Goal: Task Accomplishment & Management: Use online tool/utility

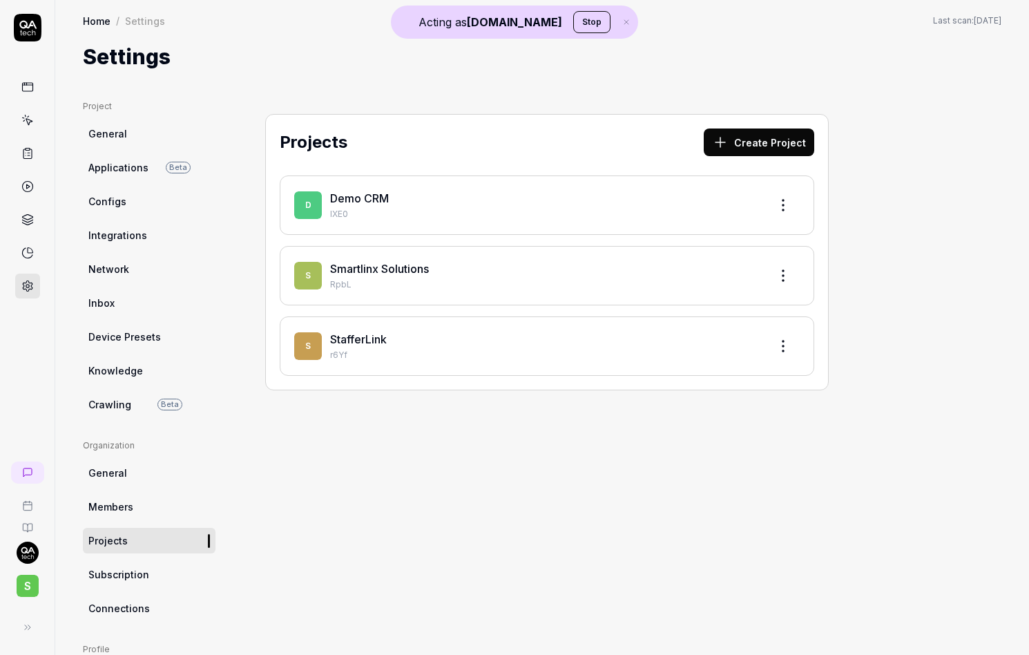
click at [31, 588] on span "S" at bounding box center [28, 586] width 22 height 22
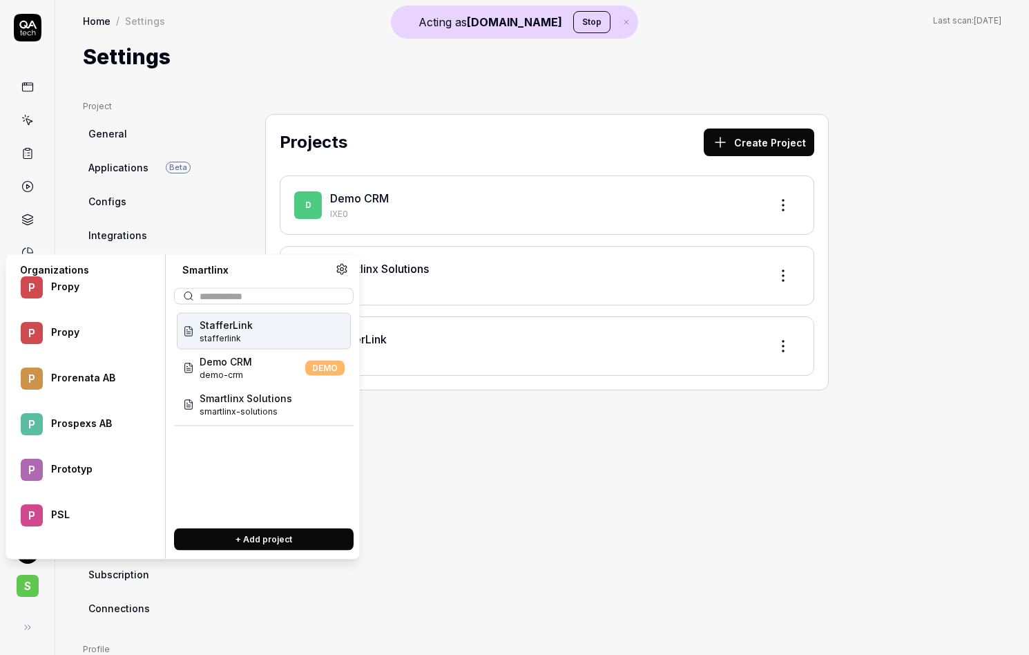
scroll to position [59570, 0]
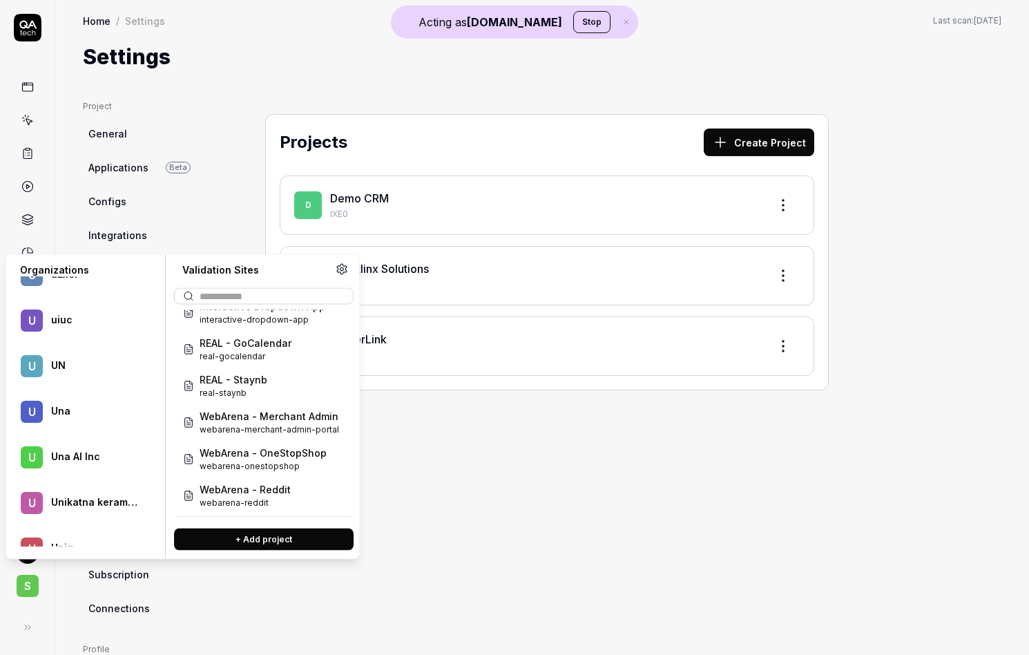
scroll to position [0, 0]
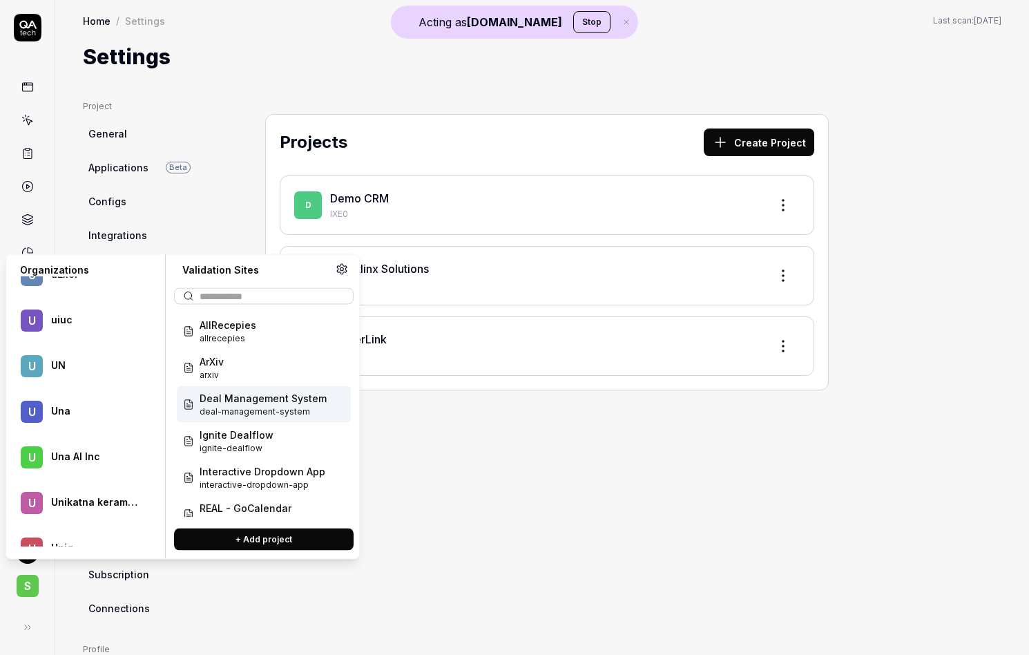
click at [258, 402] on span "Deal Management System" at bounding box center [263, 398] width 127 height 15
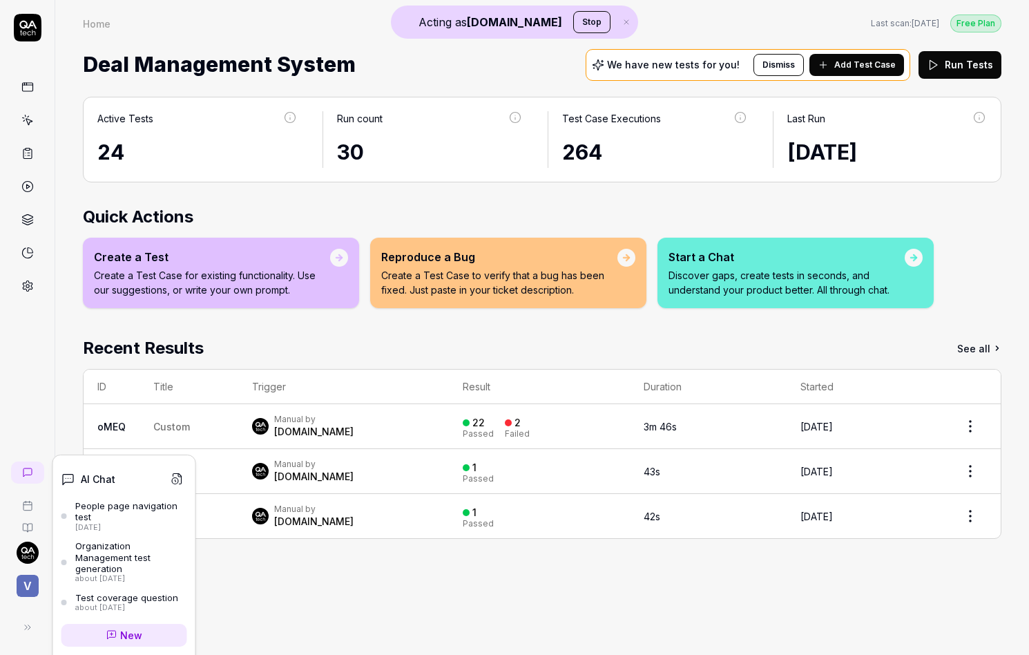
click at [32, 472] on icon at bounding box center [27, 472] width 11 height 11
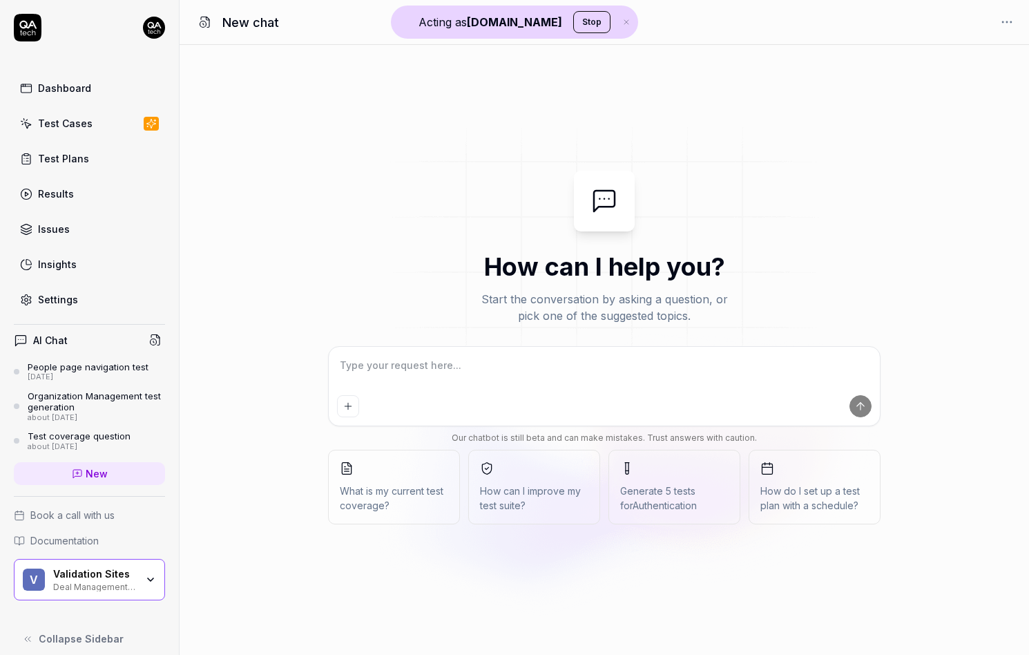
click at [386, 352] on div at bounding box center [604, 386] width 551 height 79
type textarea "*"
type textarea "P"
type textarea "*"
type textarea "Pl"
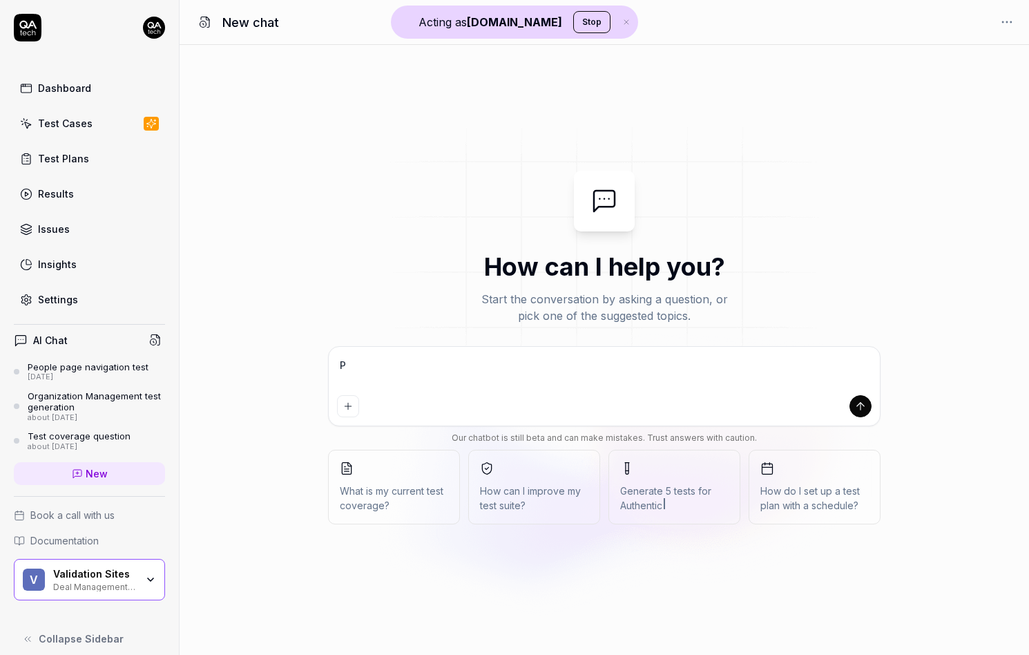
type textarea "*"
type textarea "Ple"
type textarea "*"
type textarea "Plea"
type textarea "*"
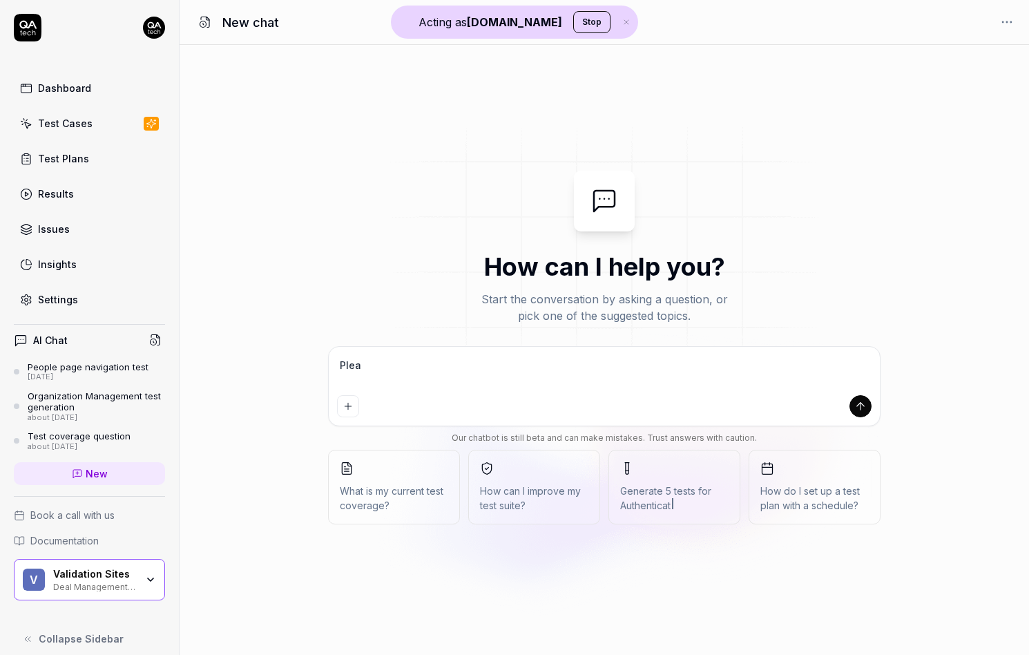
type textarea "Pleas"
type textarea "*"
type textarea "Please"
type textarea "*"
type textarea "Please"
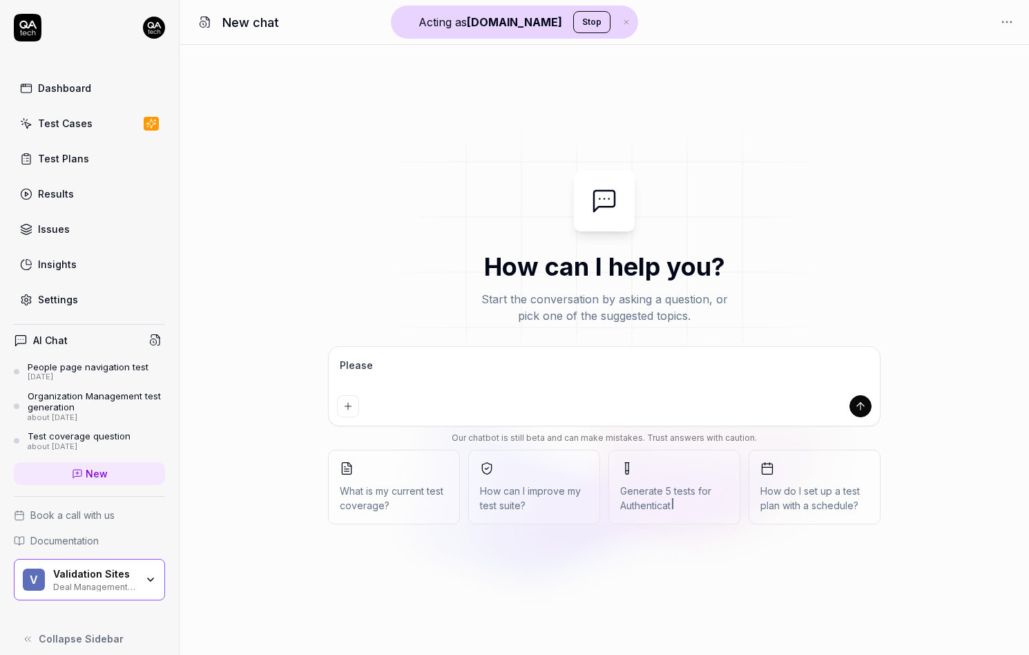
type textarea "*"
type textarea "Please c"
type textarea "*"
type textarea "Please cr"
type textarea "*"
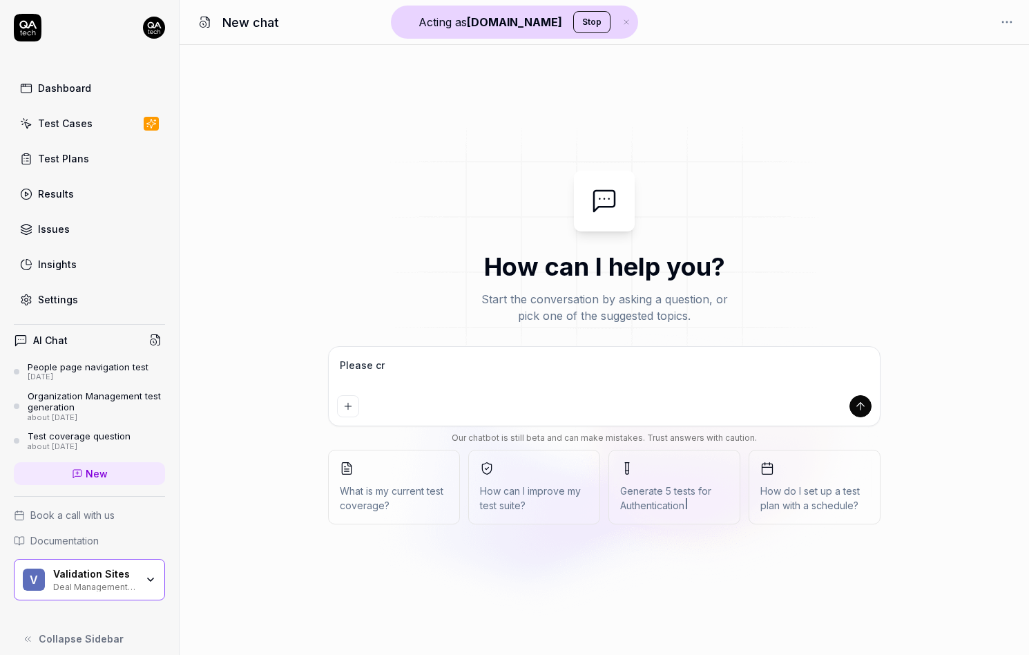
type textarea "Please cra"
type textarea "*"
type textarea "Please craw"
type textarea "*"
type textarea "Please crawl"
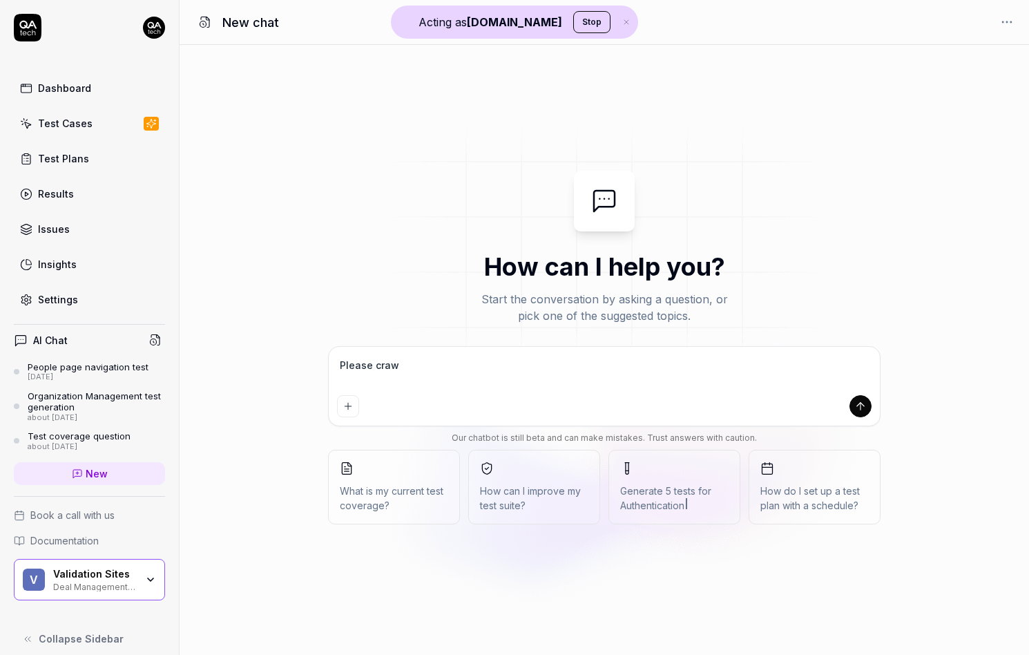
type textarea "*"
type textarea "Please crawl"
type textarea "*"
type textarea "Please crawl m"
type textarea "*"
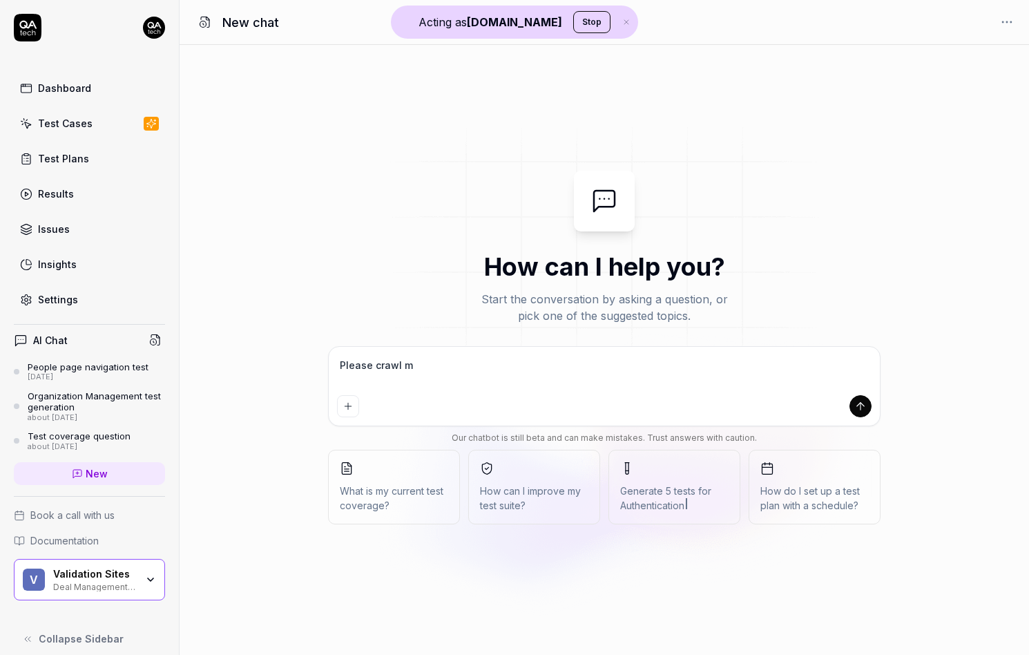
type textarea "Please crawl my"
type textarea "*"
type textarea "Please crawl my"
type textarea "*"
type textarea "Please crawl my w"
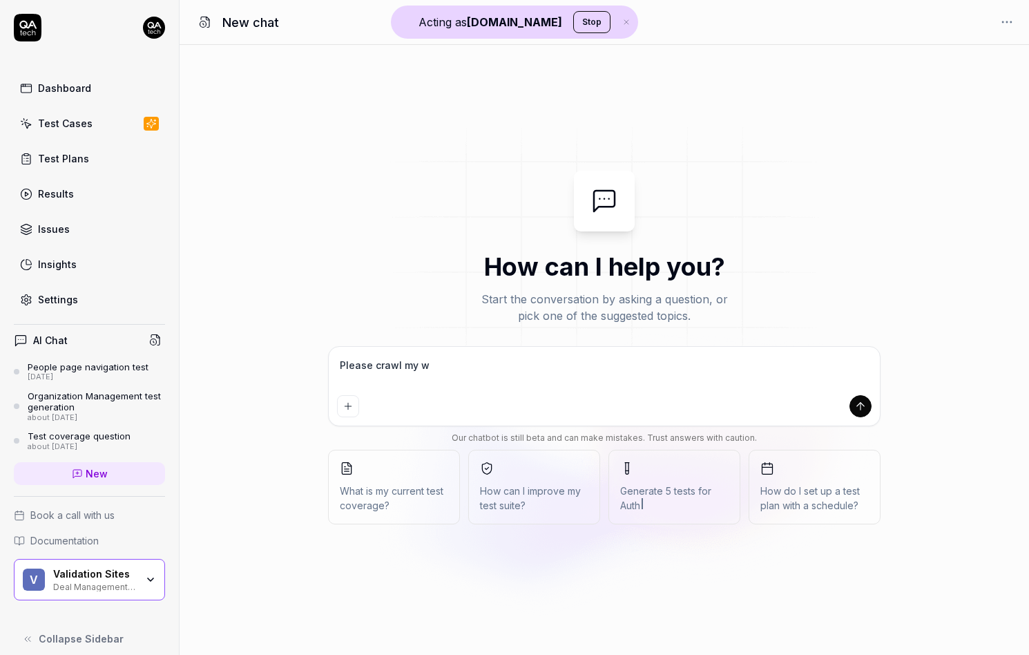
type textarea "*"
type textarea "Please a"
type textarea "*"
type textarea "Please an"
type textarea "*"
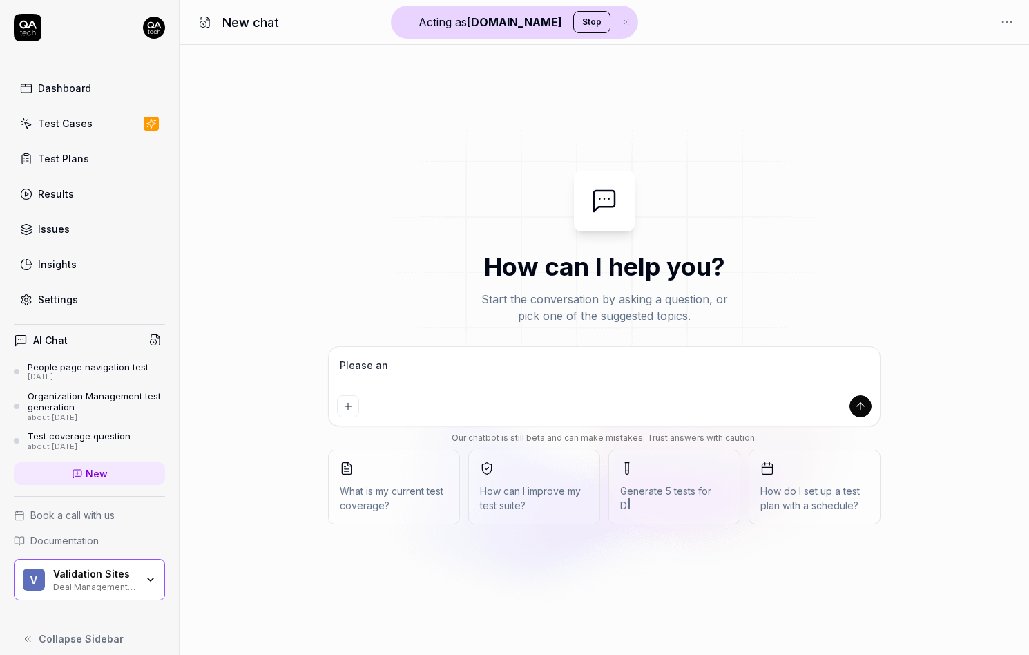
type textarea "Please ana"
type textarea "*"
type textarea "Please anal"
type textarea "*"
type textarea "Please analy"
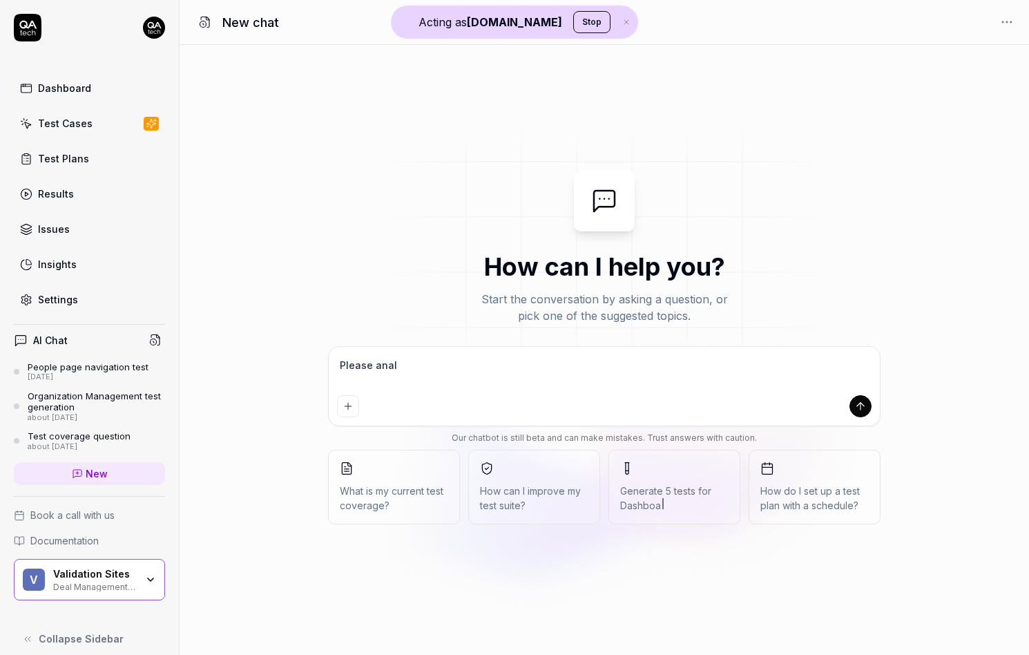
type textarea "*"
type textarea "Please analyz"
type textarea "*"
type textarea "Please analyze"
type textarea "*"
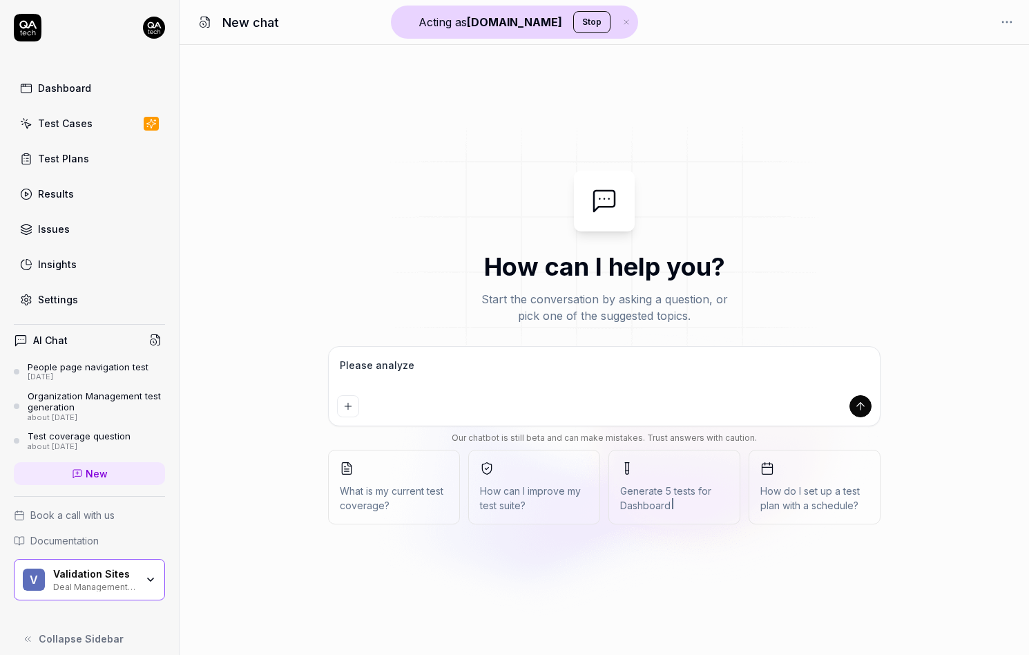
type textarea "Please analyze"
type textarea "*"
type textarea "Please analyze m"
type textarea "*"
type textarea "Please analyze my"
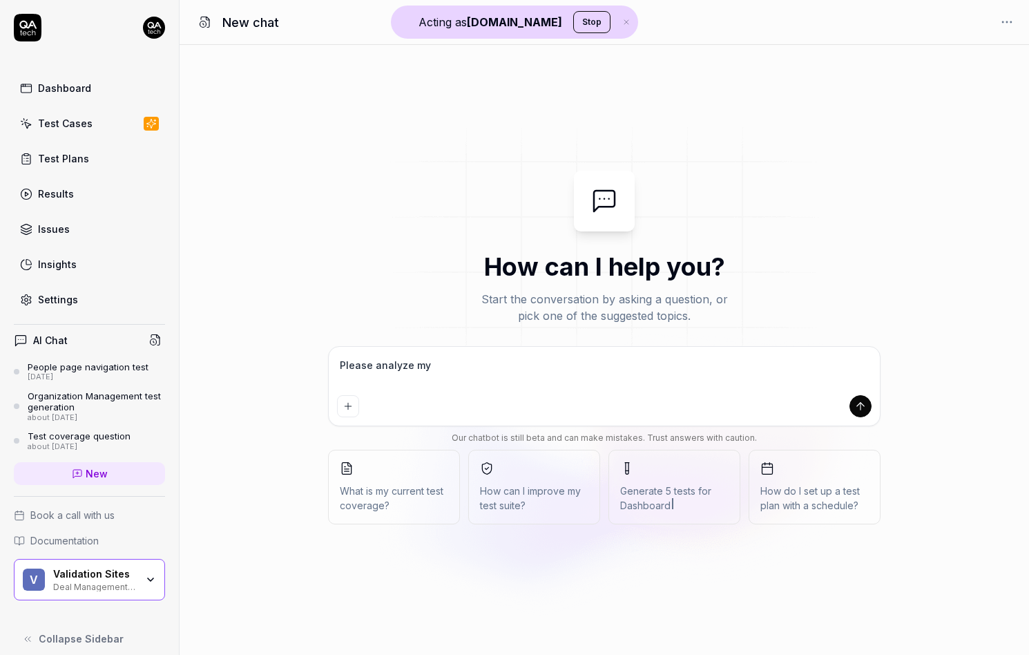
type textarea "*"
type textarea "Please analyze my"
type textarea "*"
type textarea "Please analyze my w"
type textarea "*"
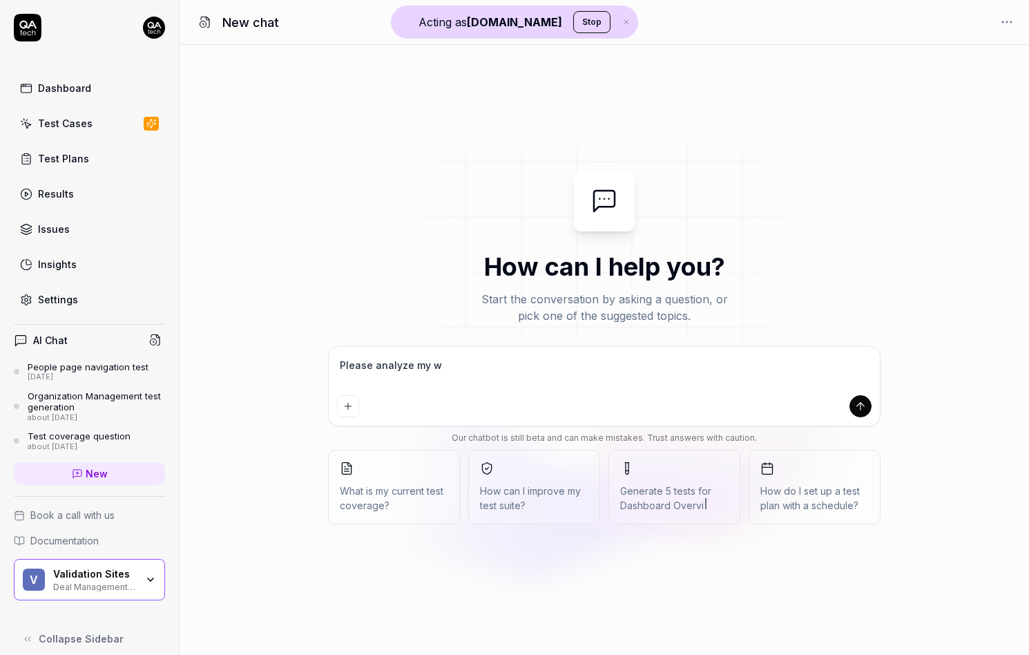
type textarea "Please analyze my we"
type textarea "*"
type textarea "Please analyze my web"
type textarea "*"
type textarea "Please analyze my webs"
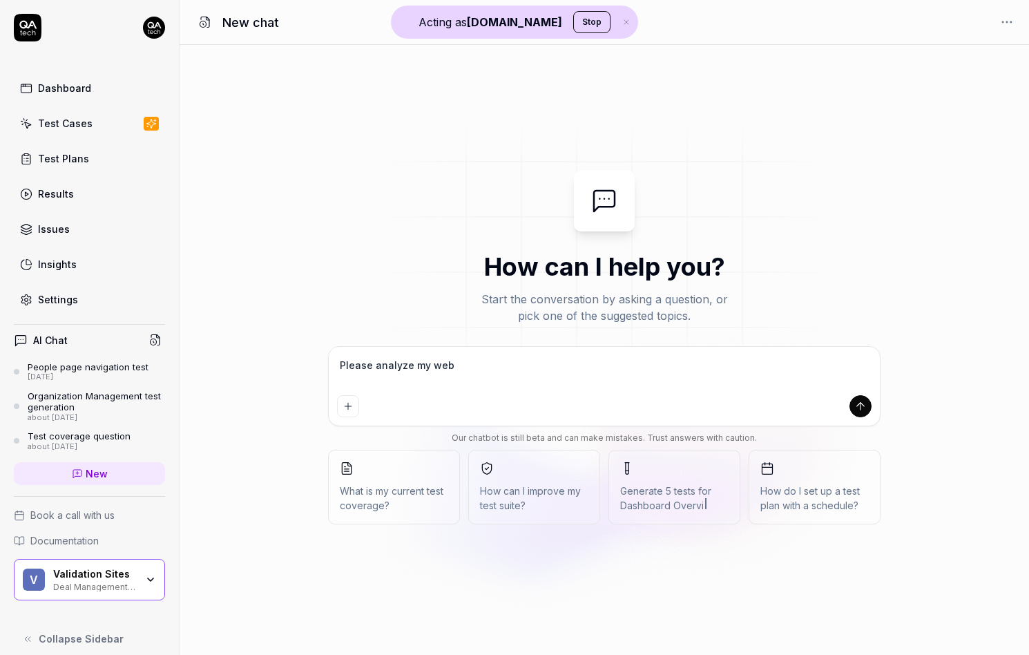
type textarea "*"
type textarea "Please analyze my websi"
type textarea "*"
type textarea "Please analyze my websit"
type textarea "*"
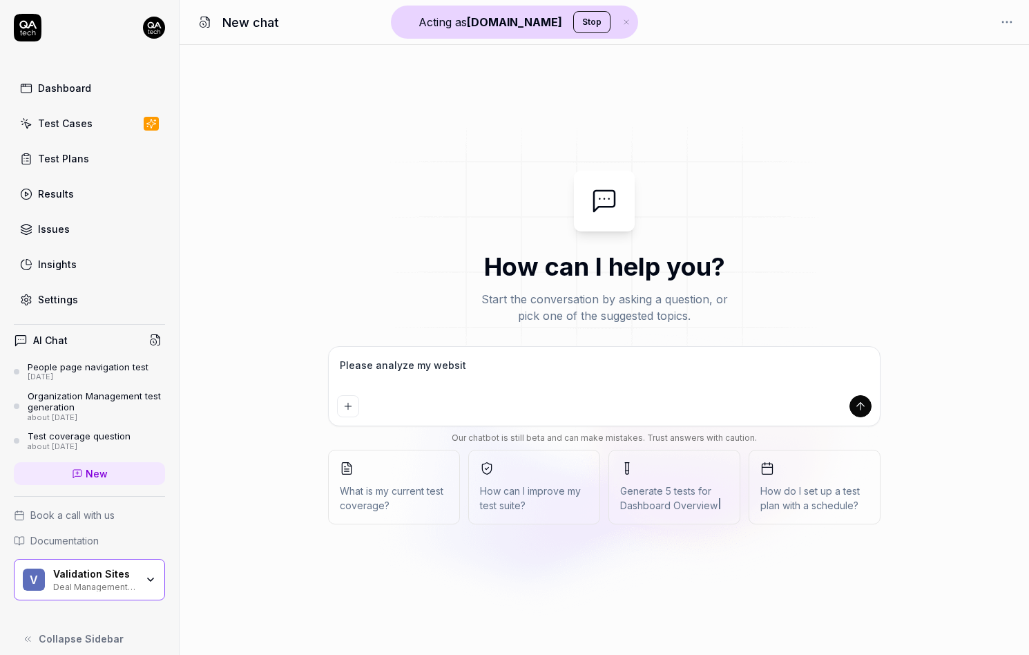
type textarea "Please analyze my website"
type textarea "*"
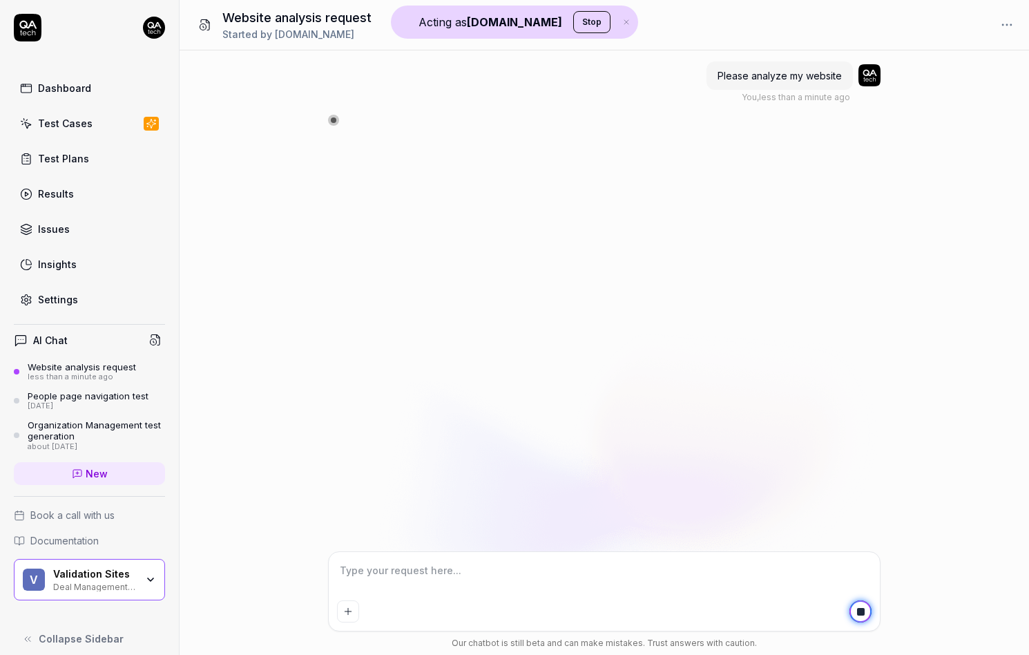
click at [79, 303] on link "Settings" at bounding box center [89, 299] width 151 height 27
click at [535, 202] on div "Please analyze my website You , less than a minute ago" at bounding box center [605, 300] width 850 height 501
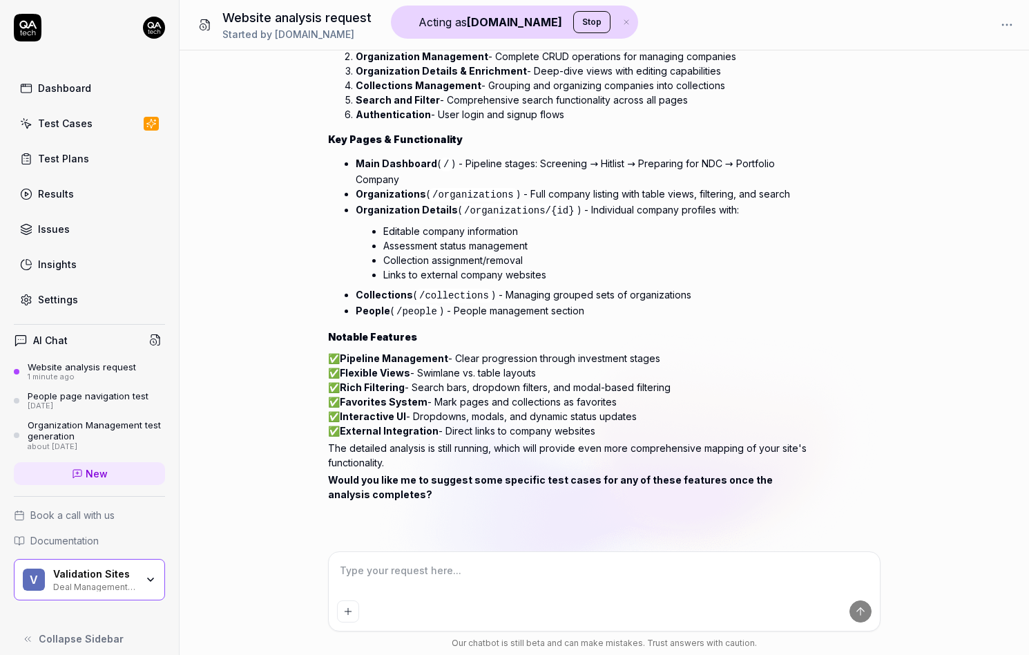
scroll to position [177, 0]
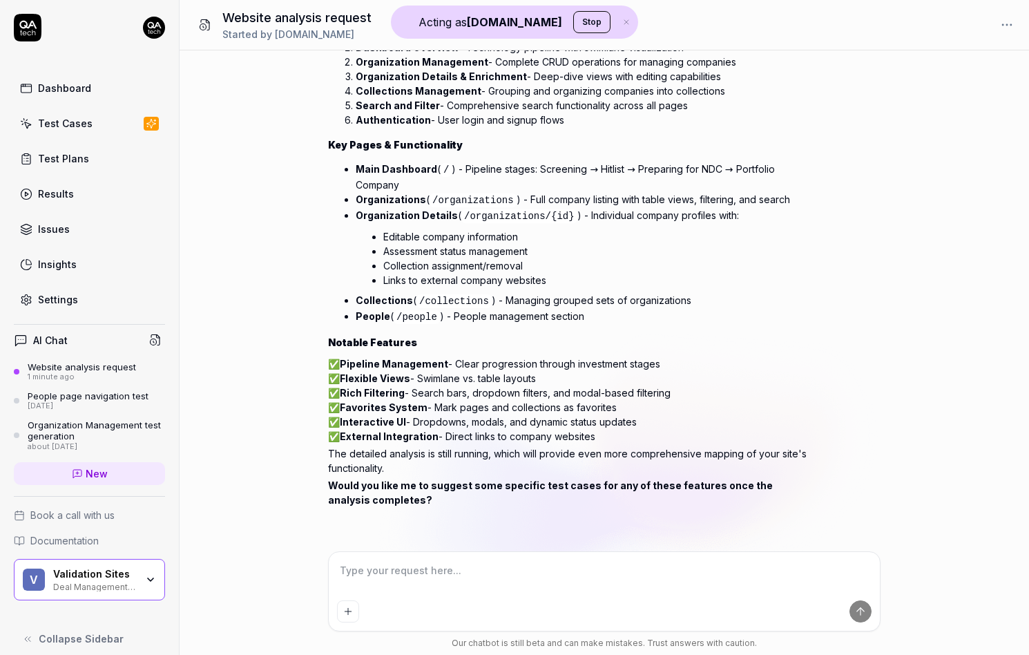
type textarea "*"
click at [103, 573] on div "Validation Sites" at bounding box center [94, 574] width 83 height 12
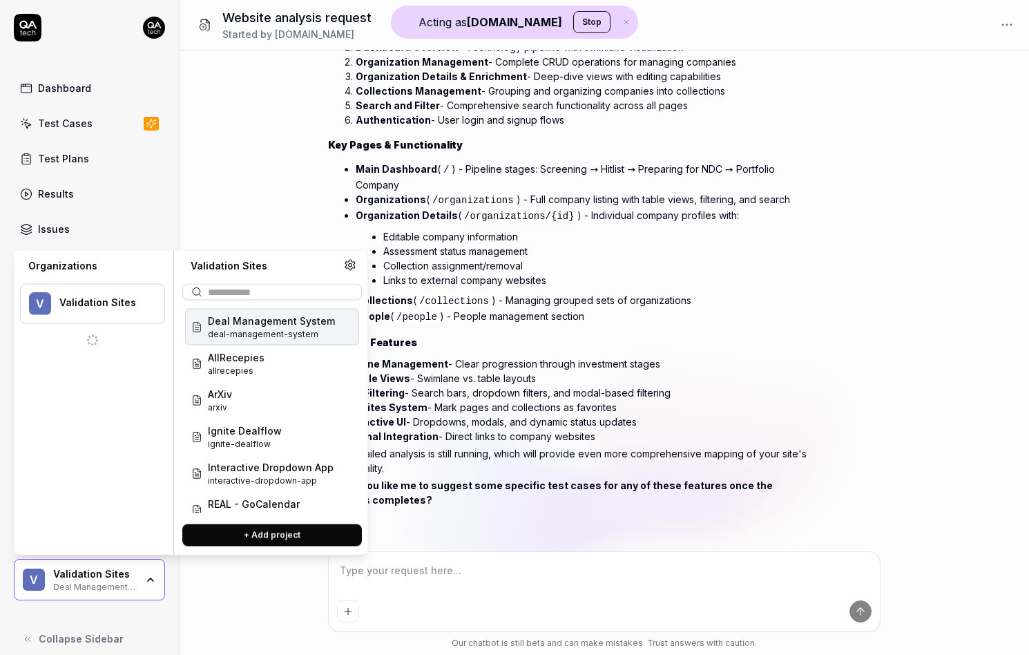
click at [245, 538] on button "+ Add project" at bounding box center [272, 535] width 180 height 22
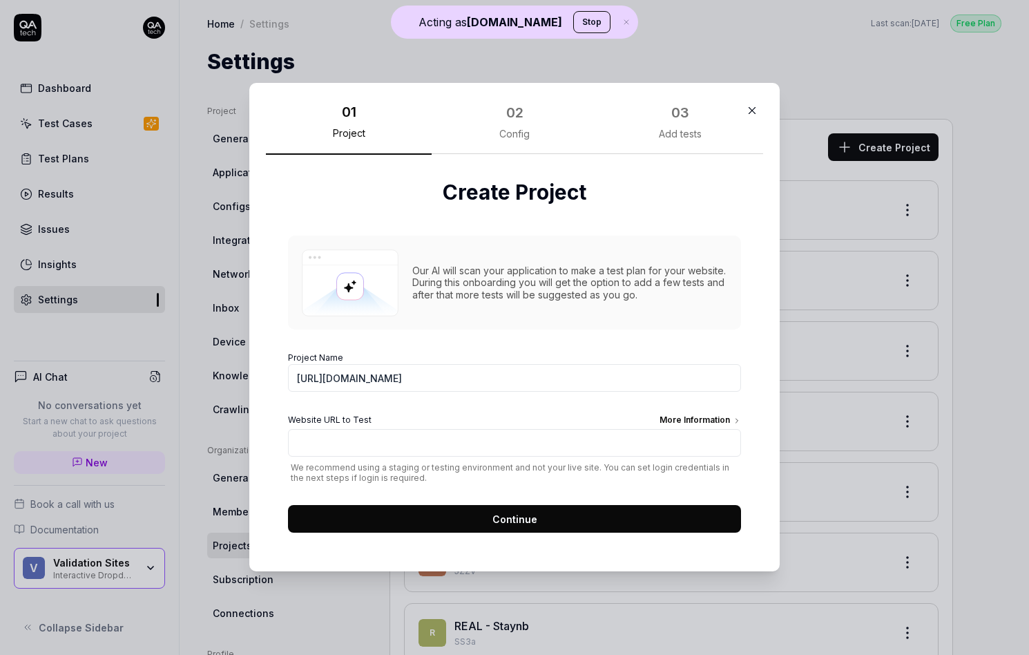
type input "https://www.youtube.com/"
click at [346, 431] on input "Website URL to Test More Information" at bounding box center [514, 444] width 453 height 28
paste input "[URL][DOMAIN_NAME]"
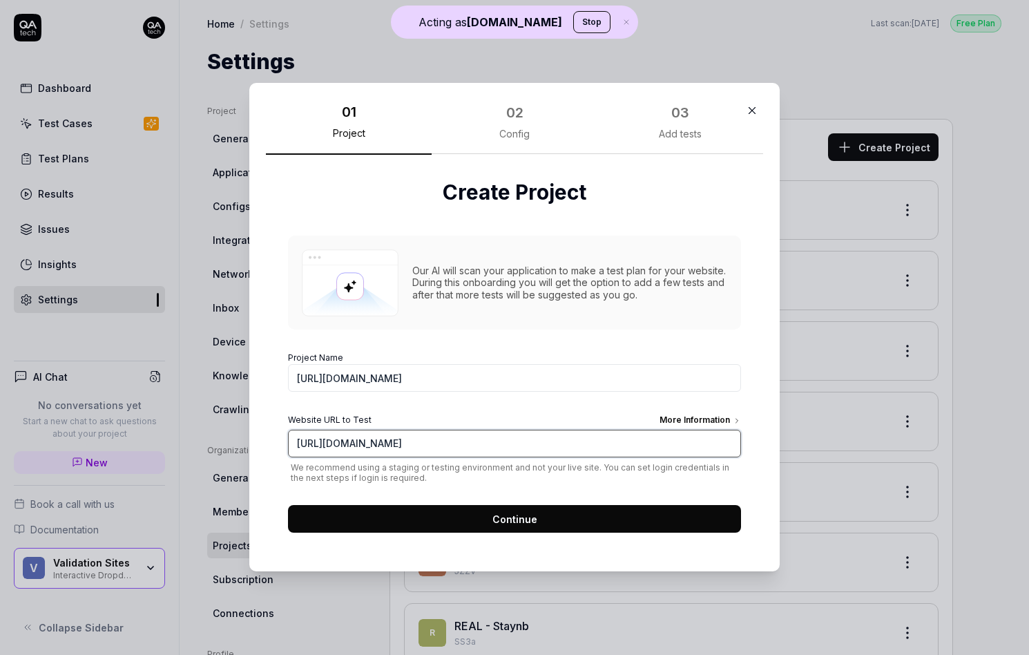
type input "[URL][DOMAIN_NAME]"
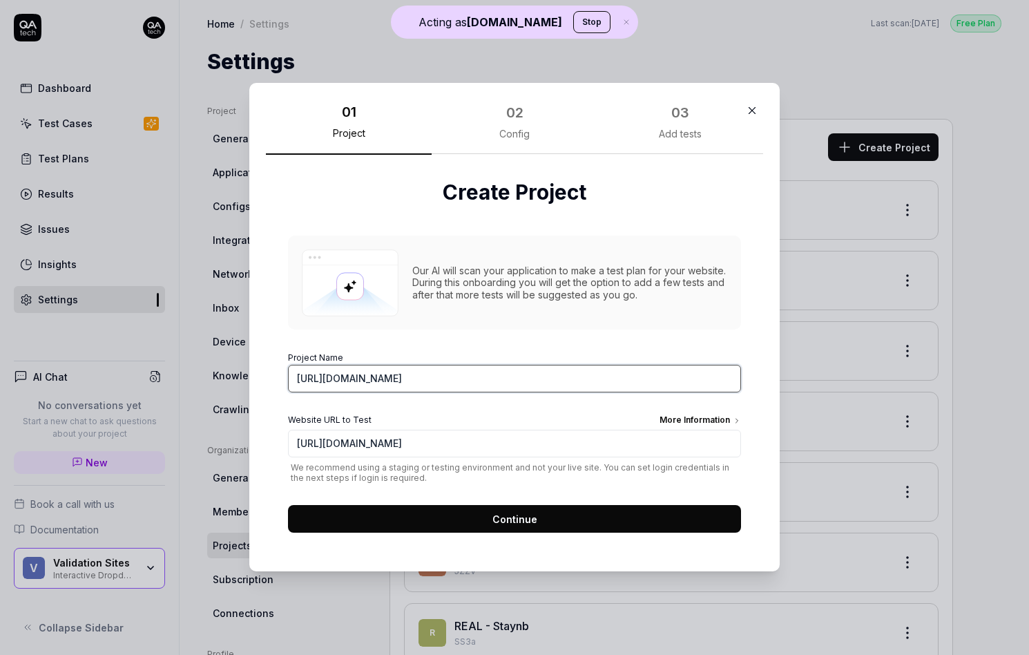
click at [354, 377] on input "[URL][DOMAIN_NAME]" at bounding box center [514, 379] width 453 height 28
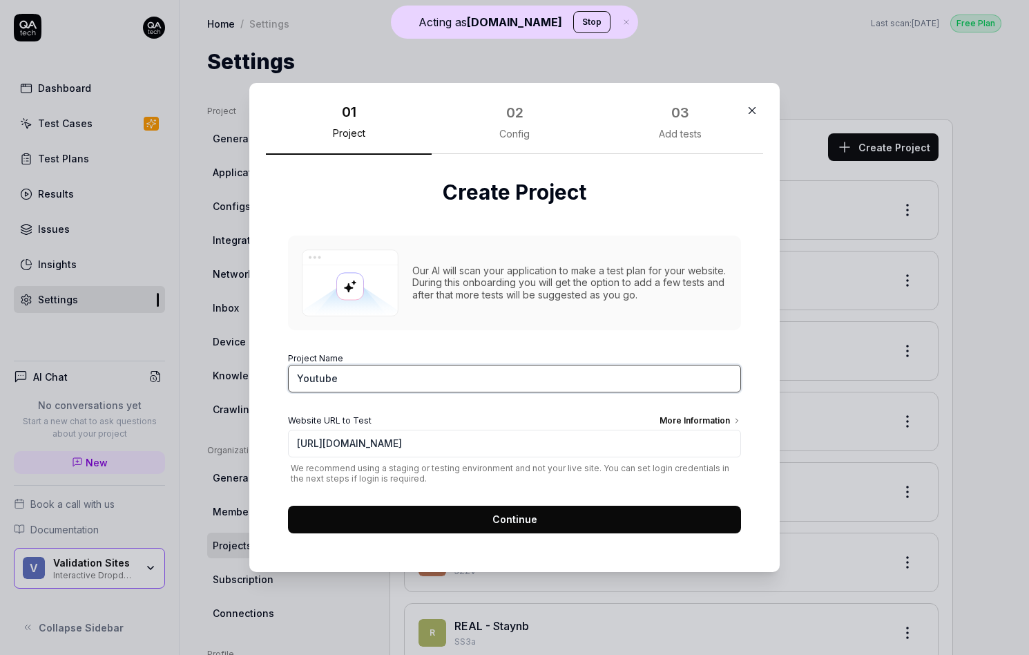
type input "Youtube"
click at [416, 515] on button "Continue" at bounding box center [514, 520] width 453 height 28
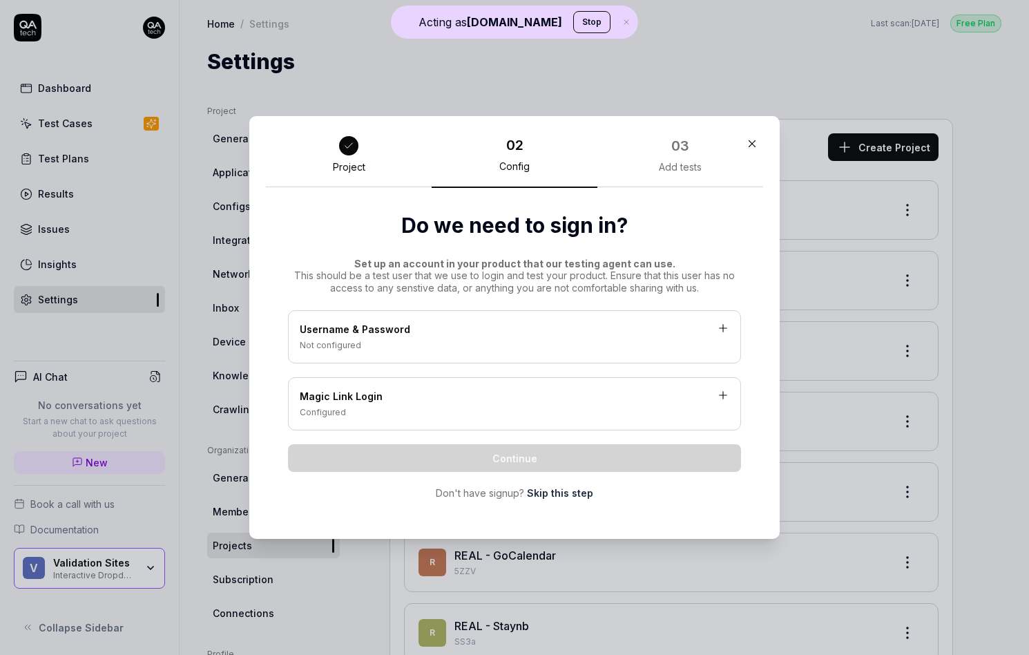
click at [542, 486] on link "Skip this step" at bounding box center [560, 493] width 66 height 15
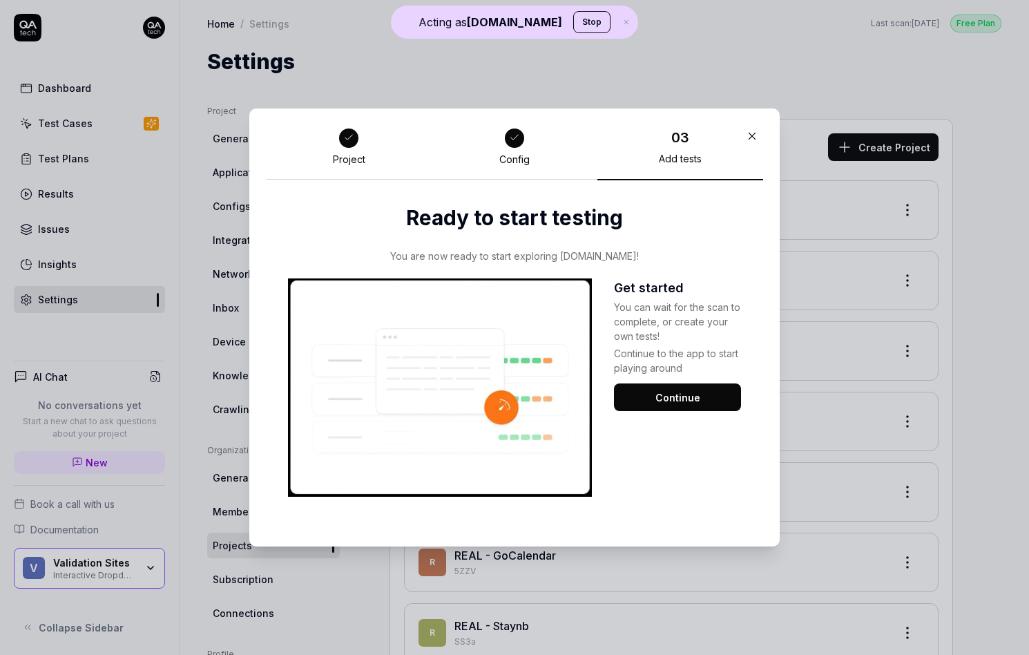
click at [663, 388] on button "Continue" at bounding box center [677, 397] width 127 height 28
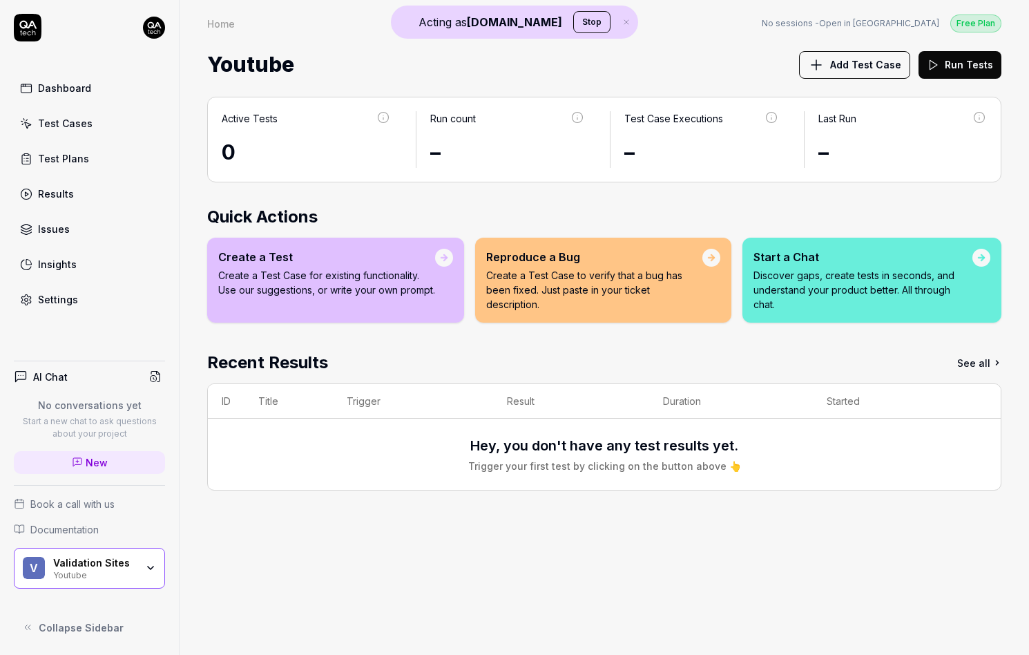
click at [97, 293] on link "Settings" at bounding box center [89, 299] width 151 height 27
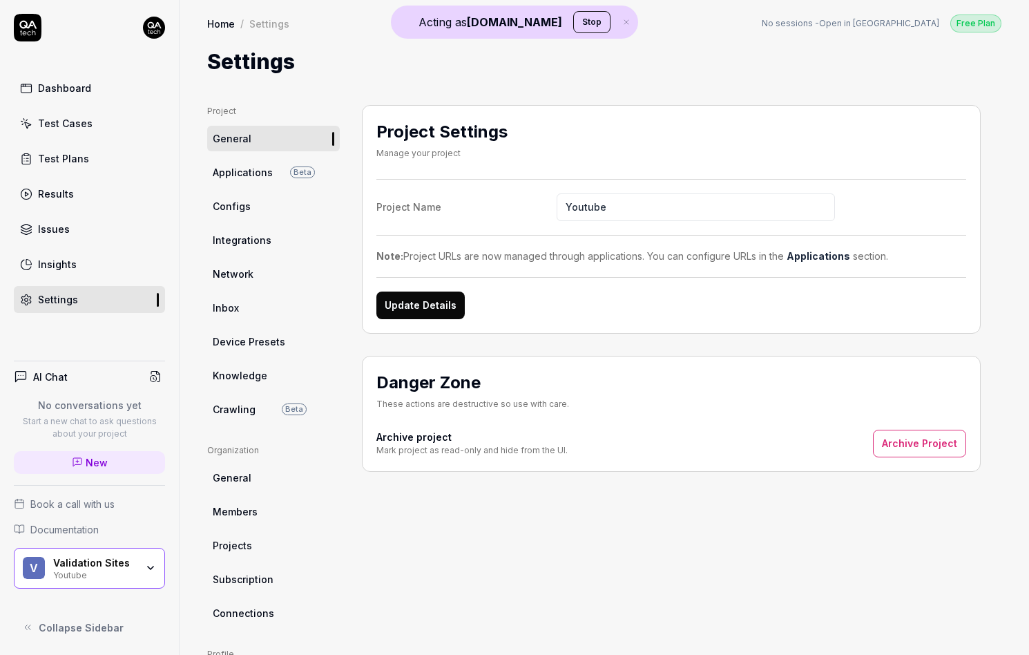
click at [232, 403] on span "Crawling" at bounding box center [234, 409] width 43 height 15
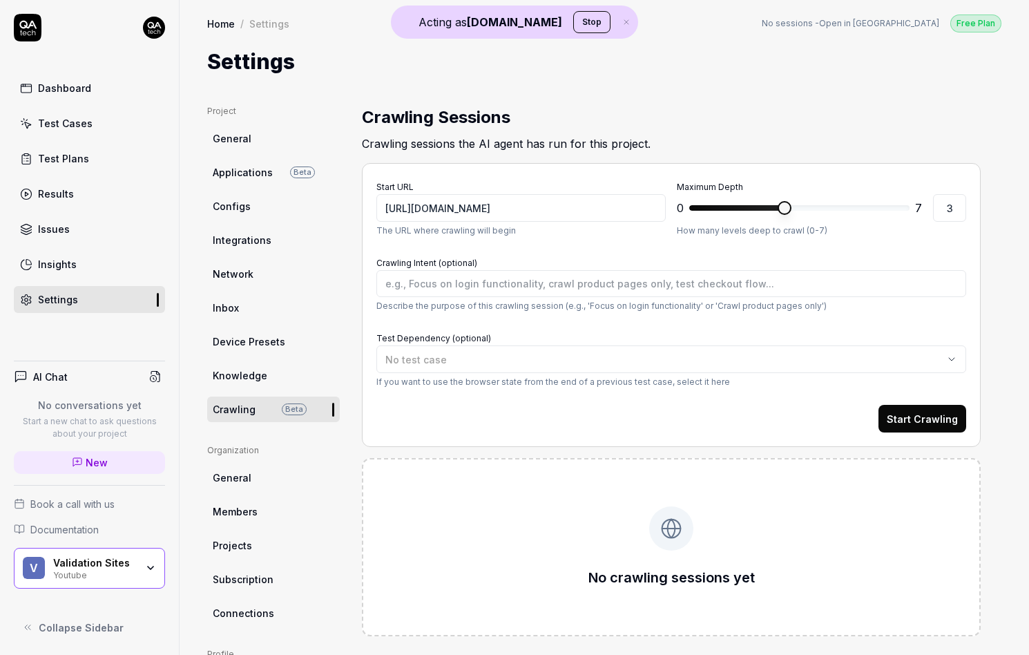
type textarea "*"
type input "0"
click at [690, 219] on span "*" at bounding box center [800, 208] width 220 height 22
click at [911, 420] on button "Start Crawling" at bounding box center [923, 419] width 88 height 28
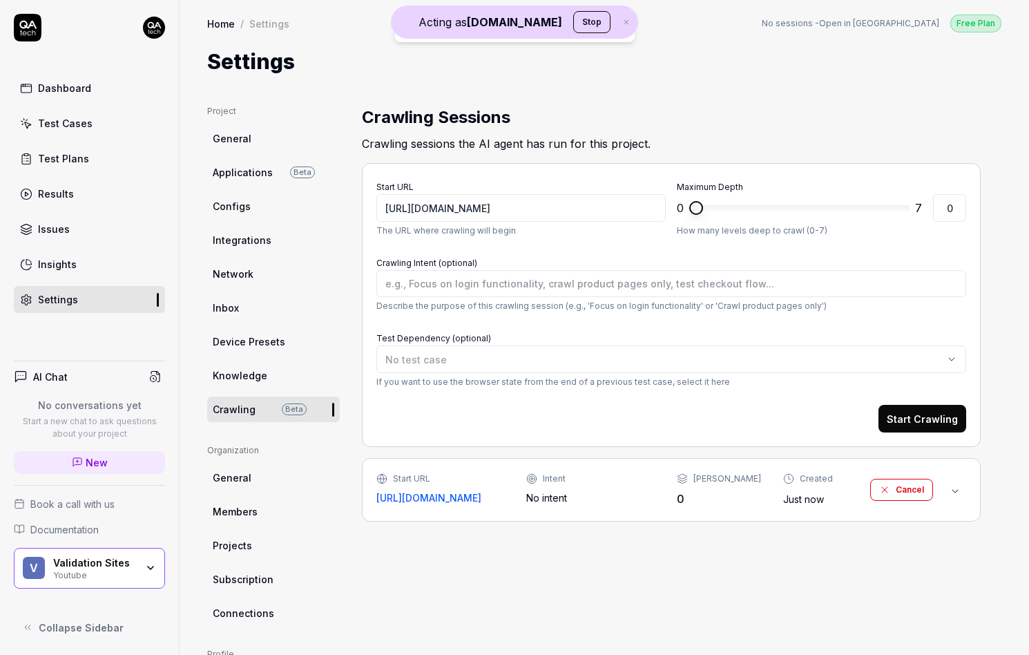
click at [620, 516] on div "Start URL https://www.youtube.com/ Intent No intent Max Depth 0 Created Just no…" at bounding box center [671, 490] width 619 height 64
click at [625, 493] on div "No intent" at bounding box center [590, 498] width 128 height 15
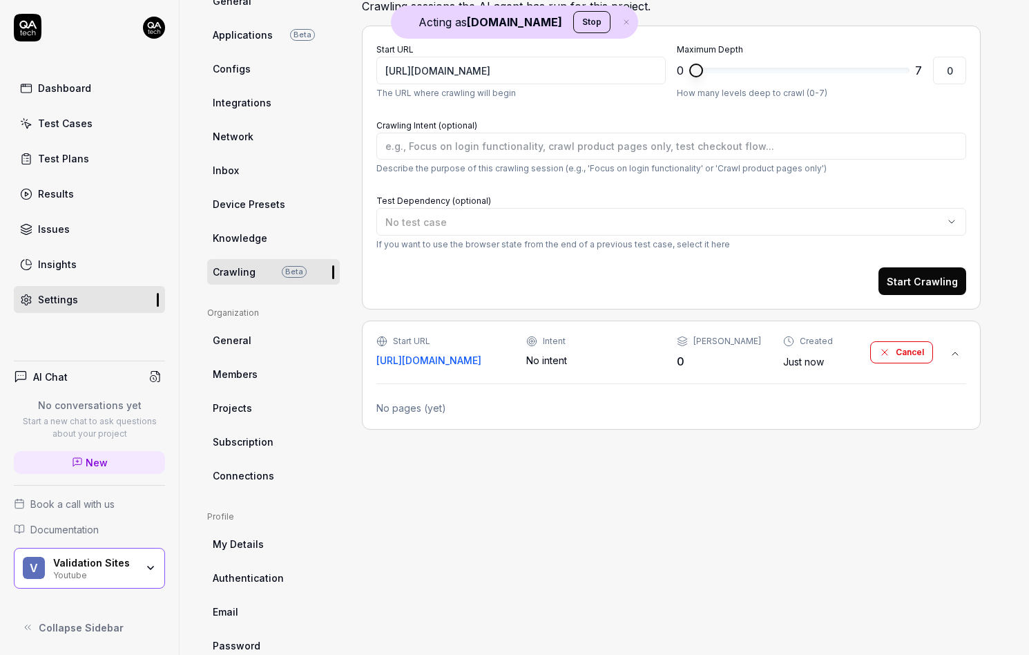
scroll to position [168, 0]
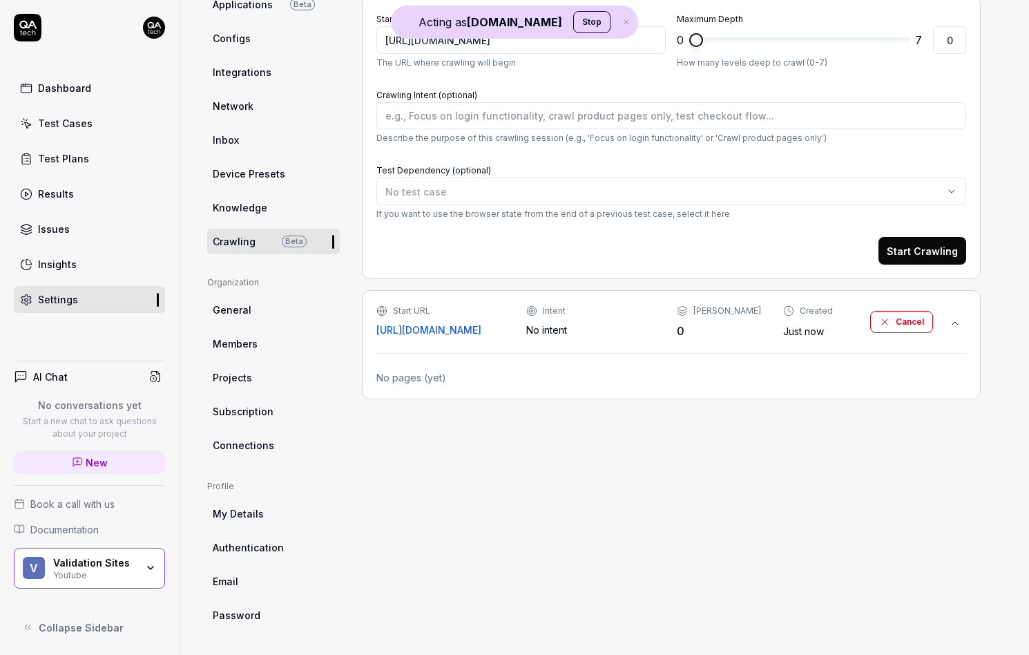
click at [107, 459] on link "New" at bounding box center [89, 462] width 151 height 23
type textarea "*"
click at [420, 406] on img at bounding box center [426, 402] width 87 height 50
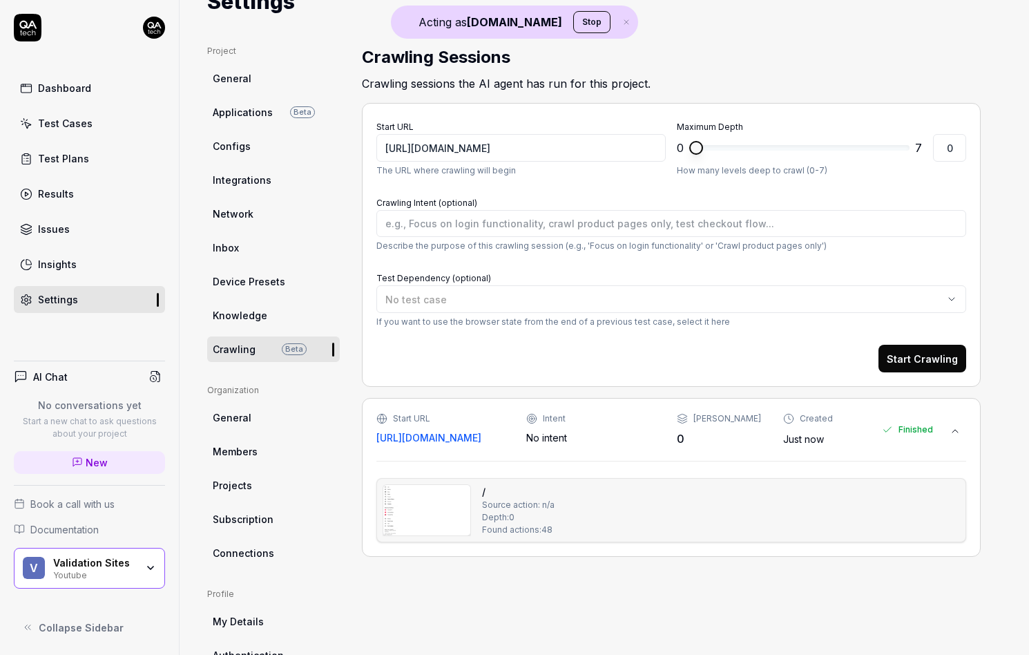
scroll to position [50, 0]
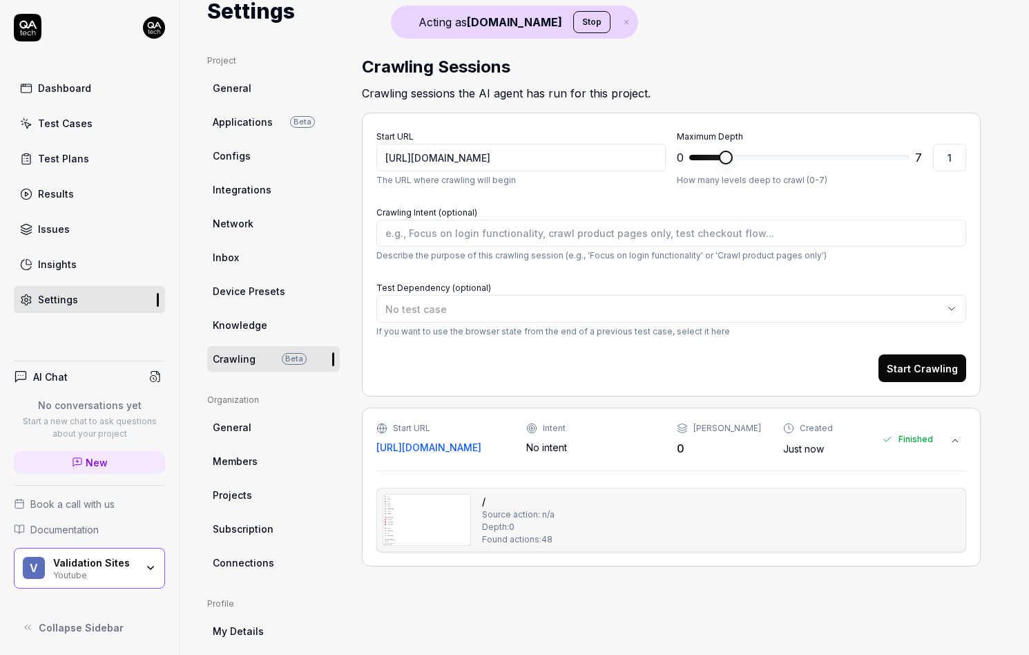
type input "2"
type textarea "*"
type input "3"
click at [762, 164] on span "*" at bounding box center [755, 158] width 14 height 14
click at [936, 370] on button "Start Crawling" at bounding box center [923, 368] width 88 height 28
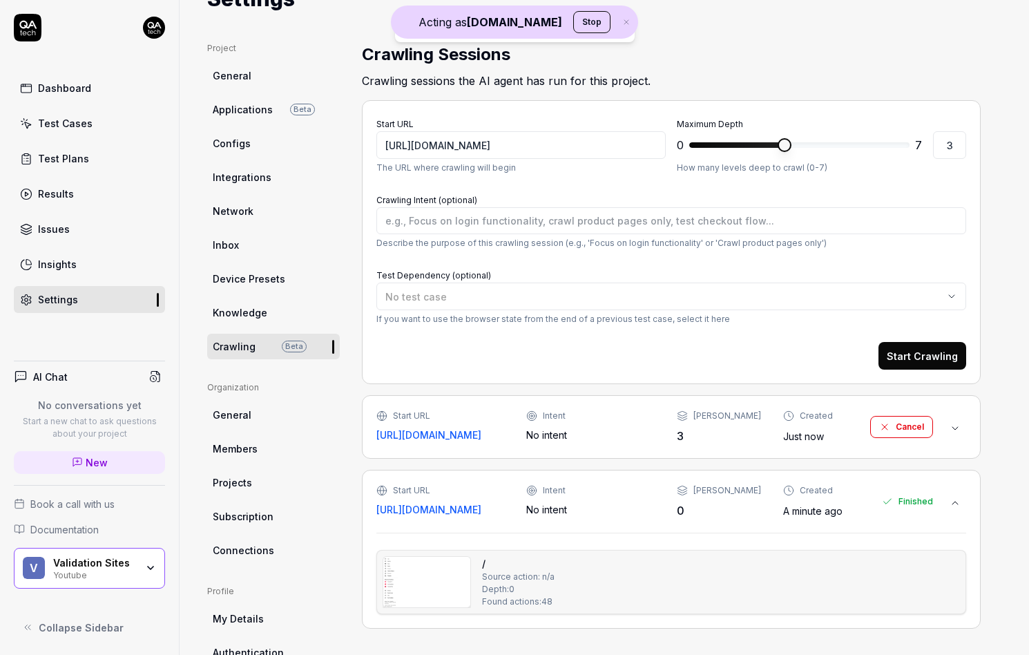
scroll to position [74, 0]
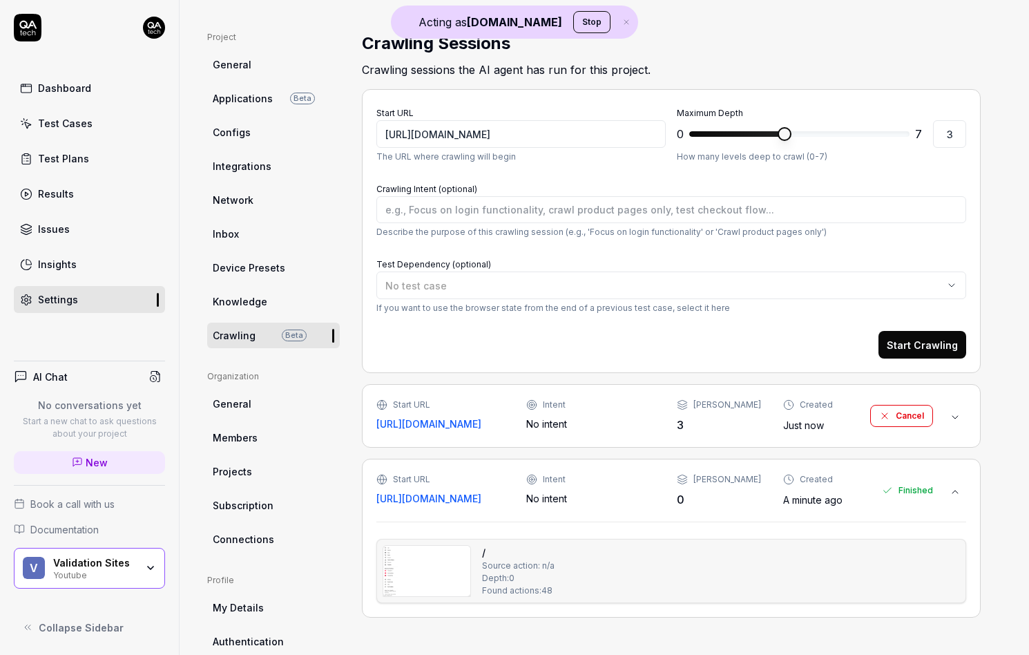
click at [597, 408] on div "Intent" at bounding box center [590, 405] width 128 height 12
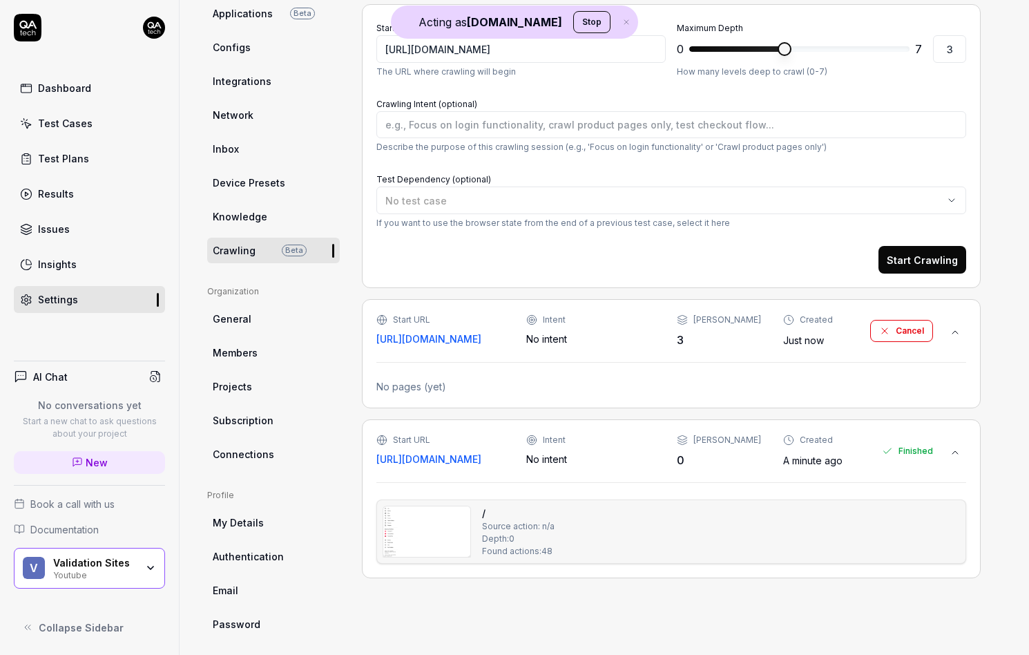
scroll to position [168, 0]
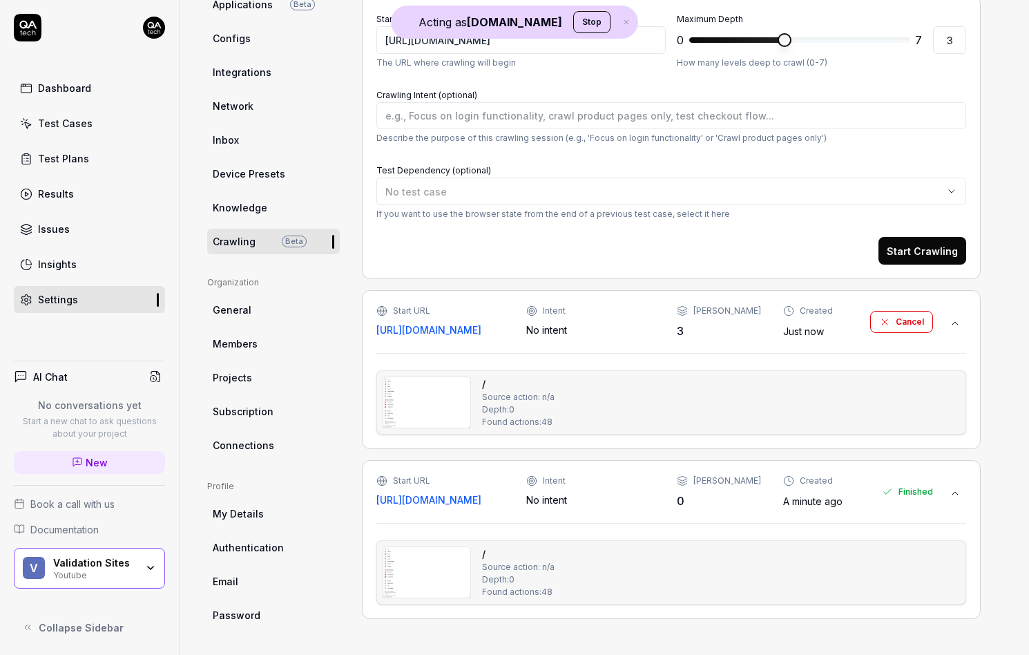
click at [428, 411] on img at bounding box center [426, 402] width 87 height 50
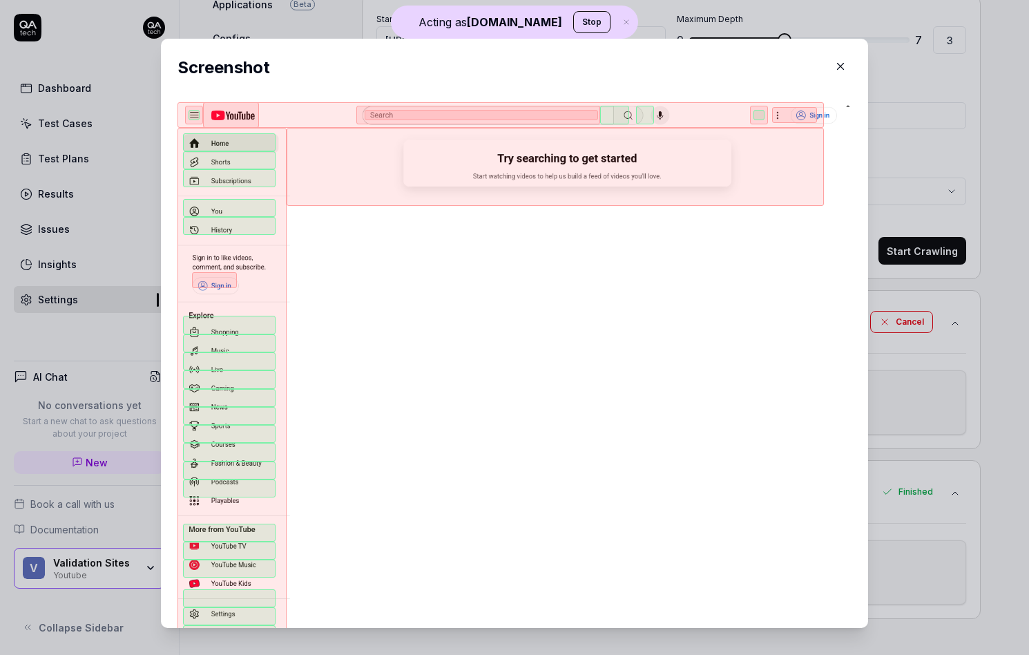
click at [888, 391] on div "​ Screenshot" at bounding box center [514, 333] width 763 height 623
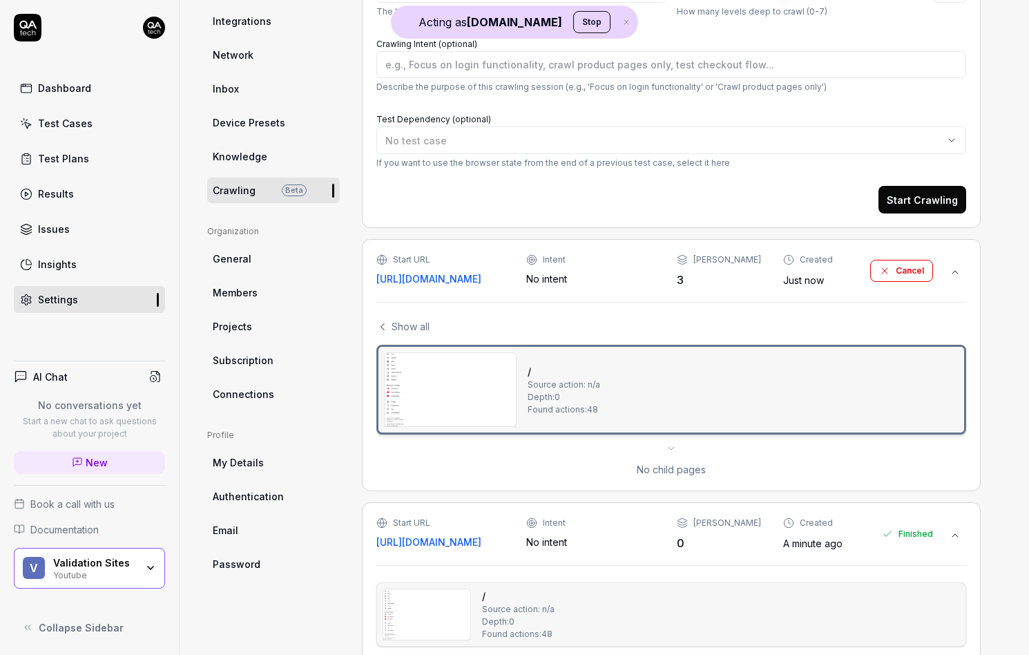
scroll to position [250, 0]
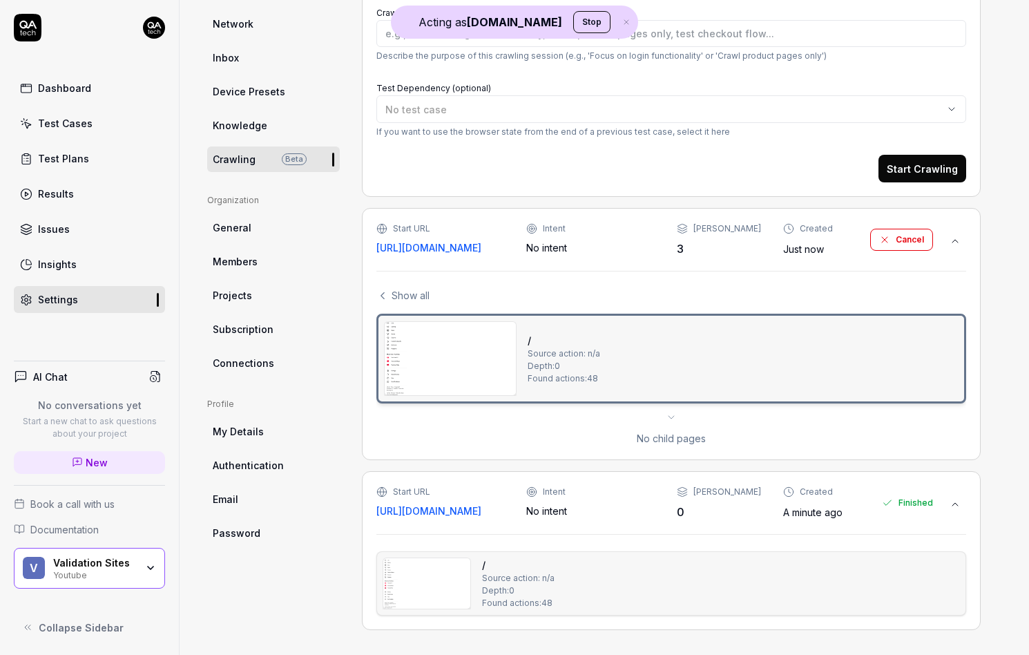
click at [414, 296] on span "Show all" at bounding box center [411, 295] width 38 height 15
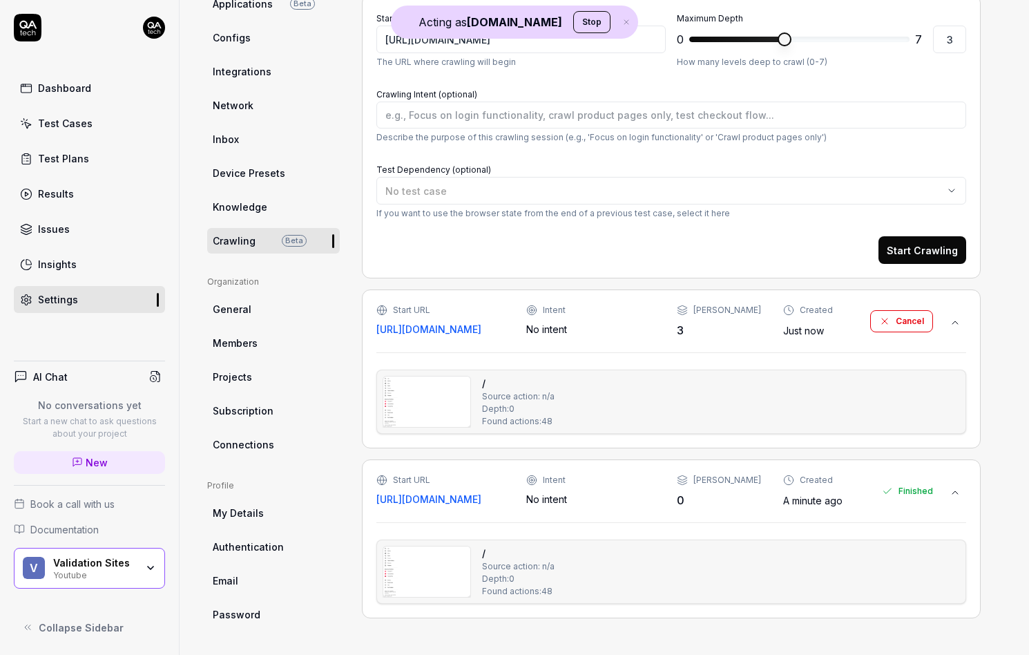
scroll to position [168, 0]
click at [480, 479] on div "Start URL" at bounding box center [429, 481] width 105 height 12
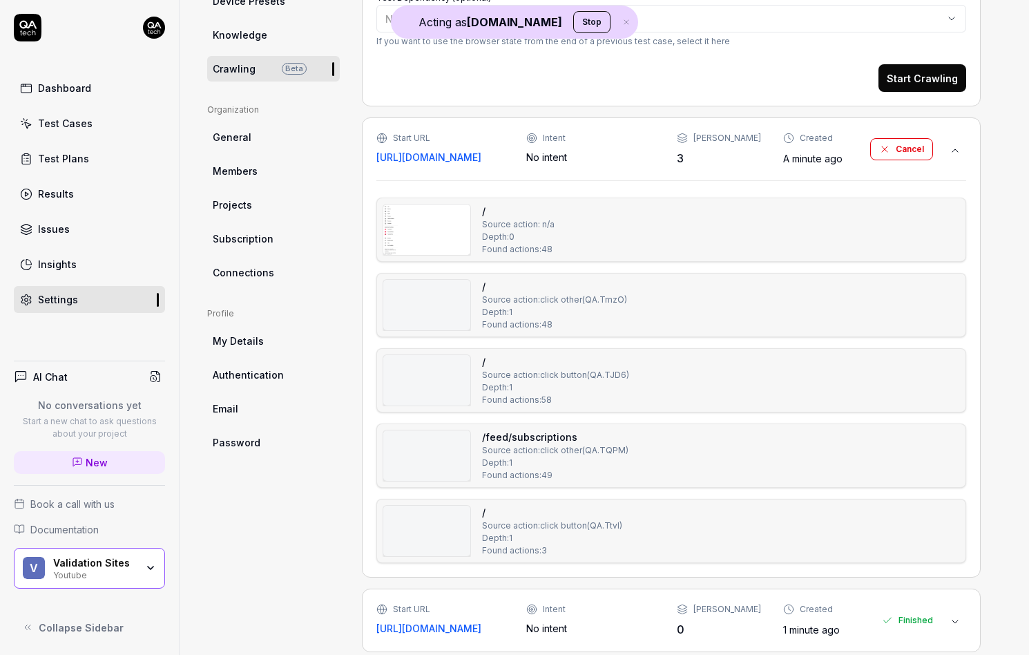
scroll to position [363, 0]
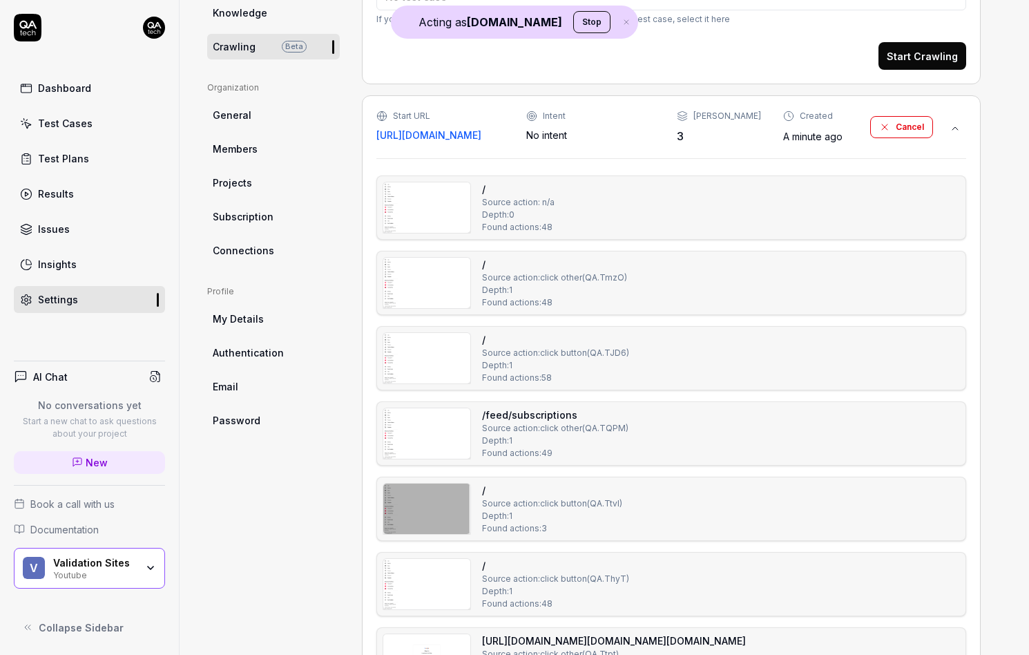
click at [444, 418] on img at bounding box center [426, 433] width 87 height 50
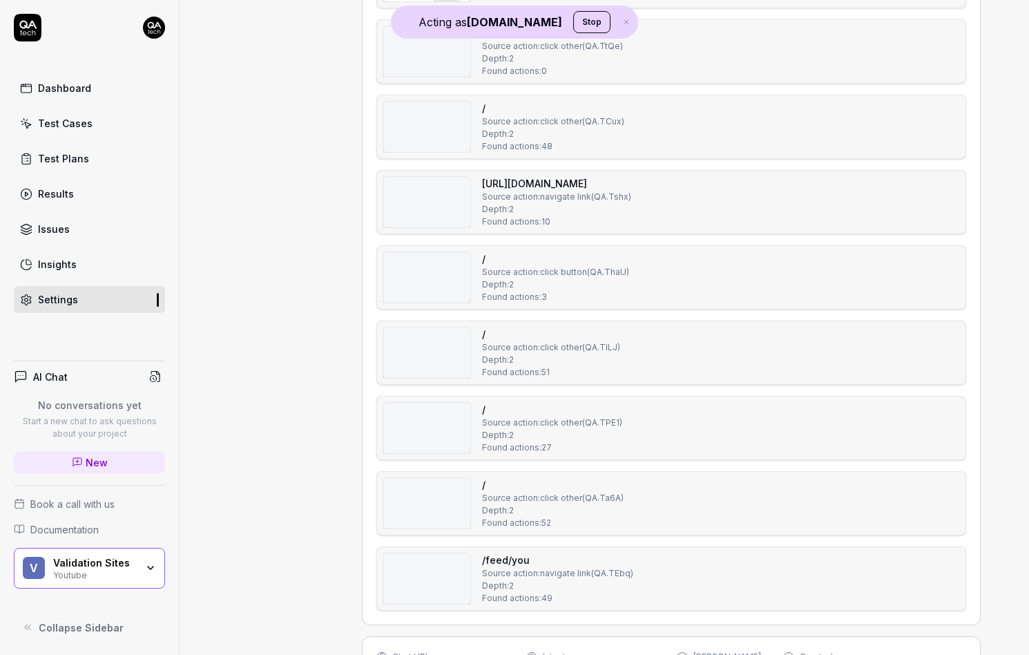
scroll to position [2923, 0]
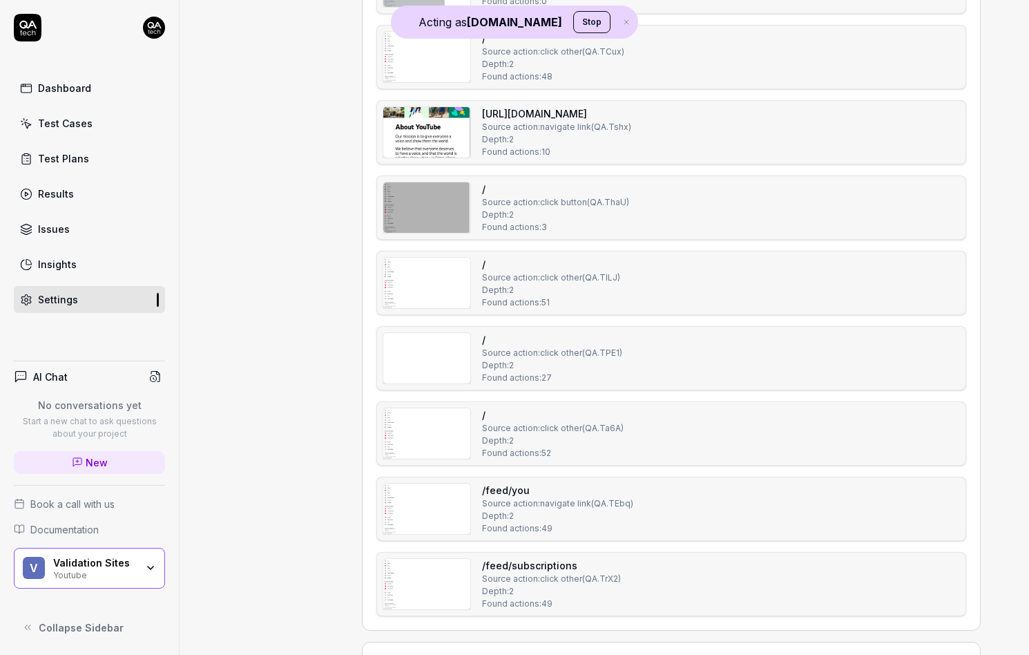
click at [446, 424] on img at bounding box center [426, 433] width 87 height 50
click at [439, 420] on img at bounding box center [426, 433] width 87 height 50
click at [417, 356] on img at bounding box center [426, 358] width 87 height 50
click at [419, 267] on img at bounding box center [426, 283] width 87 height 50
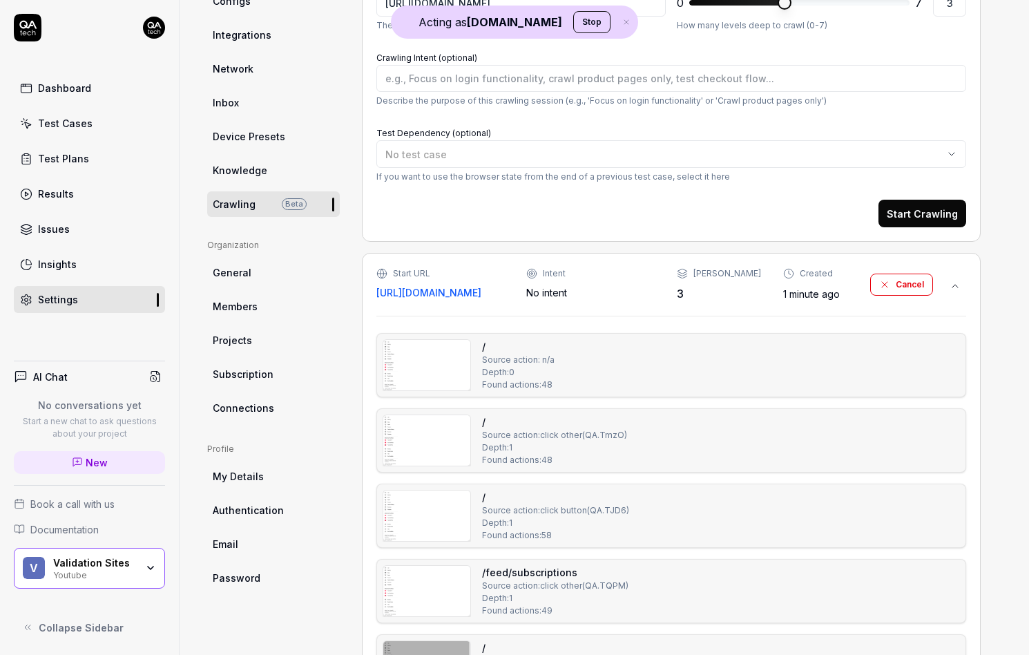
scroll to position [232, 0]
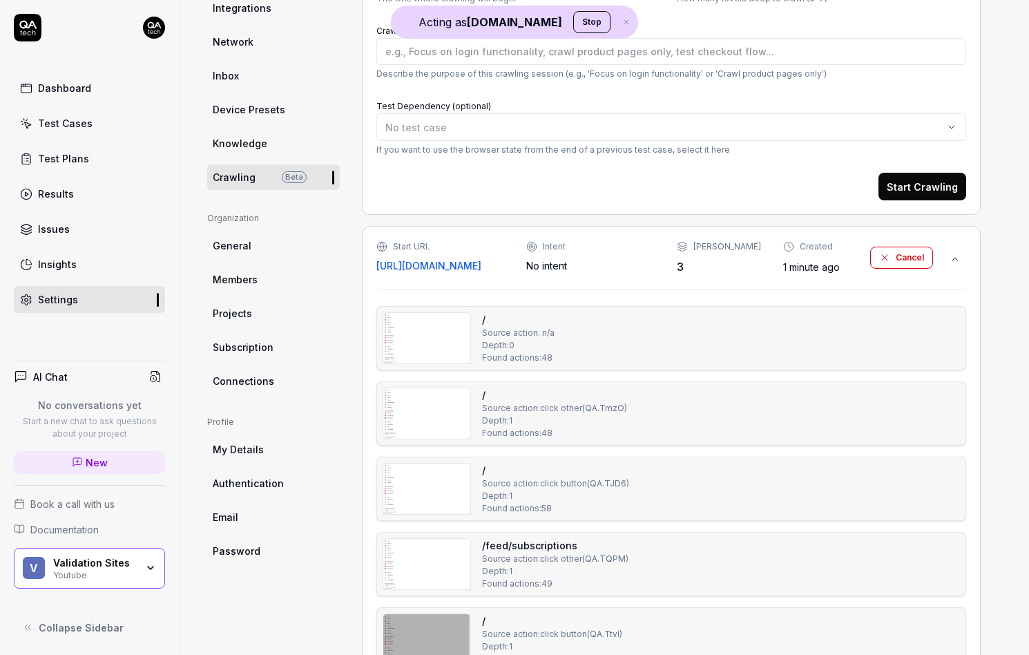
click at [903, 260] on button "Cancel" at bounding box center [902, 258] width 63 height 22
click at [846, 258] on div "Start URL https://www.youtube.com/ Intent No intent Max Depth 3 Created 1 minut…" at bounding box center [655, 257] width 557 height 35
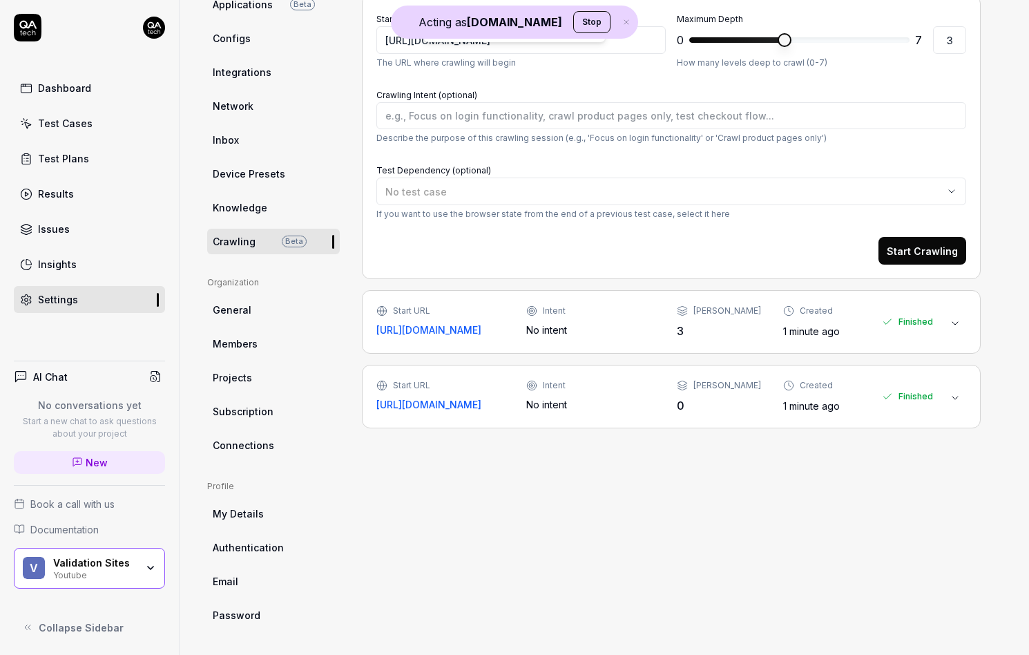
click at [838, 295] on div "Start URL https://www.youtube.com/ Intent No intent Max Depth 3 Created 1 minut…" at bounding box center [671, 322] width 619 height 64
click at [839, 314] on div "Created 1 minute ago" at bounding box center [816, 322] width 64 height 35
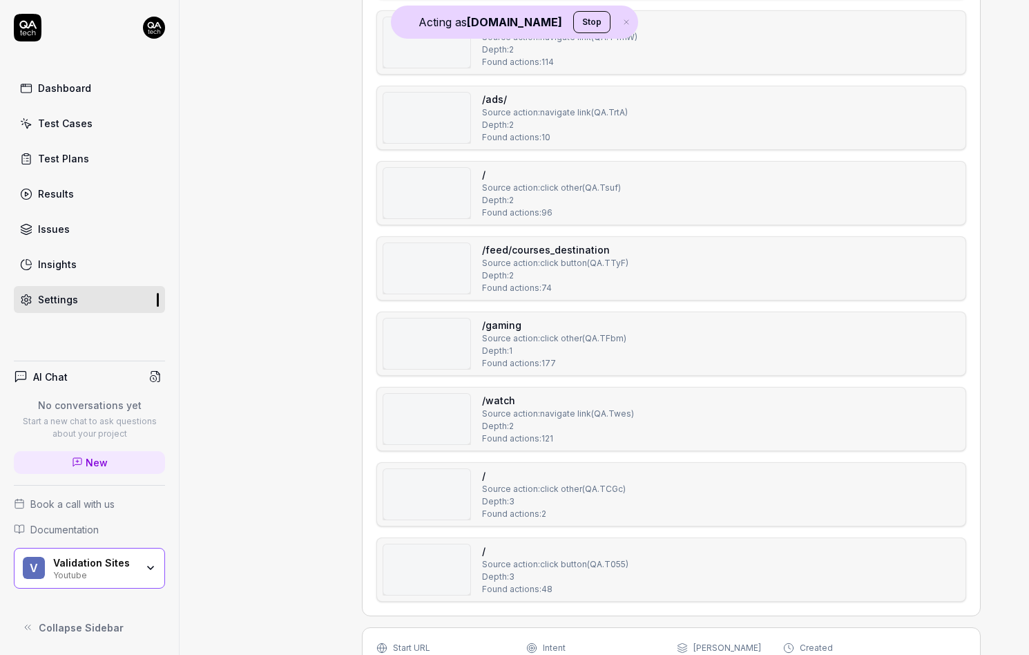
scroll to position [5501, 0]
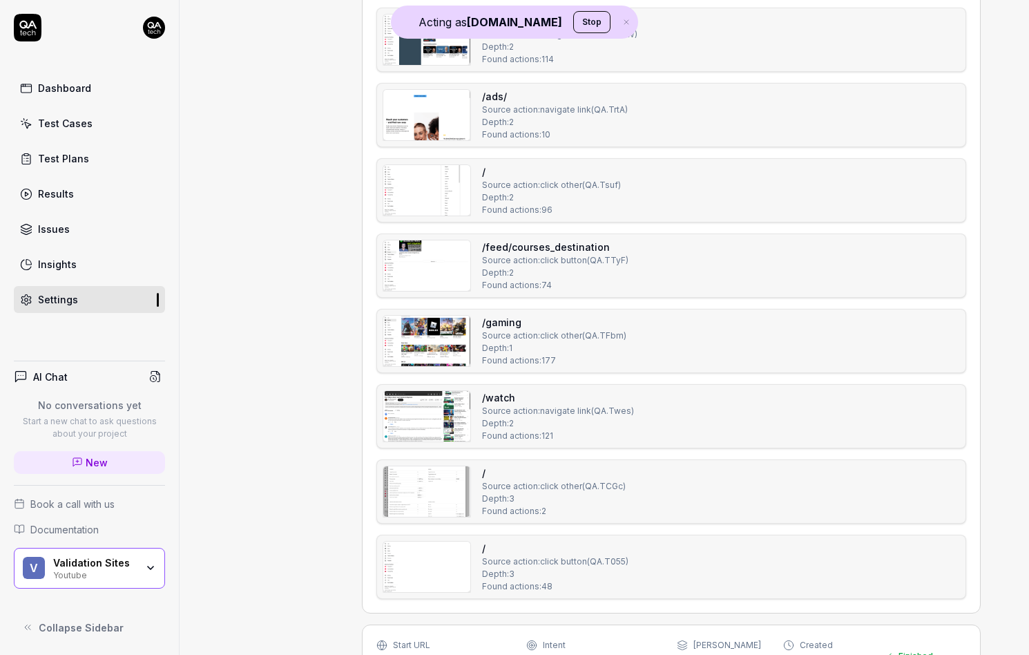
type textarea "*"
click at [403, 495] on img at bounding box center [426, 491] width 87 height 50
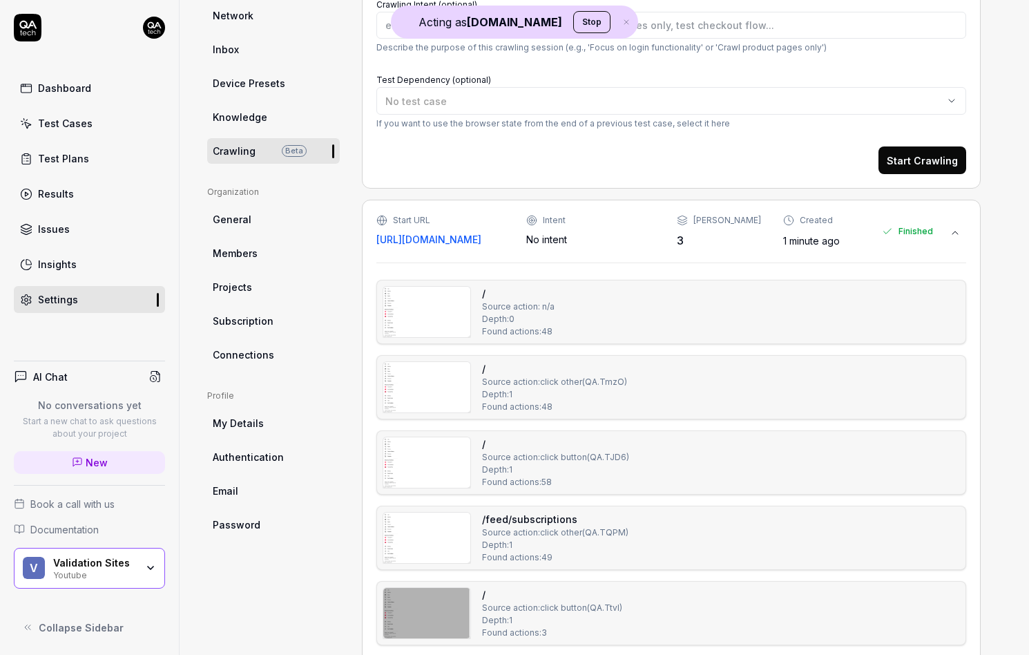
scroll to position [0, 0]
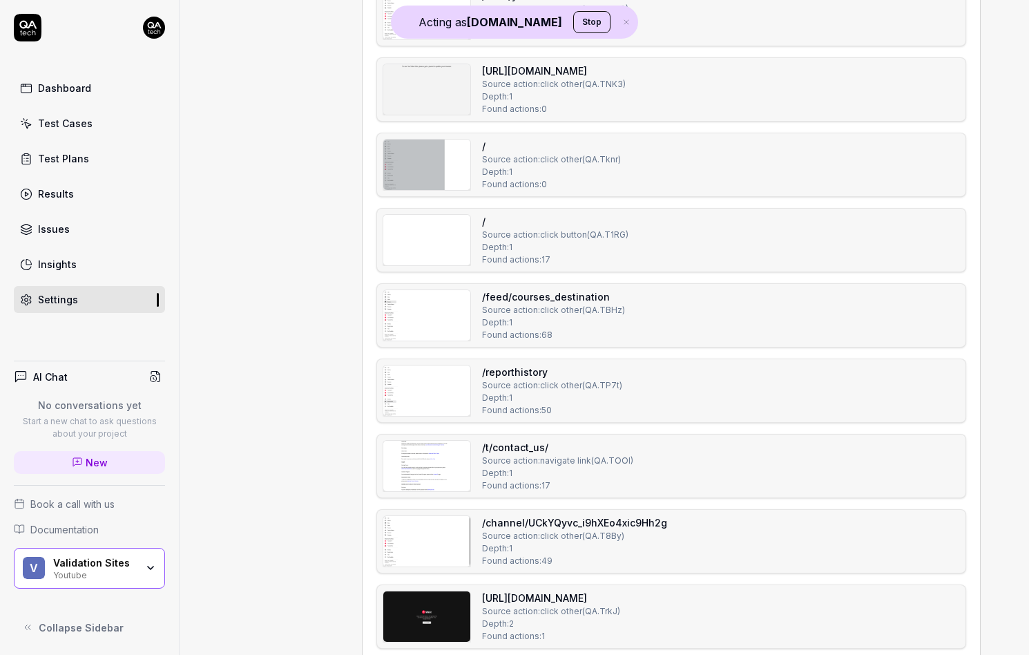
click at [615, 165] on div "/ Source action: click other ( QA.Tknr ) Depth: 1 Found actions: 0" at bounding box center [551, 165] width 139 height 52
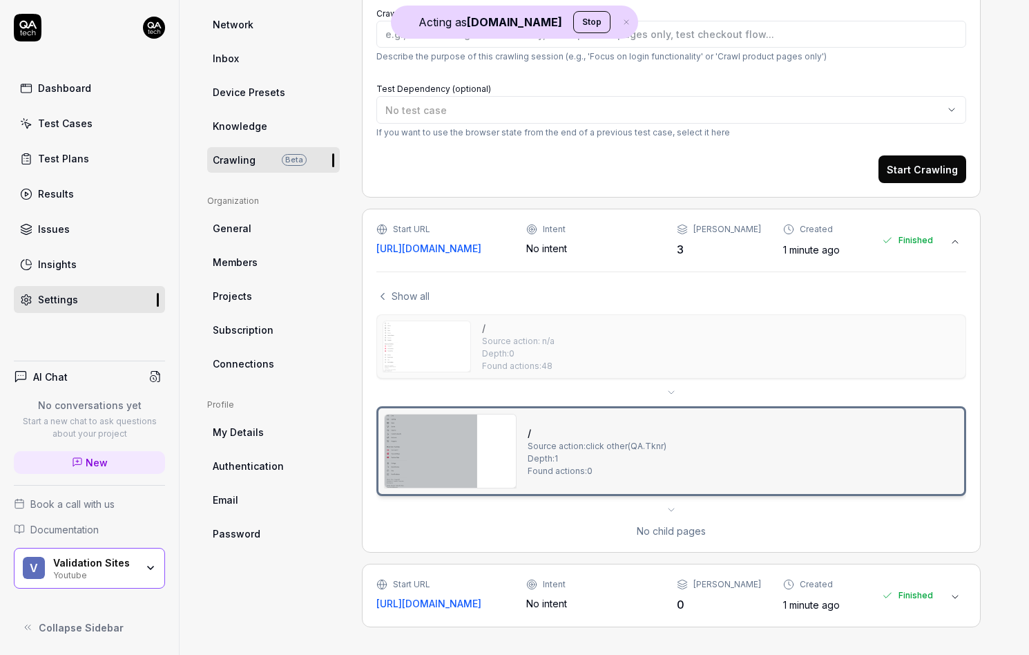
scroll to position [247, 0]
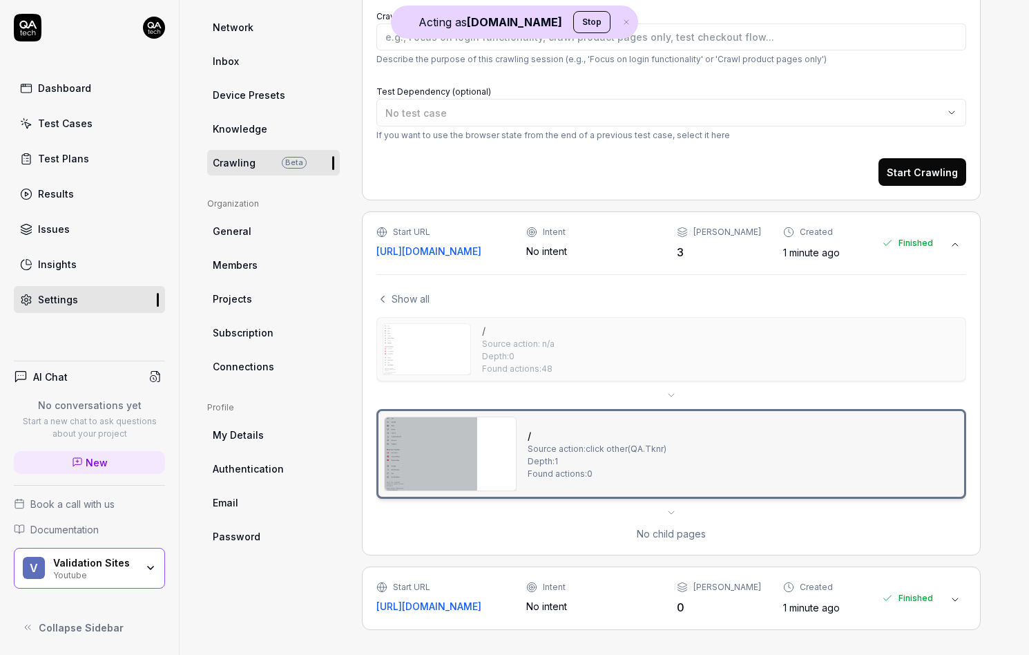
click at [582, 355] on div "/ Source action: n/a Depth: 0 Found actions: 48" at bounding box center [672, 349] width 578 height 52
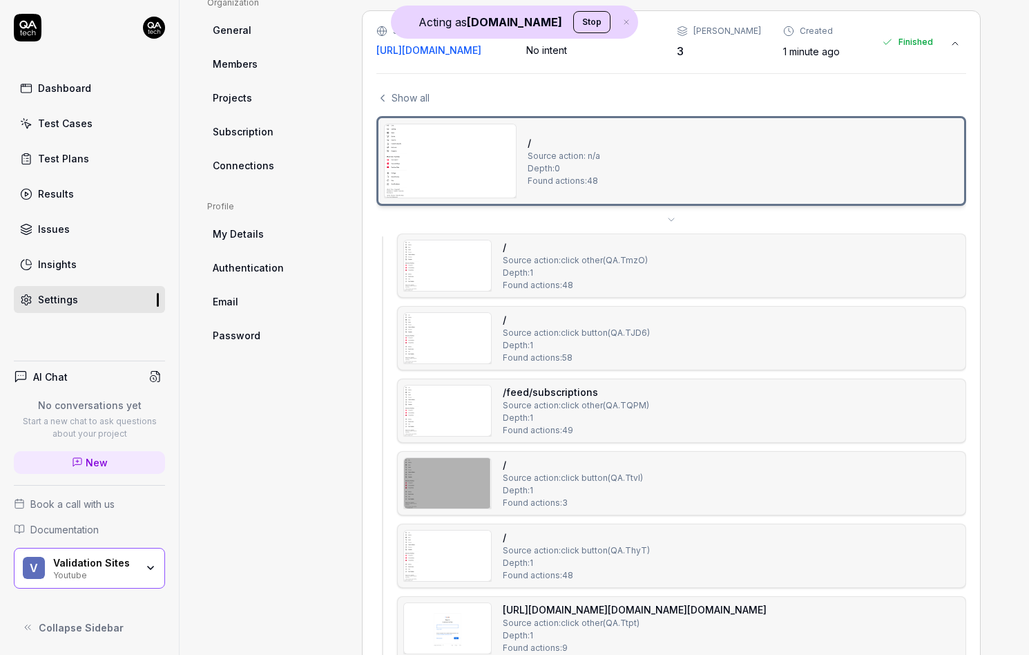
scroll to position [482, 0]
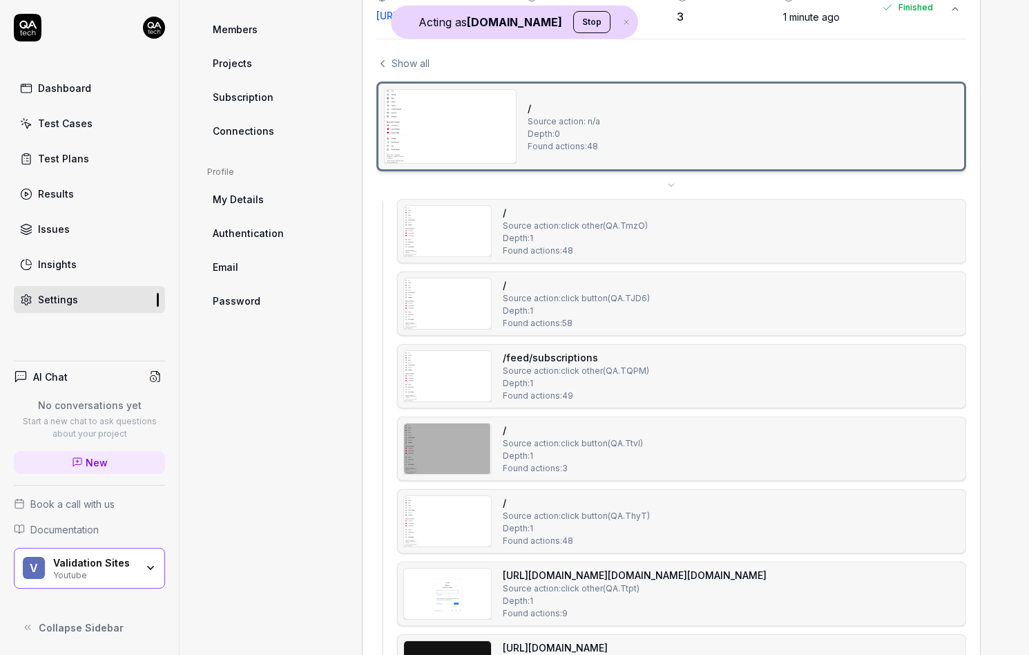
click at [721, 234] on div "/ Source action: click other ( QA.TmzO ) Depth: 1 Found actions: 48" at bounding box center [682, 231] width 557 height 52
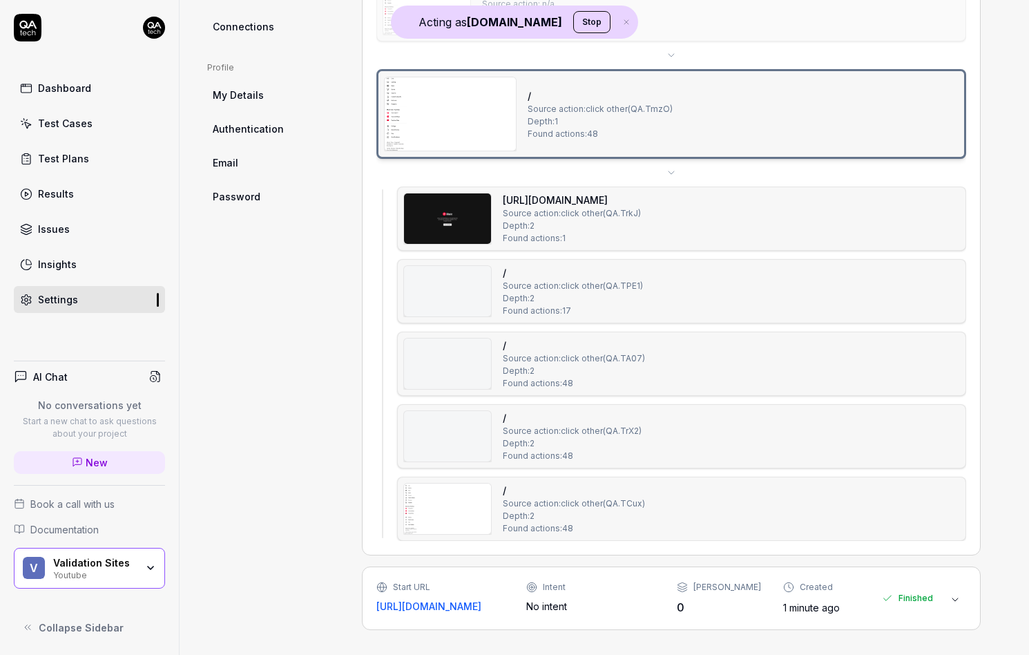
click at [745, 220] on div "https://music.youtube.com/ Source action: click other ( QA.TrkJ ) Depth: 2 Foun…" at bounding box center [682, 219] width 557 height 52
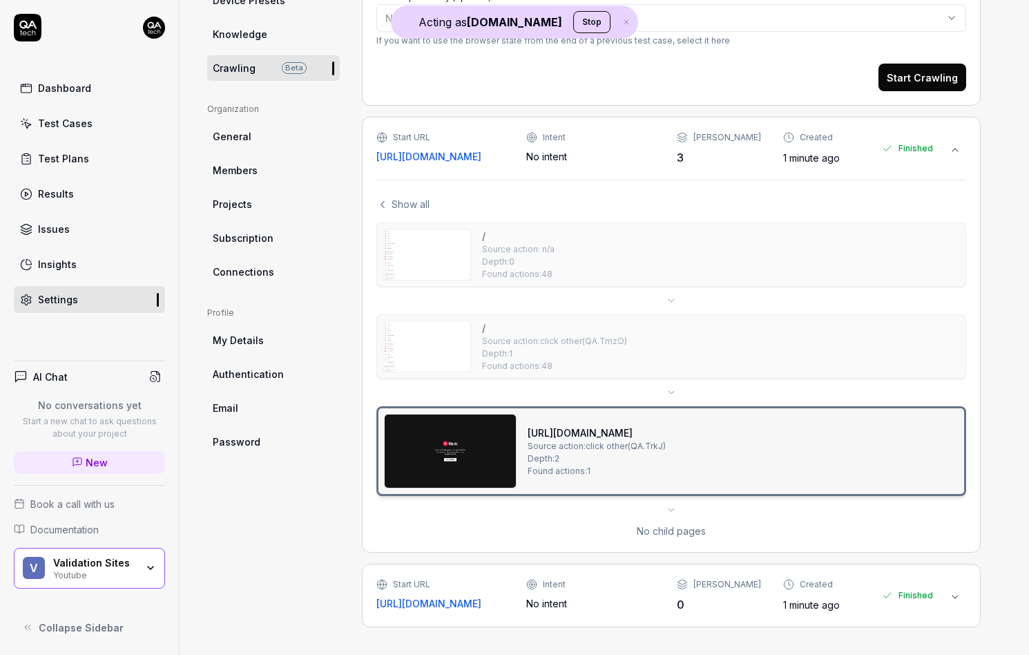
scroll to position [339, 0]
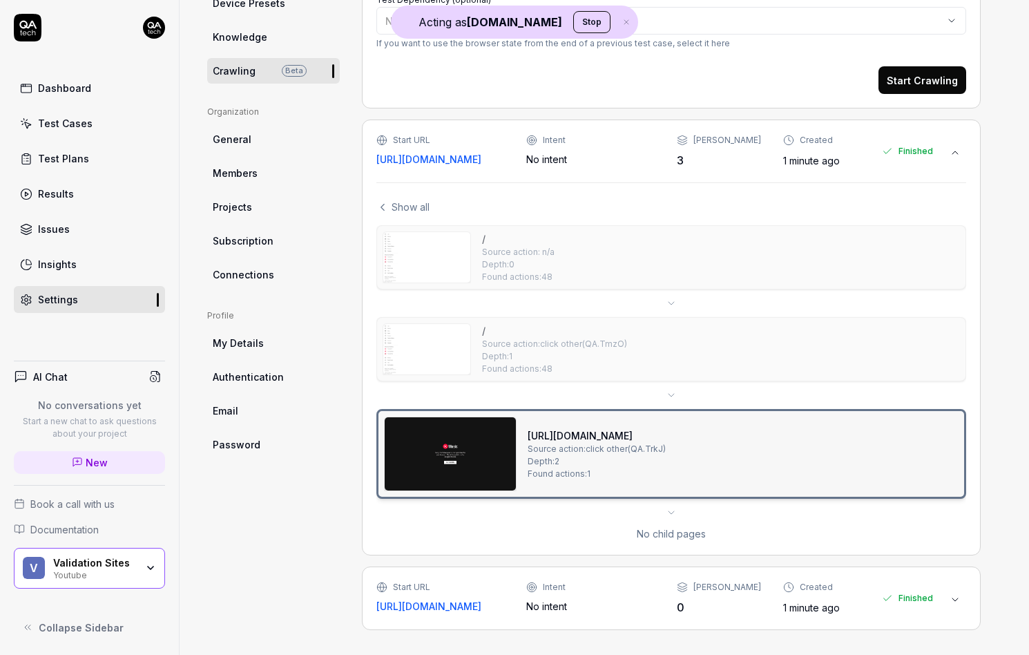
click at [473, 453] on img at bounding box center [450, 453] width 131 height 73
click at [470, 446] on img at bounding box center [450, 453] width 131 height 73
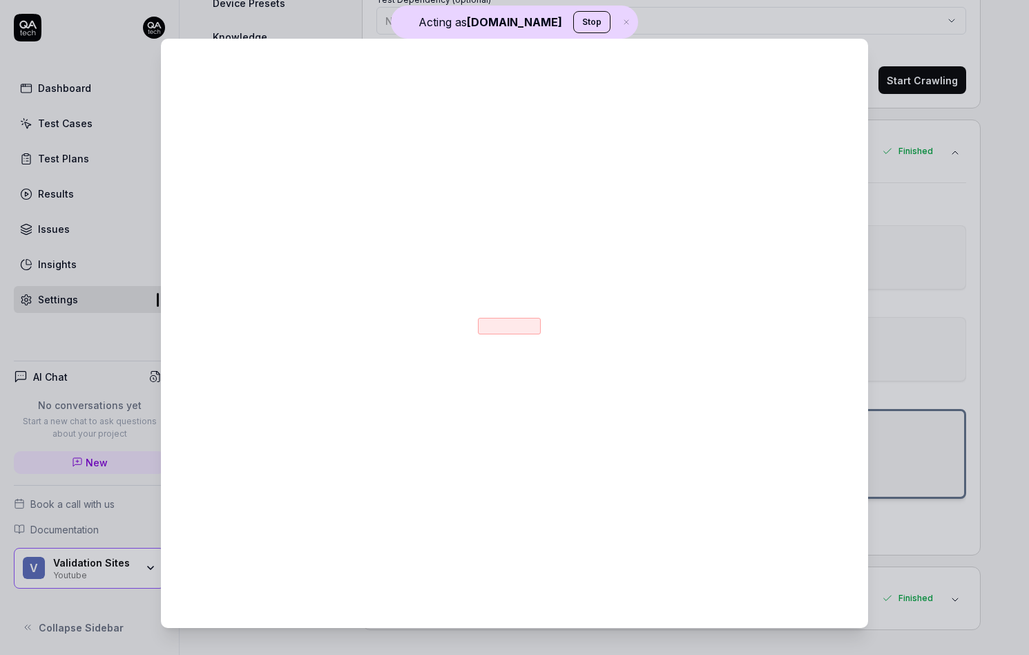
scroll to position [263, 0]
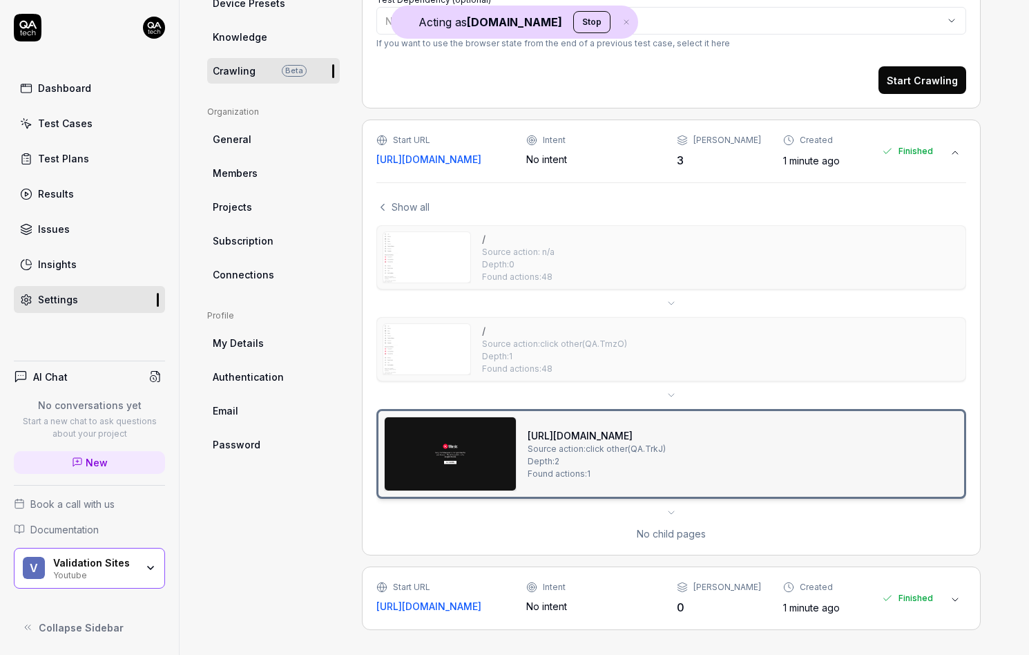
click at [417, 203] on span "Show all" at bounding box center [411, 207] width 38 height 15
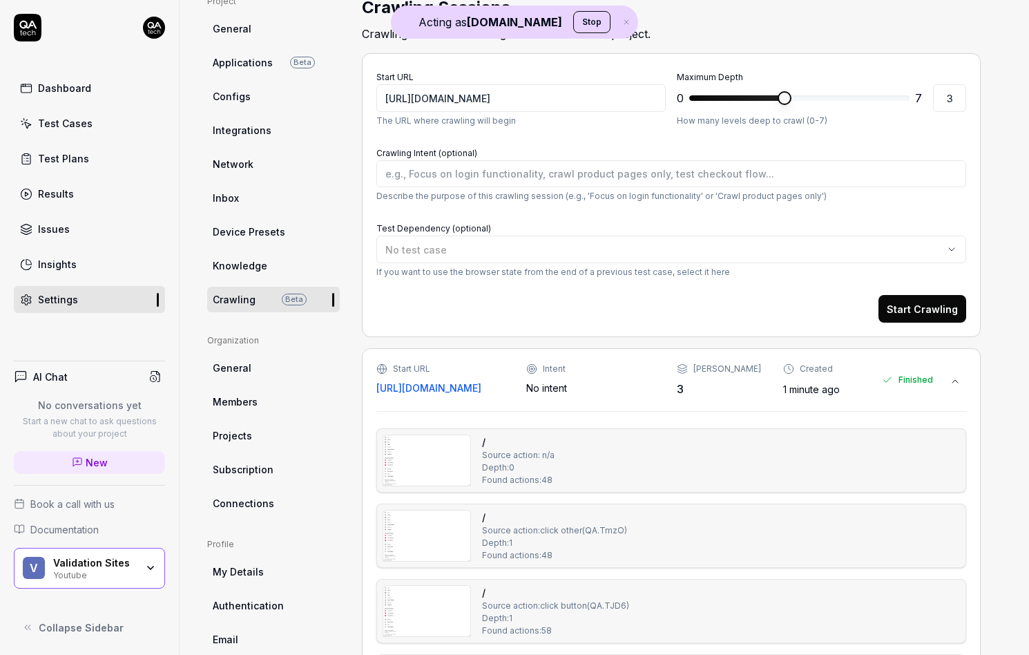
scroll to position [0, 0]
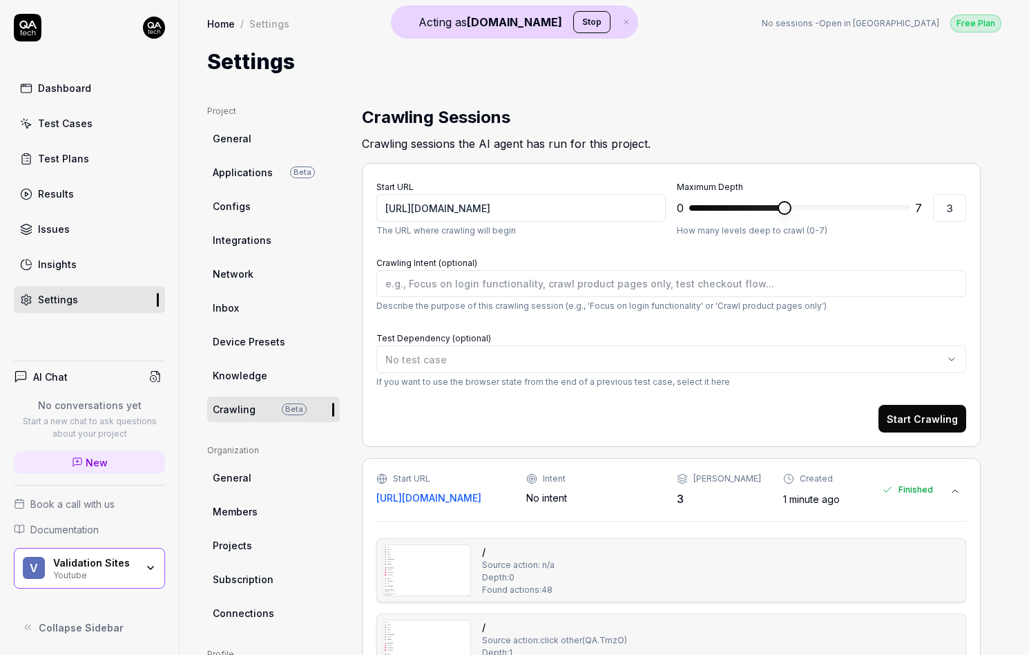
click at [812, 482] on div "Created" at bounding box center [816, 479] width 33 height 12
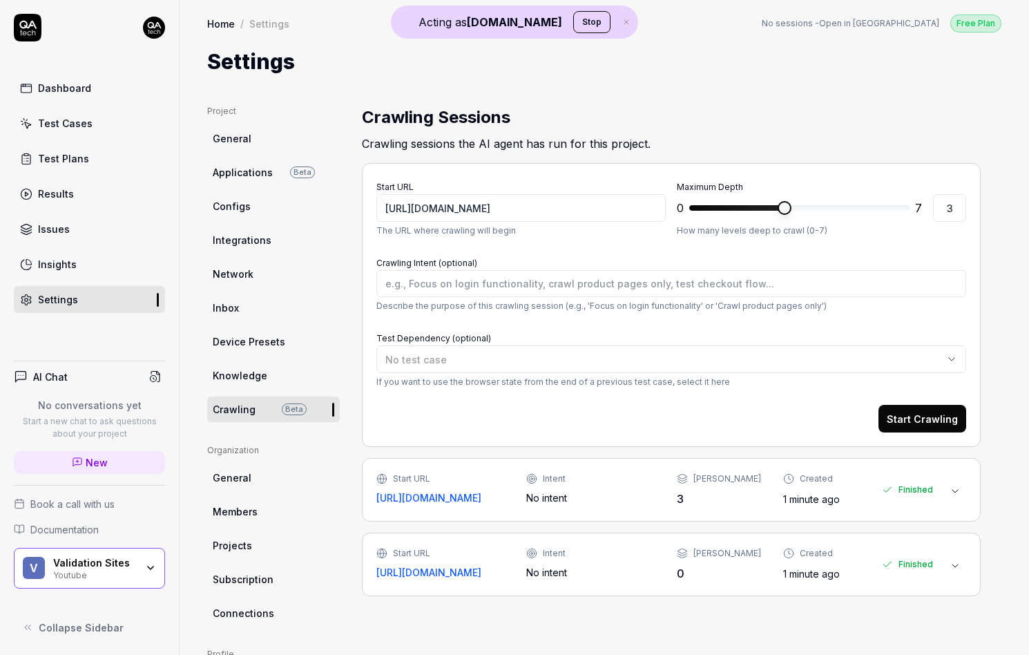
click at [91, 456] on span "New" at bounding box center [97, 462] width 22 height 15
type textarea "*"
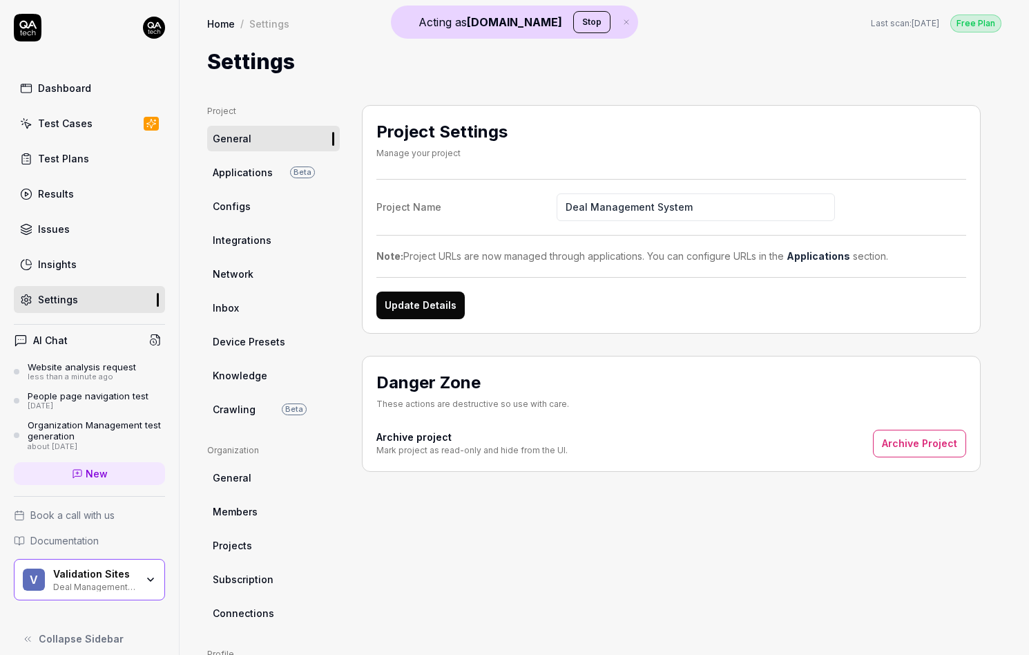
click at [222, 414] on span "Crawling" at bounding box center [234, 409] width 43 height 15
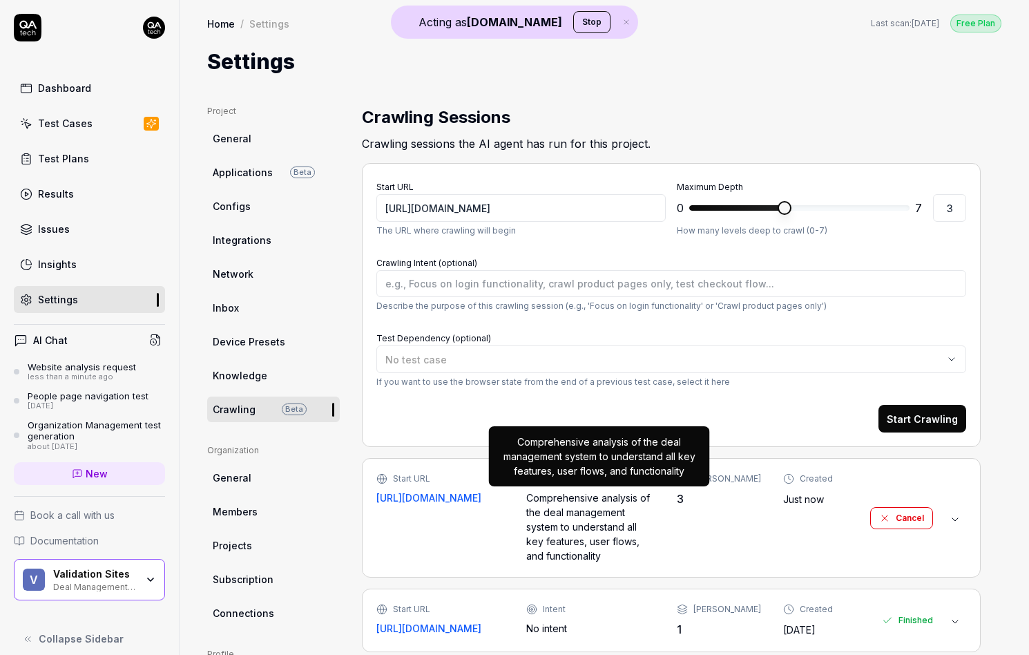
scroll to position [168, 0]
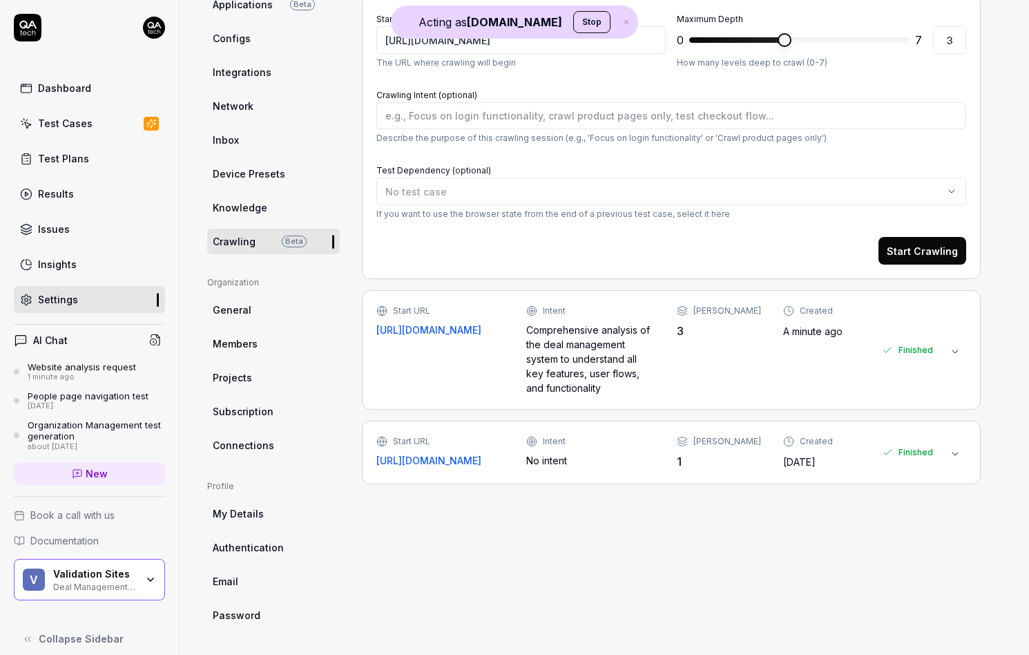
click at [715, 372] on div "Start URL https://deal-management-system.vercel.app/ Intent Comprehensive analy…" at bounding box center [655, 350] width 557 height 91
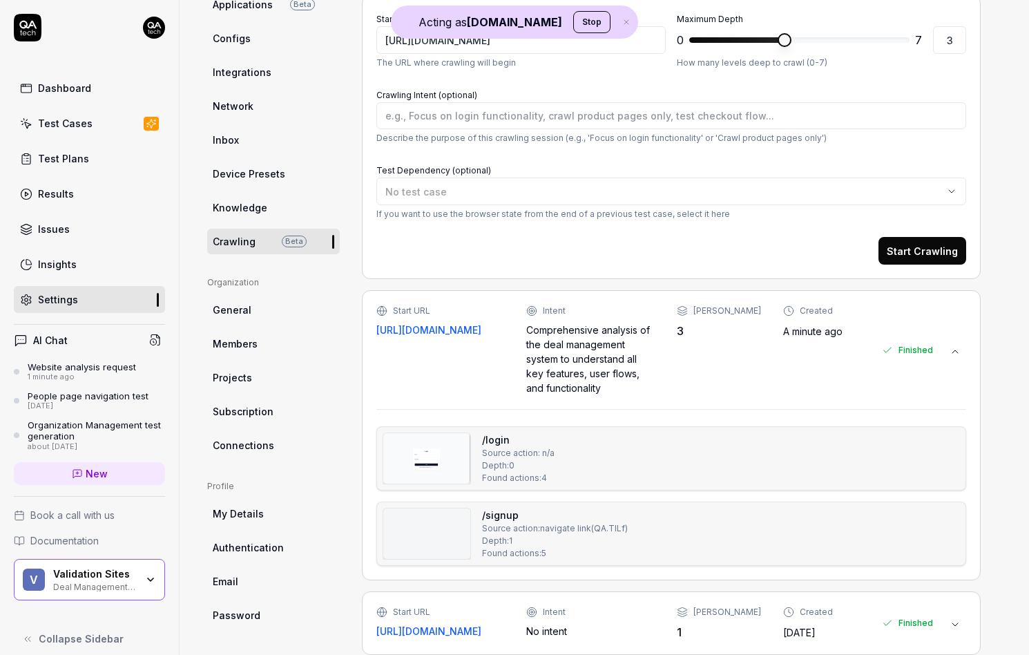
type textarea "*"
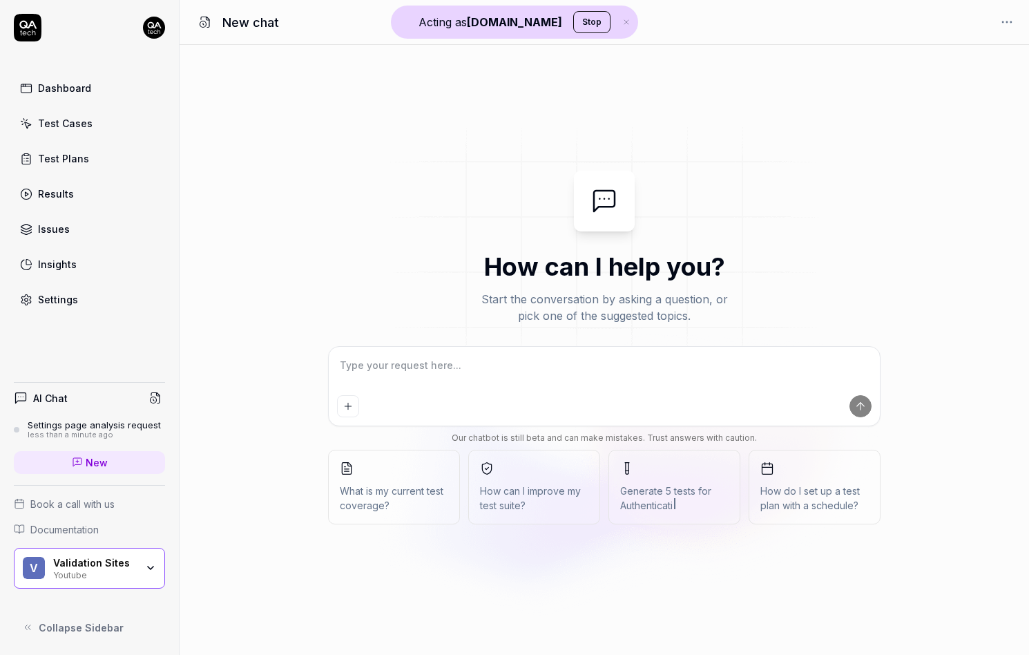
type textarea "*"
click at [348, 372] on textarea at bounding box center [604, 372] width 535 height 35
type textarea "*"
type textarea "P"
type textarea "*"
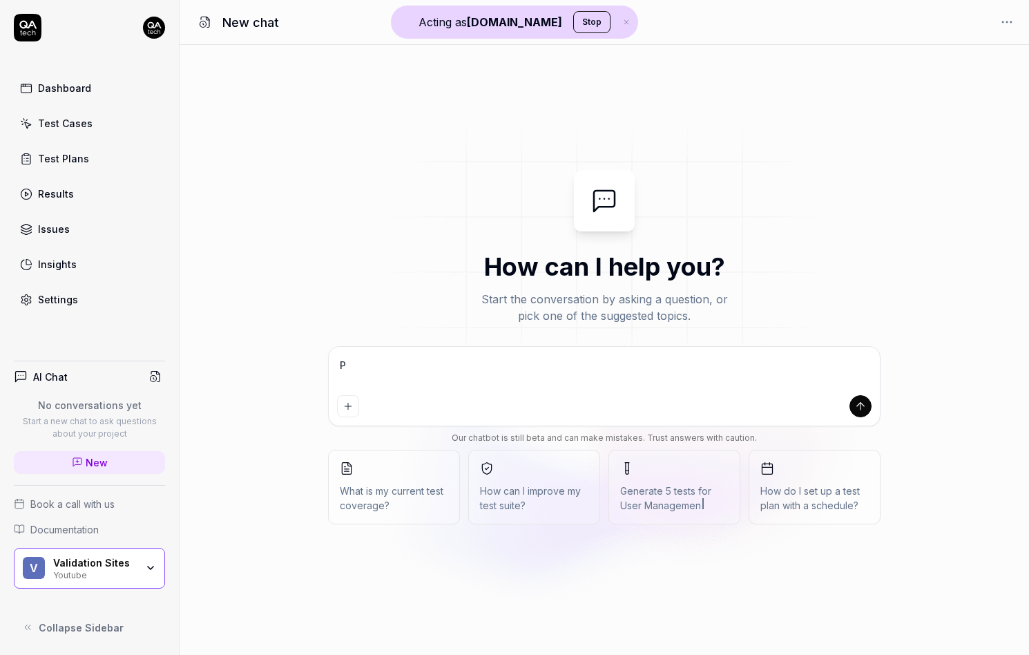
type textarea "Pl"
type textarea "*"
type textarea "Ple"
type textarea "*"
type textarea "Plea"
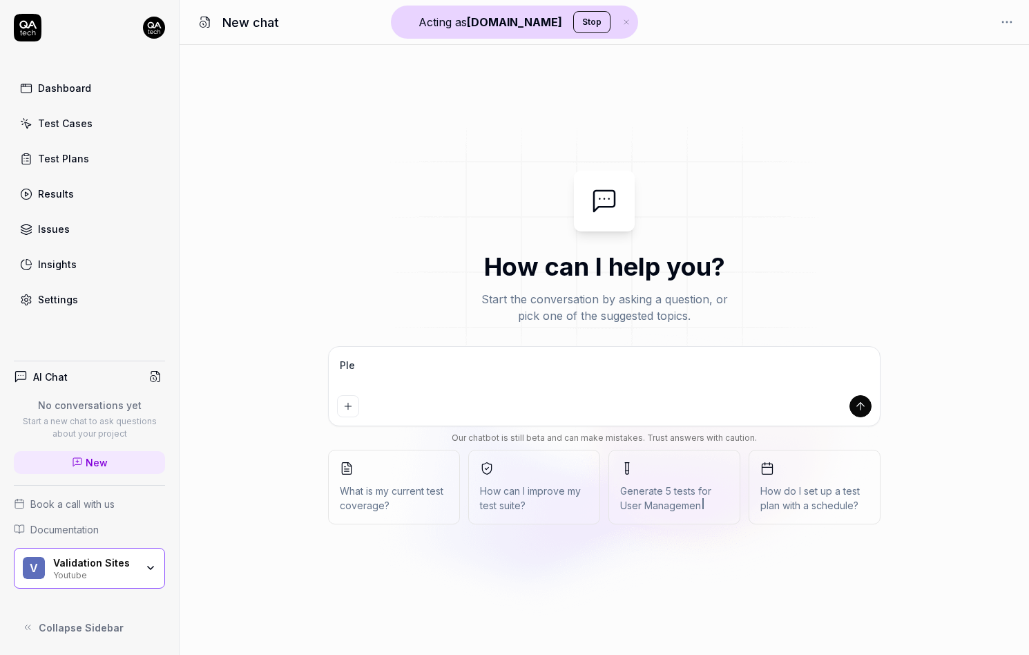
type textarea "*"
type textarea "Pleas"
type textarea "*"
type textarea "Please"
type textarea "*"
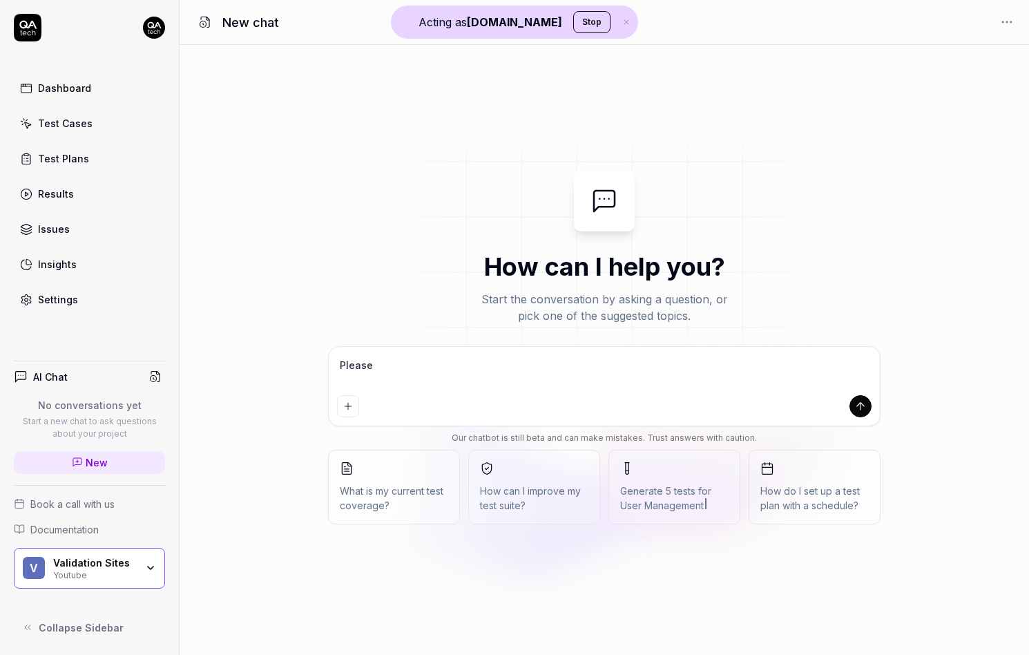
type textarea "Please"
type textarea "*"
type textarea "Please a"
type textarea "*"
type textarea "Please an"
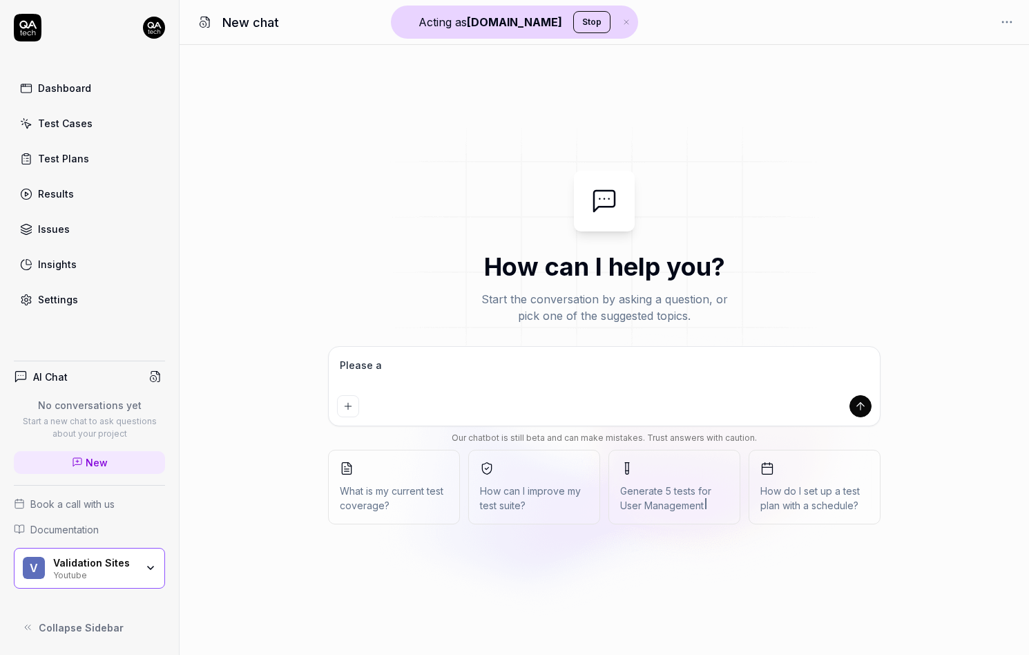
type textarea "*"
type textarea "Please ana"
type textarea "*"
type textarea "Please anal"
type textarea "*"
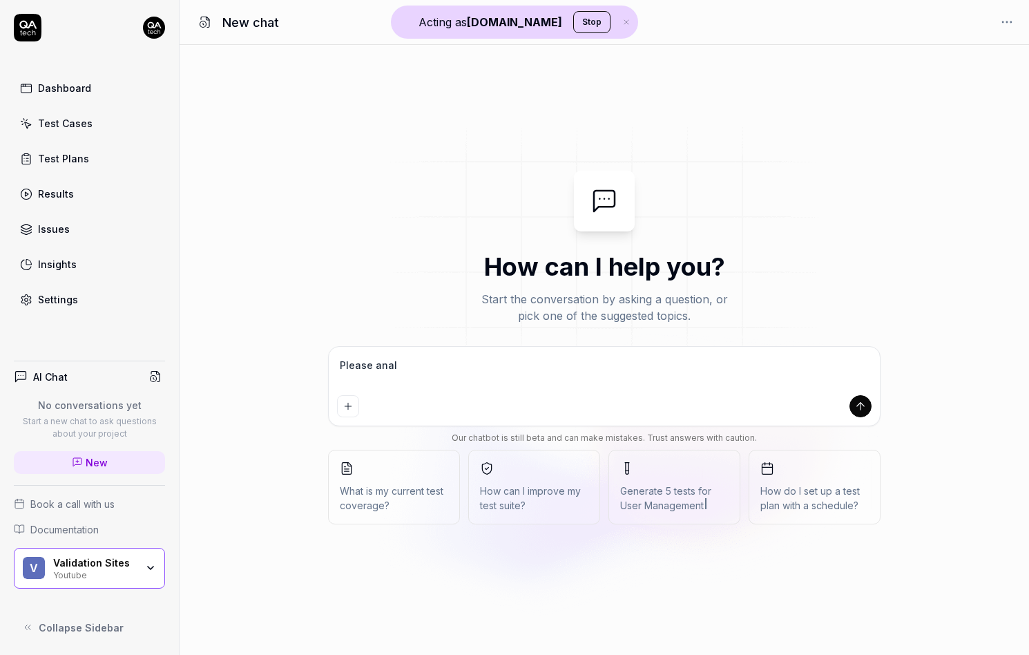
type textarea "Please analy"
type textarea "*"
type textarea "Please analyz"
type textarea "*"
type textarea "Please analyze"
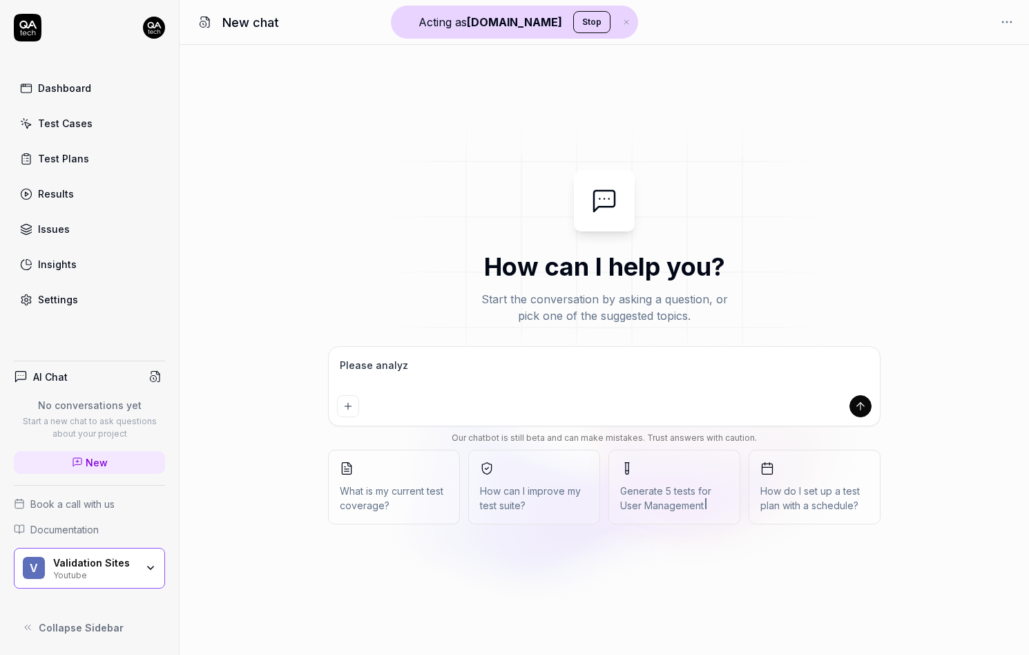
type textarea "*"
type textarea "Please analyze"
type textarea "*"
type textarea "Please analyze t"
type textarea "*"
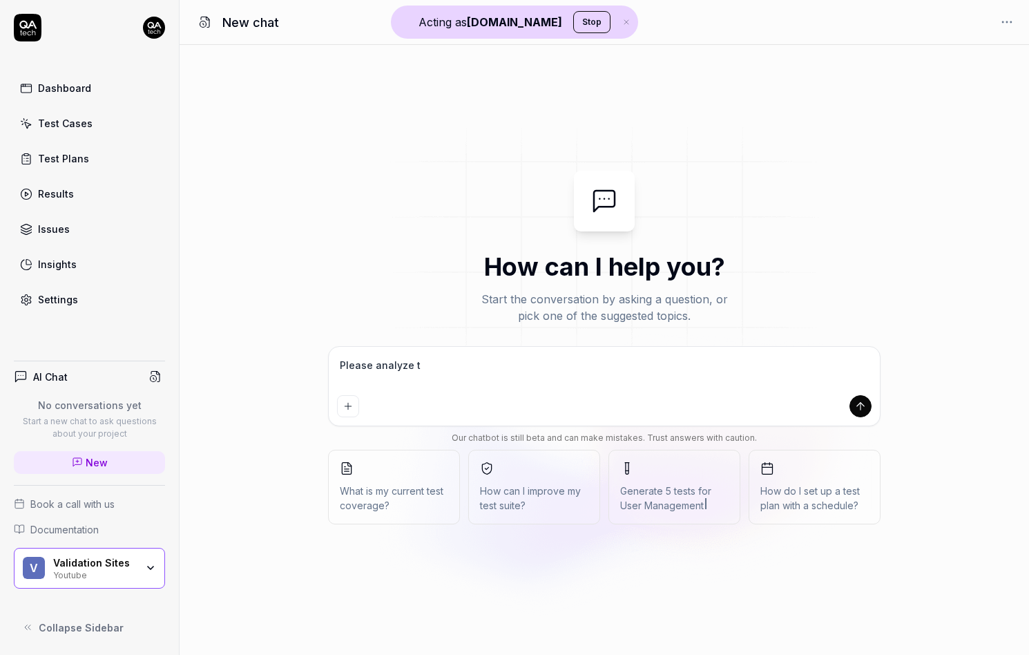
type textarea "Please analyze th"
type textarea "*"
type textarea "Please analyze the"
type textarea "*"
type textarea "Please analyze the"
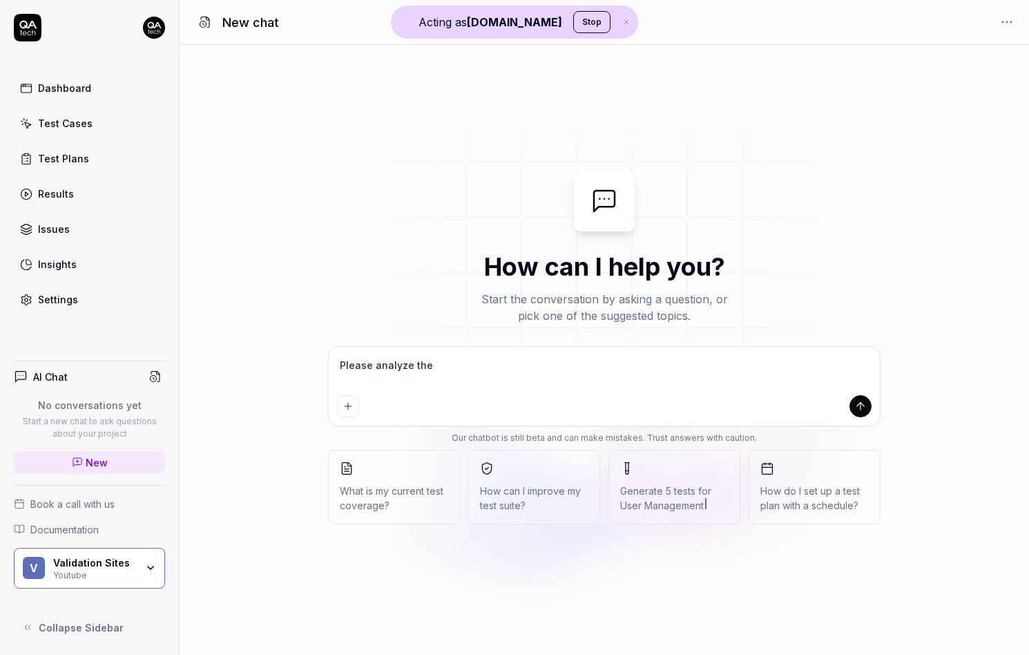
type textarea "*"
type textarea "Please analyze the s"
type textarea "*"
type textarea "Please analyze the se"
type textarea "*"
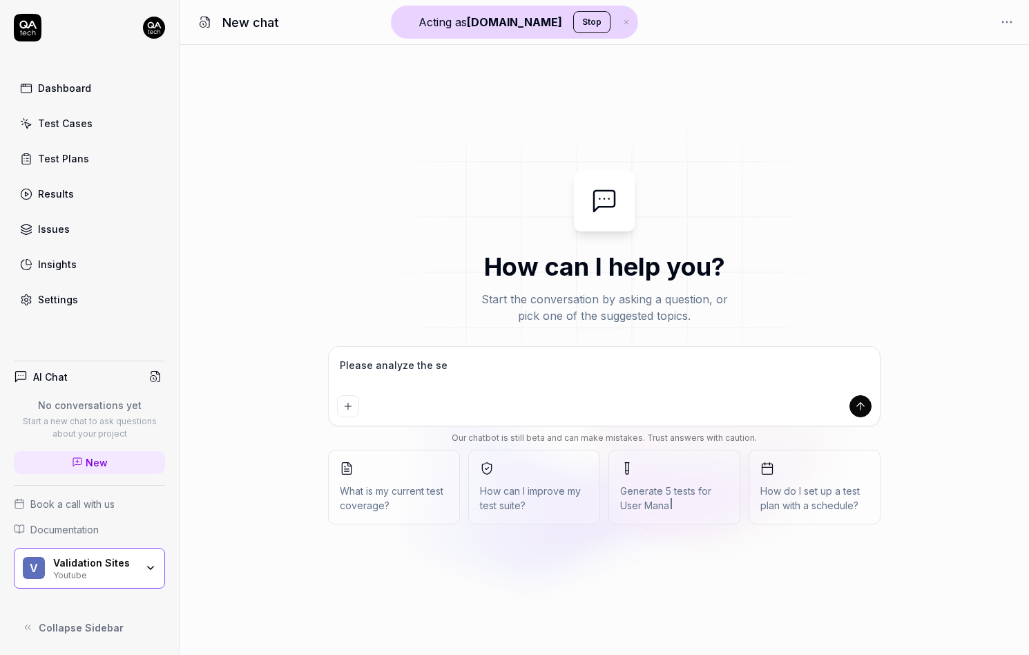
type textarea "Please analyze the set"
type textarea "*"
type textarea "Please analyze the sett"
type textarea "*"
type textarea "Please analyze the setti"
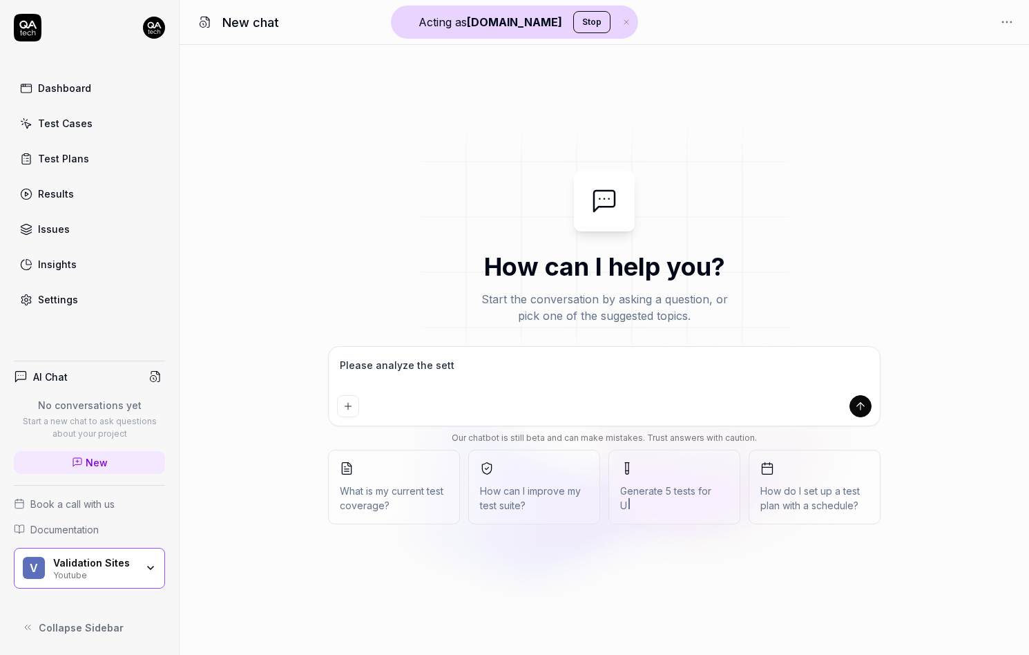
type textarea "*"
type textarea "Please analyze the settin"
type textarea "*"
type textarea "Please analyze the setting"
type textarea "*"
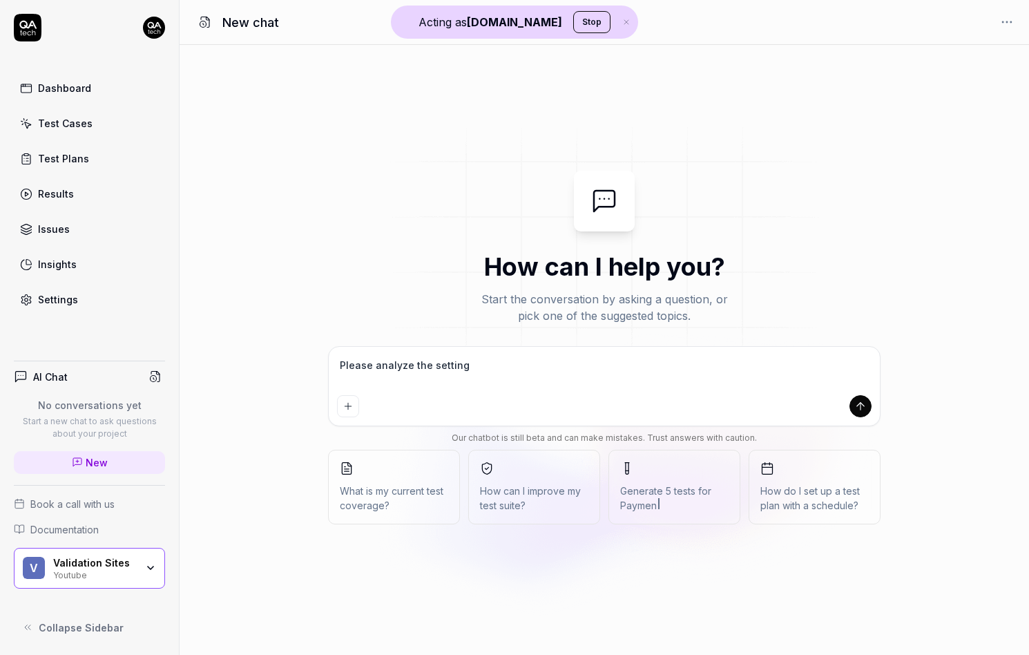
type textarea "Please analyze the settings"
type textarea "*"
type textarea "Please analyze the settings"
type textarea "*"
type textarea "Please analyze the settings p"
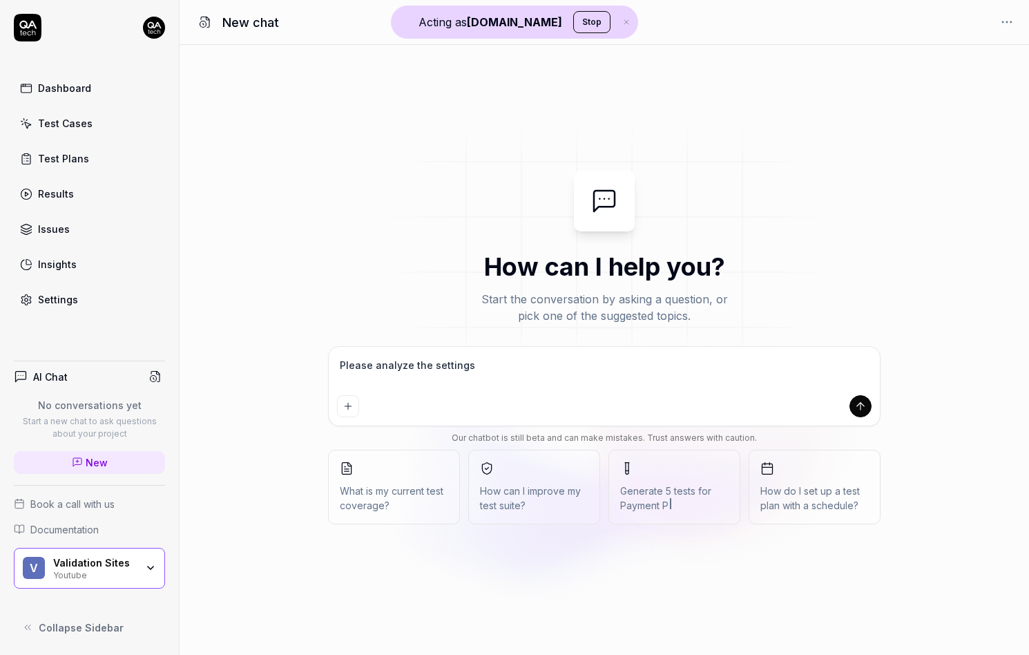
type textarea "*"
type textarea "Please analyze the settings pa"
type textarea "*"
type textarea "Please analyze the settings pag"
type textarea "*"
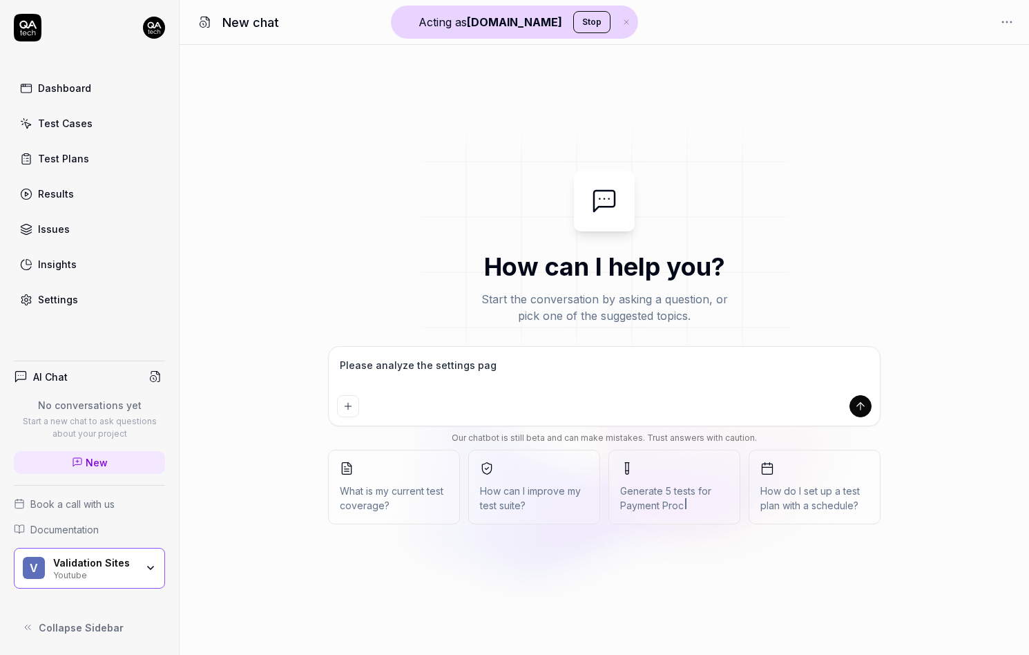
type textarea "Please analyze the settings page"
type textarea "*"
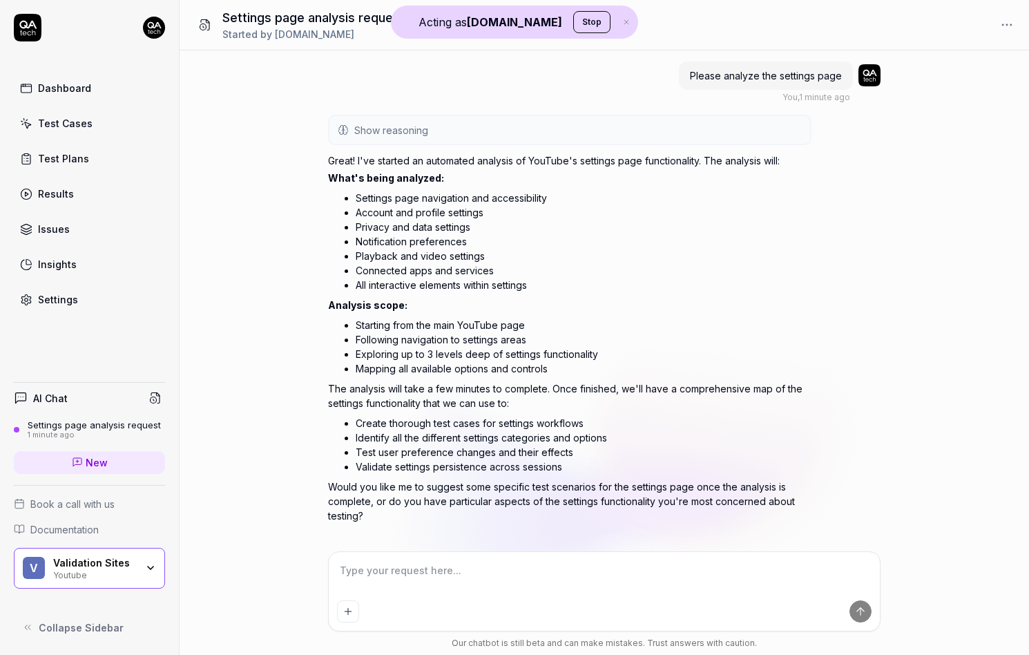
scroll to position [21, 0]
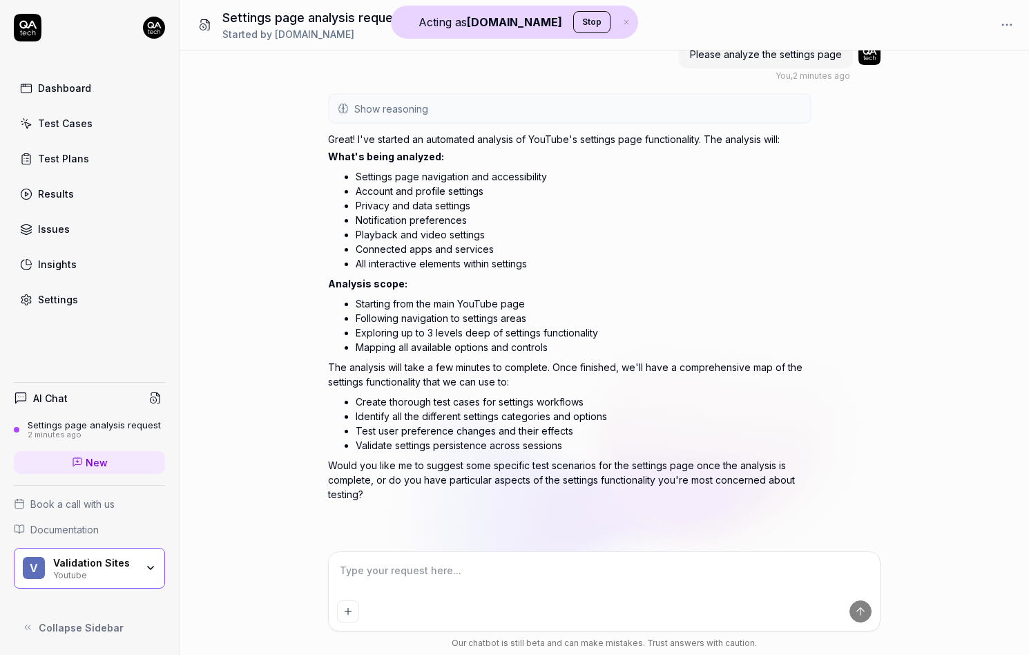
type textarea "*"
click at [111, 464] on link "New" at bounding box center [89, 462] width 151 height 23
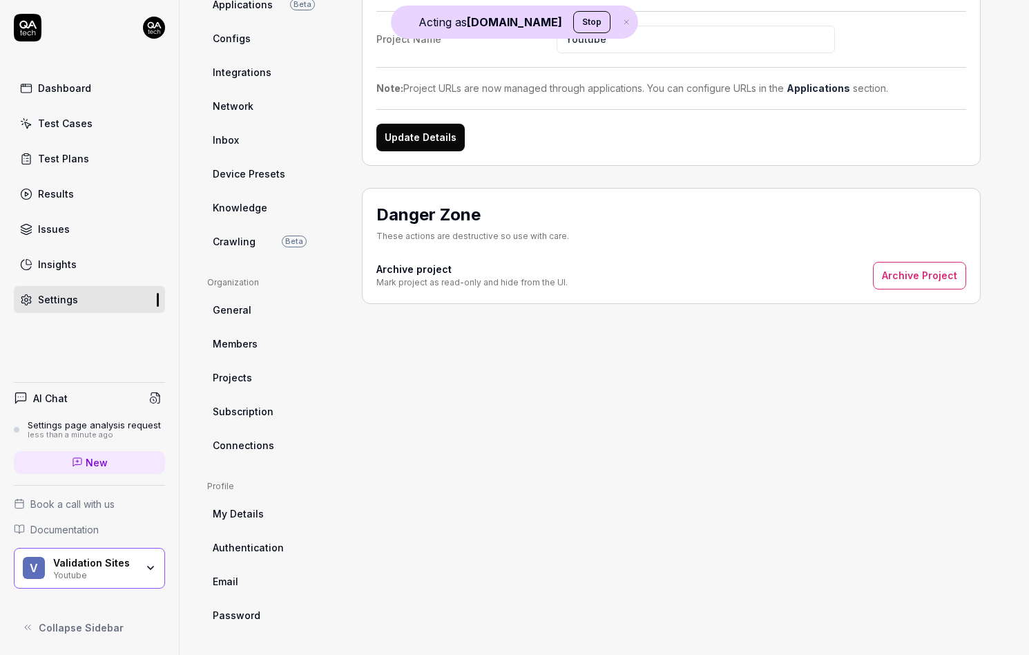
click at [254, 254] on div "Project General Applications Beta Configs Integrations Network Inbox Device Pre…" at bounding box center [273, 282] width 133 height 691
click at [254, 245] on link "Crawling Beta" at bounding box center [273, 242] width 133 height 26
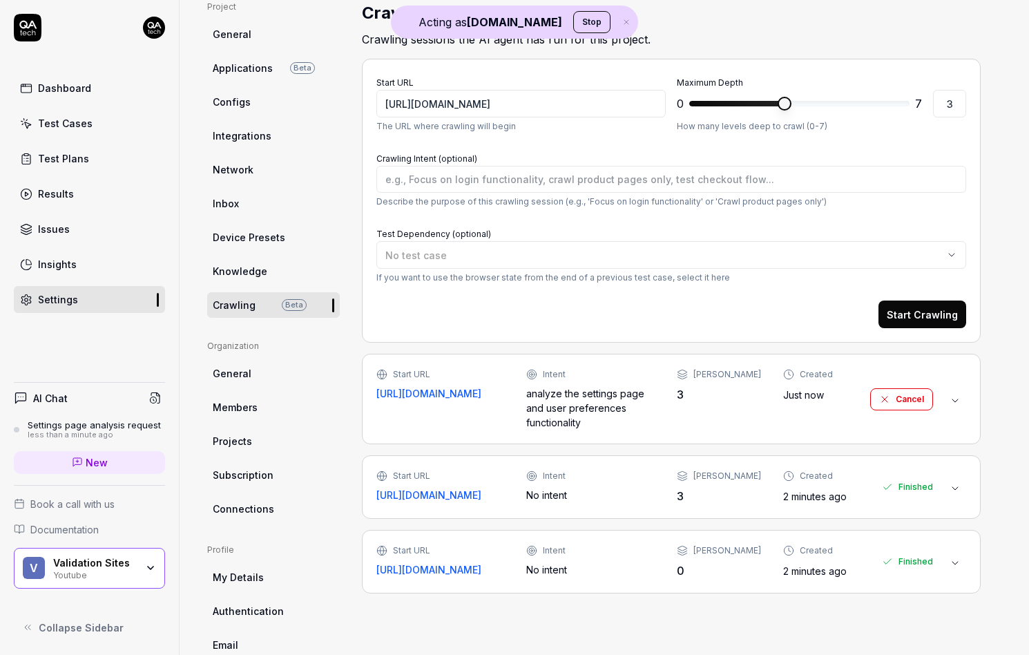
click at [802, 397] on time "Just now" at bounding box center [804, 395] width 41 height 12
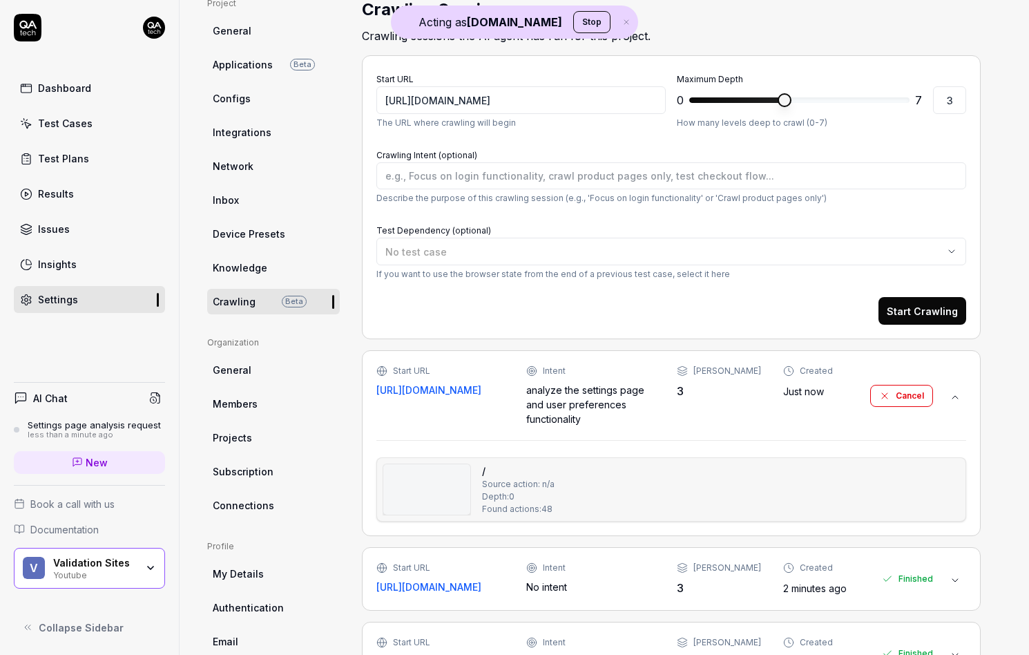
scroll to position [119, 0]
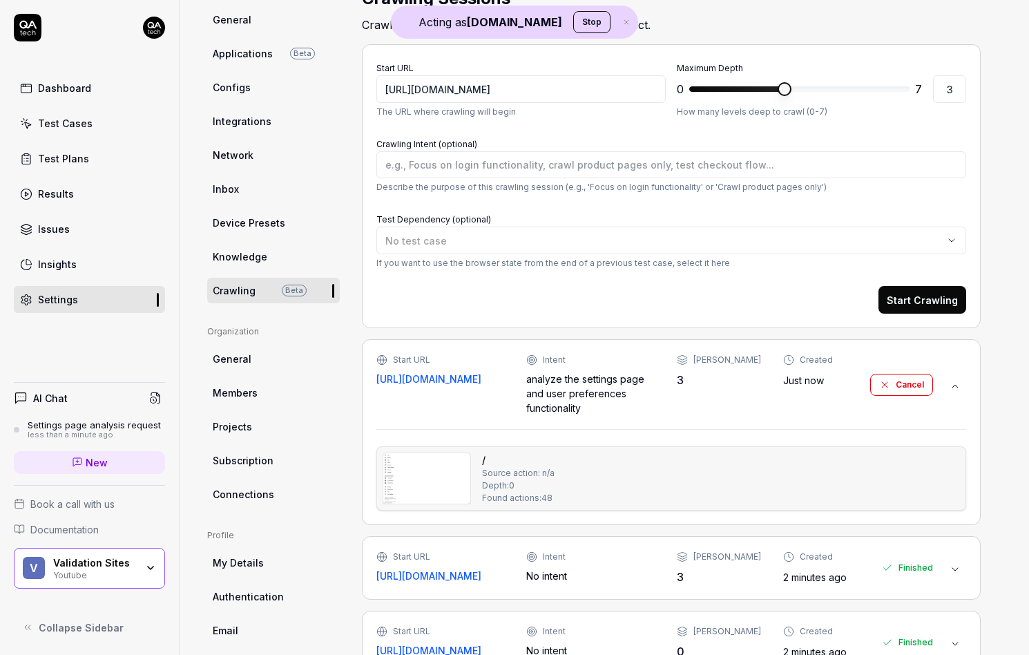
click at [426, 477] on img at bounding box center [426, 478] width 87 height 50
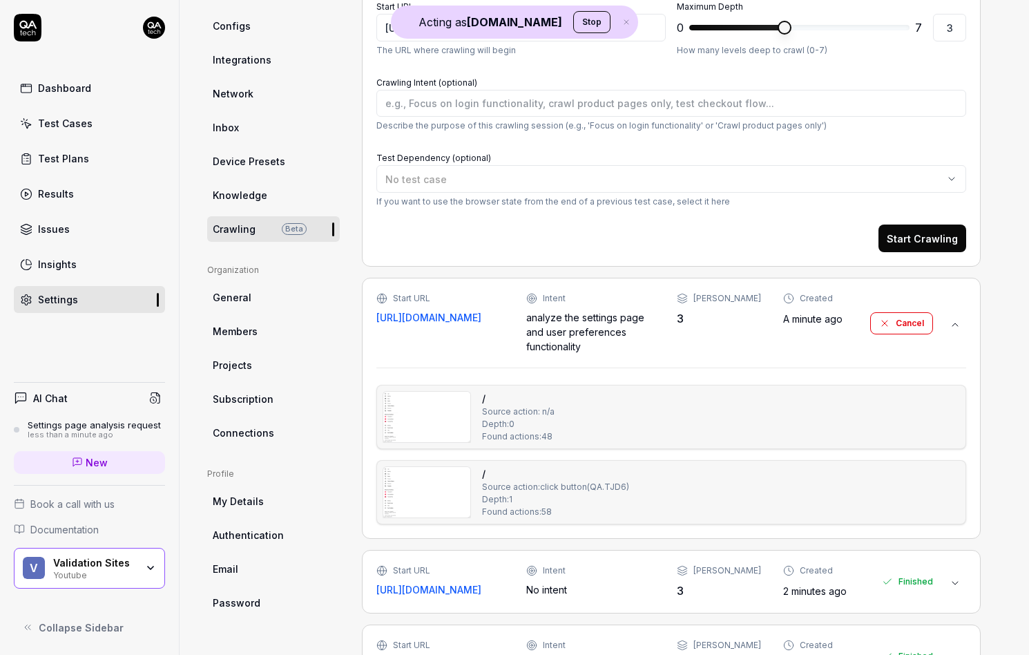
scroll to position [211, 0]
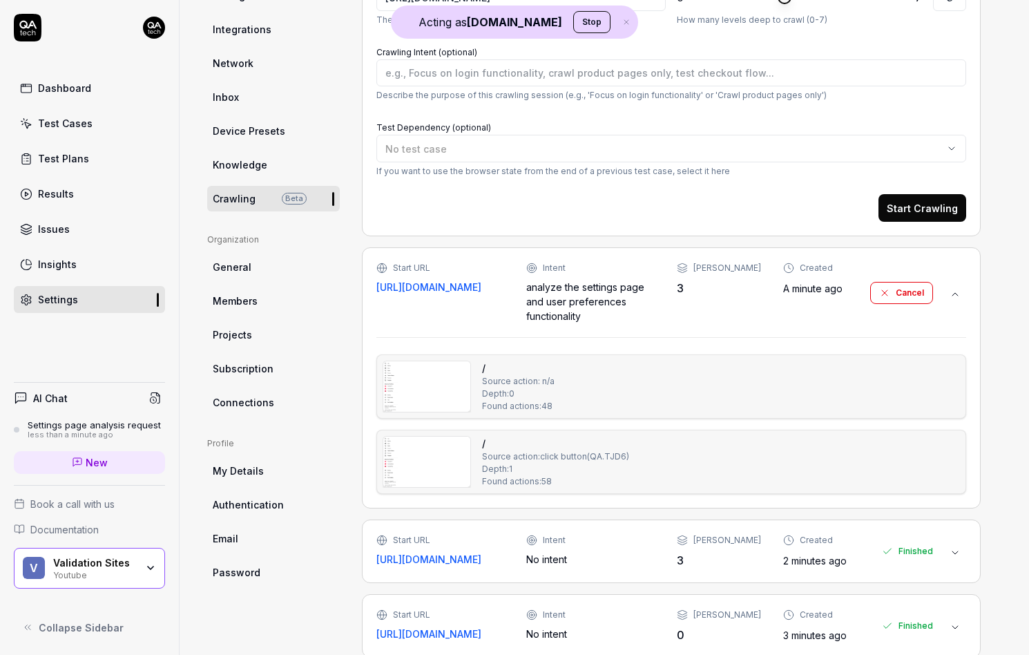
click at [440, 465] on img at bounding box center [426, 462] width 87 height 50
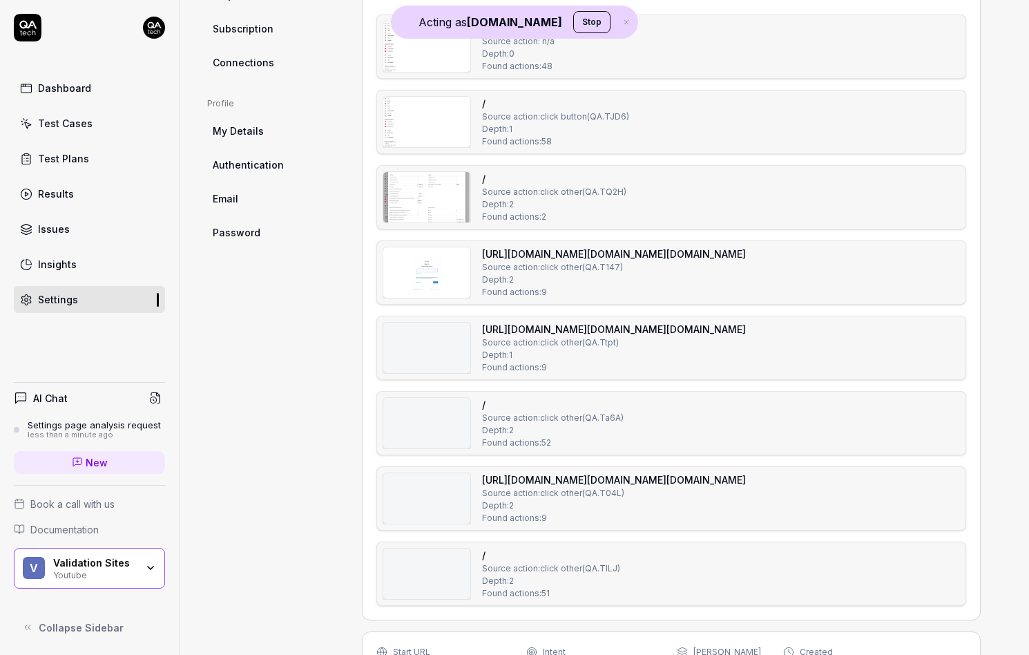
scroll to position [542, 0]
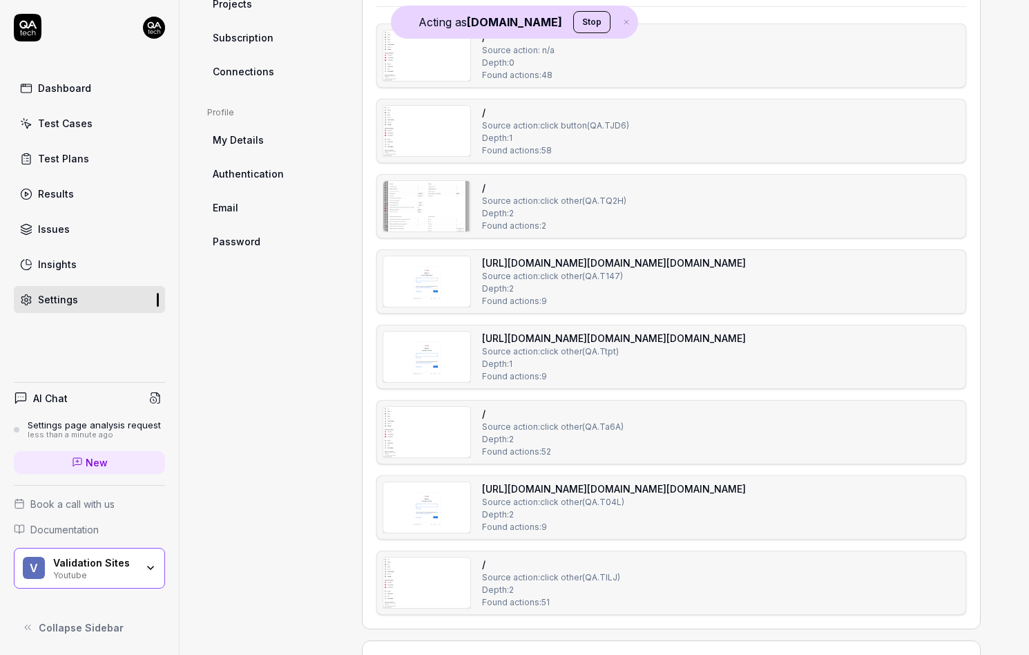
click at [430, 218] on img at bounding box center [426, 206] width 87 height 50
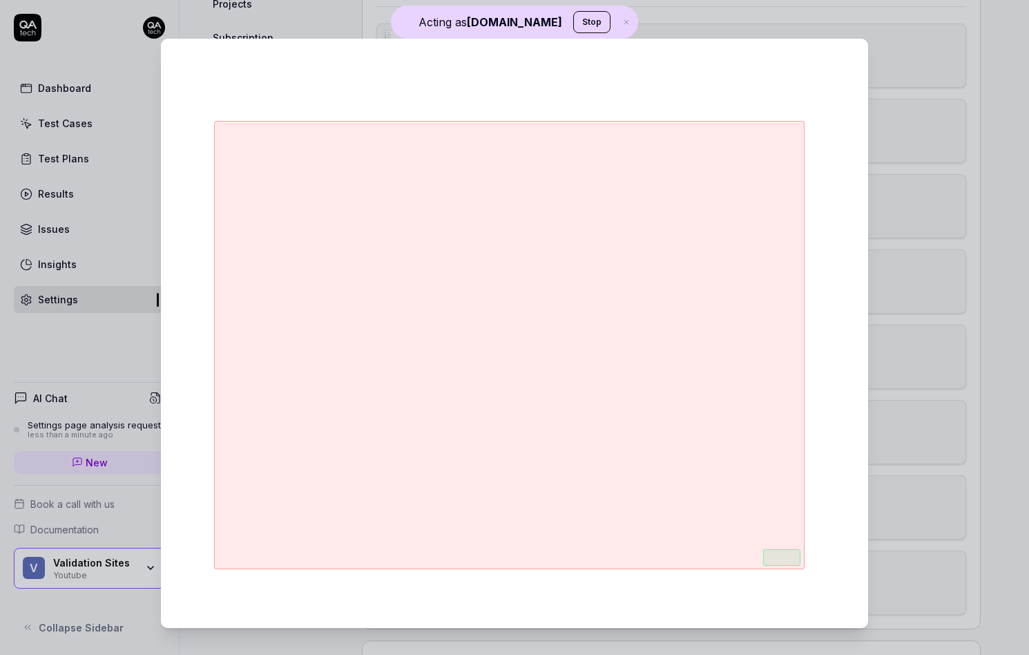
scroll to position [260, 0]
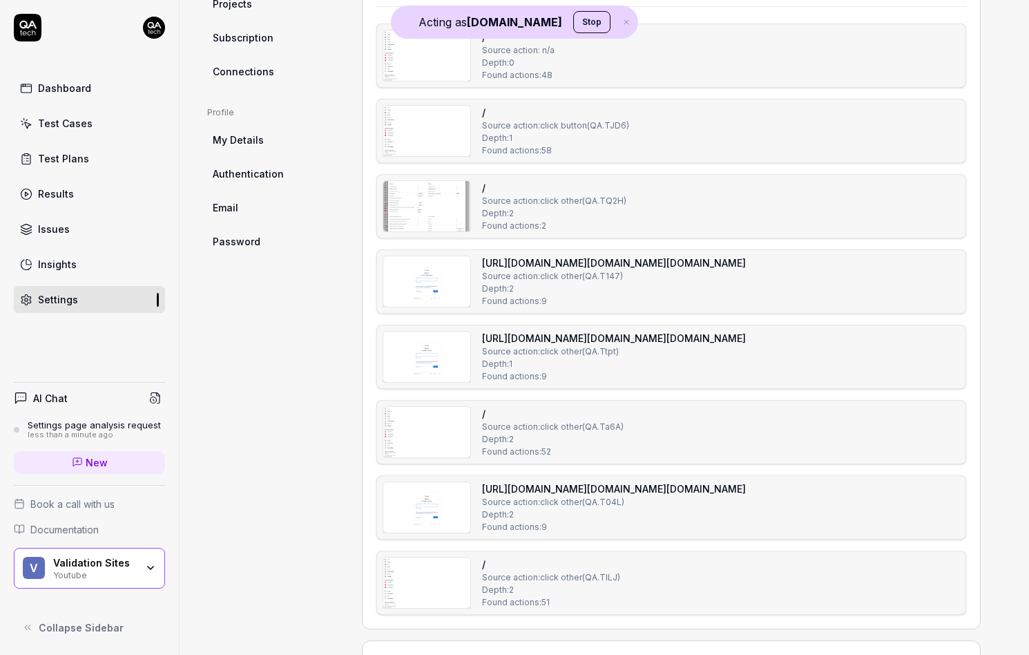
click at [403, 292] on img at bounding box center [426, 281] width 87 height 50
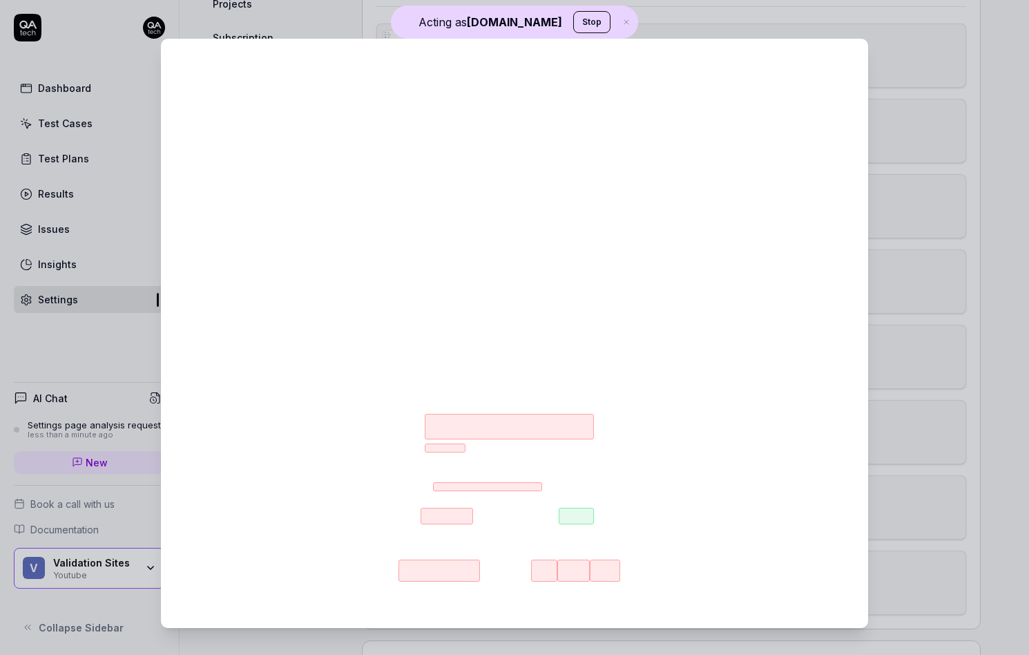
scroll to position [111, 0]
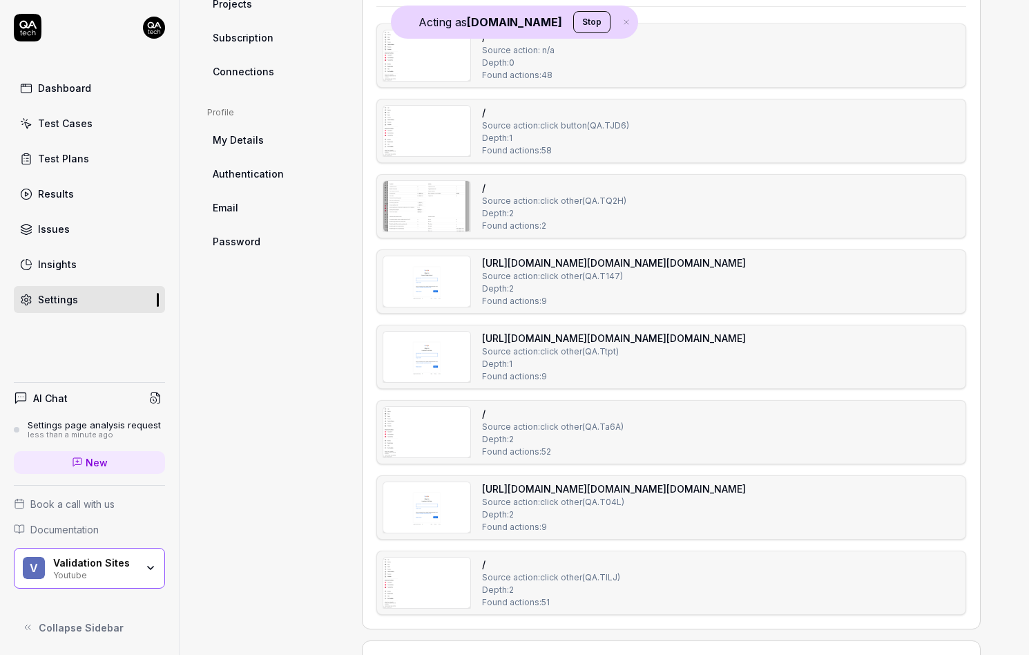
click at [419, 349] on img at bounding box center [426, 357] width 87 height 50
click at [419, 414] on img at bounding box center [426, 432] width 87 height 50
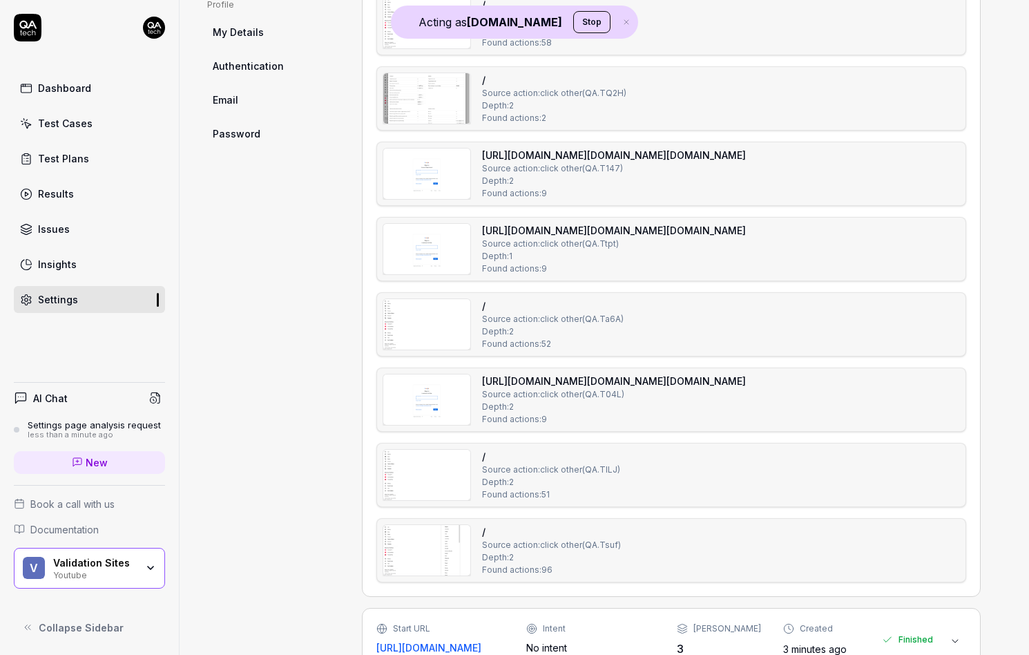
scroll to position [694, 0]
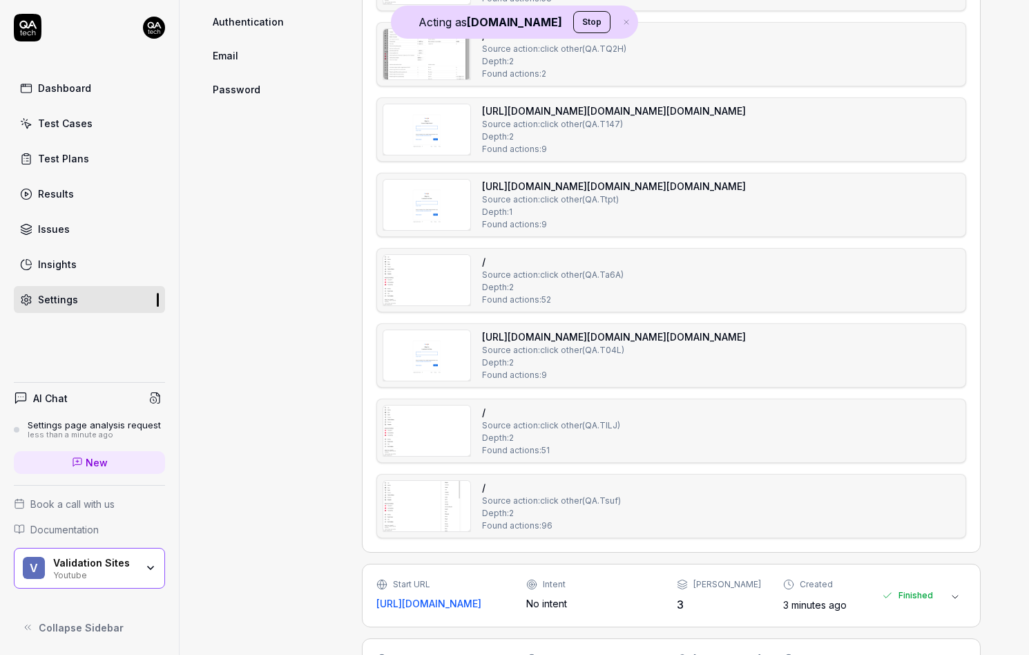
click at [426, 373] on img at bounding box center [426, 355] width 87 height 50
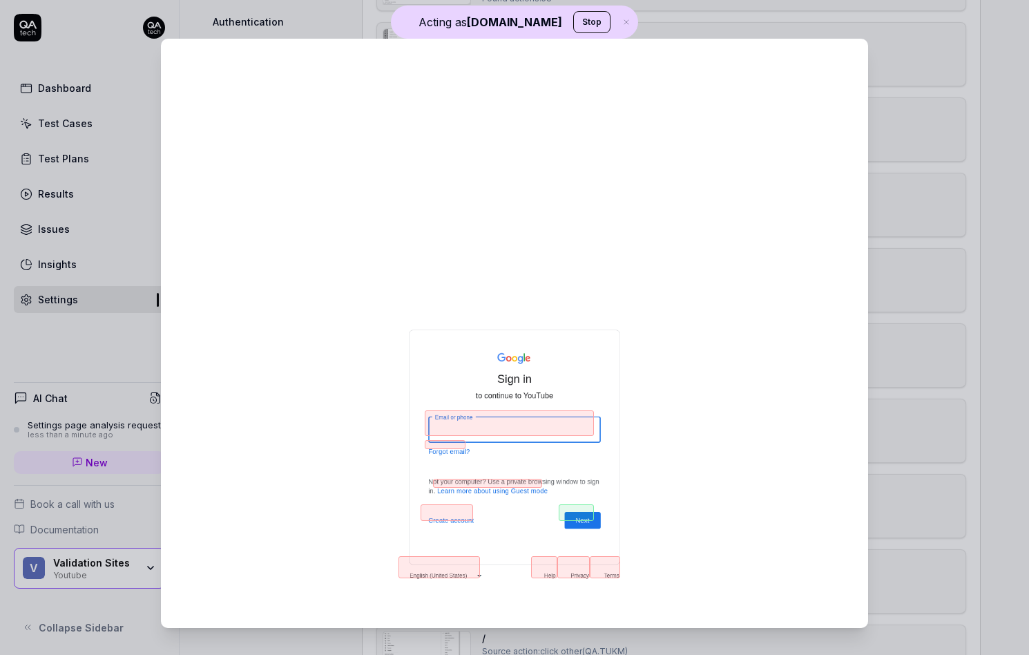
scroll to position [123, 0]
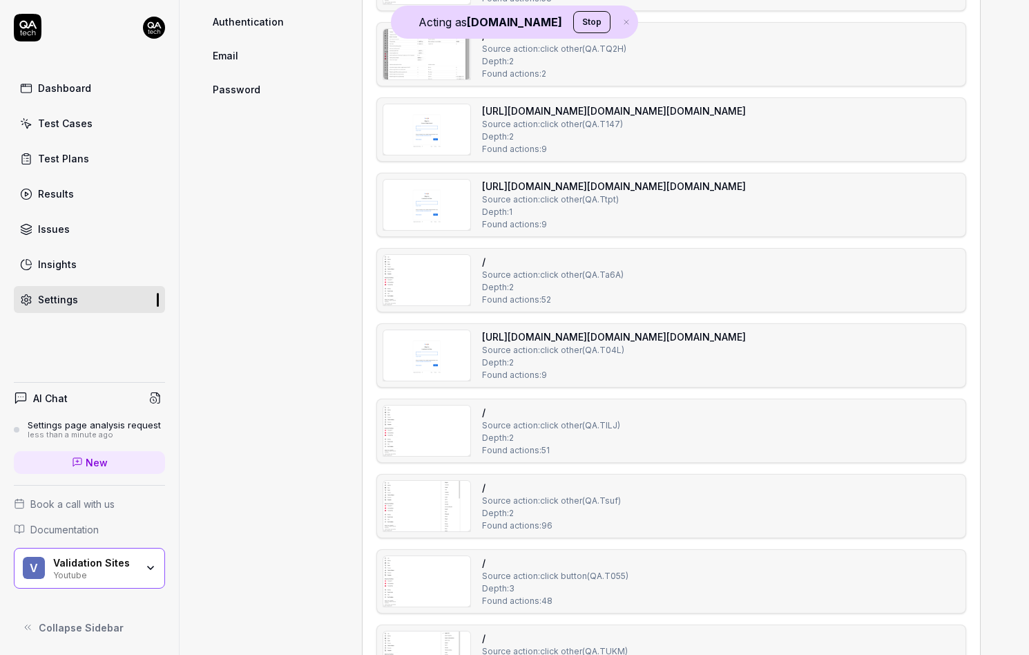
click at [440, 504] on img at bounding box center [426, 506] width 87 height 50
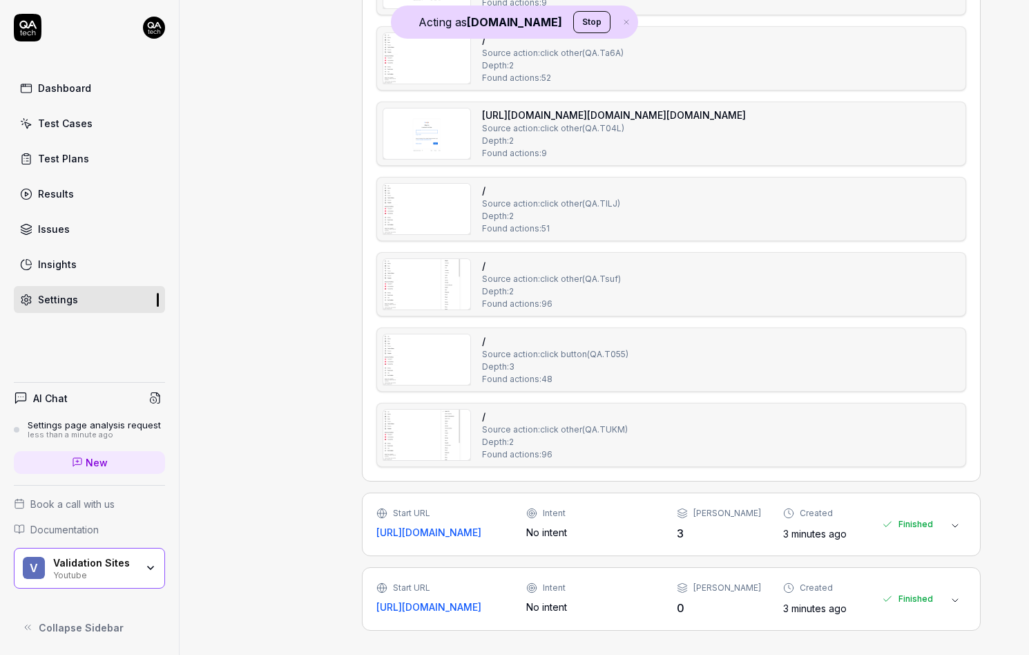
click at [439, 285] on img at bounding box center [426, 284] width 87 height 50
click at [432, 361] on img at bounding box center [426, 359] width 87 height 50
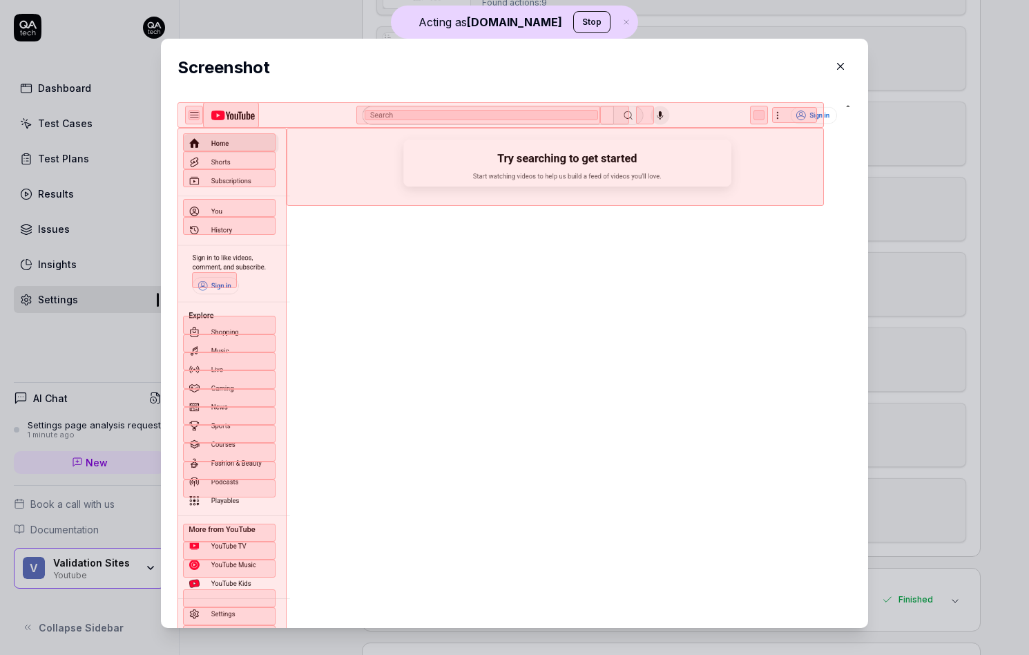
type textarea "*"
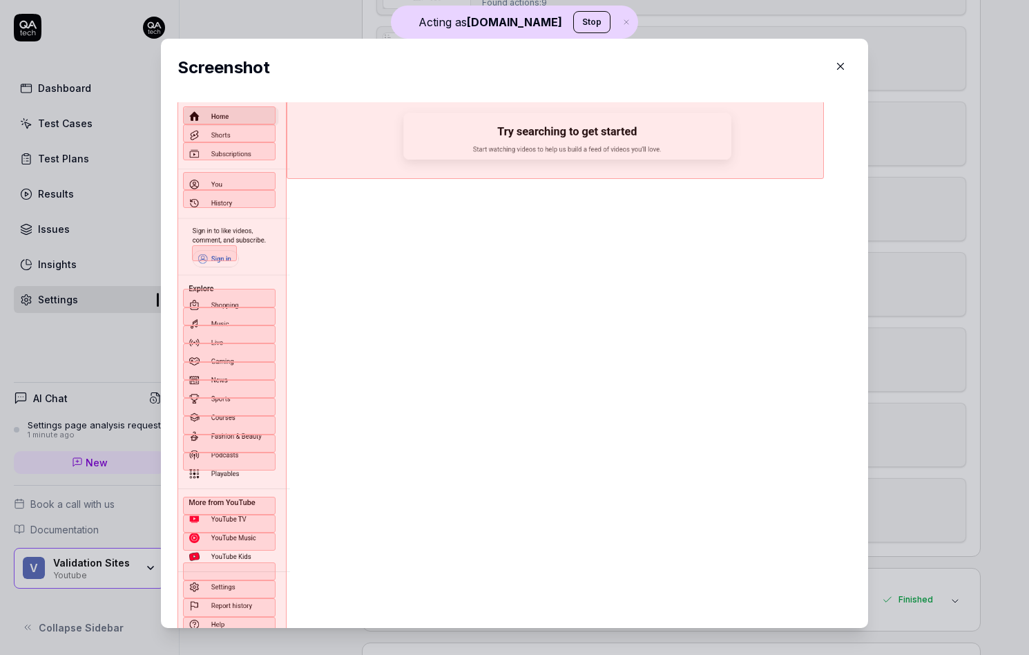
scroll to position [54, 0]
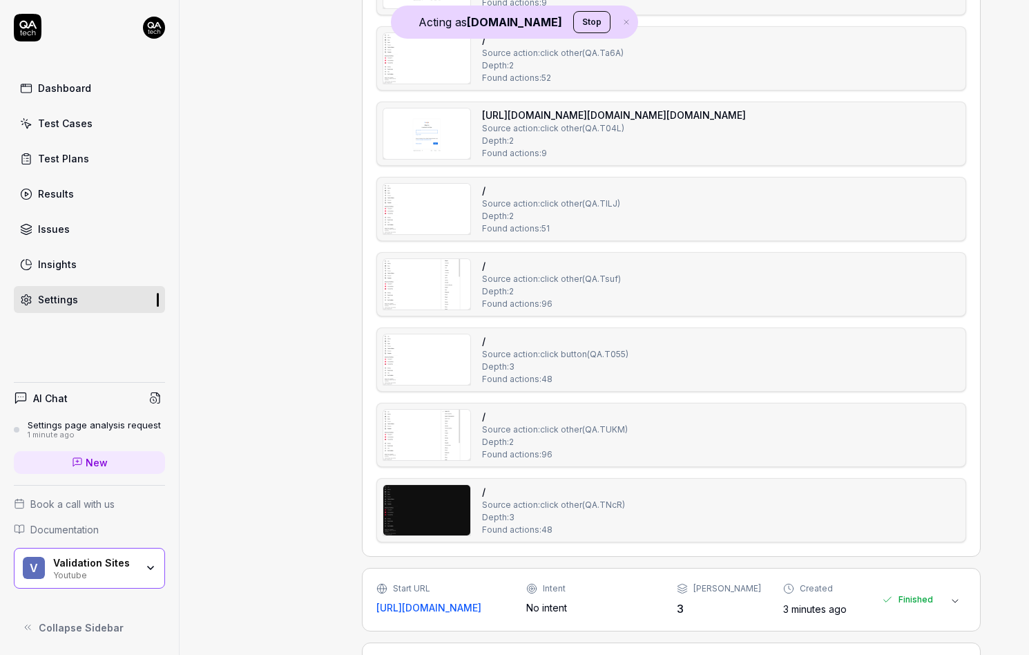
click at [416, 495] on img at bounding box center [426, 510] width 87 height 50
click at [412, 435] on img at bounding box center [426, 435] width 87 height 50
click at [418, 511] on img at bounding box center [426, 510] width 87 height 50
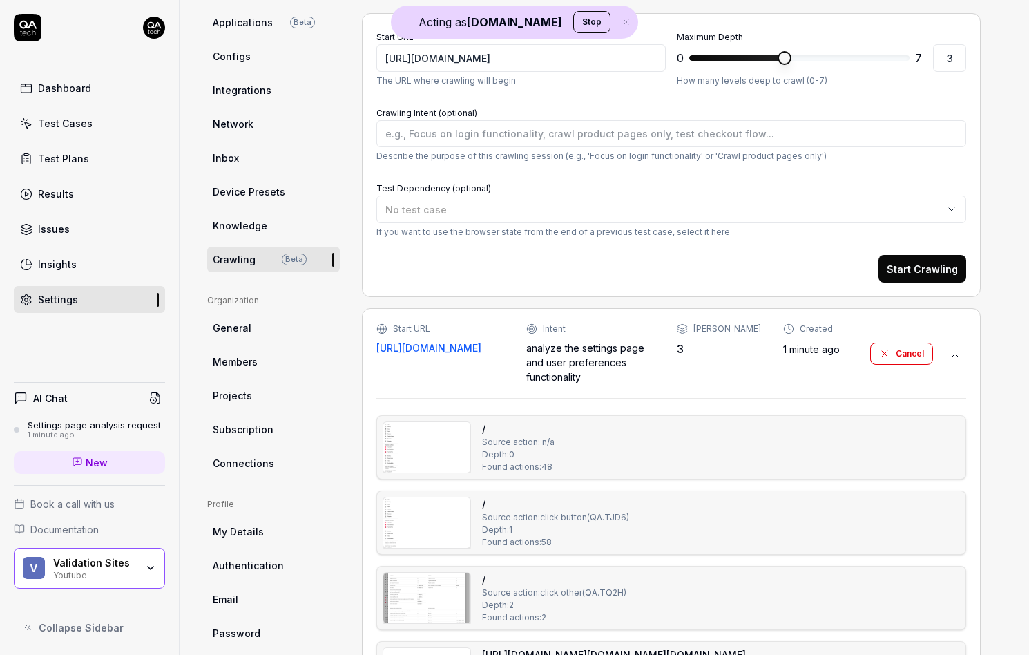
scroll to position [180, 0]
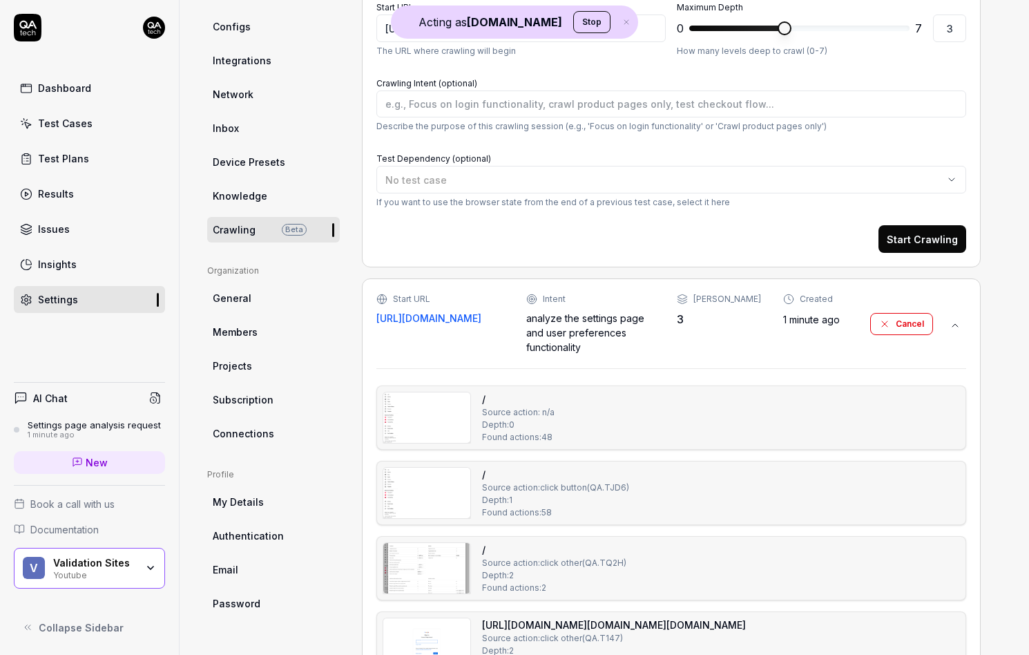
click at [435, 424] on img at bounding box center [426, 417] width 87 height 50
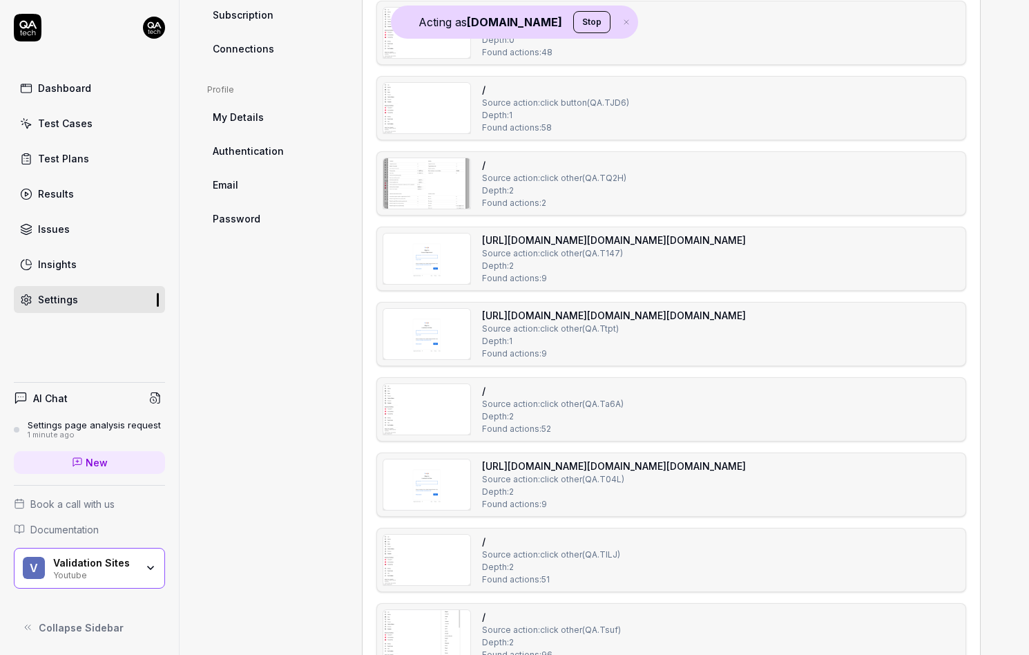
click at [410, 330] on img at bounding box center [426, 334] width 87 height 50
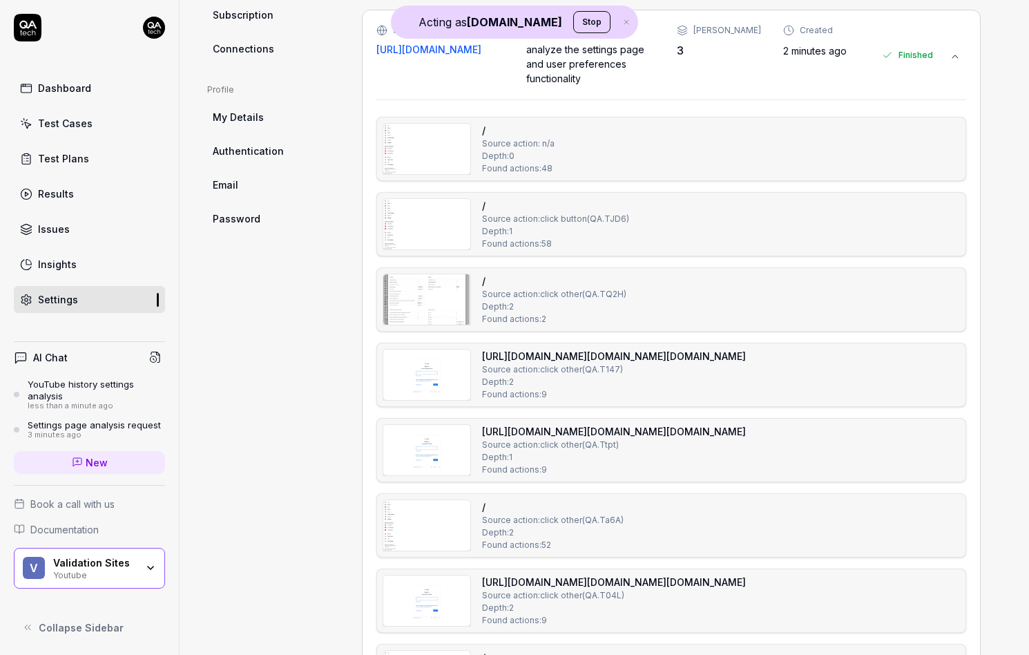
scroll to position [680, 0]
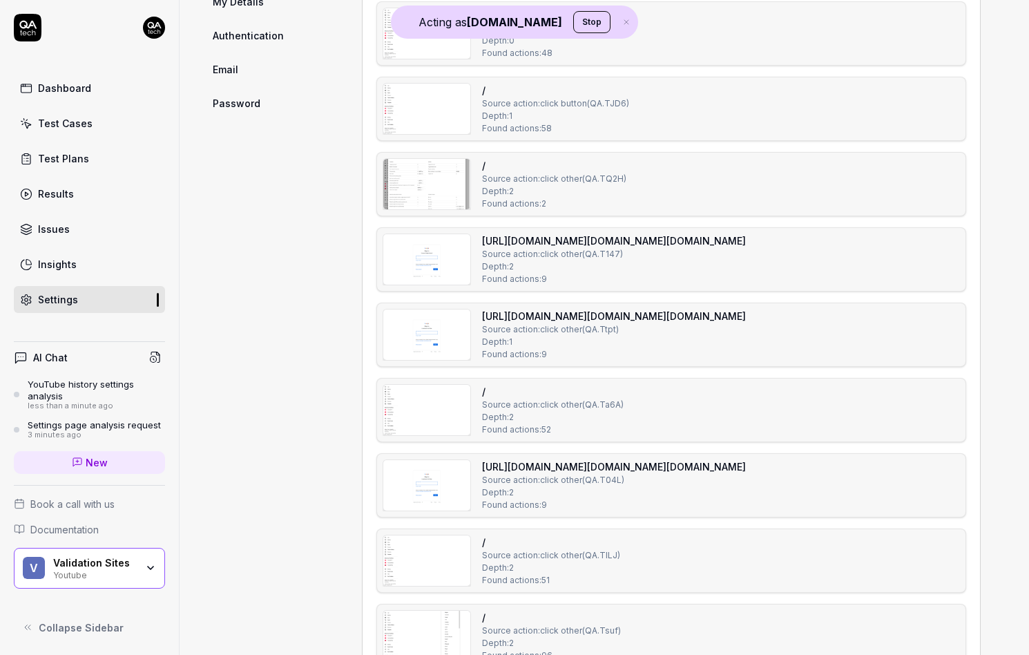
type textarea "*"
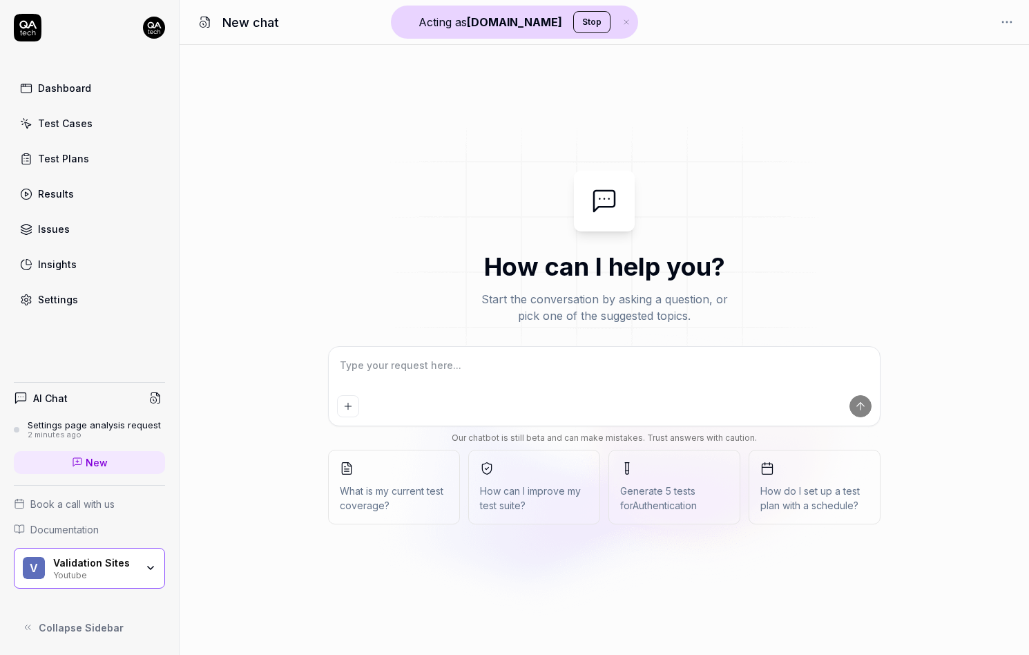
type textarea "*"
click at [381, 365] on textarea at bounding box center [604, 372] width 535 height 35
type textarea "P"
type textarea "*"
type textarea "Pl"
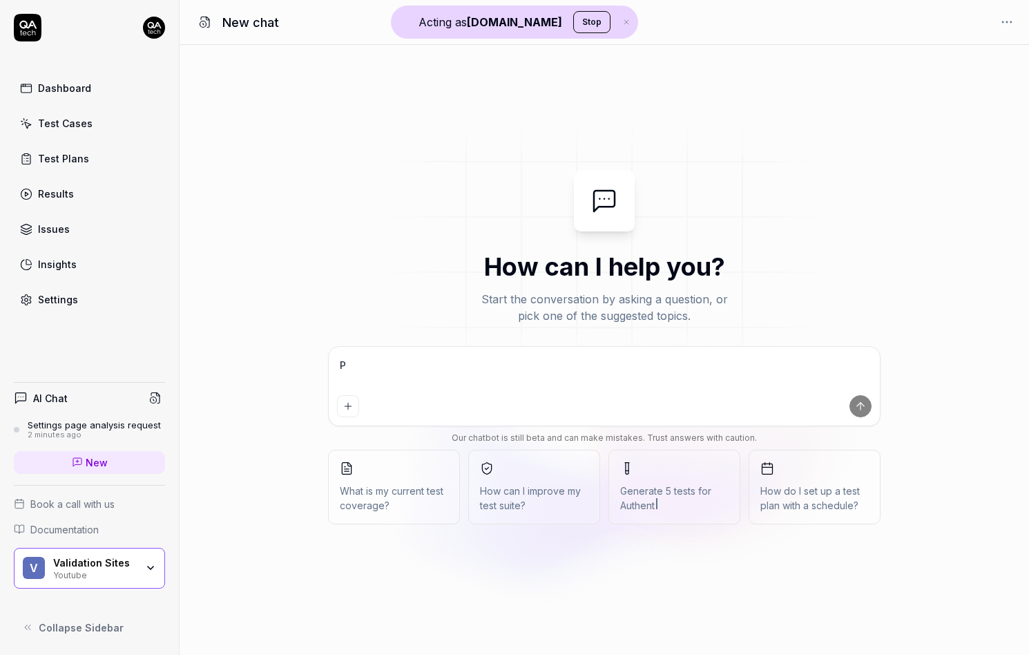
type textarea "*"
type textarea "Ple"
type textarea "*"
type textarea "Plea"
type textarea "*"
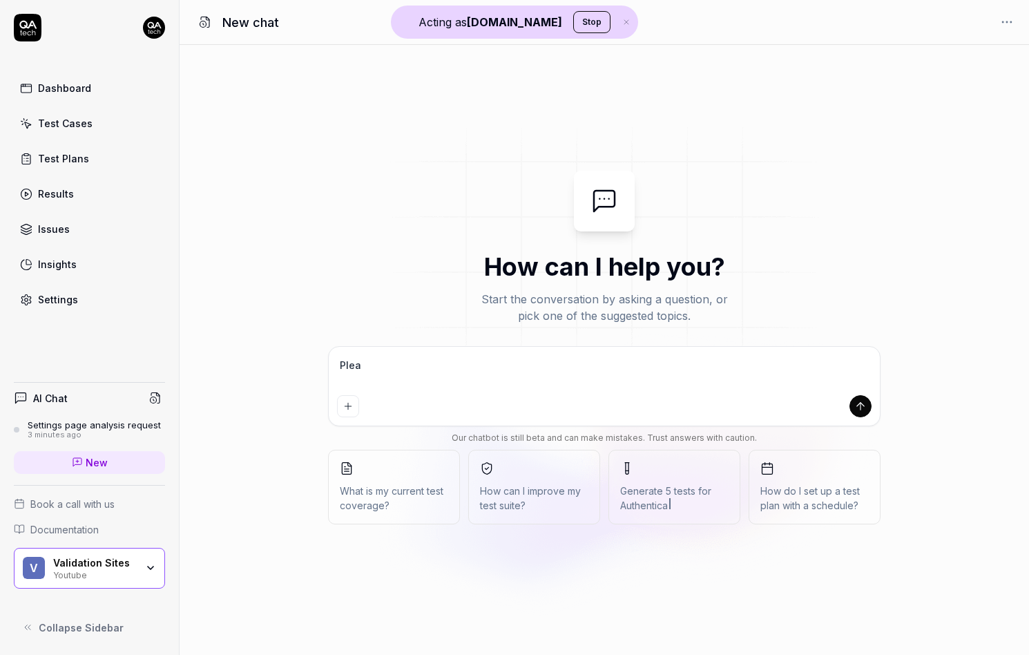
type textarea "Pleas"
type textarea "*"
type textarea "Please"
type textarea "*"
type textarea "Please"
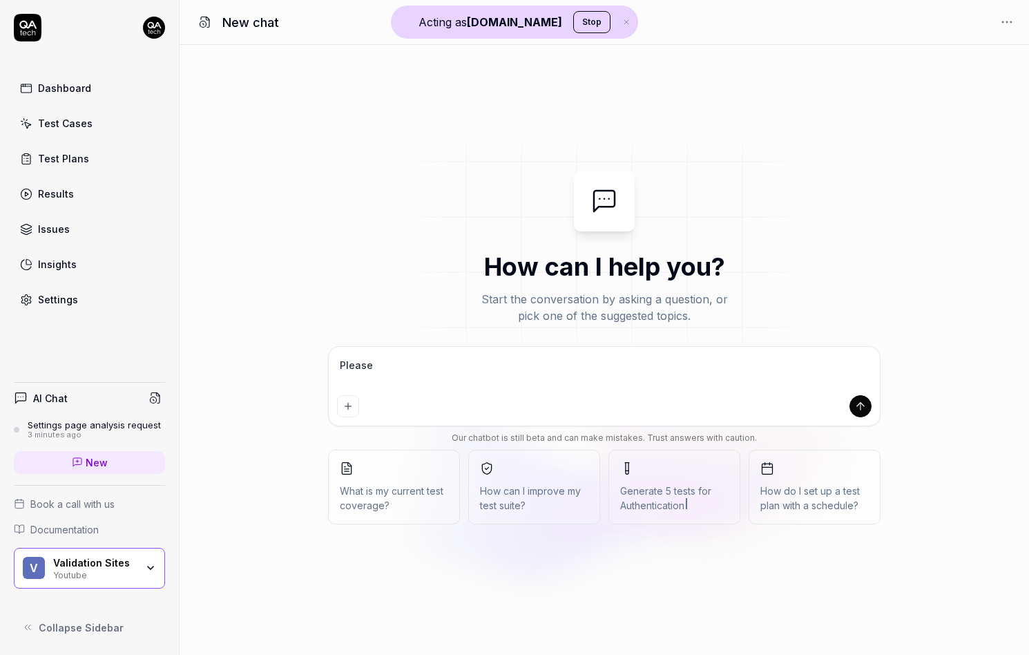
type textarea "*"
type textarea "Please a"
type textarea "*"
type textarea "Please an"
type textarea "*"
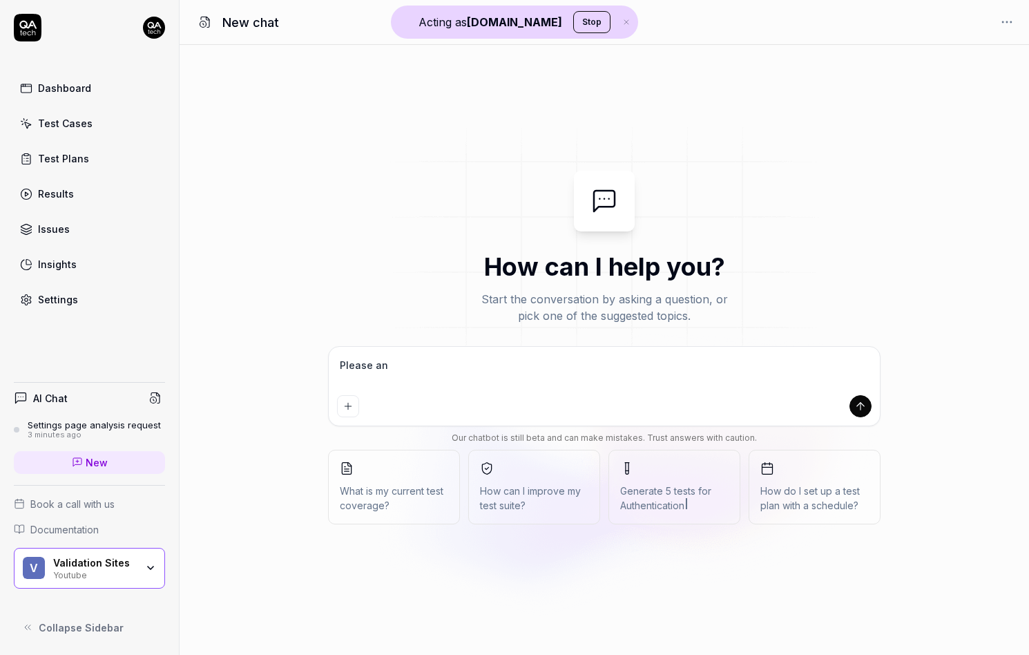
type textarea "Please an"
type textarea "*"
type textarea "Please an a"
type textarea "*"
type textarea "Please an al"
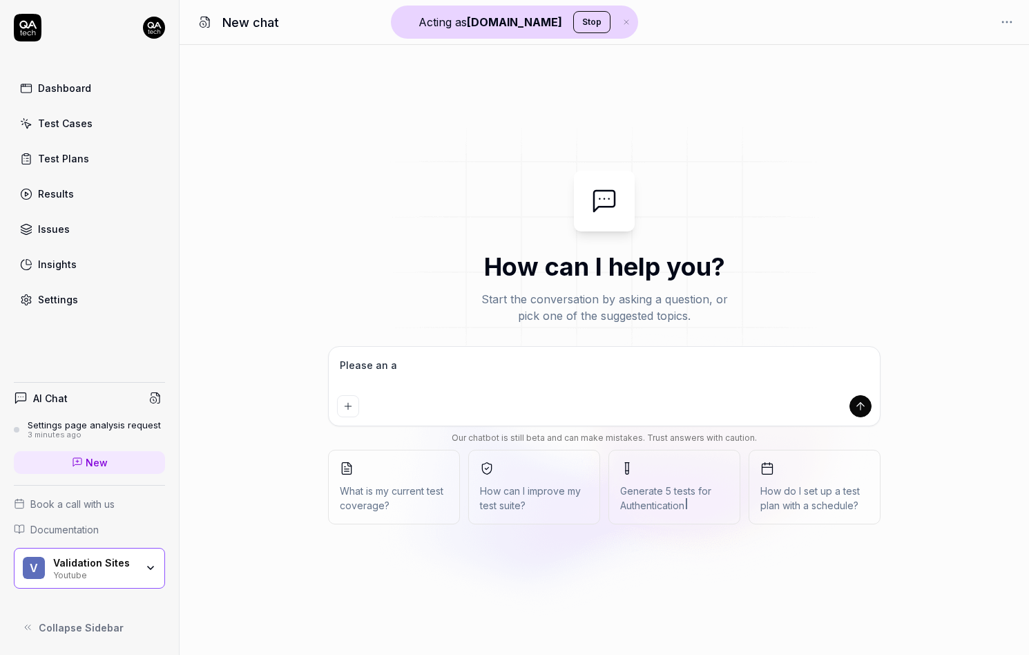
type textarea "*"
type textarea "Please an a"
type textarea "*"
type textarea "Please an"
type textarea "*"
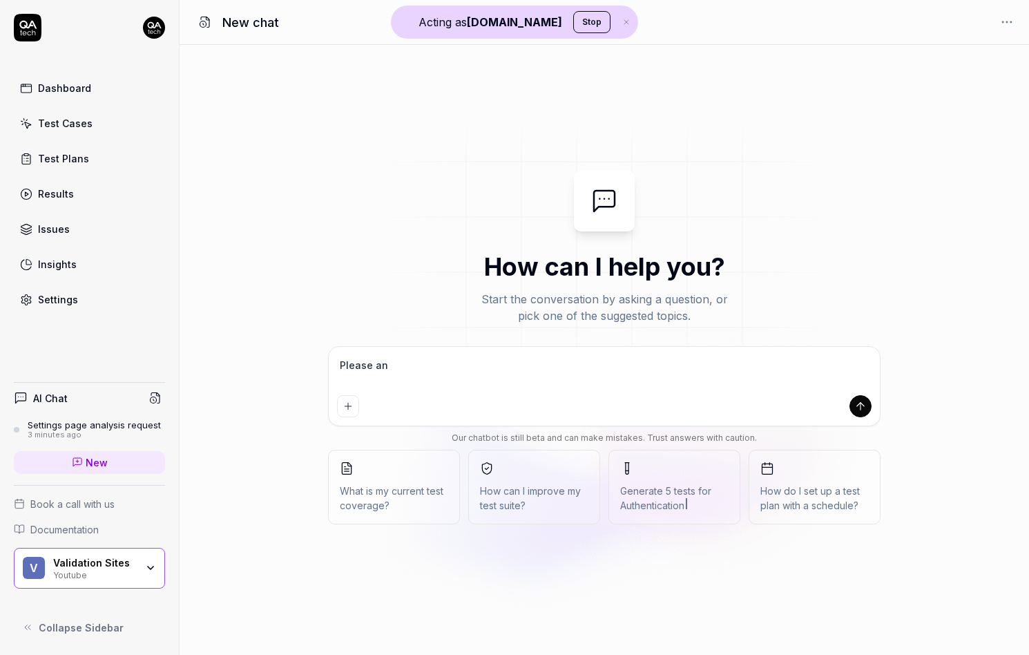
type textarea "Please an"
type textarea "*"
type textarea "Please a"
type textarea "*"
type textarea "Please"
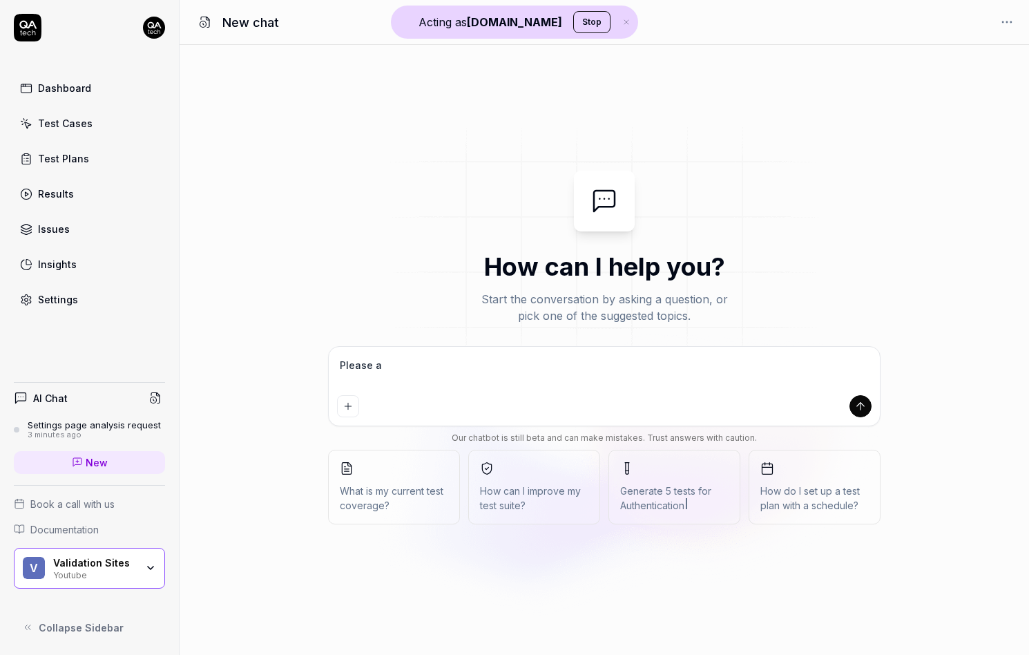
type textarea "*"
type textarea "Please r"
type textarea "*"
type textarea "Please ru"
type textarea "*"
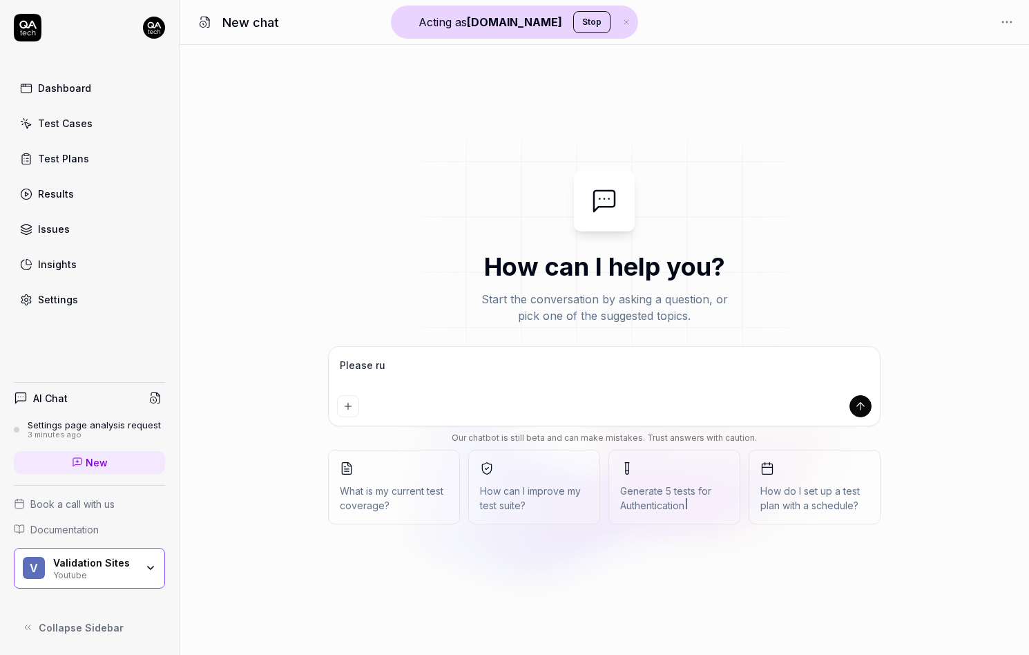
type textarea "Please run"
type textarea "*"
type textarea "Please run"
type textarea "*"
type textarea "Please run a"
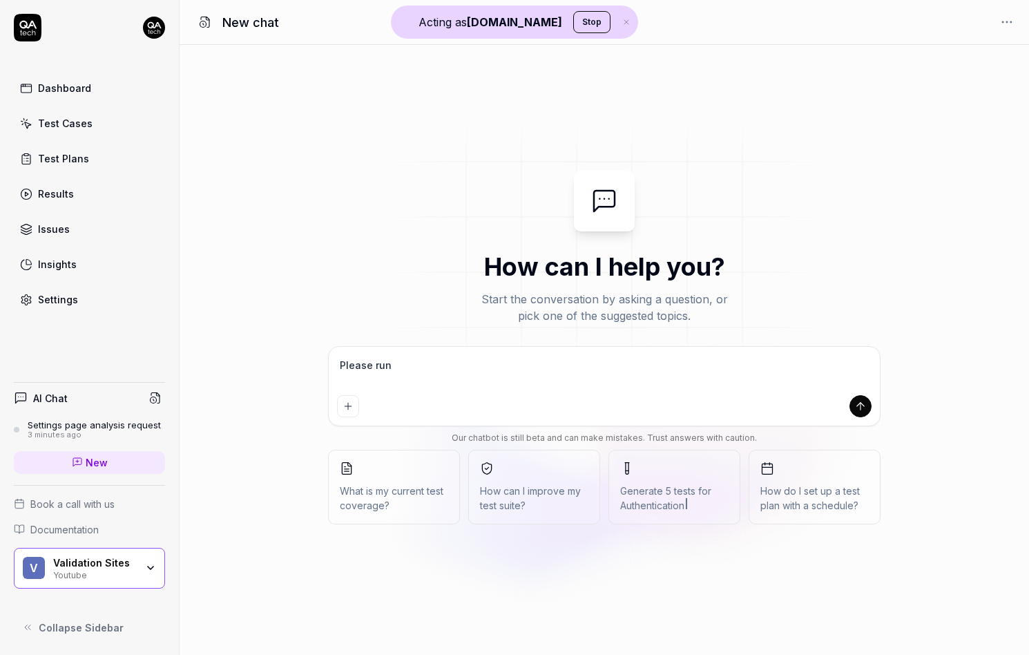
type textarea "*"
type textarea "Please run an"
type textarea "*"
type textarea "Please run ana"
type textarea "*"
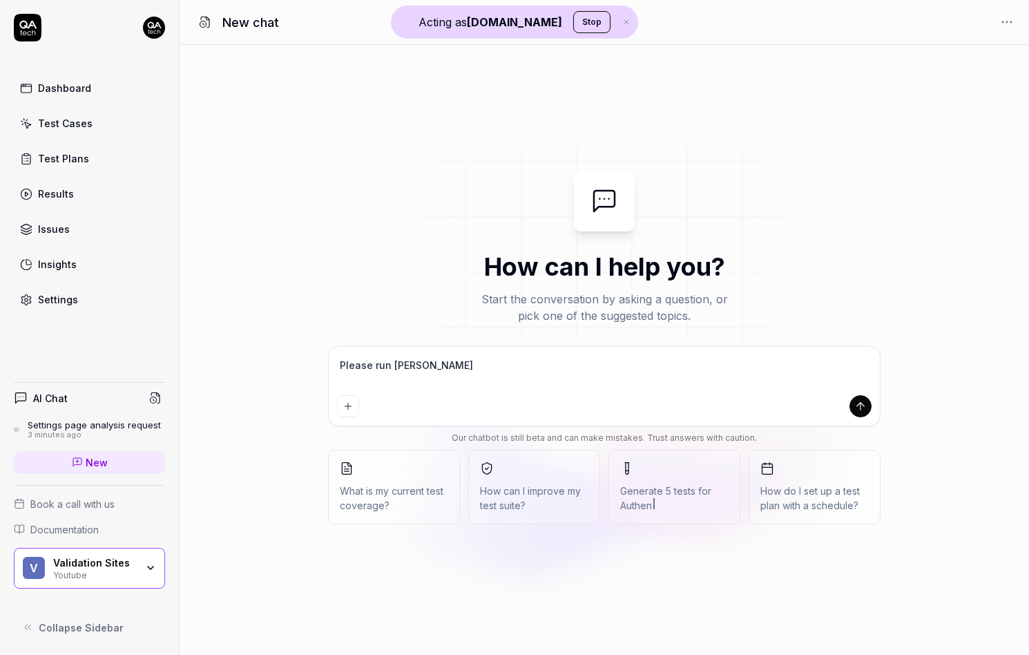
type textarea "Please run ana"
type textarea "*"
type textarea "Please run ana n"
type textarea "*"
type textarea "Please run ana"
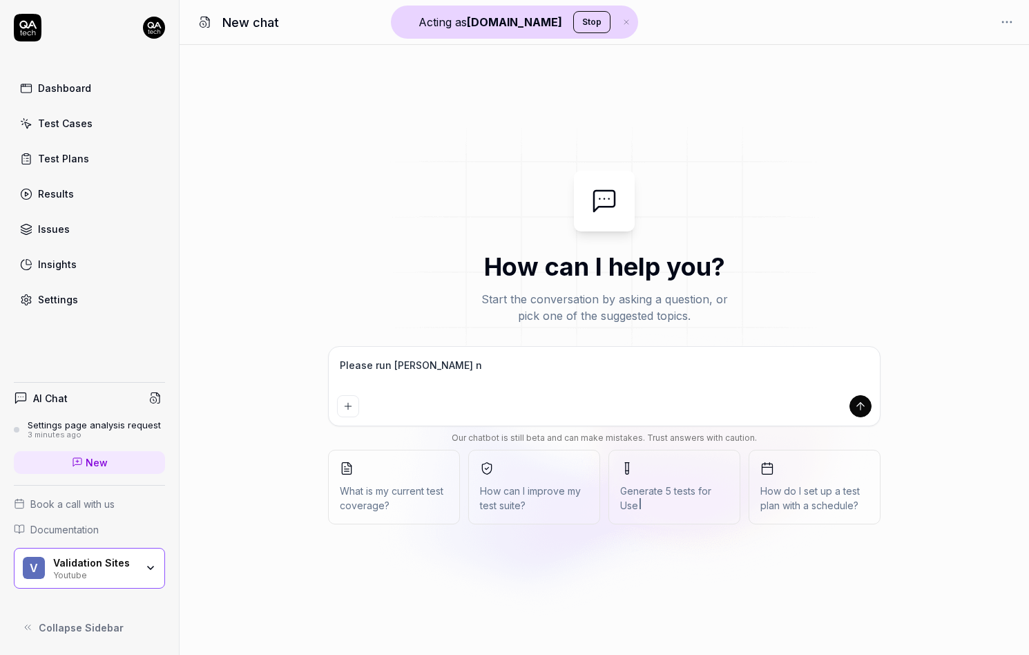
type textarea "*"
type textarea "Please run ana"
type textarea "*"
type textarea "Please run an"
type textarea "*"
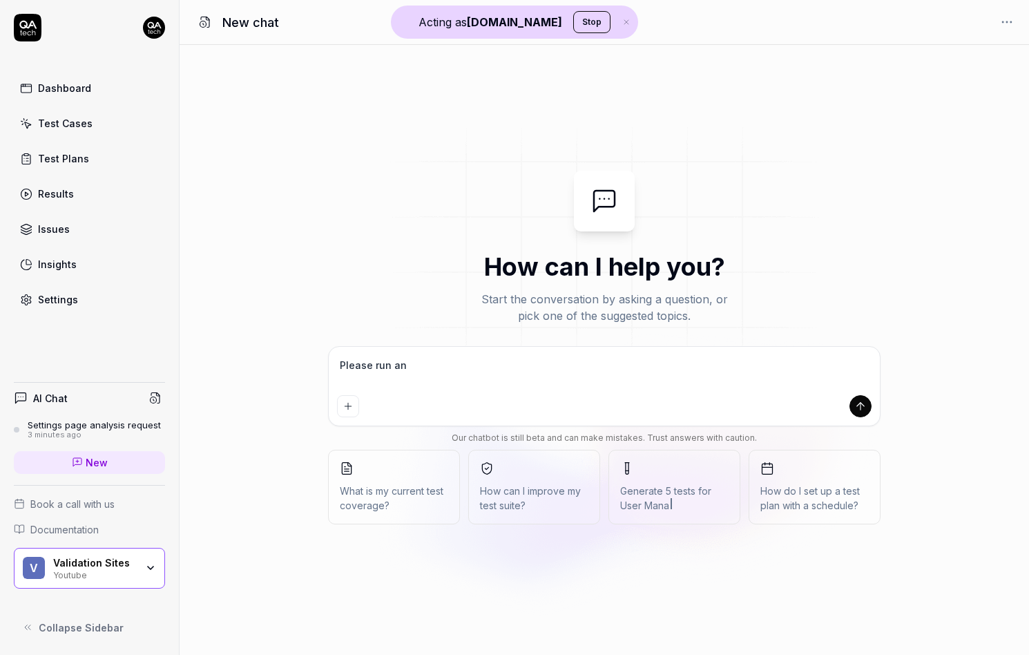
type textarea "Please run an"
type textarea "*"
type textarea "Please run an a"
type textarea "*"
type textarea "Please run an an"
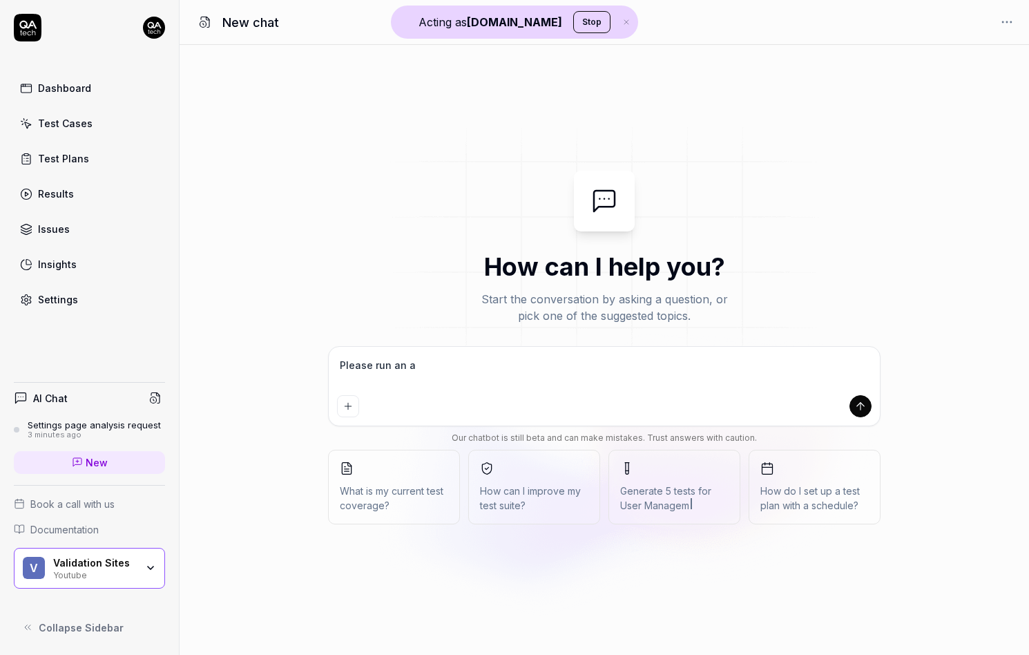
type textarea "*"
type textarea "Please run an ana"
type textarea "*"
type textarea "Please run an anal"
type textarea "*"
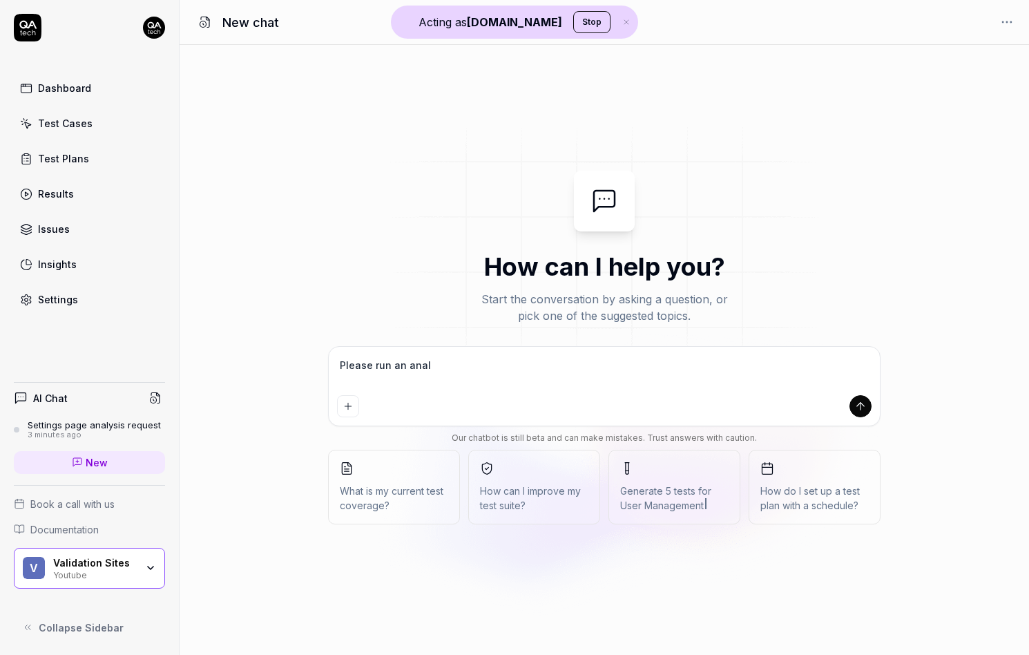
type textarea "Please run an analy"
type textarea "*"
type textarea "Please run an analys"
type textarea "*"
type textarea "Please run an analysi"
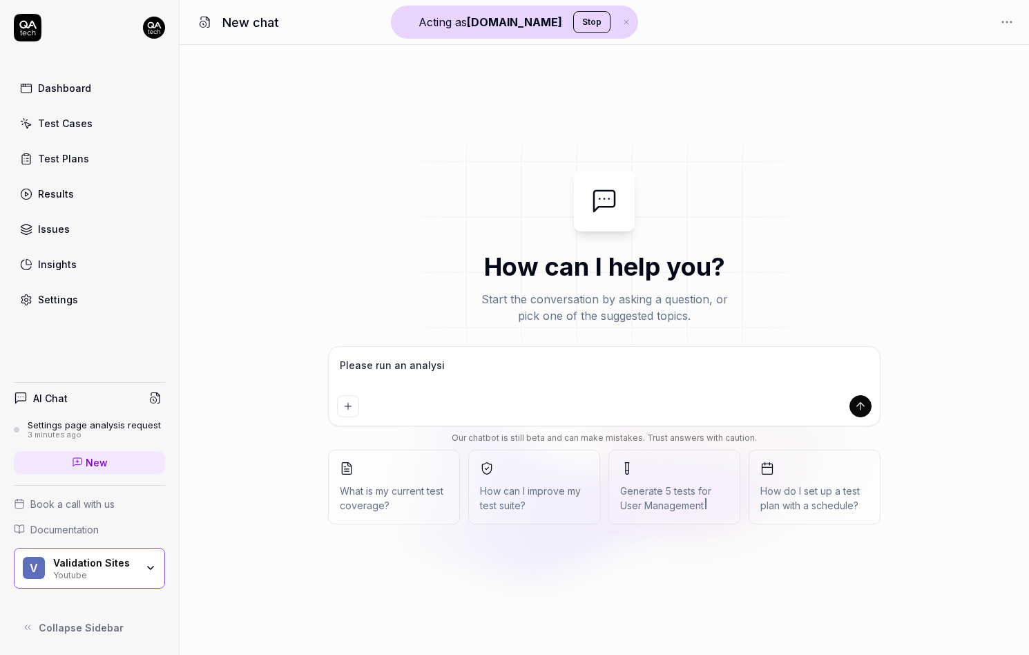
type textarea "*"
type textarea "Please run an analysik"
type textarea "*"
type textarea "Please run an analysiks"
type textarea "*"
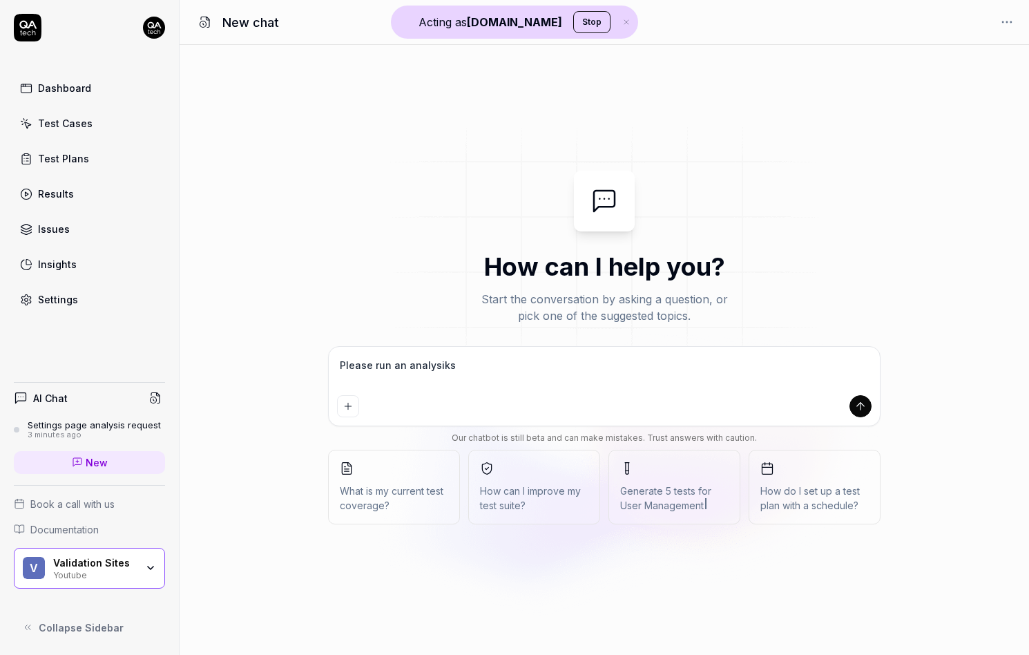
type textarea "Please run an analysik"
type textarea "*"
type textarea "Please run an analysi"
type textarea "*"
type textarea "Please run an analys"
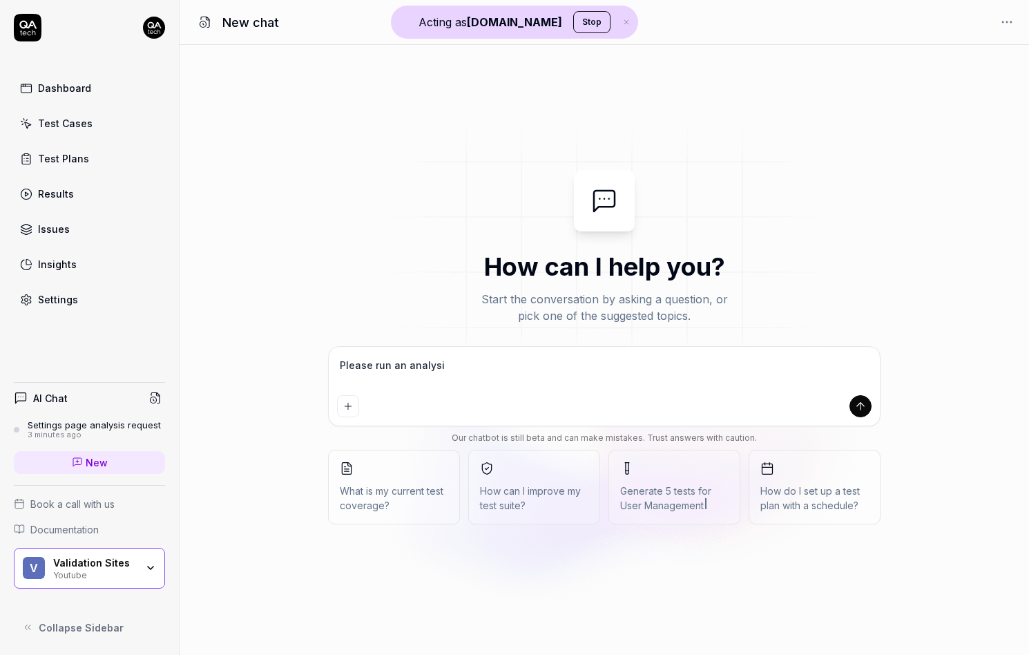
type textarea "*"
type textarea "Please run an analysi"
type textarea "*"
type textarea "Please run an analysis"
type textarea "*"
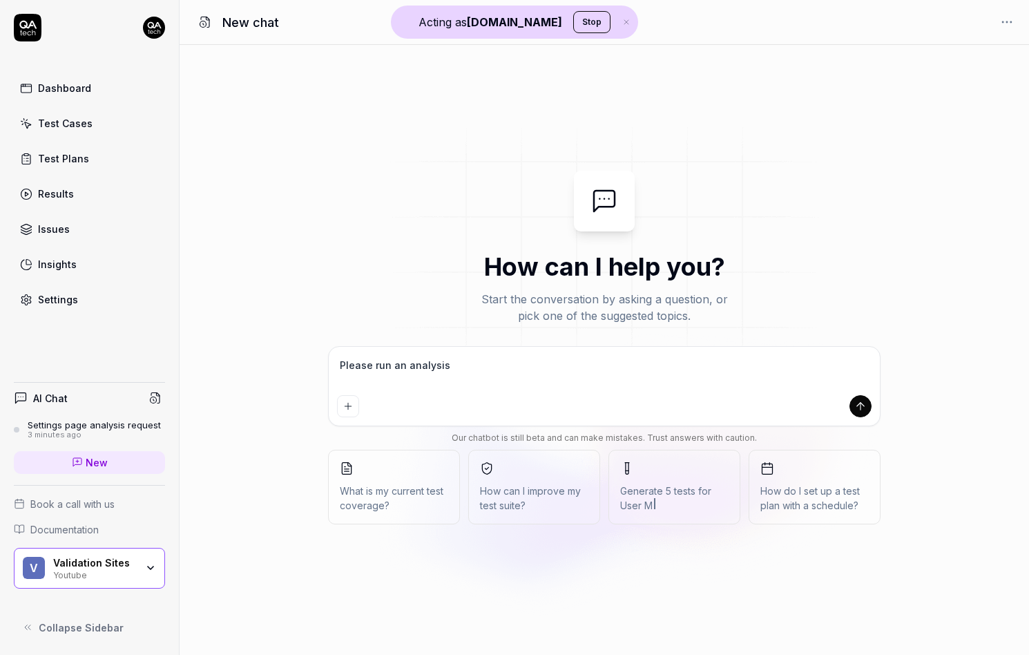
type textarea "Please run an analysis"
type textarea "*"
type textarea "Please run an analysis f"
type textarea "*"
type textarea "Please run an analysis fo"
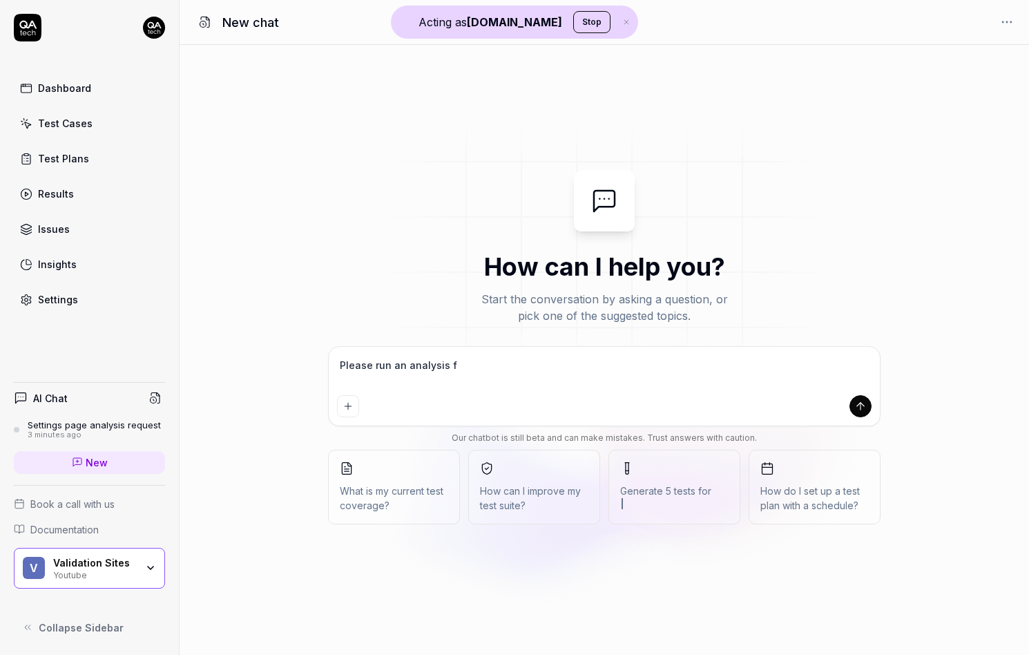
type textarea "*"
type textarea "Please run an analysis for"
type textarea "*"
type textarea "Please run an analysis for"
type textarea "*"
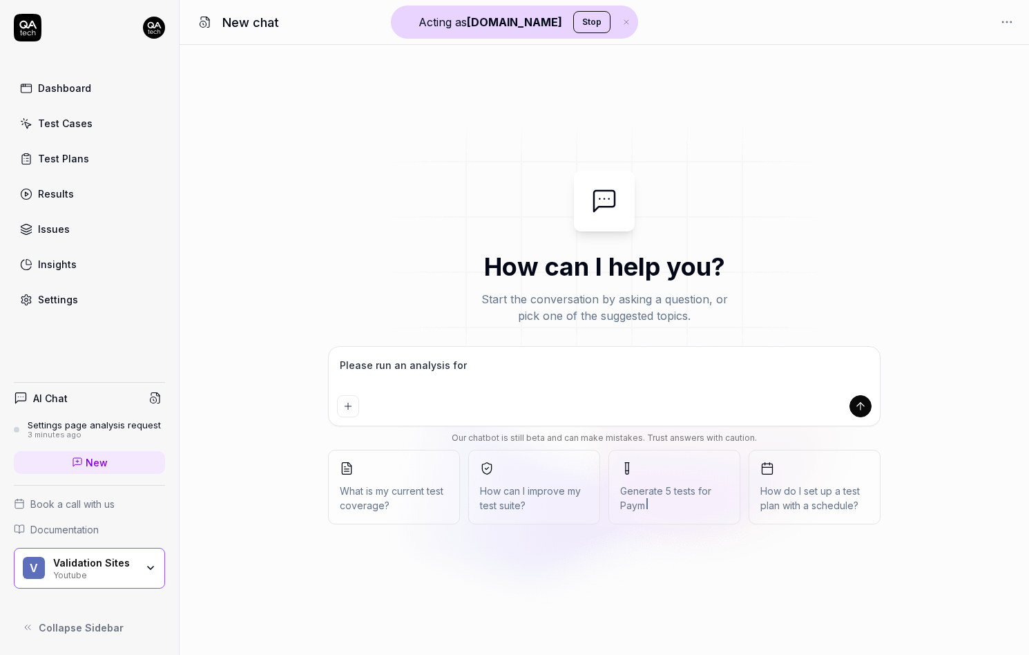
type textarea "Please run an analysis for m"
type textarea "*"
type textarea "Please run an analysis for my"
type textarea "*"
type textarea "Please run an analysis for my"
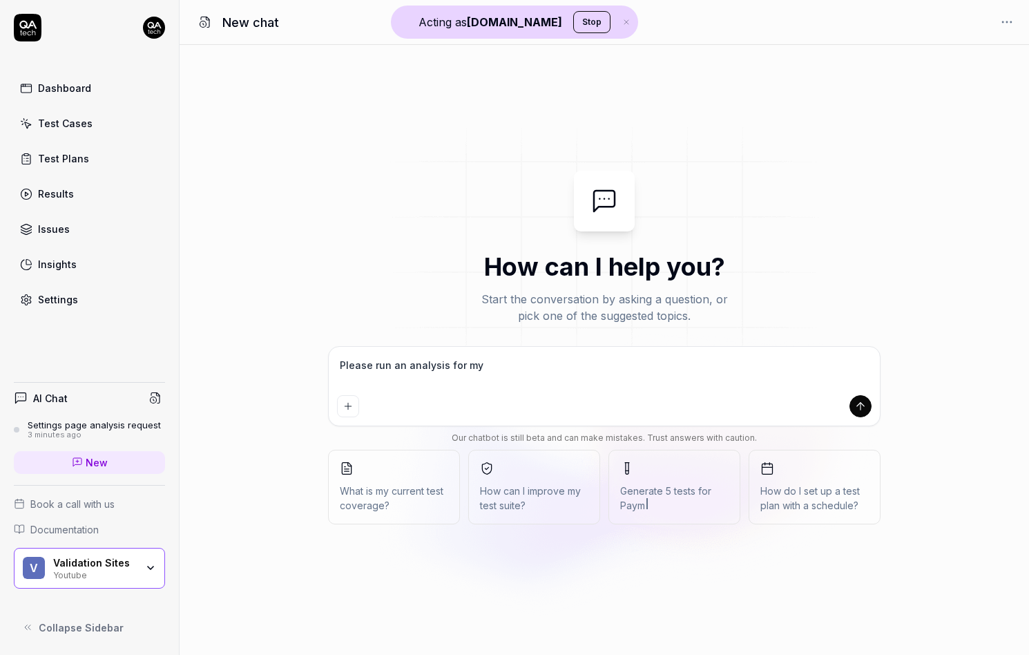
type textarea "*"
type textarea "Please run an analysis for my p"
type textarea "*"
type textarea "Please run an analysis for my pa"
type textarea "*"
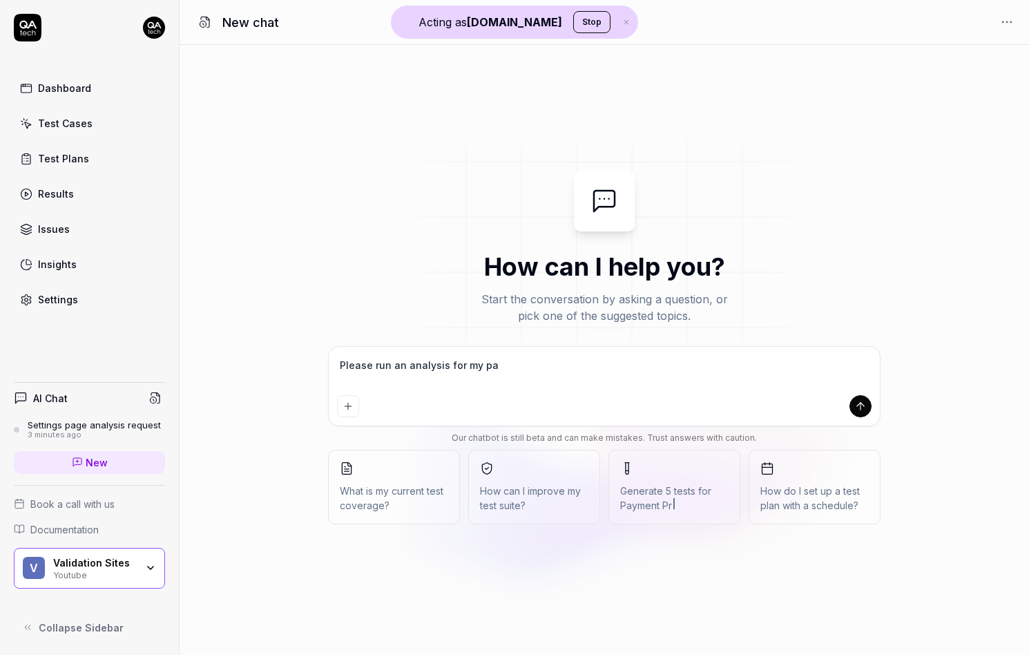
type textarea "Please run an analysis for my pag"
type textarea "*"
type textarea "Please run an analysis for my page"
type textarea "*"
type textarea "Please run an analysis for my page"
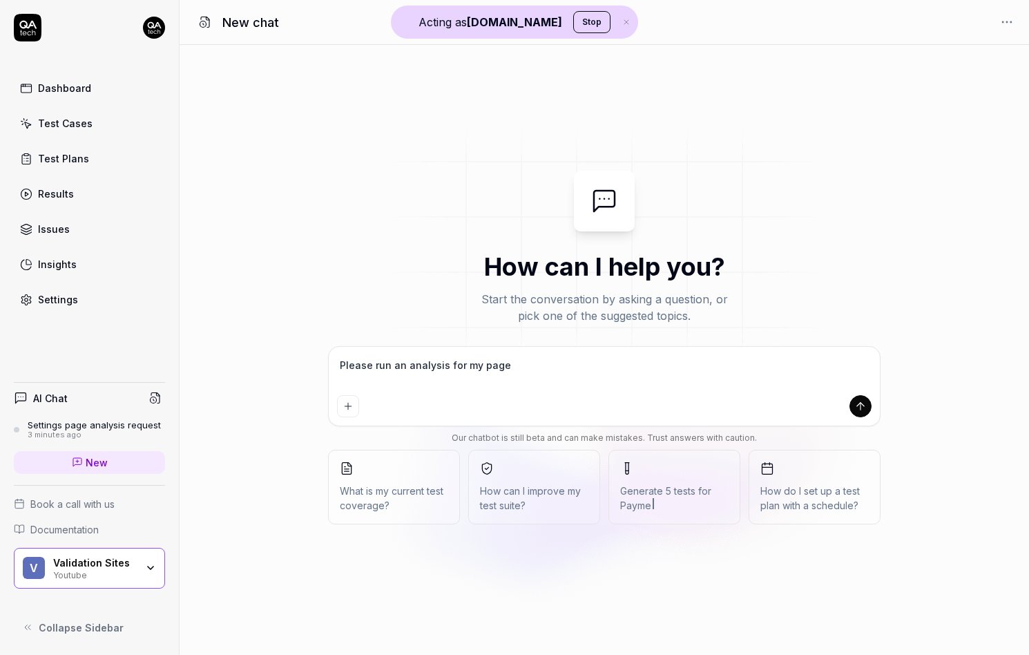
type textarea "*"
type textarea "Please run an analysis for my page ("
type textarea "*"
type textarea "Please run an analysis for my page (y"
type textarea "*"
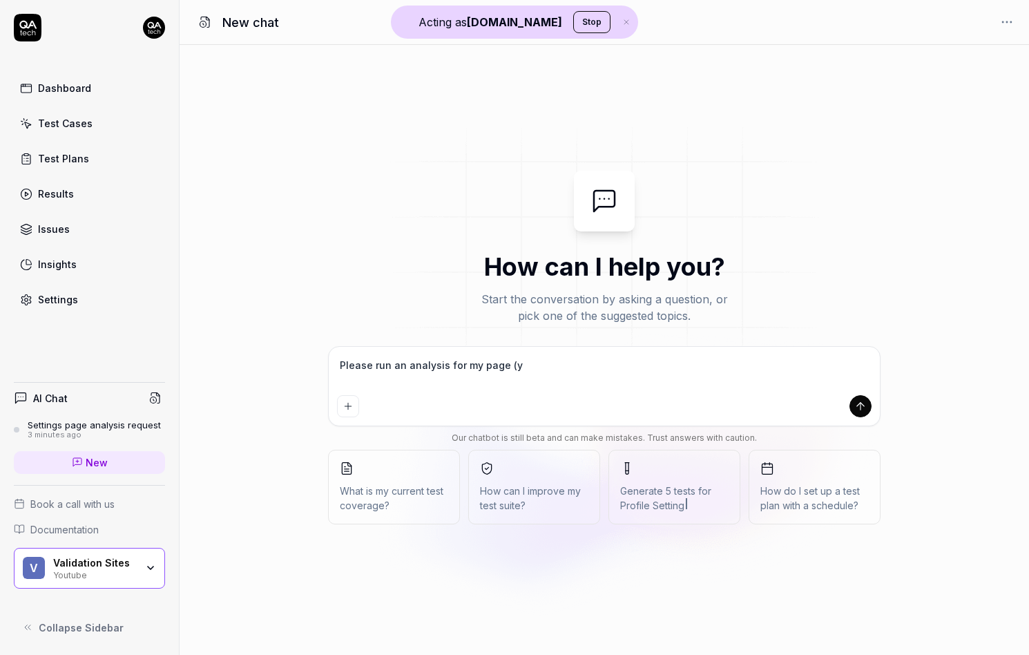
type textarea "Please run an analysis for my page (yo"
type textarea "*"
type textarea "Please run an analysis for my page (you"
type textarea "*"
type textarea "Please run an analysis for my page (yout"
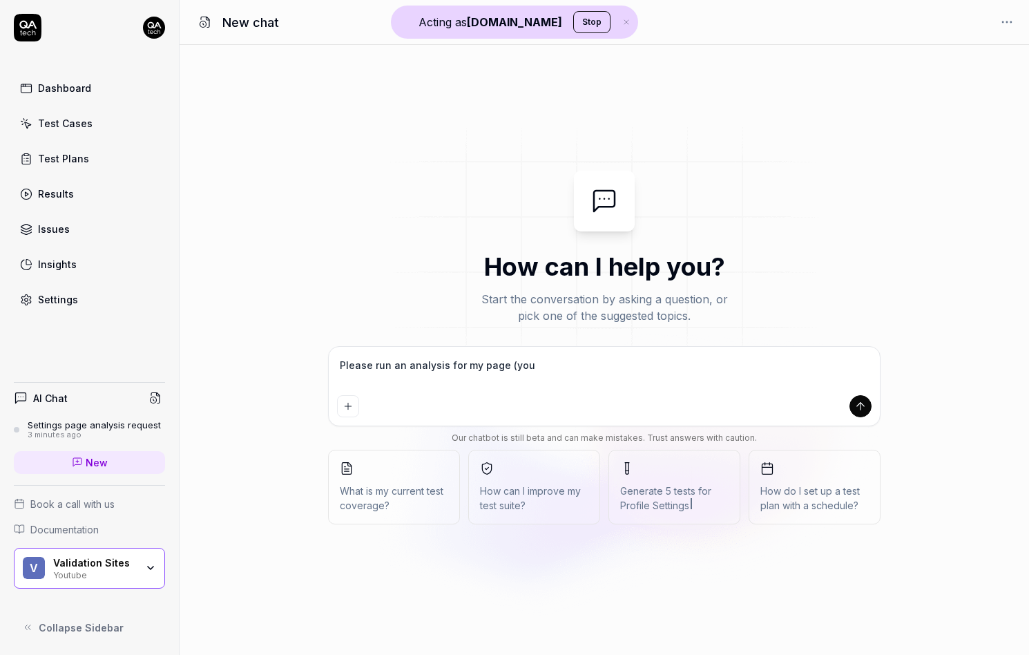
type textarea "*"
type textarea "Please run an analysis for my page (youtu"
type textarea "*"
type textarea "Please run an analysis for my page (youtub"
type textarea "*"
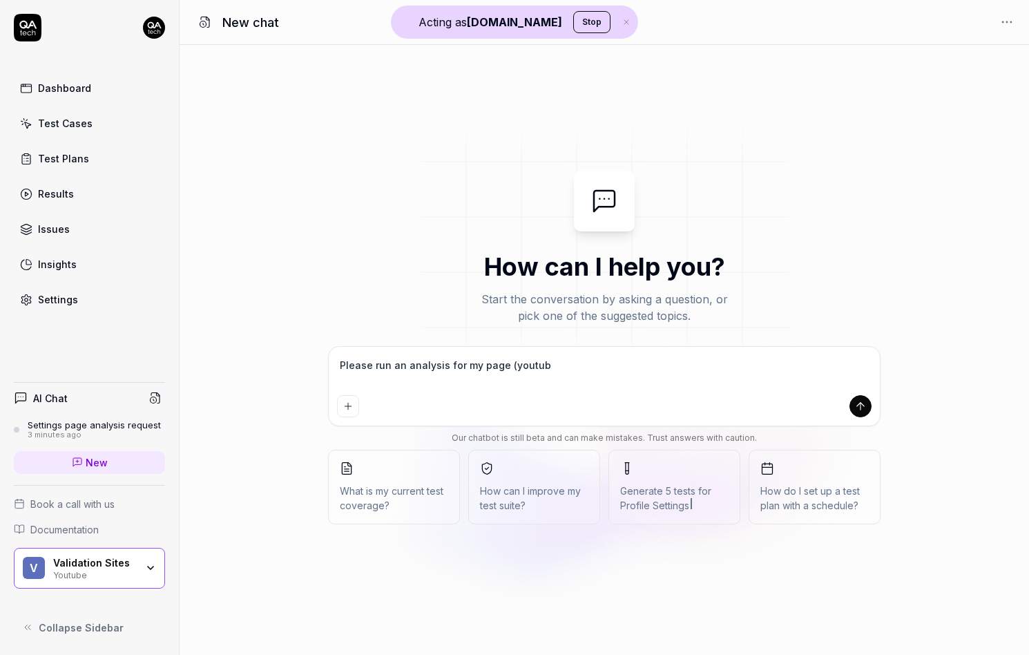
type textarea "Please run an analysis for my page (youtube"
type textarea "*"
type textarea "Please run an analysis for my page (youtube)"
type textarea "*"
type textarea "Please run an analysis for my page (youtube)"
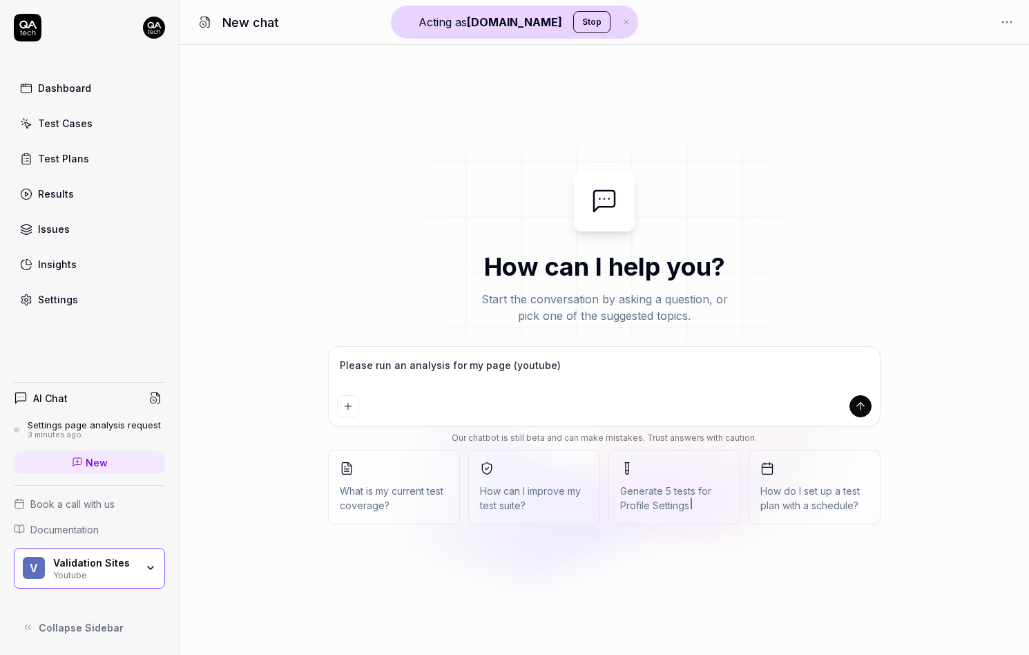
type textarea "*"
type textarea "Please run an analysis for my page (youtube) o"
type textarea "*"
type textarea "Please run an analysis for my page (youtube) on"
type textarea "*"
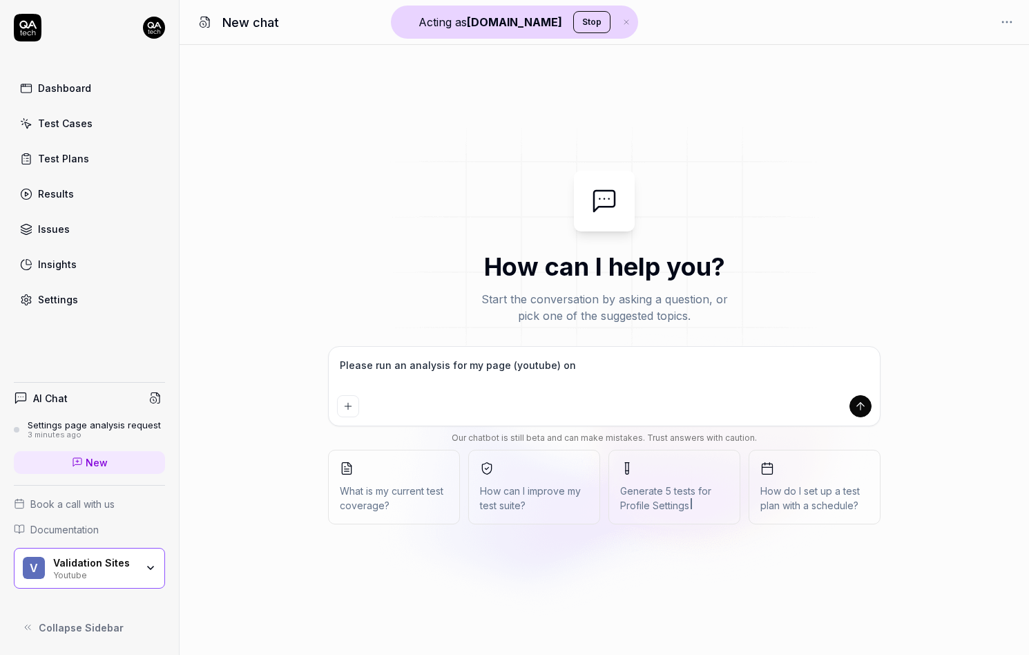
type textarea "Please run an analysis for my page (youtube) on"
type textarea "*"
type textarea "Please run an analysis for my page (youtube) on t"
type textarea "*"
type textarea "Please run an analysis for my page (youtube) on th"
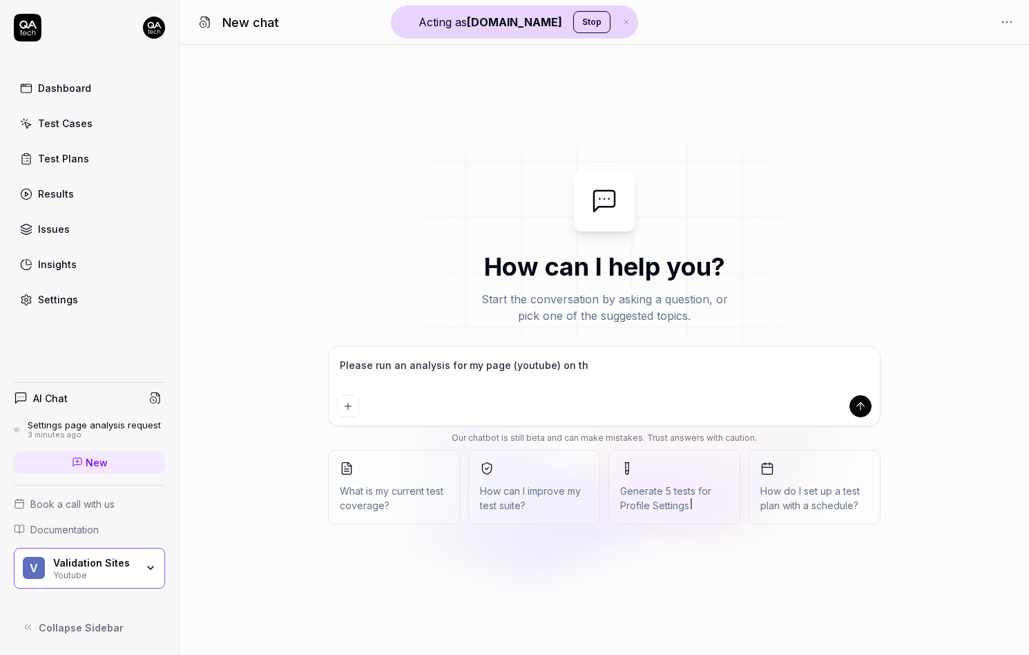
type textarea "*"
type textarea "Please run an analysis for my page (youtube) on the"
type textarea "*"
type textarea "Please run an analysis for my page (youtube) on the"
type textarea "*"
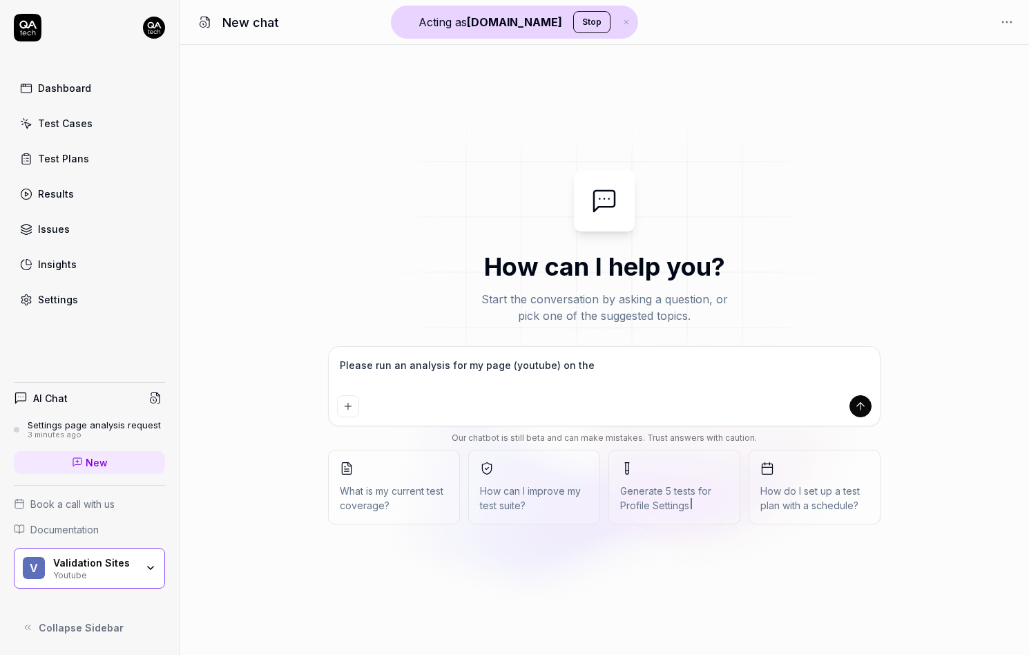
type textarea "Please run an analysis for my page (youtube) on the h"
type textarea "*"
type textarea "Please run an analysis for my page (youtube) on the hi"
type textarea "*"
type textarea "Please run an analysis for my page (youtube) on the his"
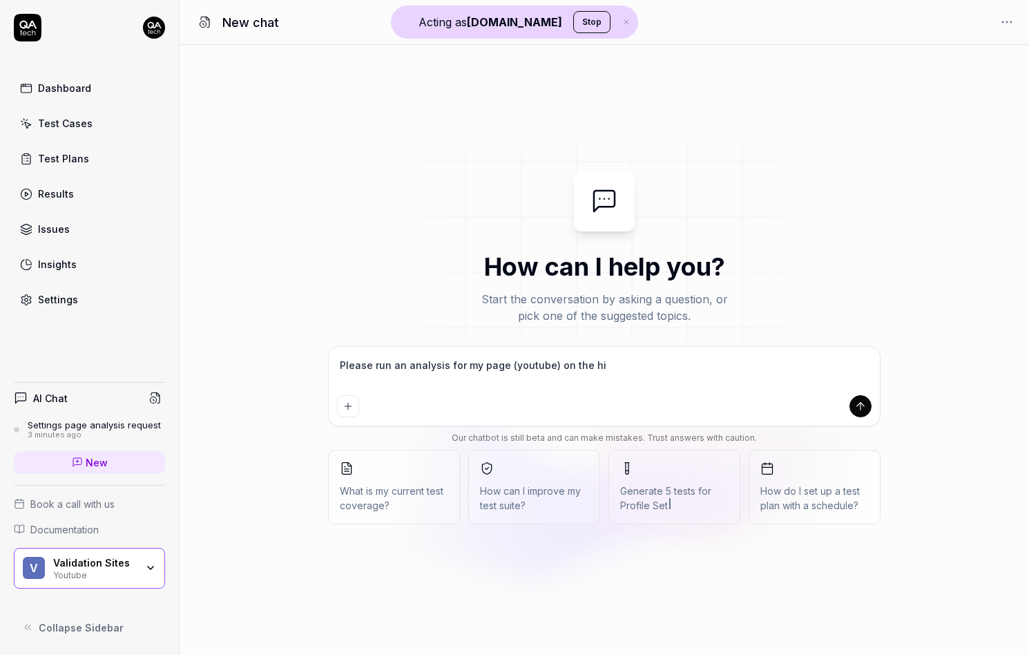
type textarea "*"
type textarea "Please run an analysis for my page (youtube) on the hist"
type textarea "*"
type textarea "Please run an analysis for my page (youtube) on the histo"
type textarea "*"
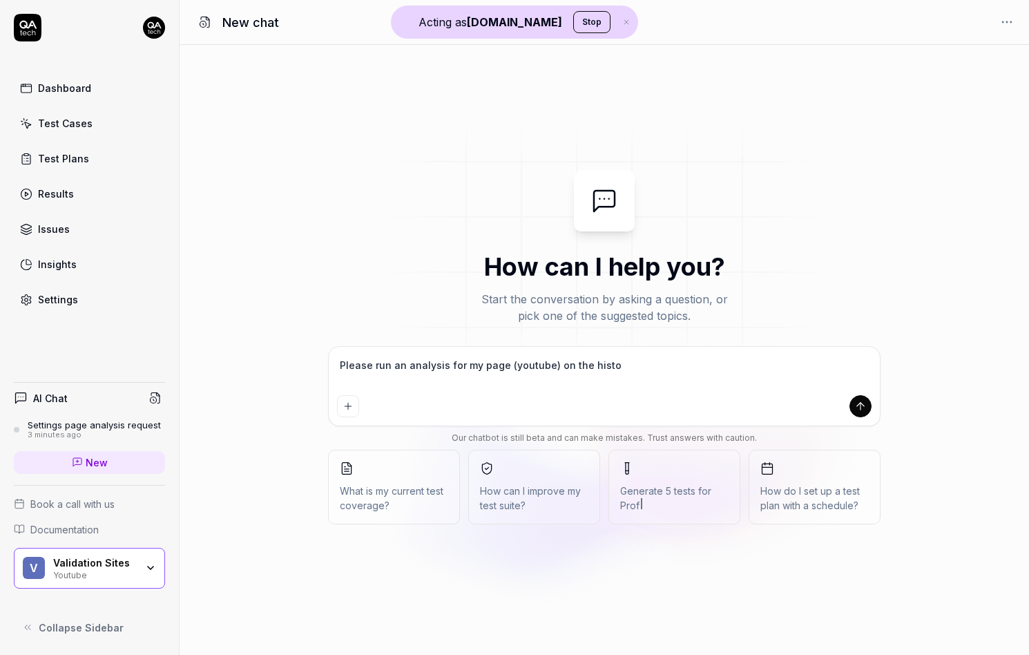
type textarea "Please run an analysis for my page (youtube) on the histor"
type textarea "*"
type textarea "Please run an analysis for my page (youtube) on the history"
type textarea "*"
type textarea "Please run an analysis for my page (youtube) on the history"
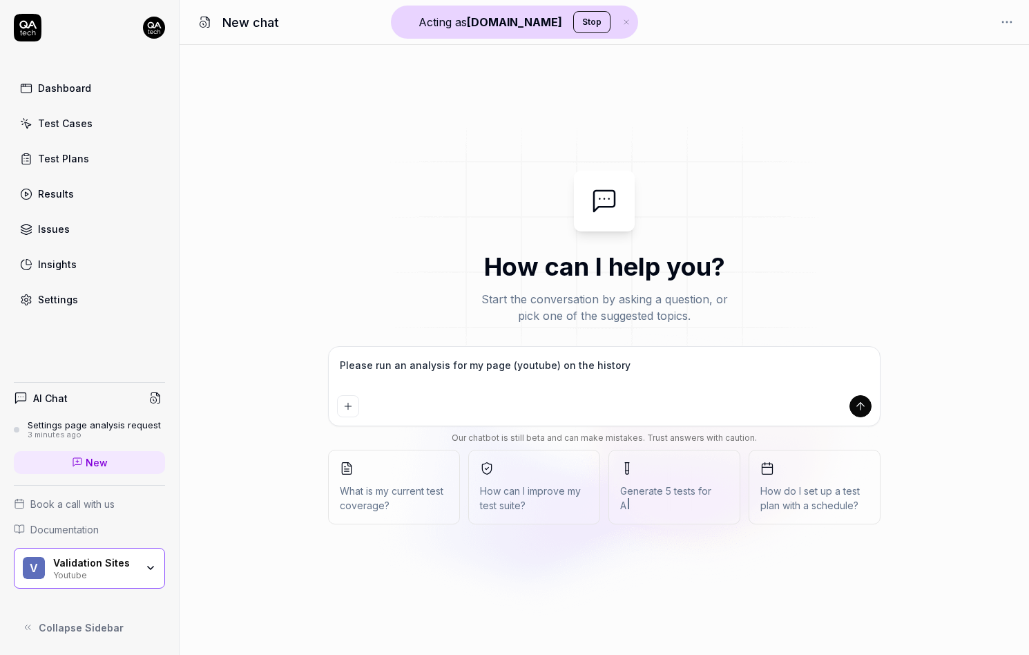
type textarea "*"
type textarea "Please run an analysis for my page (youtube) on the history s"
type textarea "*"
type textarea "Please run an analysis for my page (youtube) on the history se"
type textarea "*"
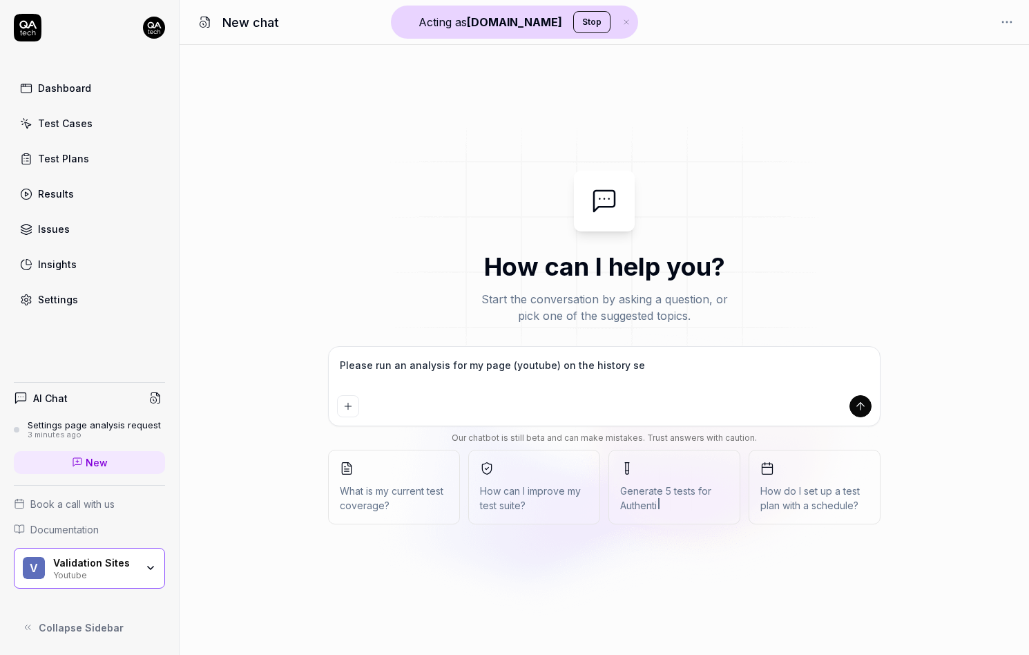
type textarea "Please run an analysis for my page (youtube) on the history set"
type textarea "*"
type textarea "Please run an analysis for my page (youtube) on the history sett"
type textarea "*"
type textarea "Please run an analysis for my page (youtube) on the history setti"
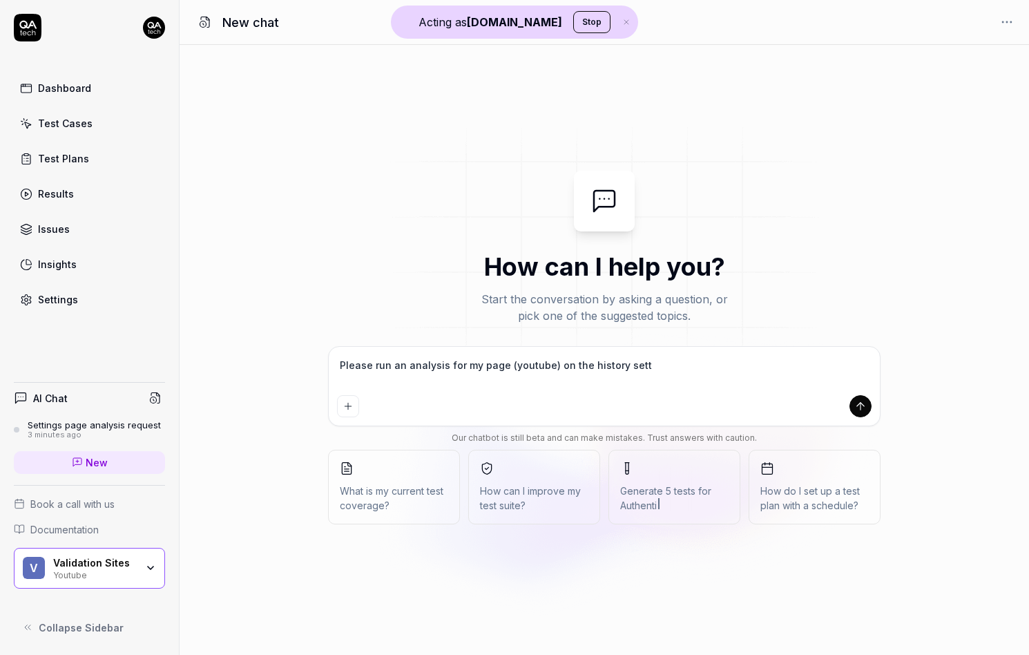
type textarea "*"
type textarea "Please run an analysis for my page (youtube) on the history settin"
type textarea "*"
type textarea "Please run an analysis for my page (youtube) on the history setting"
type textarea "*"
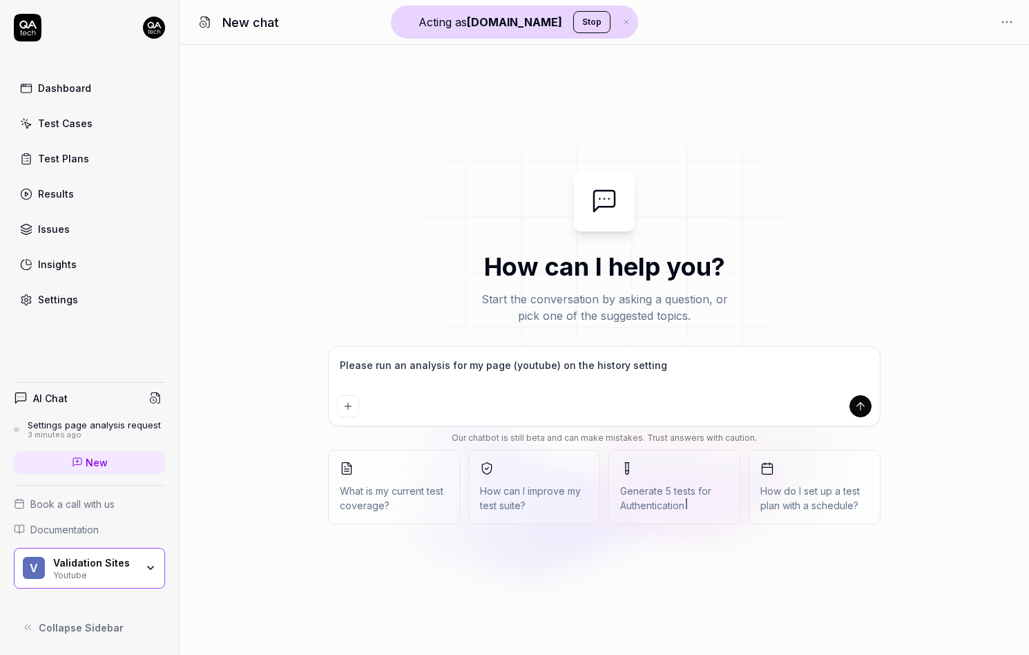
type textarea "Please run an analysis for my page (youtube) on the history settings"
type textarea "*"
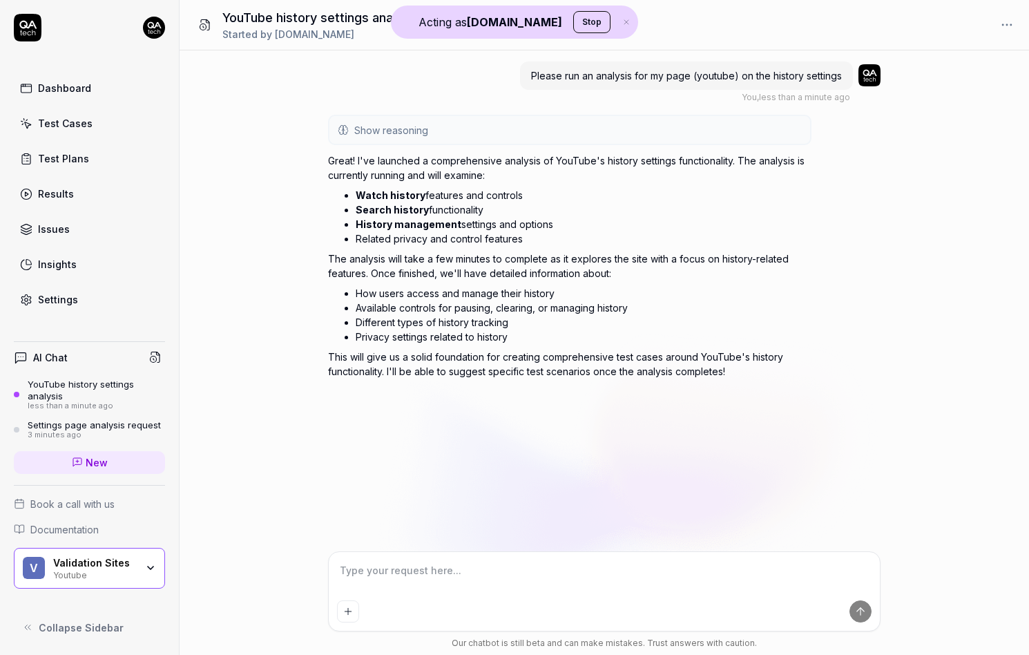
click at [55, 294] on div "Settings" at bounding box center [58, 299] width 40 height 15
click at [91, 456] on span "New" at bounding box center [97, 462] width 22 height 15
type textarea "*"
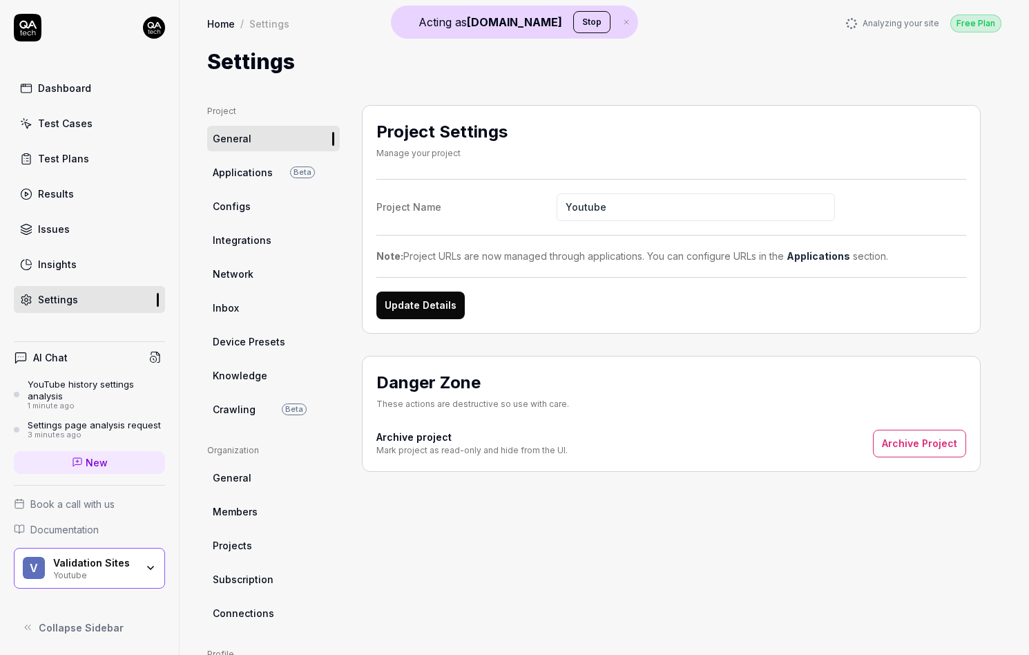
click at [210, 408] on link "Crawling Beta" at bounding box center [273, 410] width 133 height 26
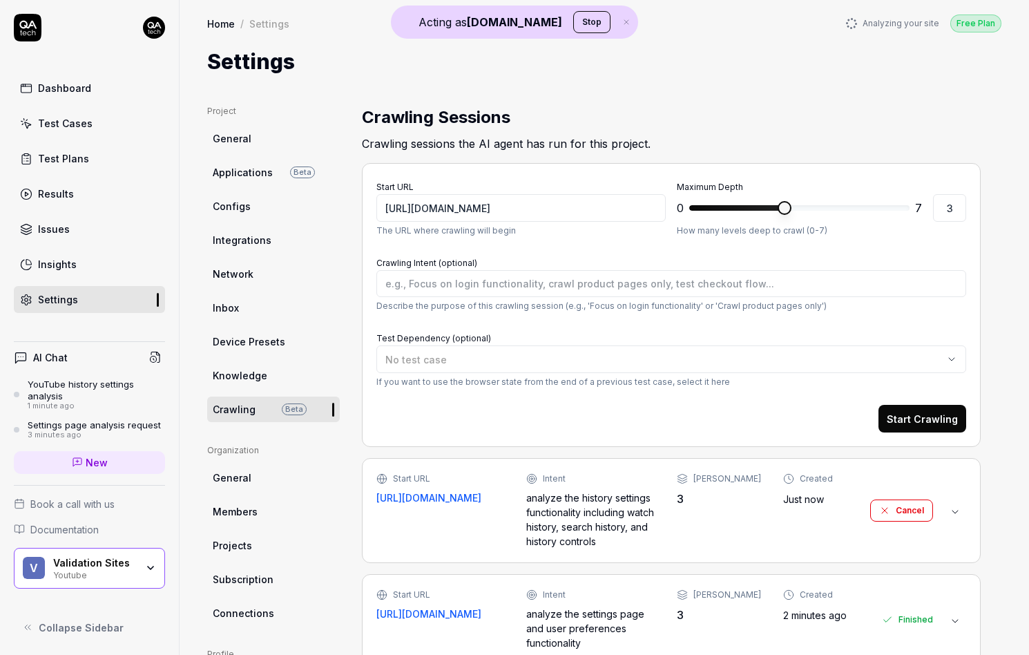
click at [685, 511] on div "Start URL [URL][DOMAIN_NAME] Intent analyze the history settings functionality …" at bounding box center [655, 511] width 557 height 76
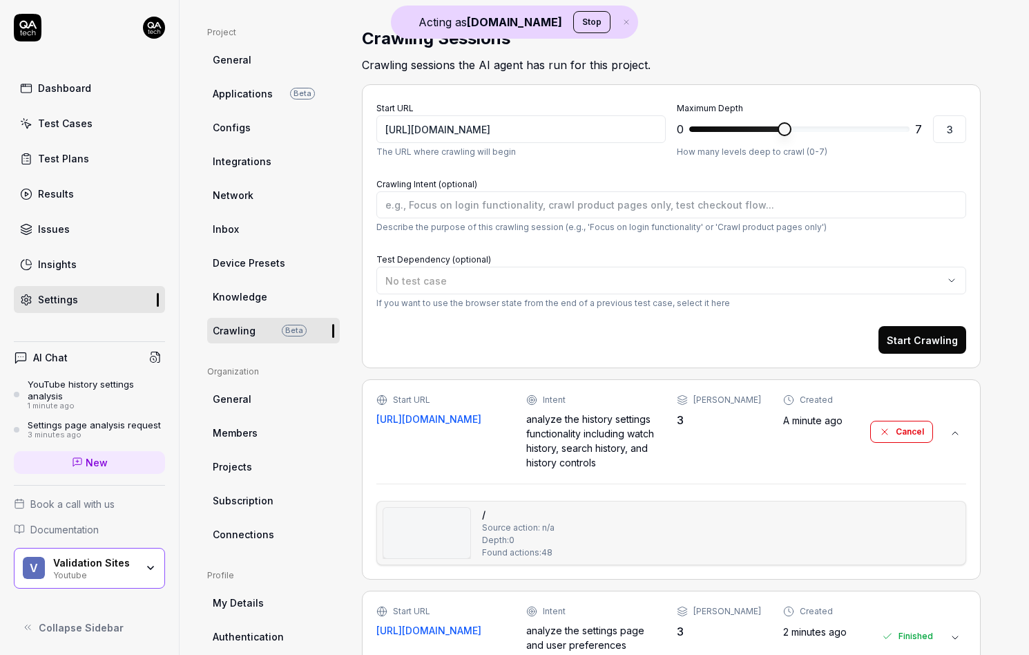
scroll to position [82, 0]
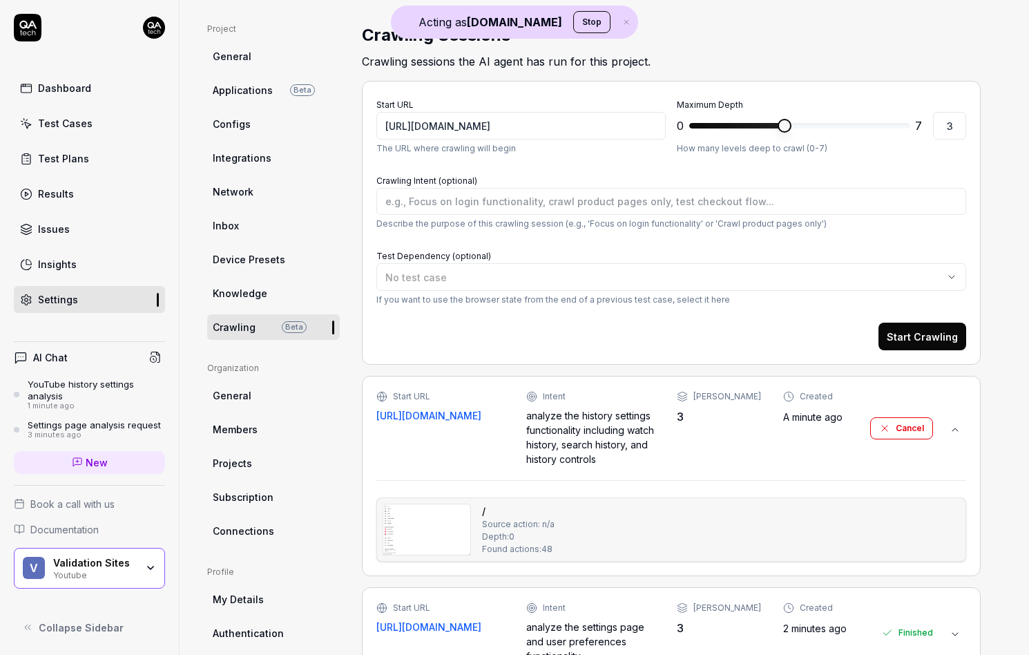
click at [439, 526] on img at bounding box center [426, 529] width 87 height 50
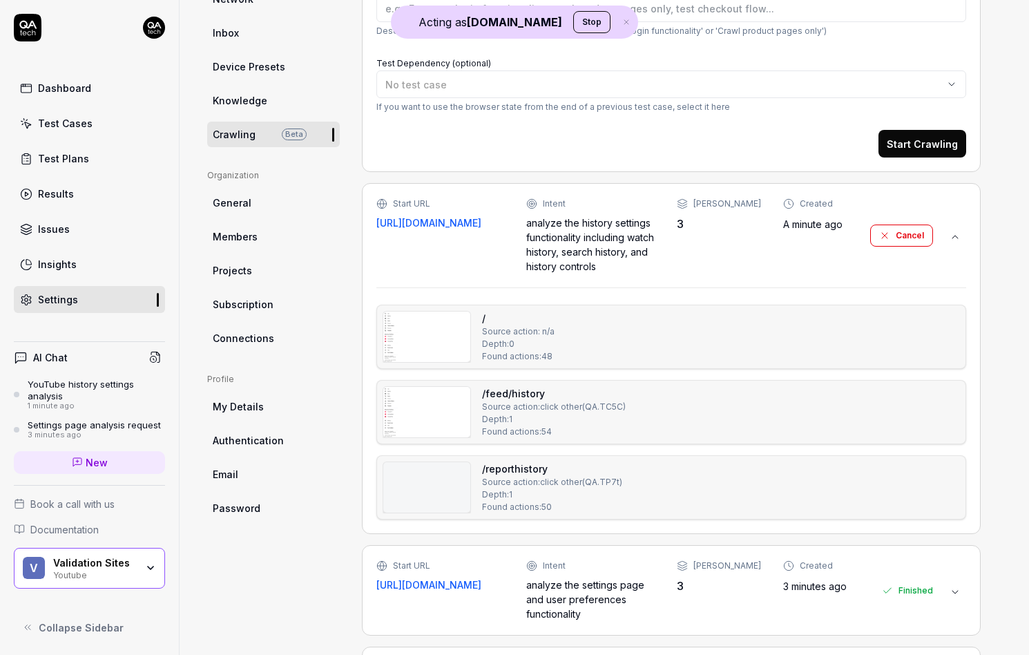
scroll to position [289, 0]
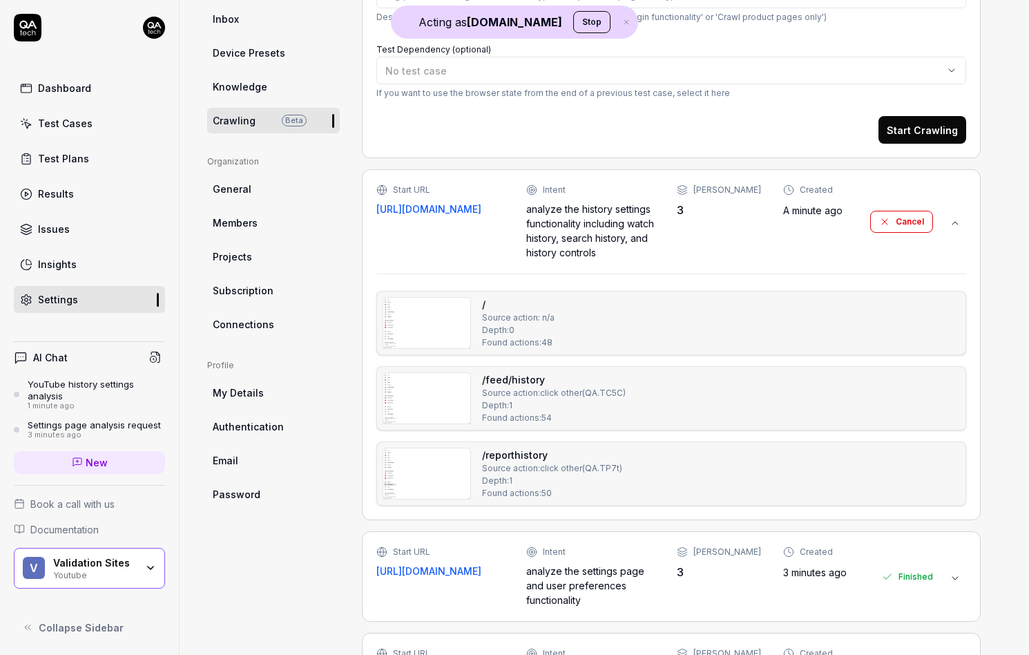
click at [399, 387] on img at bounding box center [426, 398] width 87 height 50
click at [433, 475] on img at bounding box center [426, 473] width 87 height 50
click at [440, 325] on img at bounding box center [426, 323] width 87 height 50
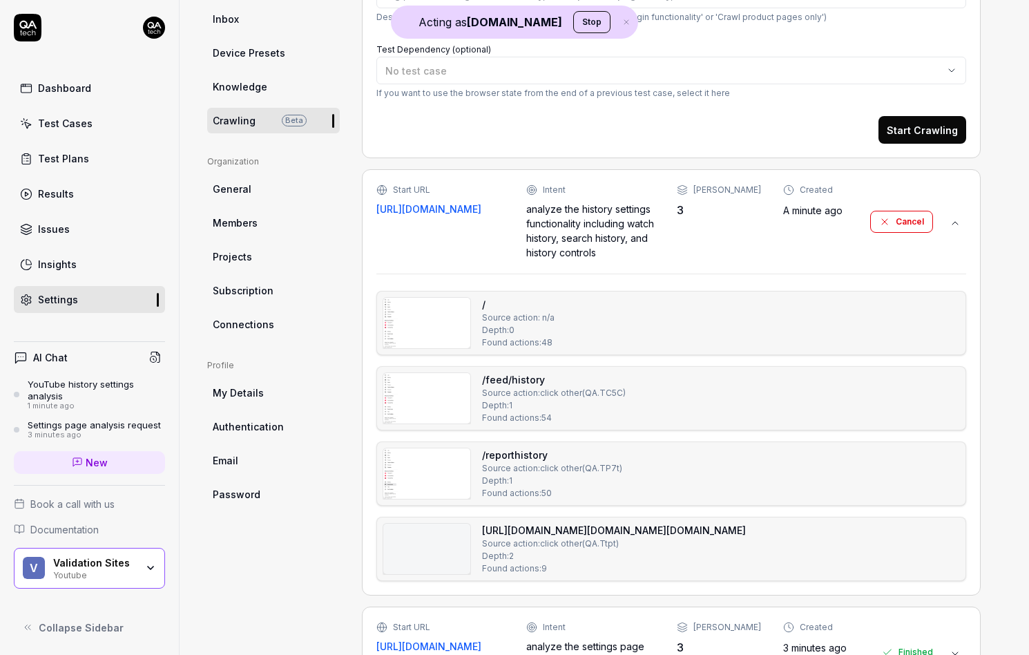
type textarea "*"
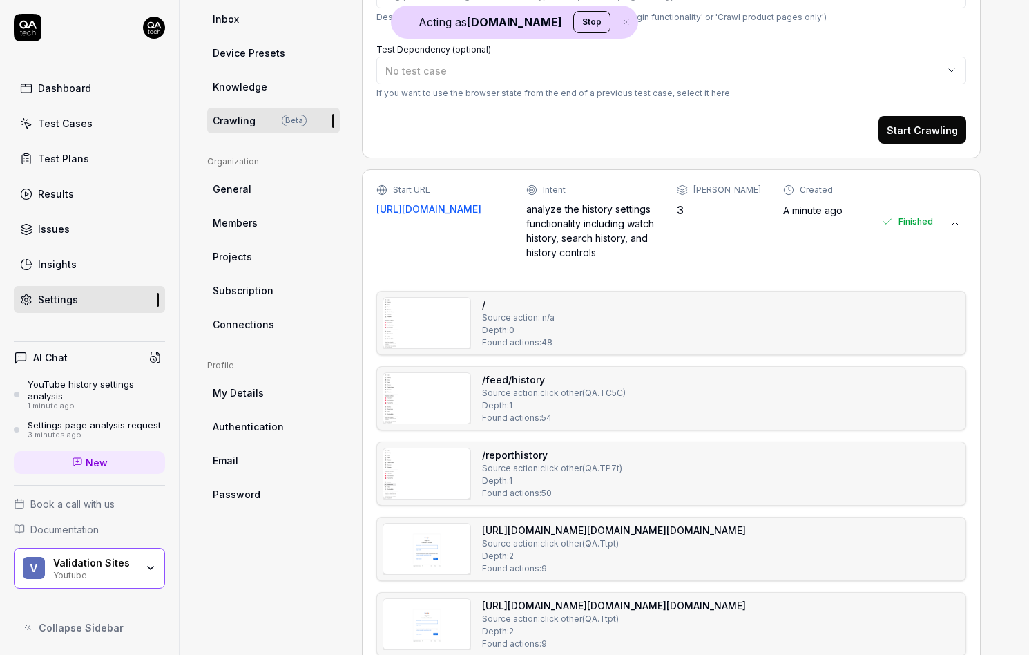
click at [425, 336] on img at bounding box center [426, 323] width 87 height 50
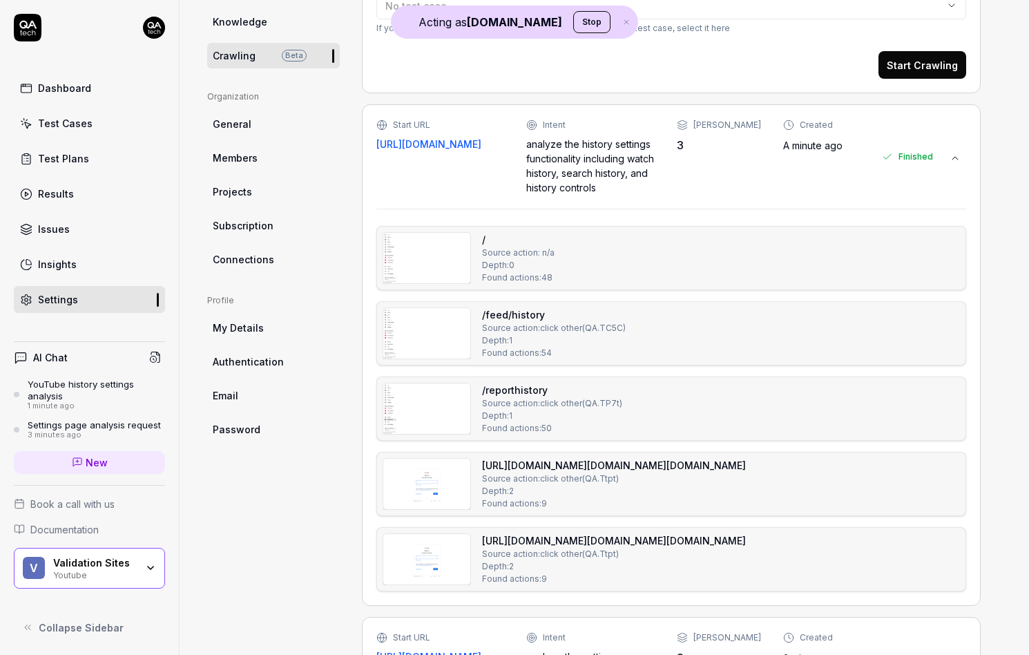
scroll to position [397, 0]
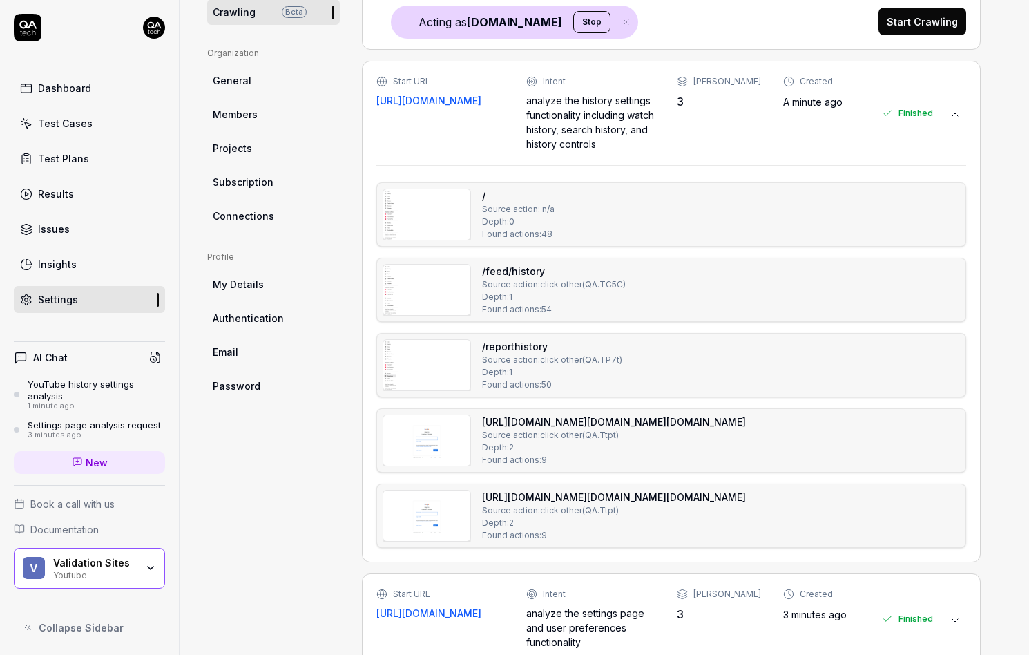
click at [425, 433] on img at bounding box center [426, 440] width 87 height 50
click at [423, 374] on img at bounding box center [426, 365] width 87 height 50
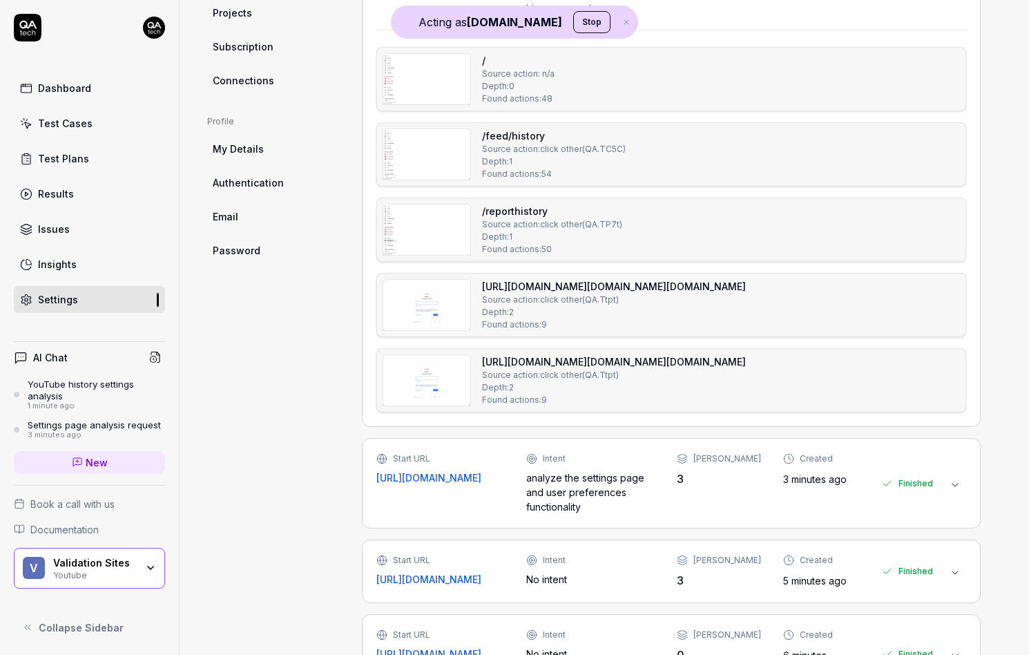
scroll to position [535, 0]
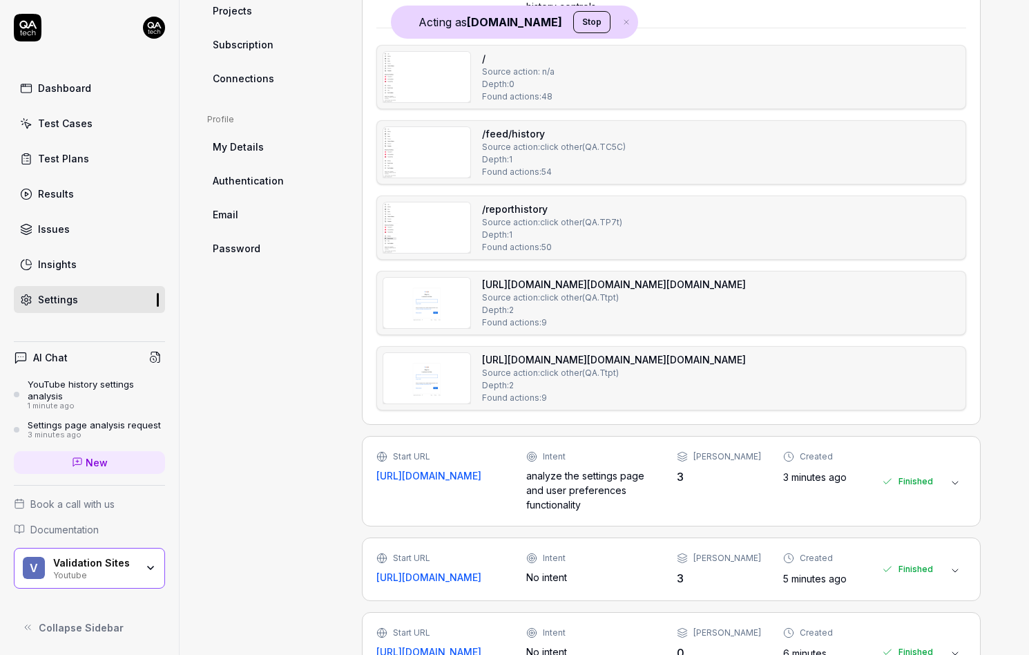
click at [436, 395] on img at bounding box center [426, 378] width 87 height 50
click at [426, 334] on div "/ Source action: n/a Depth: 0 Found actions: 48 /feed/history Source action: cl…" at bounding box center [672, 228] width 590 height 366
click at [430, 306] on img at bounding box center [426, 303] width 87 height 50
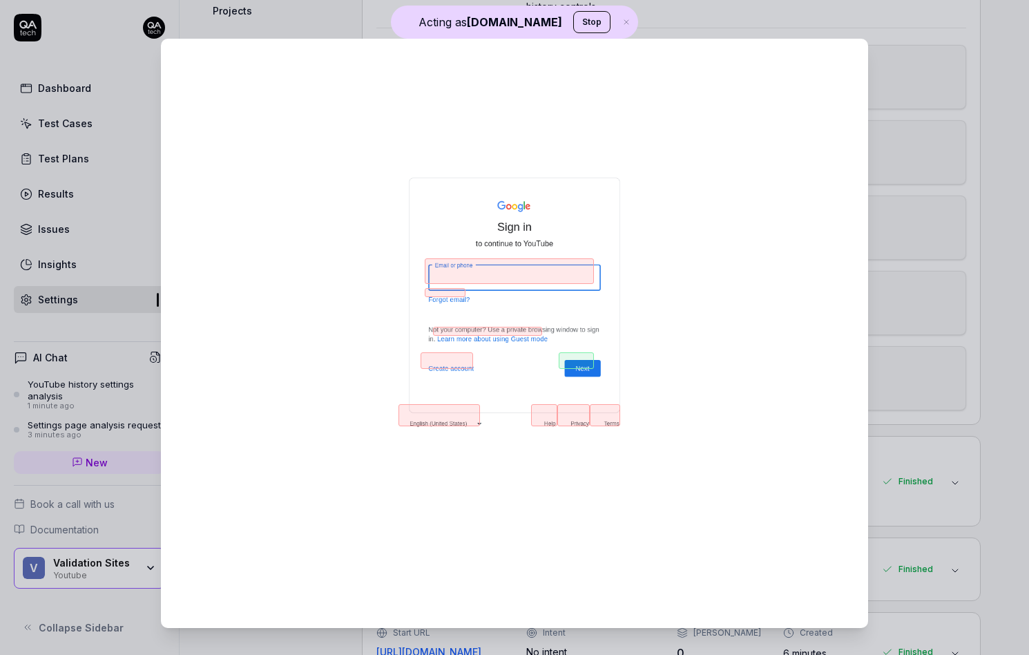
scroll to position [283, 0]
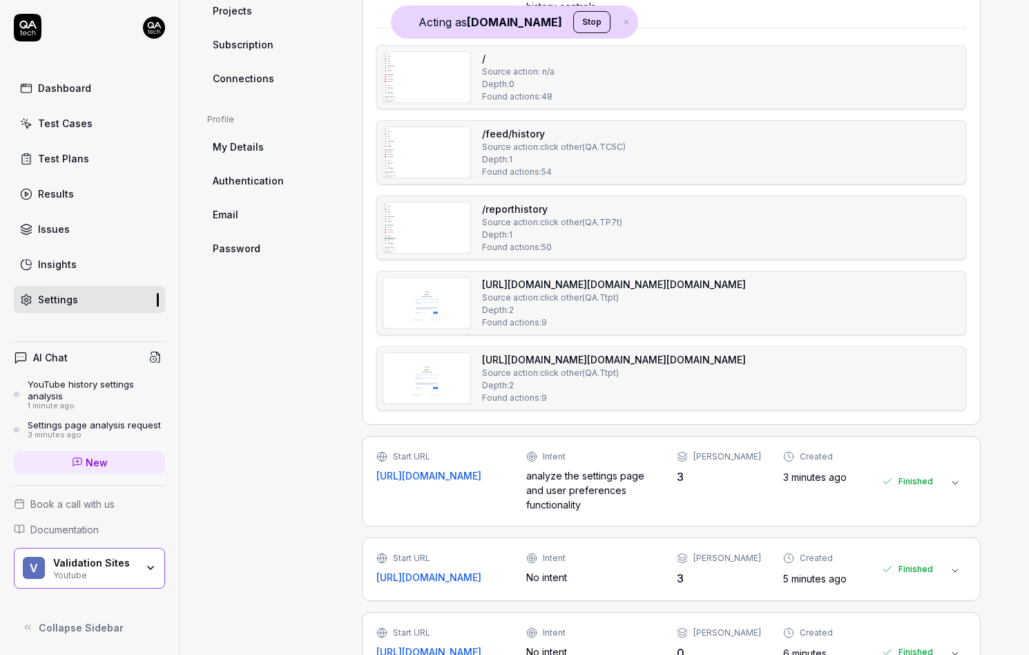
click at [429, 196] on div "/reporthistory Source action: click other ( QA.TP7t ) Depth: 1 Found actions: 50" at bounding box center [672, 228] width 590 height 64
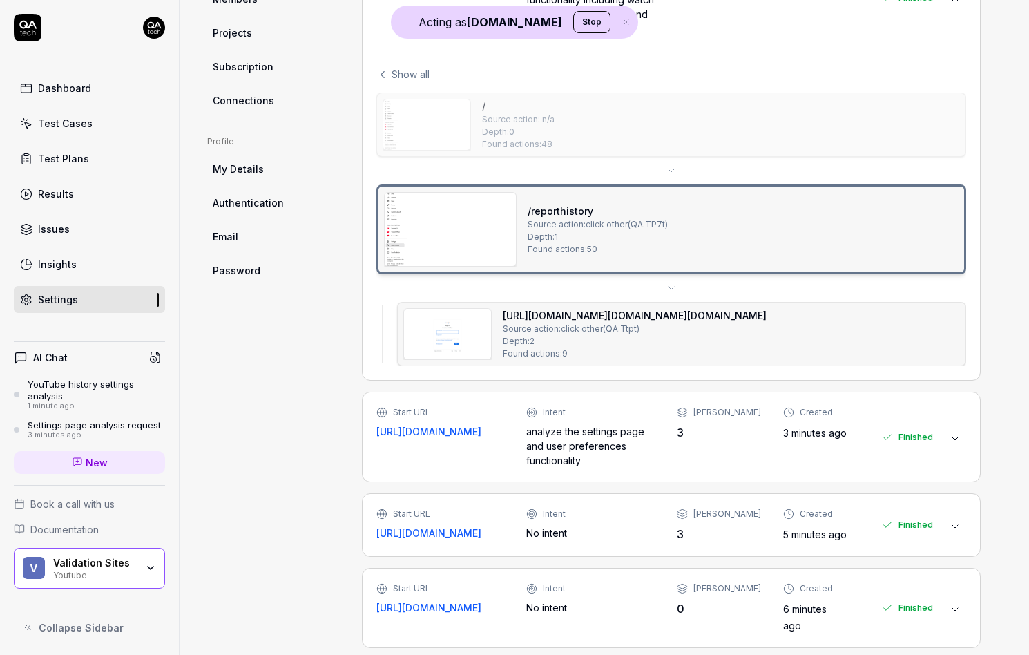
click at [412, 77] on span "Show all" at bounding box center [411, 74] width 38 height 15
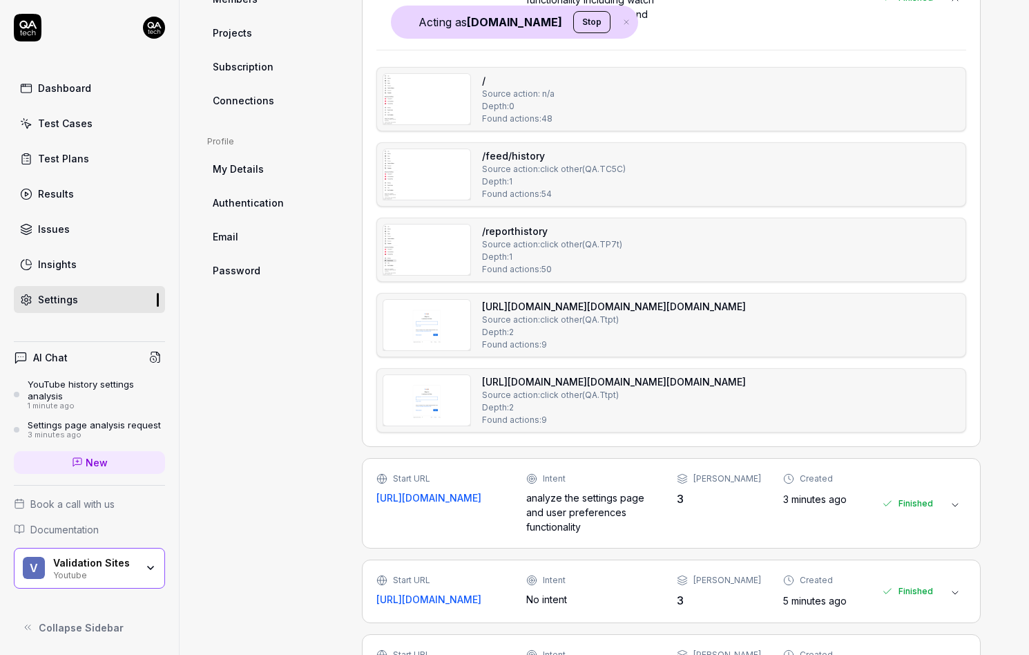
click at [412, 83] on img at bounding box center [426, 99] width 87 height 50
click at [452, 171] on img at bounding box center [426, 174] width 87 height 50
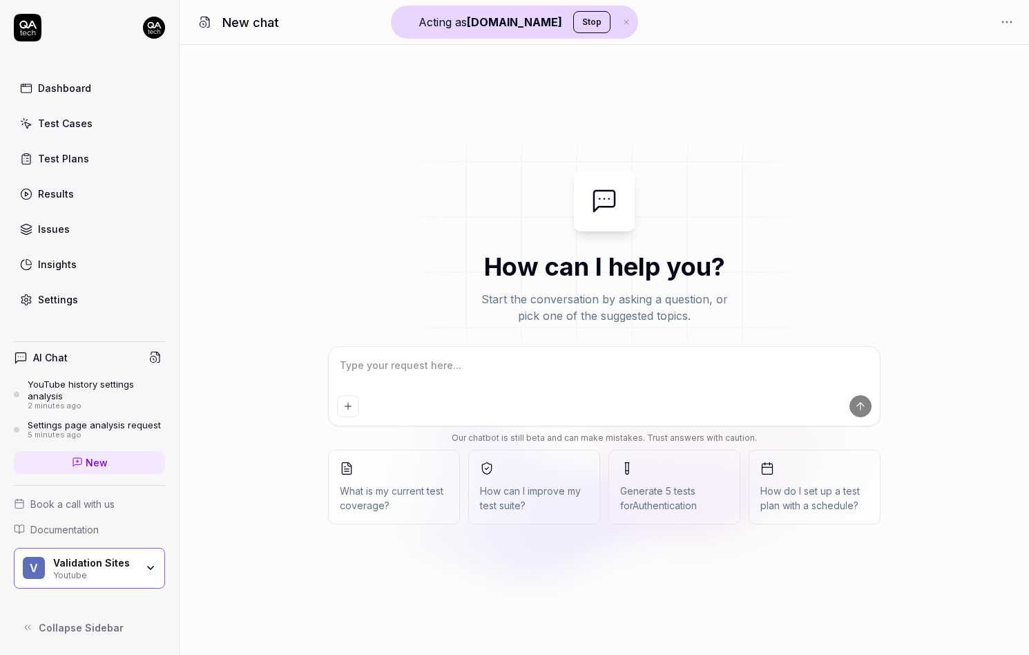
click at [86, 578] on div "Youtube" at bounding box center [94, 574] width 83 height 11
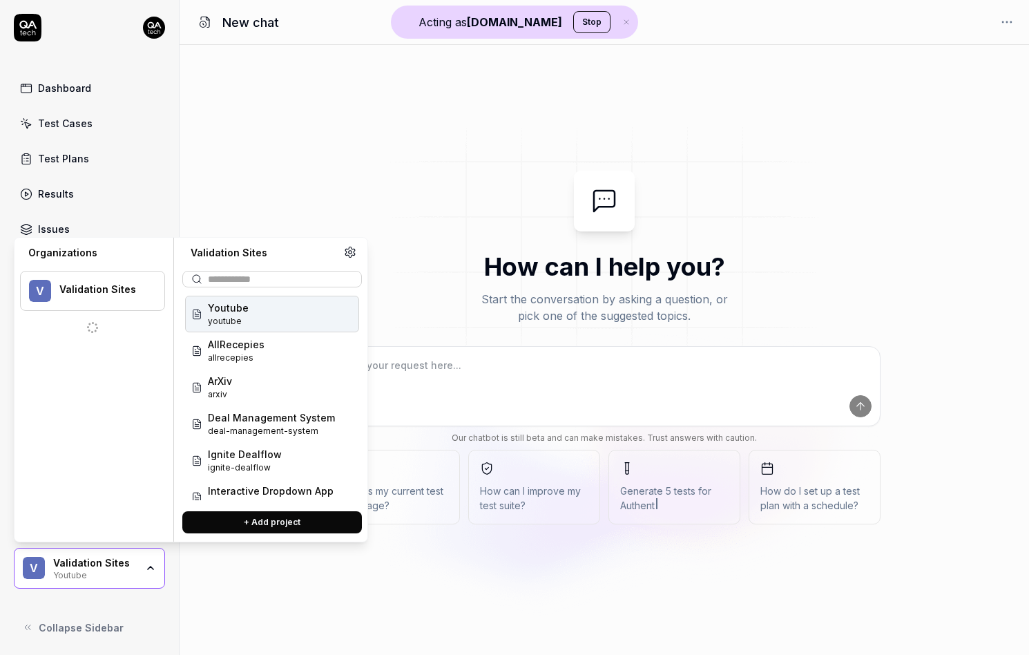
type textarea "*"
click at [247, 528] on button "+ Add project" at bounding box center [272, 522] width 180 height 22
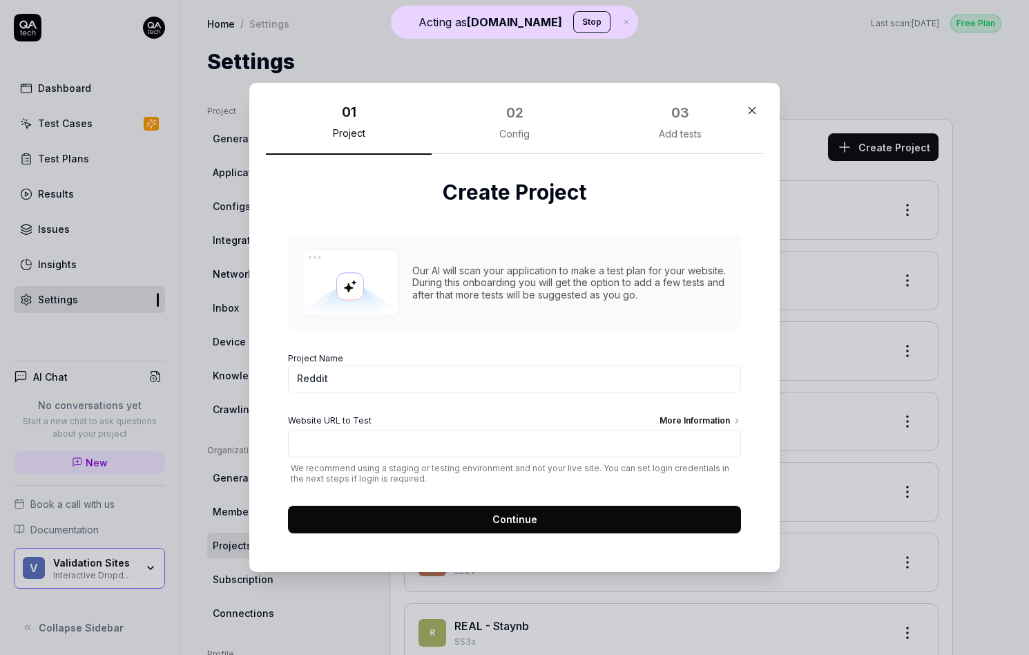
type input "Reddit"
click at [317, 436] on input "Website URL to Test More Information" at bounding box center [514, 444] width 453 height 28
paste input "[URL][DOMAIN_NAME]"
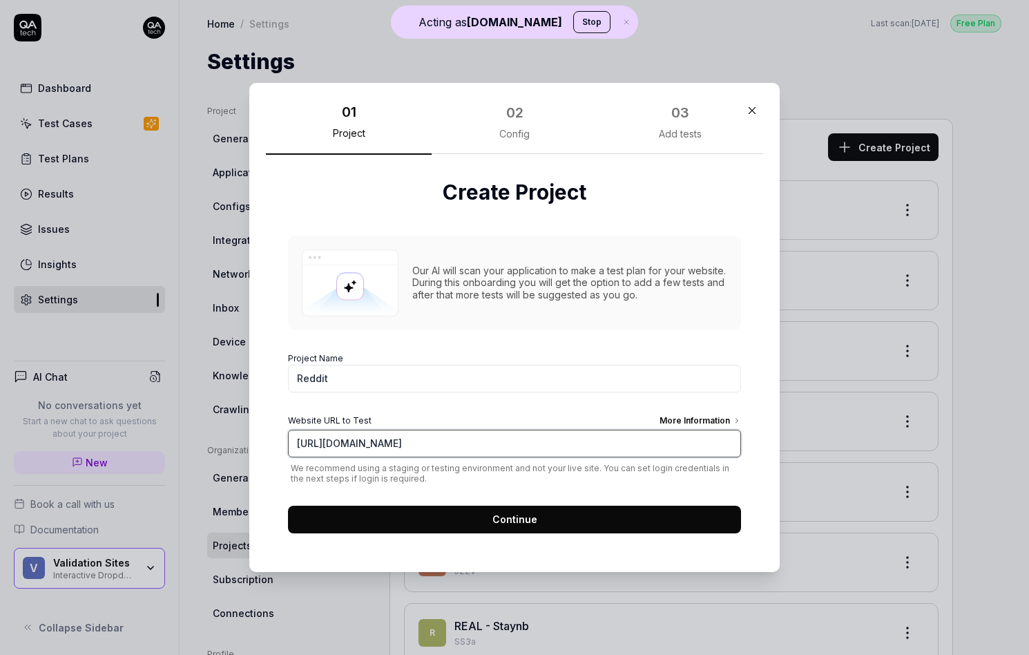
type input "[URL][DOMAIN_NAME]"
click at [370, 488] on form "Project Name Reddit Website URL to Test More Information https://www.reddit.com…" at bounding box center [514, 438] width 453 height 189
click at [380, 502] on form "Project Name Reddit Website URL to Test More Information https://www.reddit.com…" at bounding box center [514, 438] width 453 height 189
click at [397, 518] on button "Continue" at bounding box center [514, 520] width 453 height 28
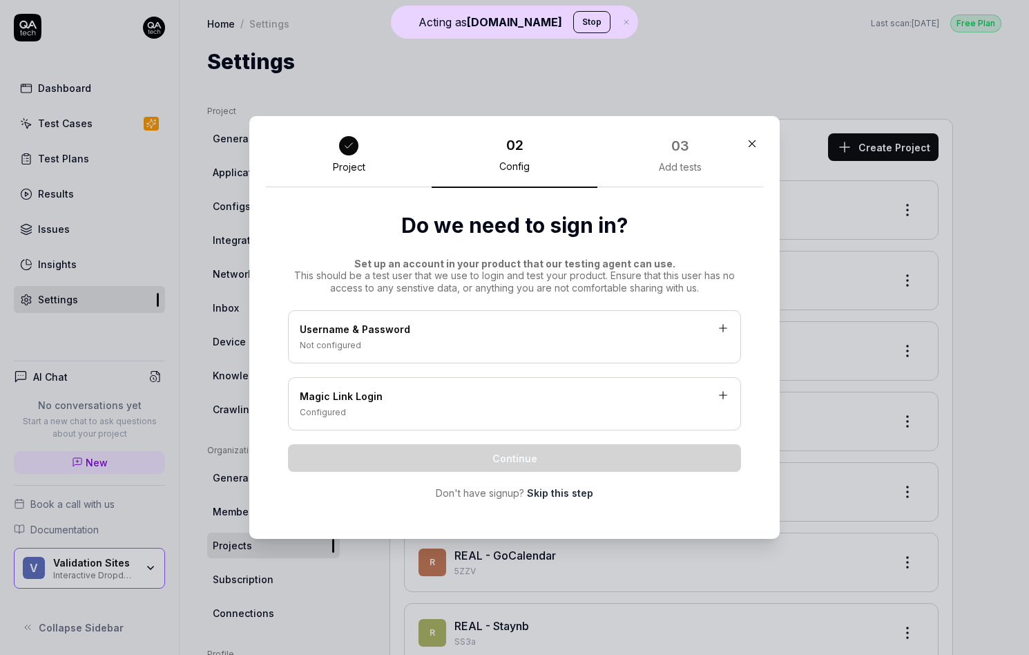
click at [542, 494] on link "Skip this step" at bounding box center [560, 493] width 66 height 15
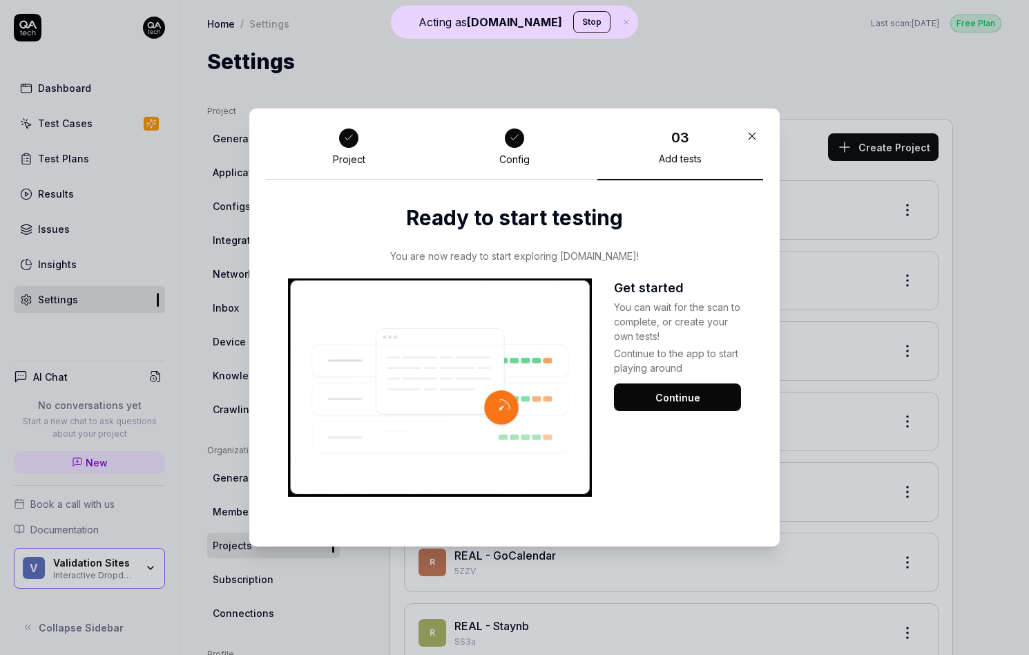
click at [680, 370] on div "Continue to the app to start playing around" at bounding box center [677, 359] width 127 height 32
click at [678, 379] on div "Get started You can wait for the scan to complete, or create your own tests! Co…" at bounding box center [677, 387] width 127 height 218
click at [678, 397] on button "Continue" at bounding box center [677, 397] width 127 height 28
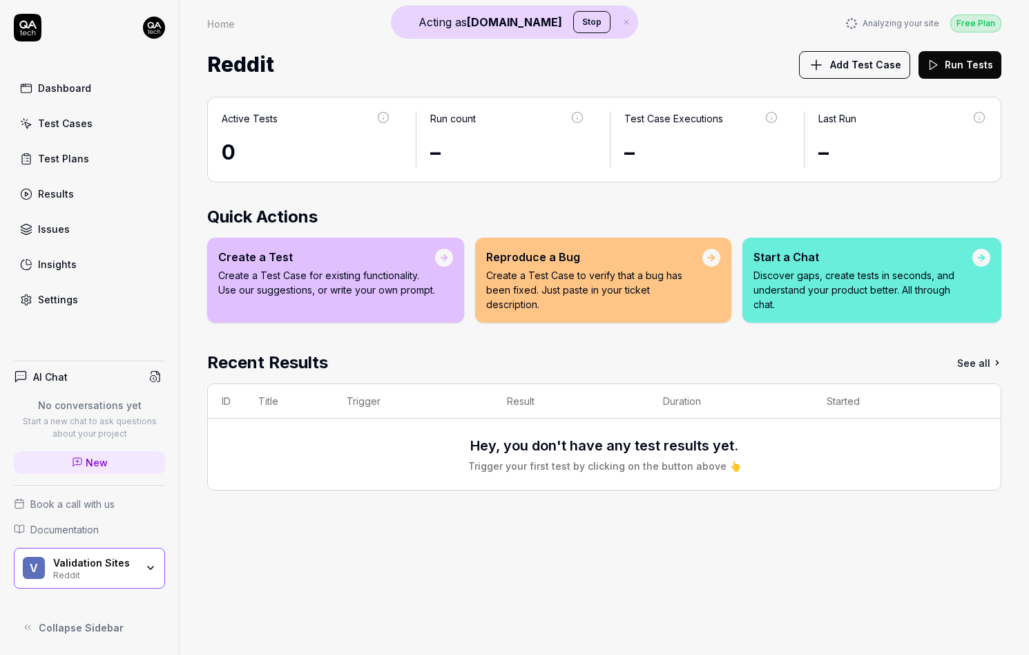
click at [119, 457] on link "New" at bounding box center [89, 462] width 151 height 23
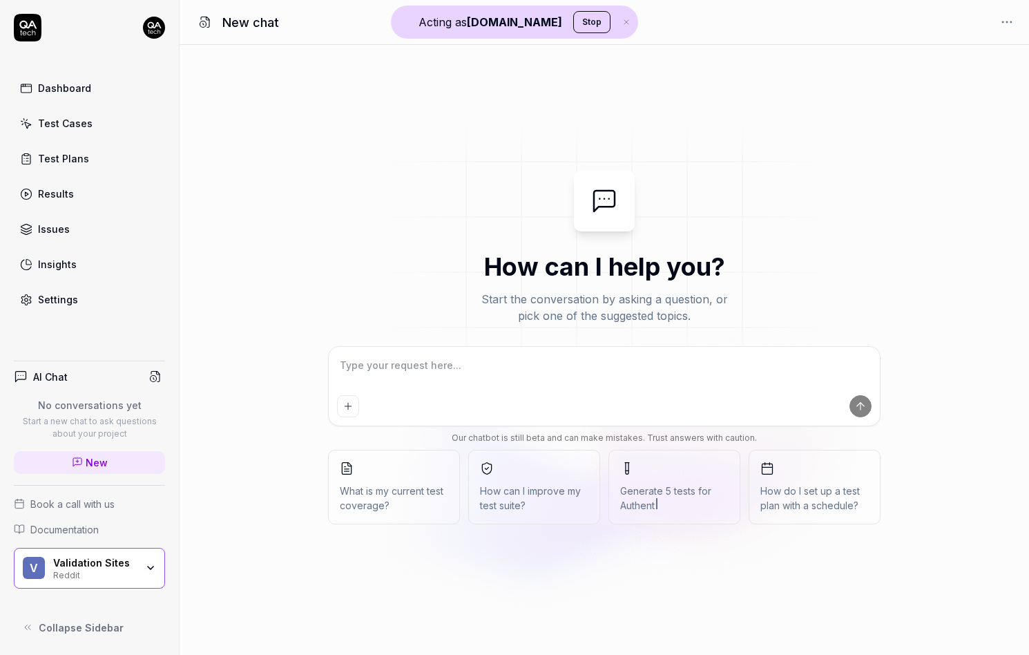
click at [38, 301] on div "Settings" at bounding box center [58, 299] width 40 height 15
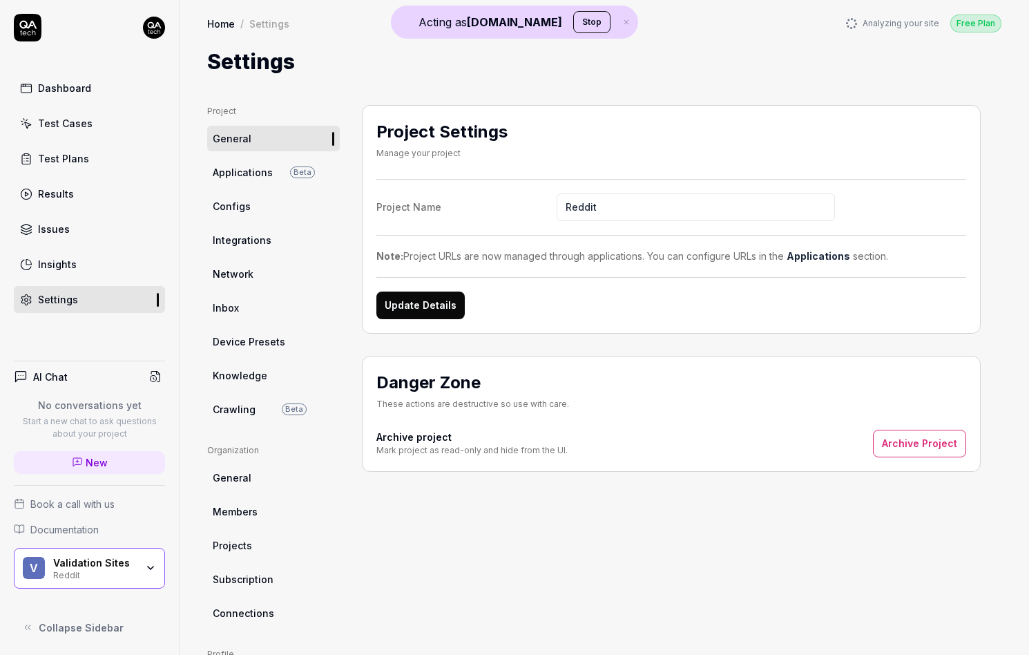
click at [211, 406] on link "Crawling Beta" at bounding box center [273, 410] width 133 height 26
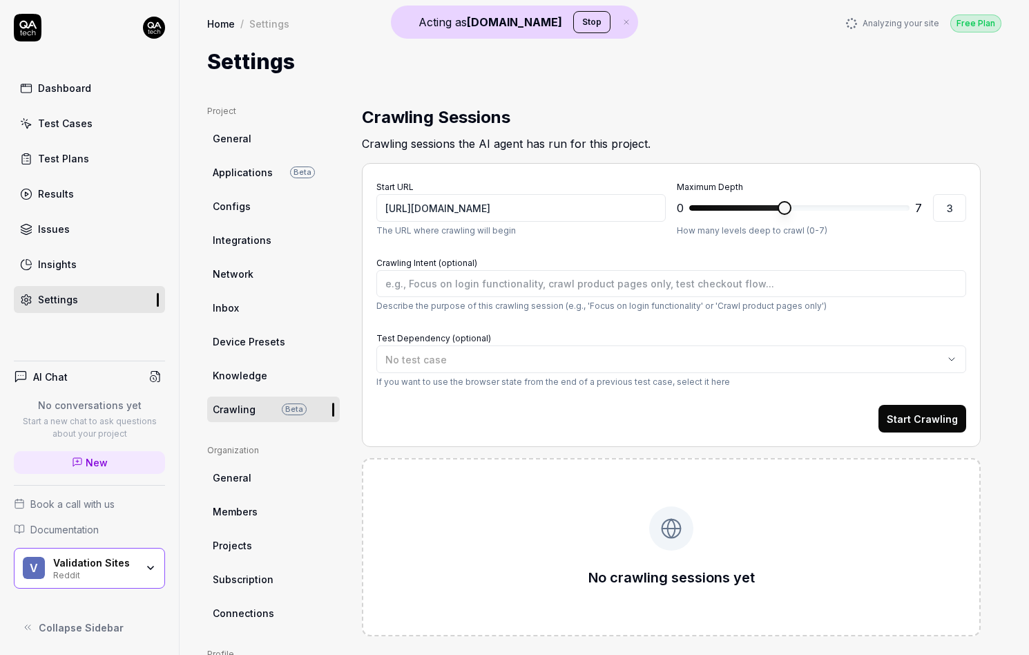
type textarea "*"
type input "0"
click at [690, 210] on span "*" at bounding box center [800, 208] width 220 height 22
click at [938, 419] on button "Start Crawling" at bounding box center [923, 419] width 88 height 28
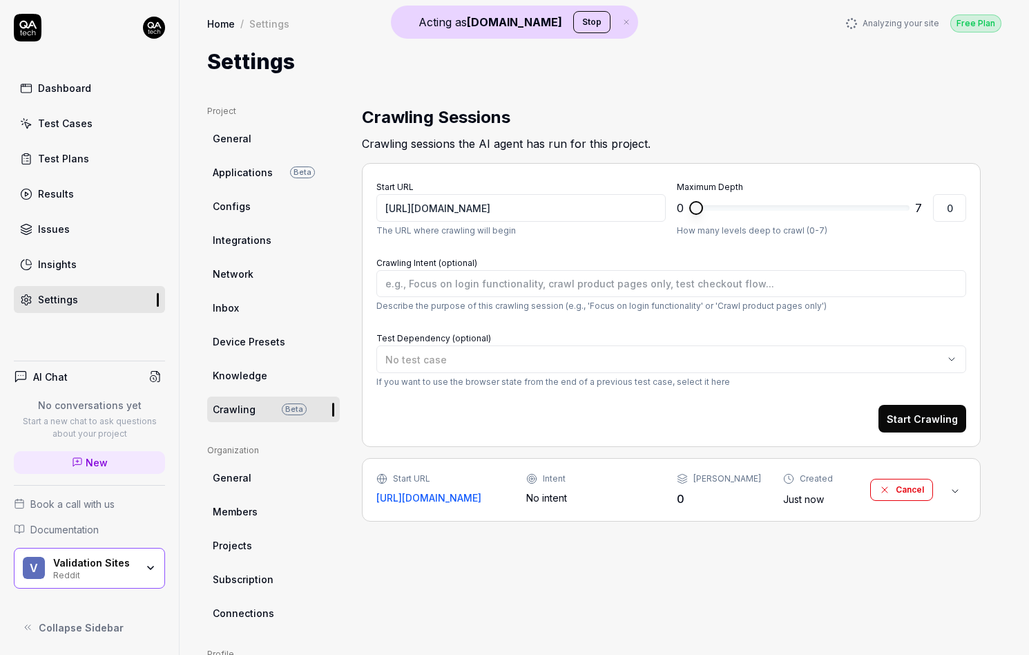
click at [670, 511] on div "Start URL [URL][DOMAIN_NAME] Intent No intent Max Depth 0 Created Just now Canc…" at bounding box center [671, 490] width 619 height 64
click at [670, 494] on div "Start URL [URL][DOMAIN_NAME] Intent No intent Max Depth 0 Created Just now Canc…" at bounding box center [655, 490] width 557 height 35
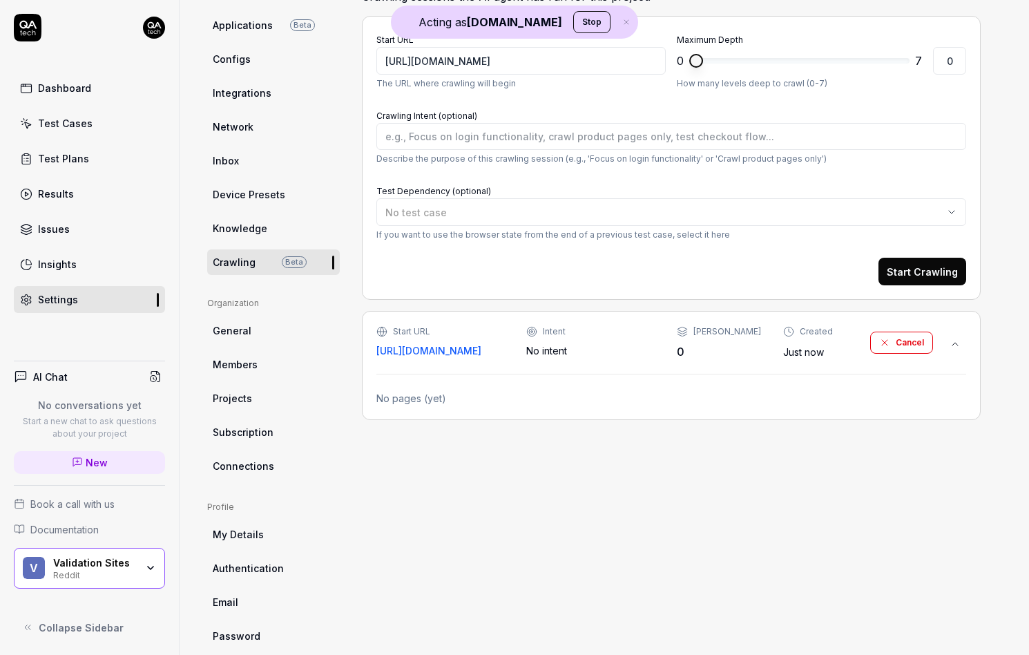
scroll to position [126, 0]
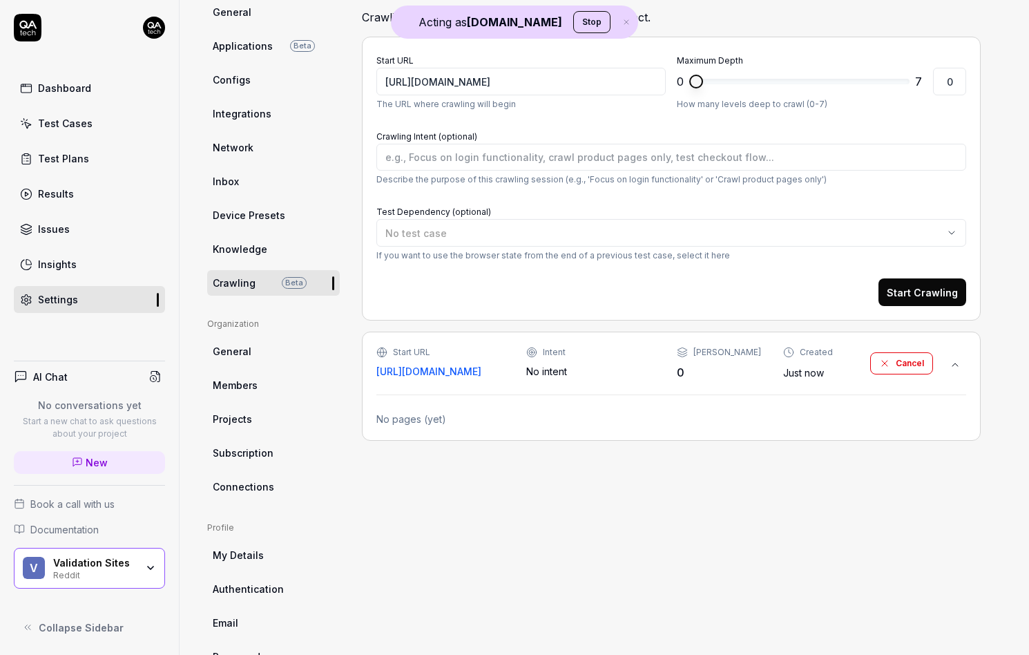
click at [406, 421] on div "No pages (yet)" at bounding box center [672, 419] width 590 height 15
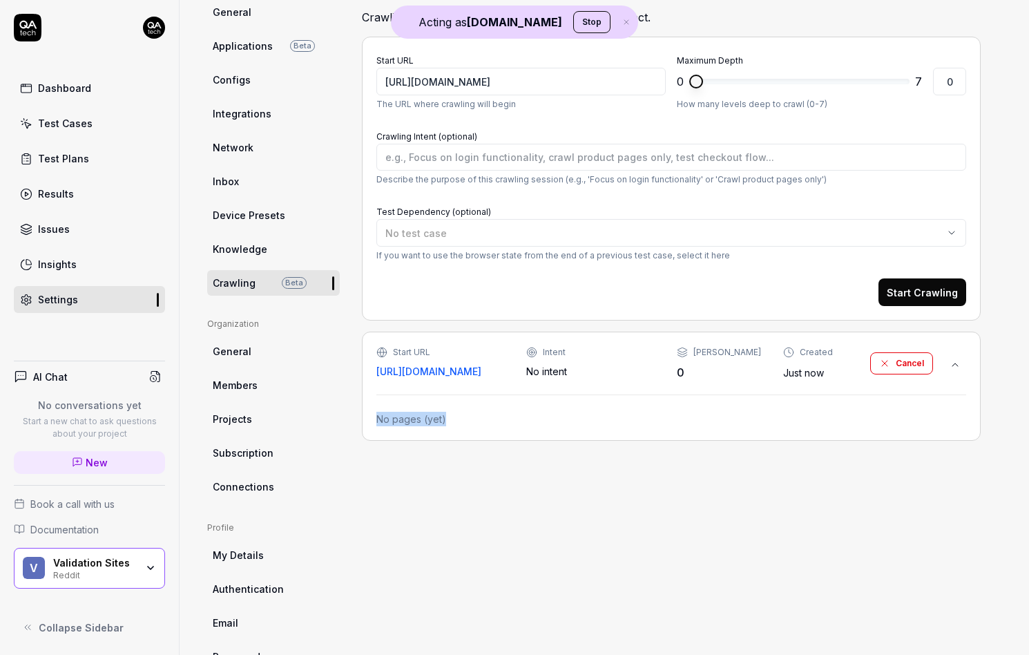
click at [412, 417] on div "No pages (yet)" at bounding box center [672, 419] width 590 height 15
click at [407, 419] on div "No pages (yet)" at bounding box center [672, 419] width 590 height 15
click at [404, 419] on div "No pages (yet)" at bounding box center [672, 419] width 590 height 15
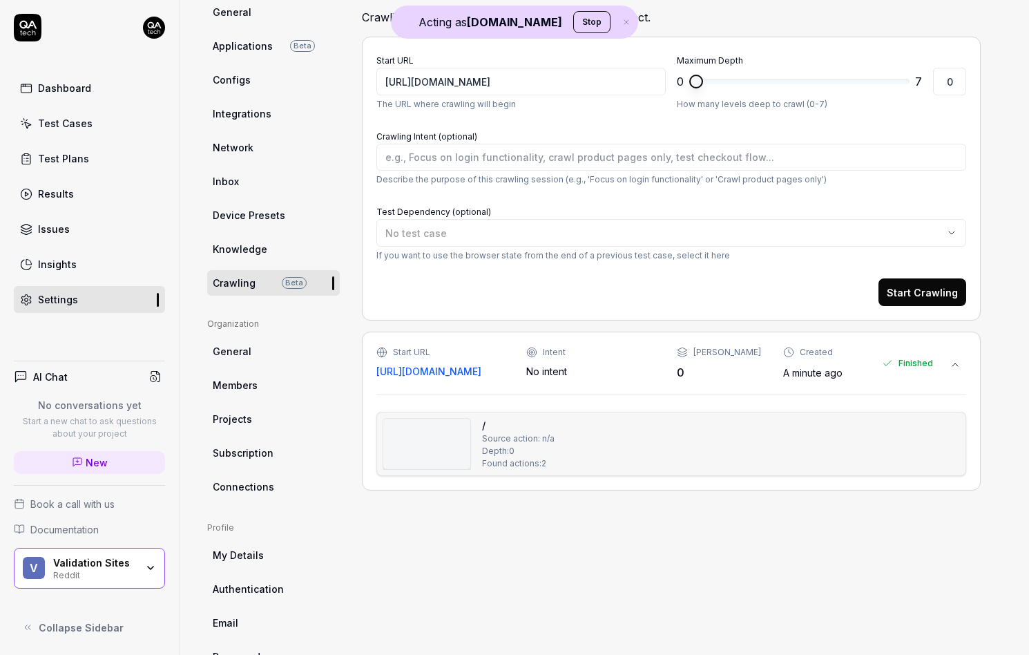
click at [399, 430] on img at bounding box center [426, 444] width 87 height 50
click at [111, 456] on link "New" at bounding box center [89, 462] width 151 height 23
click at [408, 446] on img at bounding box center [426, 460] width 87 height 50
type textarea "*"
click at [121, 571] on div "Reddit" at bounding box center [94, 574] width 83 height 11
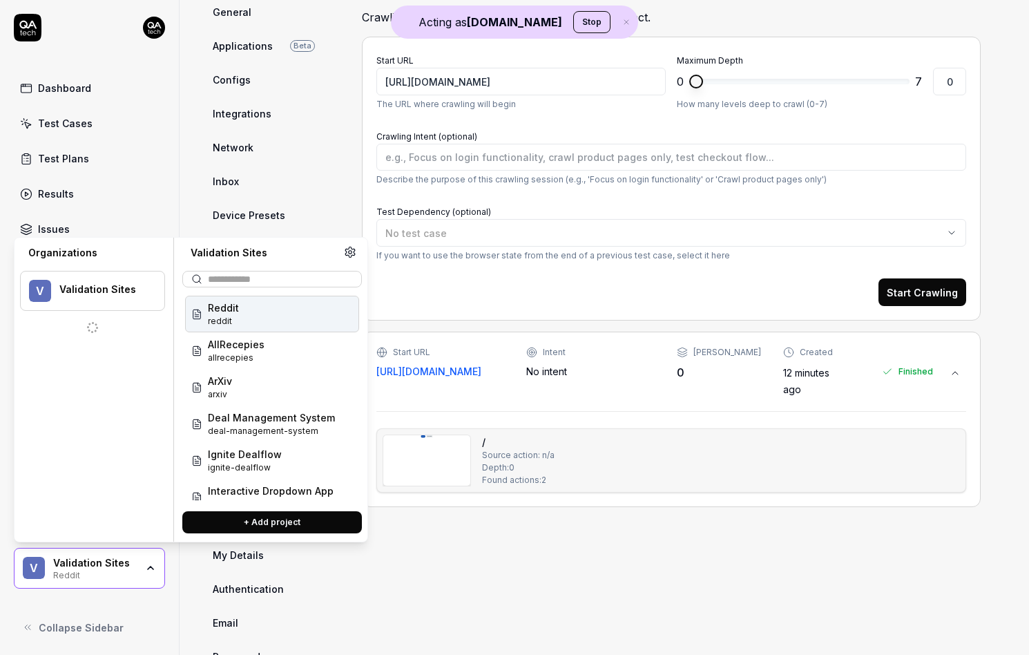
click at [219, 515] on button "+ Add project" at bounding box center [272, 522] width 180 height 22
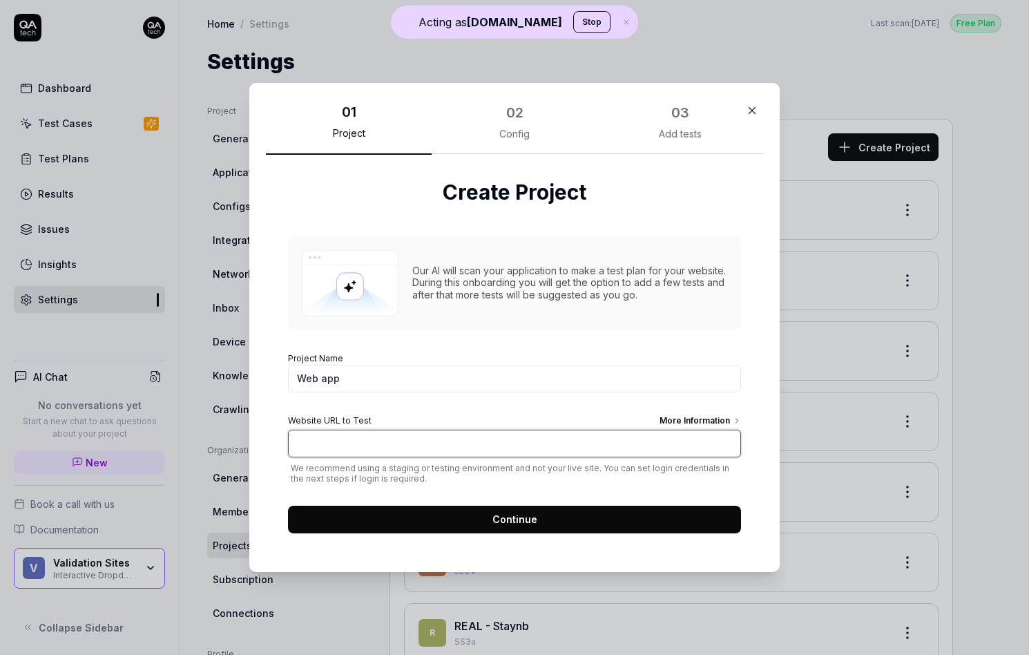
click at [373, 432] on input "Website URL to Test More Information" at bounding box center [514, 444] width 453 height 28
paste input "[URL][DOMAIN_NAME]"
type input "[URL][DOMAIN_NAME]"
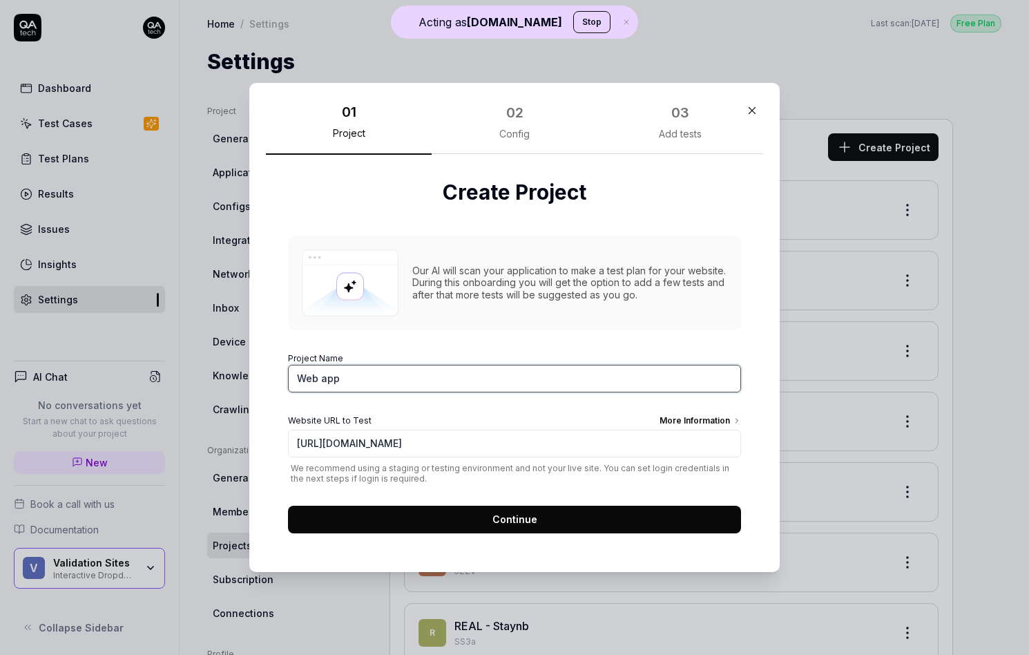
click at [352, 388] on input "Web app" at bounding box center [514, 379] width 453 height 28
type input "Biluppgifter"
click at [551, 522] on button "Continue" at bounding box center [514, 520] width 453 height 28
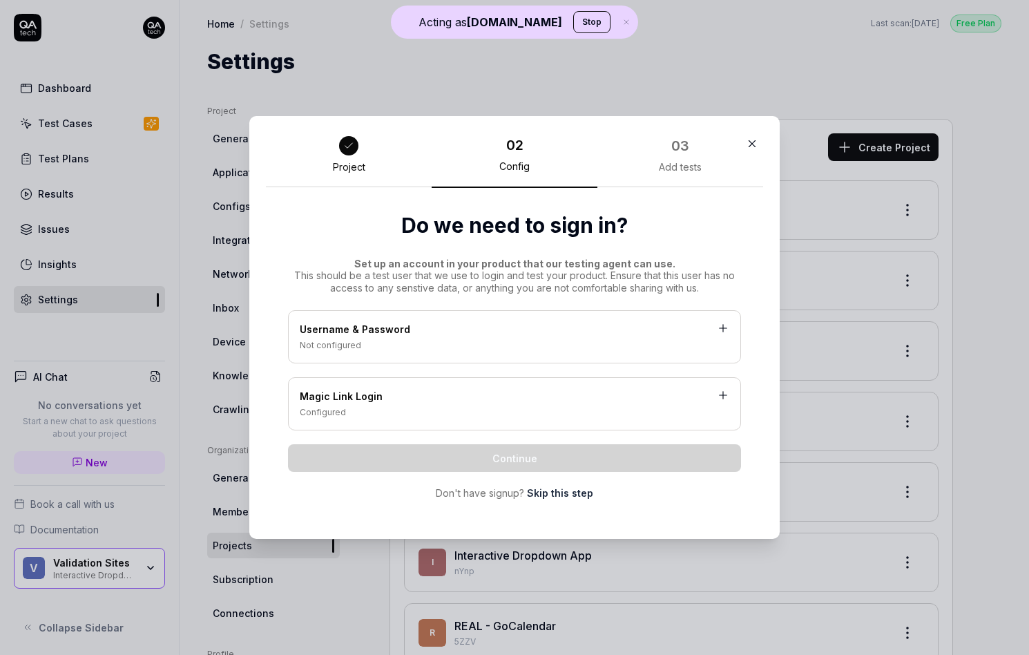
click at [560, 488] on link "Skip this step" at bounding box center [560, 493] width 66 height 15
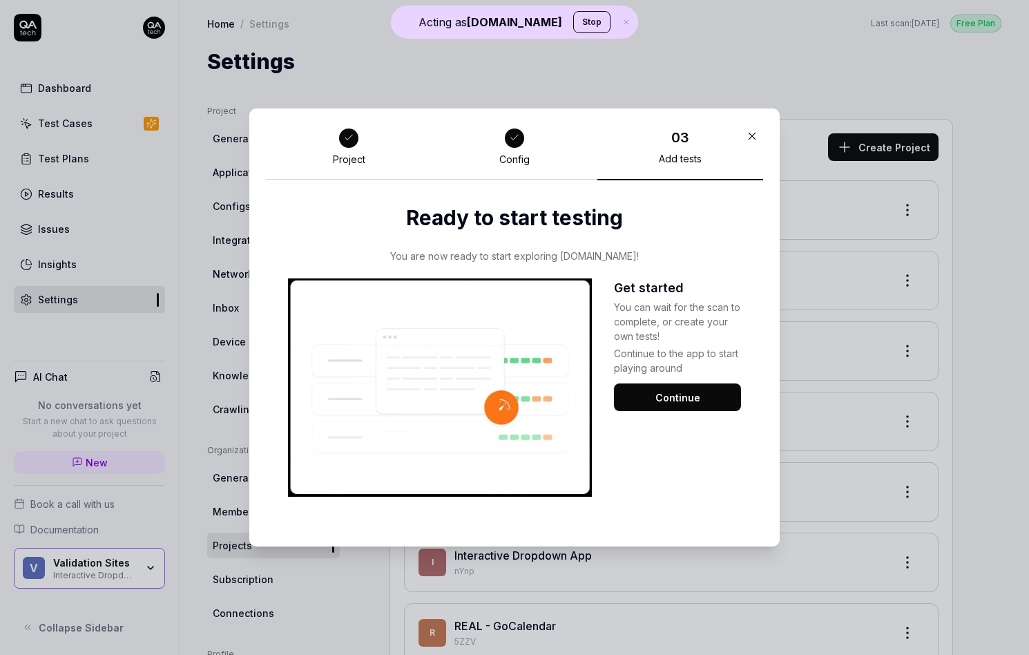
click at [673, 386] on button "Continue" at bounding box center [677, 397] width 127 height 28
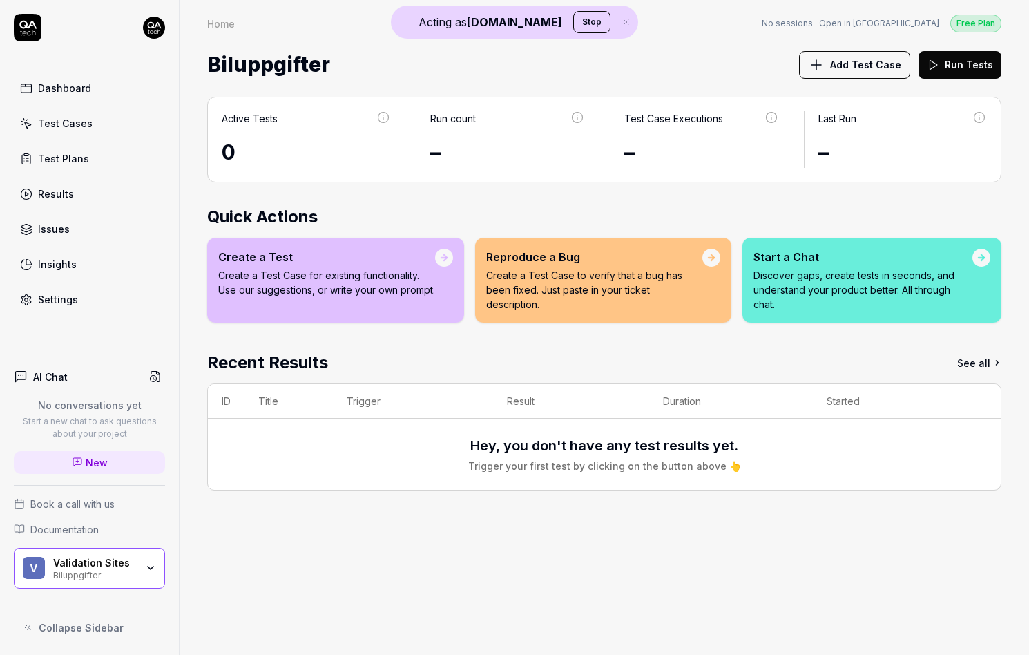
click at [73, 303] on div "Settings" at bounding box center [58, 299] width 40 height 15
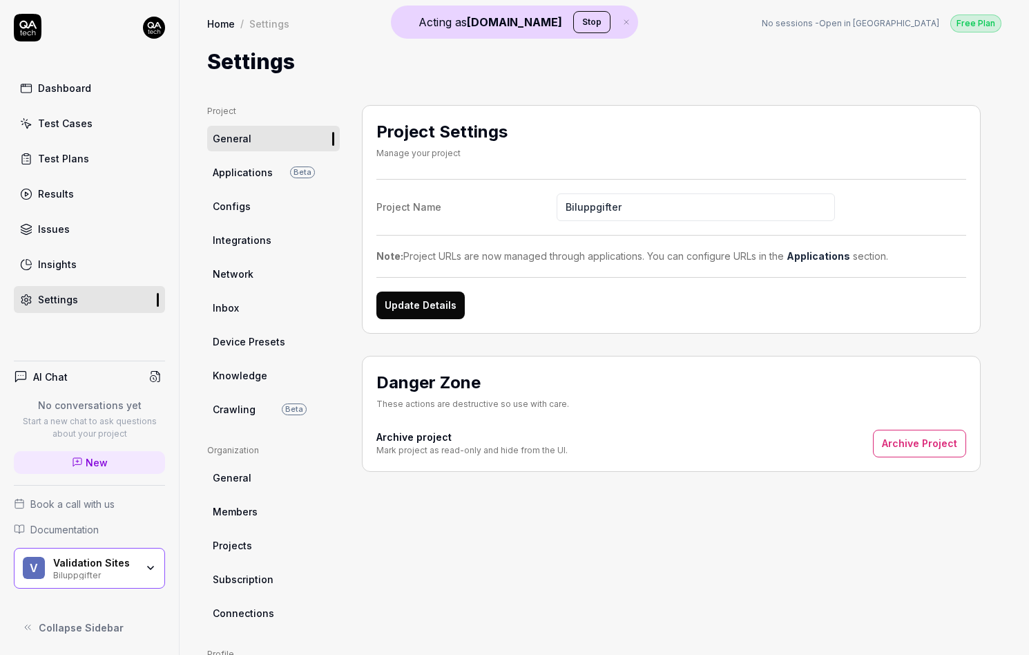
click at [225, 399] on link "Crawling Beta" at bounding box center [273, 410] width 133 height 26
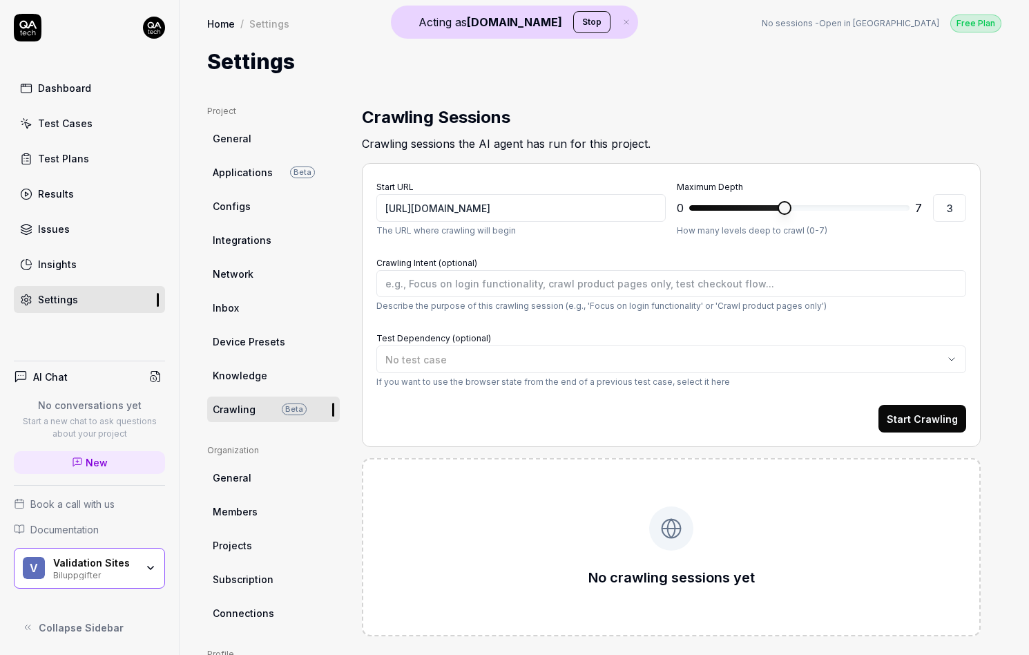
type textarea "*"
type input "0"
click at [690, 205] on span at bounding box center [706, 208] width 32 height 6
click at [910, 412] on button "Start Crawling" at bounding box center [923, 419] width 88 height 28
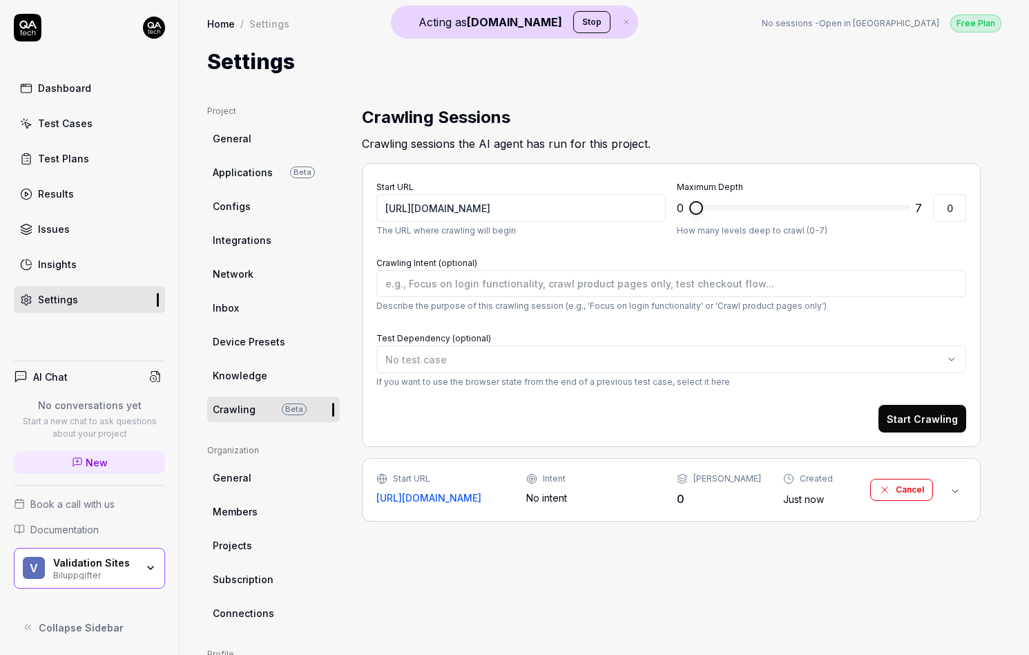
click at [623, 486] on div "Intent No intent" at bounding box center [590, 489] width 128 height 32
click at [542, 495] on div "No intent" at bounding box center [590, 498] width 128 height 15
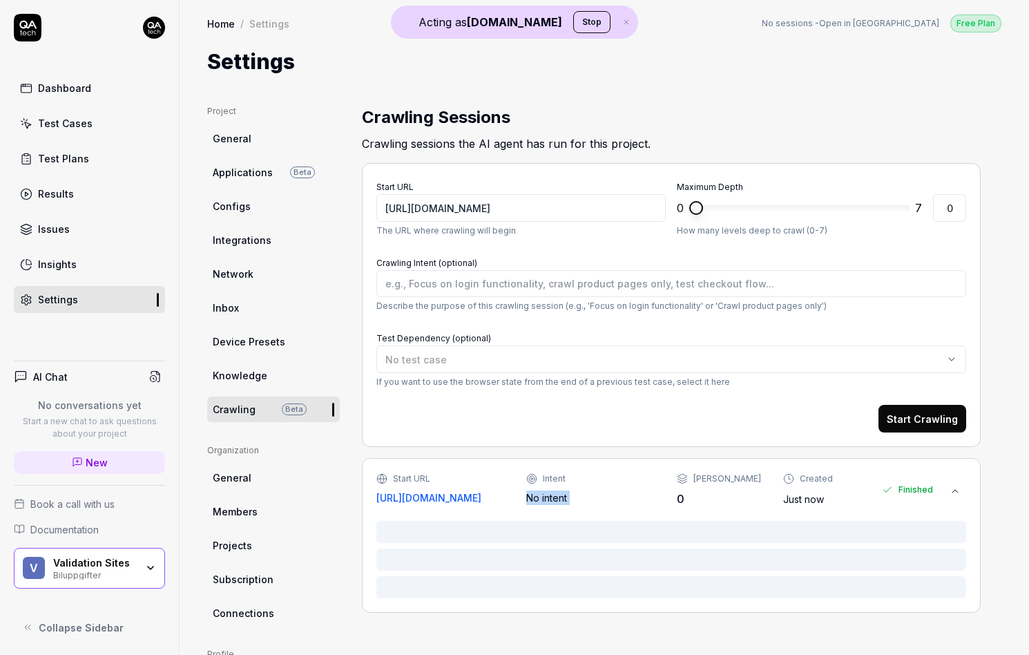
click at [542, 495] on div "No intent" at bounding box center [590, 498] width 128 height 15
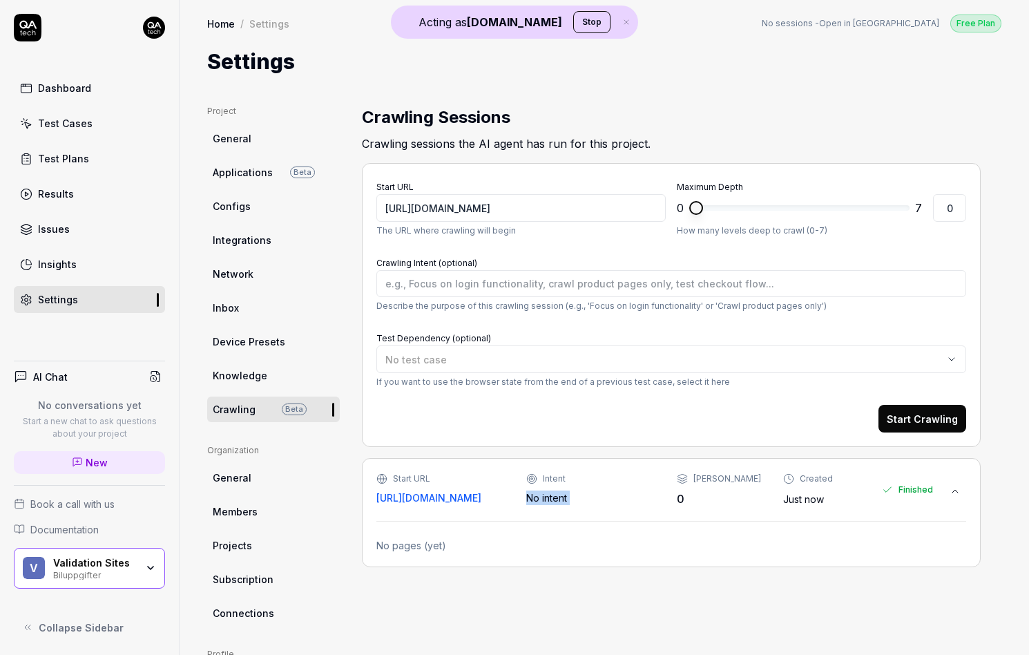
click at [652, 495] on div "No intent" at bounding box center [590, 498] width 128 height 15
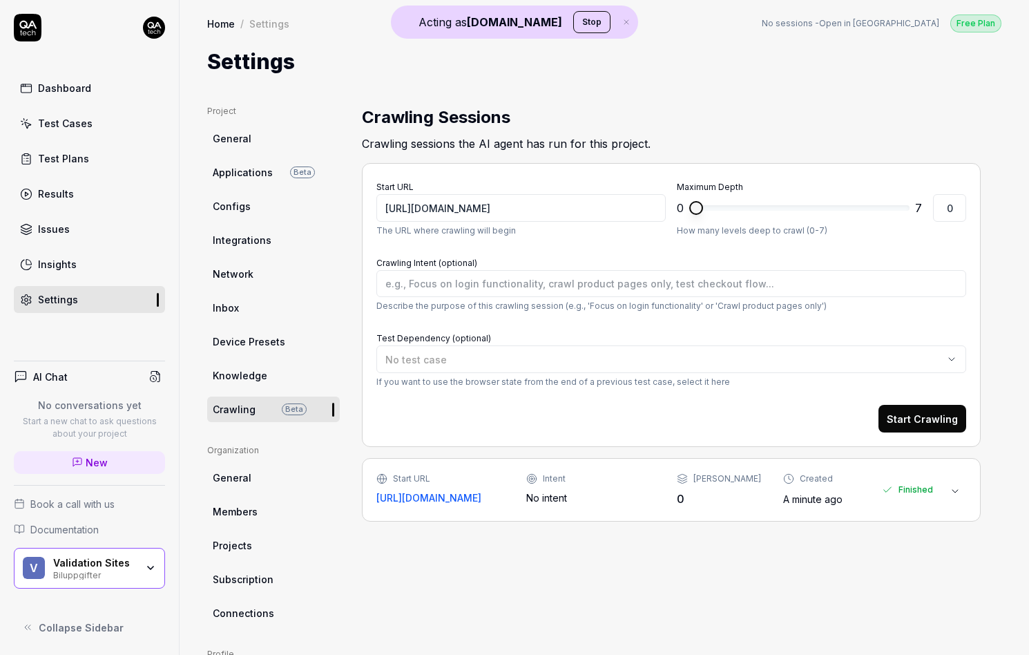
click at [652, 495] on div "No intent" at bounding box center [590, 498] width 128 height 15
type textarea "*"
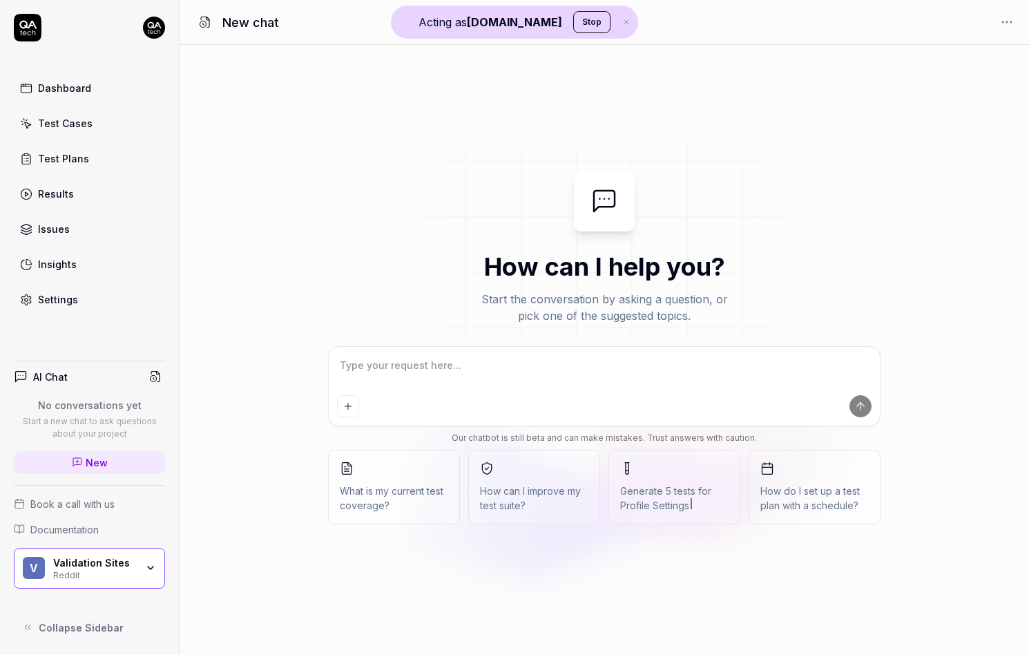
click at [137, 561] on div "Validation Sites Reddit" at bounding box center [99, 568] width 92 height 23
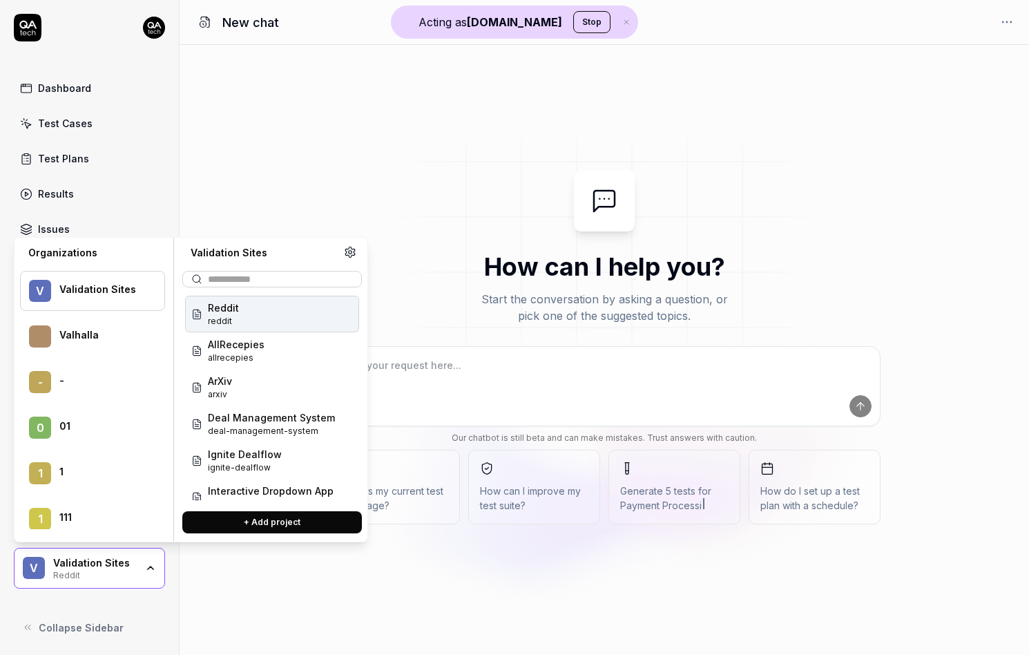
click at [351, 172] on div "How can I help you? Start the conversation by asking a question, or pick one of…" at bounding box center [605, 350] width 850 height 359
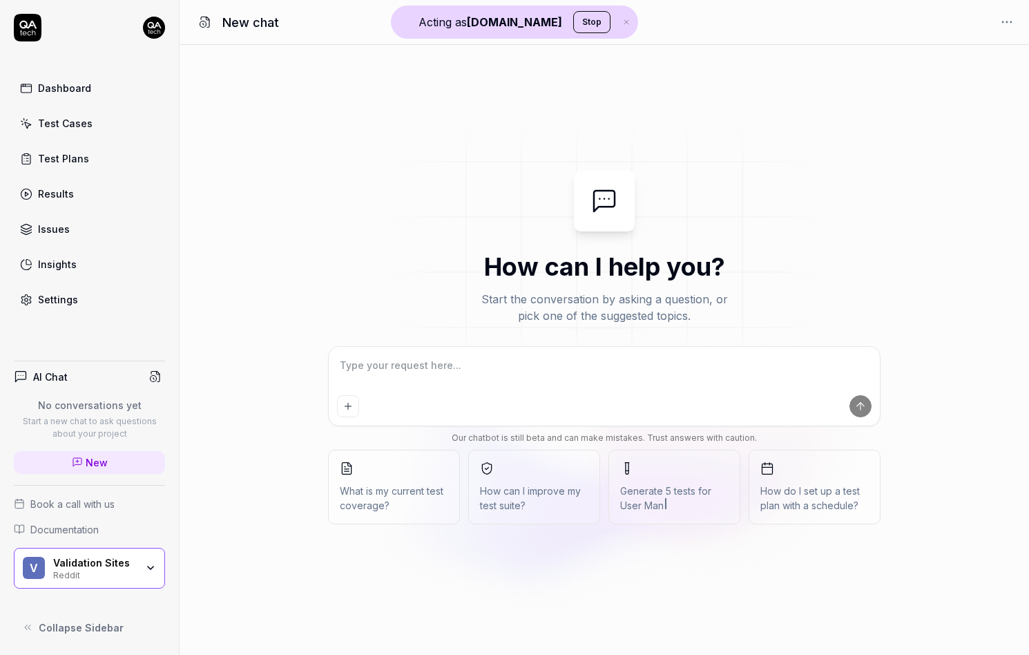
type textarea "*"
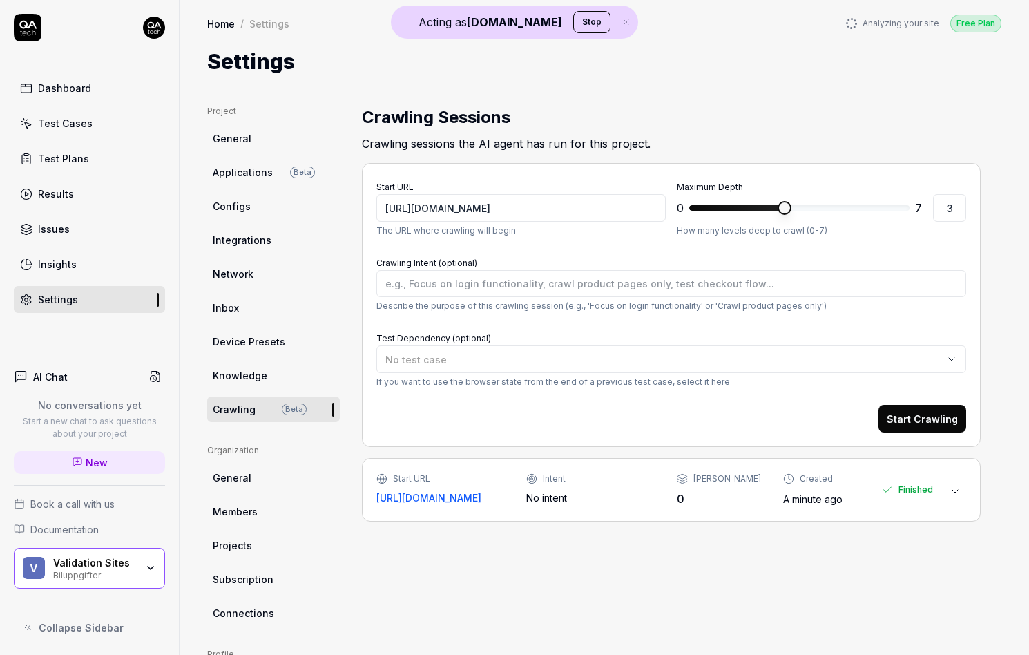
click at [635, 491] on div "No intent" at bounding box center [590, 498] width 128 height 15
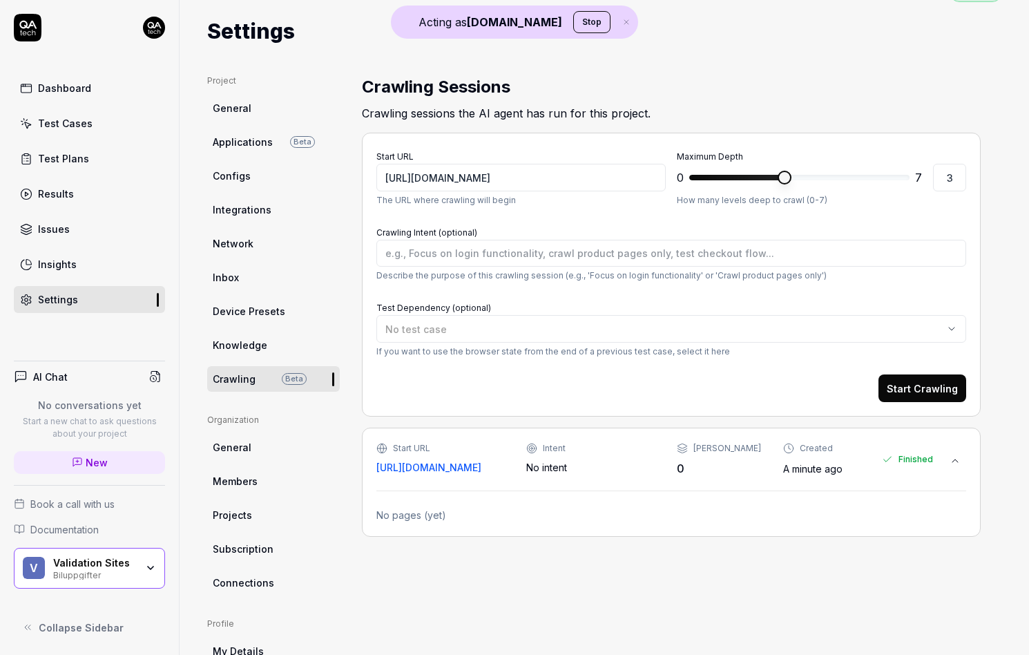
scroll to position [16, 0]
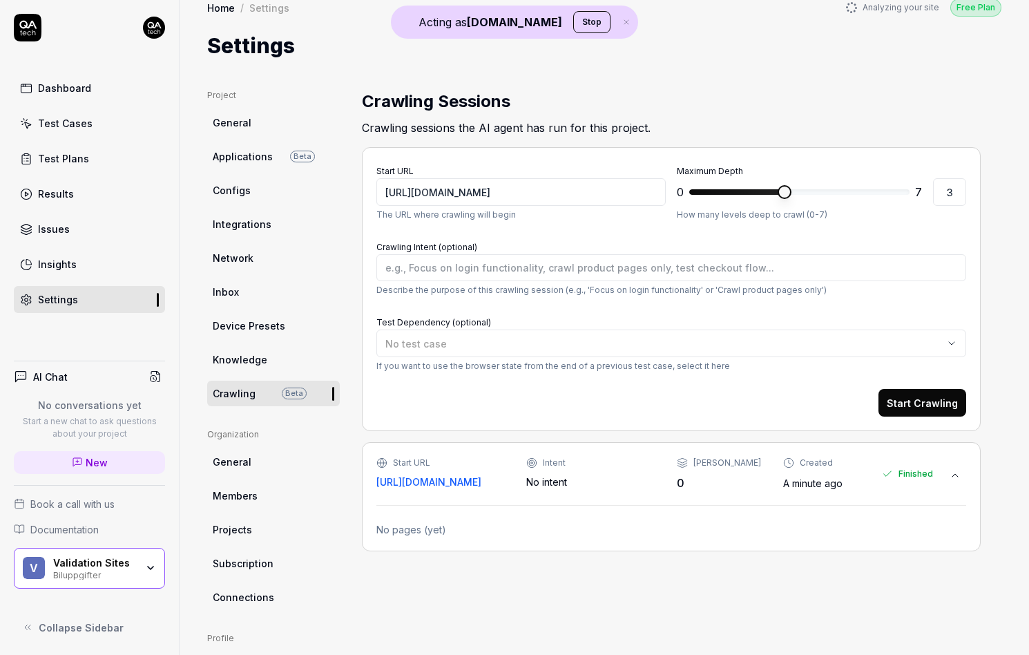
type textarea "*"
type input "1"
click at [709, 189] on span at bounding box center [706, 192] width 32 height 6
type textarea "*"
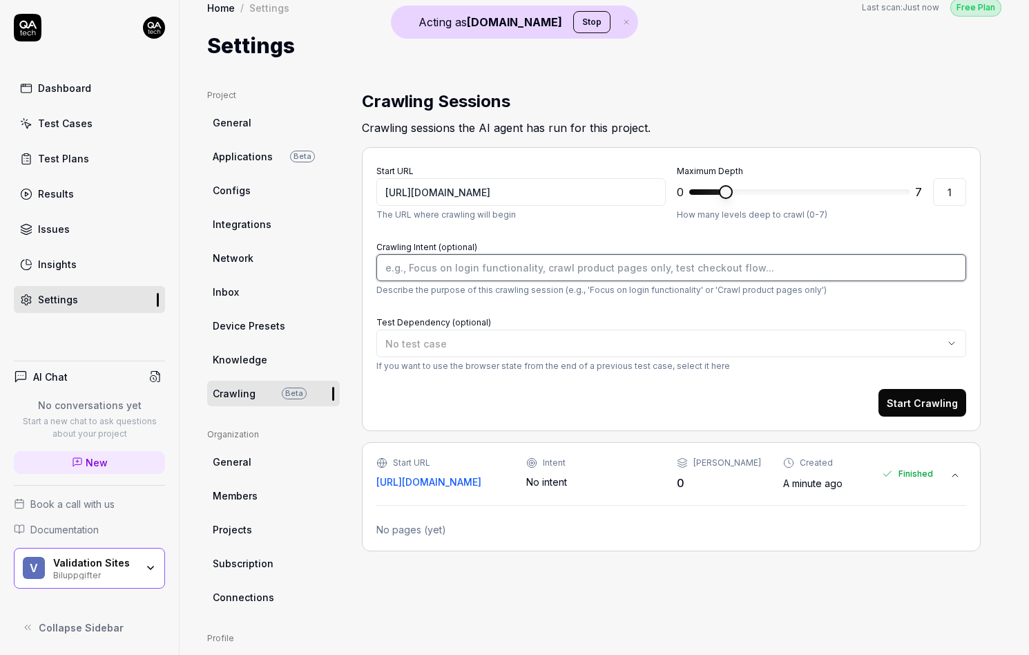
click at [445, 256] on textarea "Crawling Intent (optional)" at bounding box center [672, 267] width 590 height 27
type textarea "M"
type textarea "*"
type textarea "Mä"
type textarea "*"
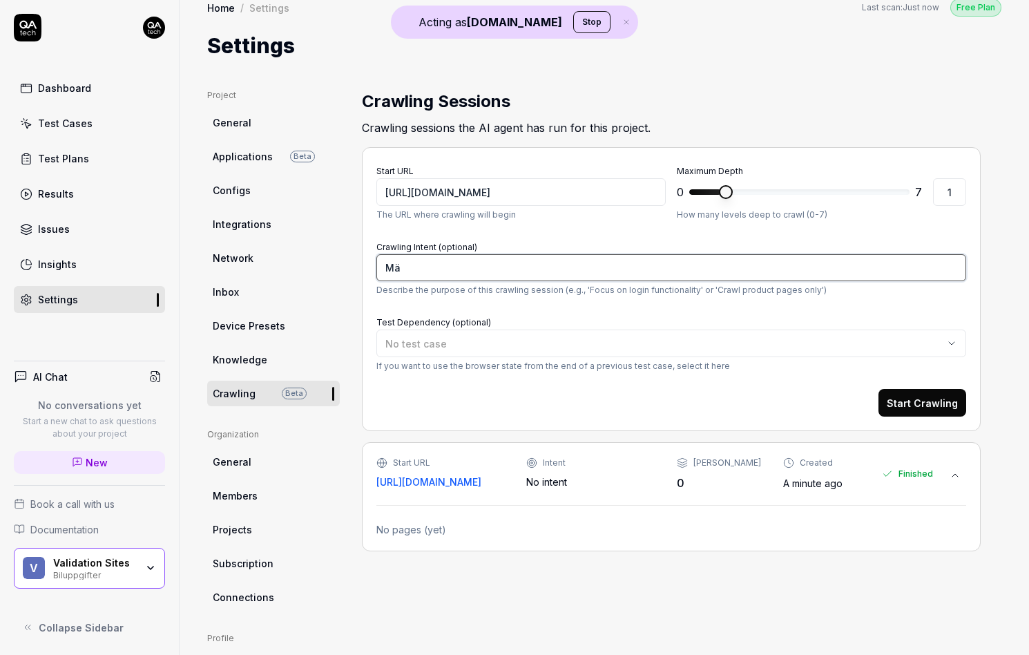
type textarea "Mär"
type textarea "*"
type textarea "[PERSON_NAME]"
type textarea "*"
type textarea "Märke"
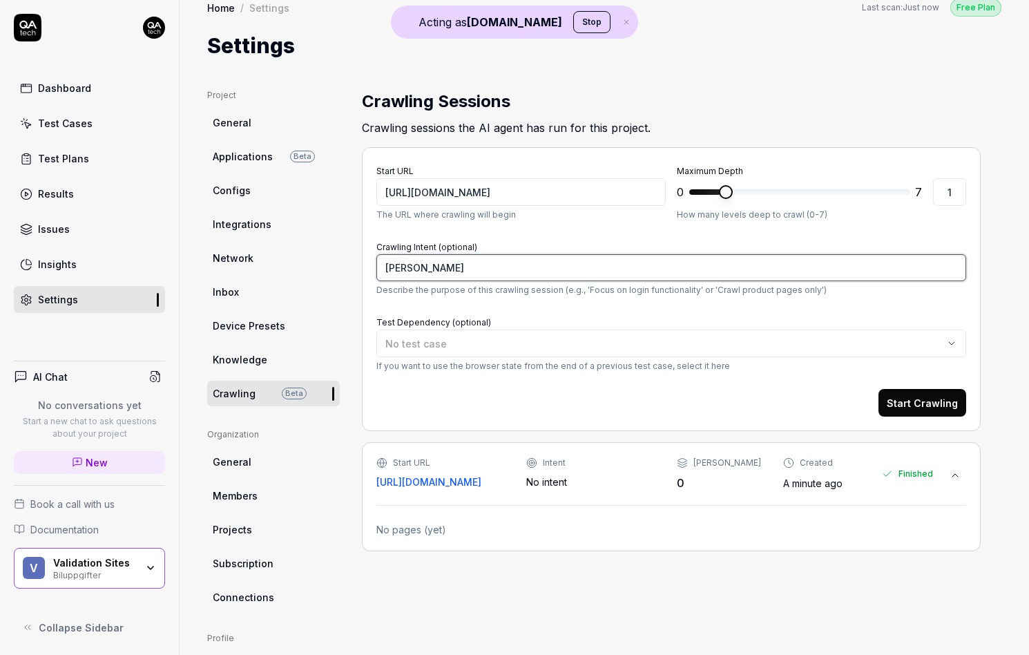
type textarea "*"
type textarea "[PERSON_NAME]"
type textarea "*"
type textarea "[PERSON_NAME]"
type textarea "*"
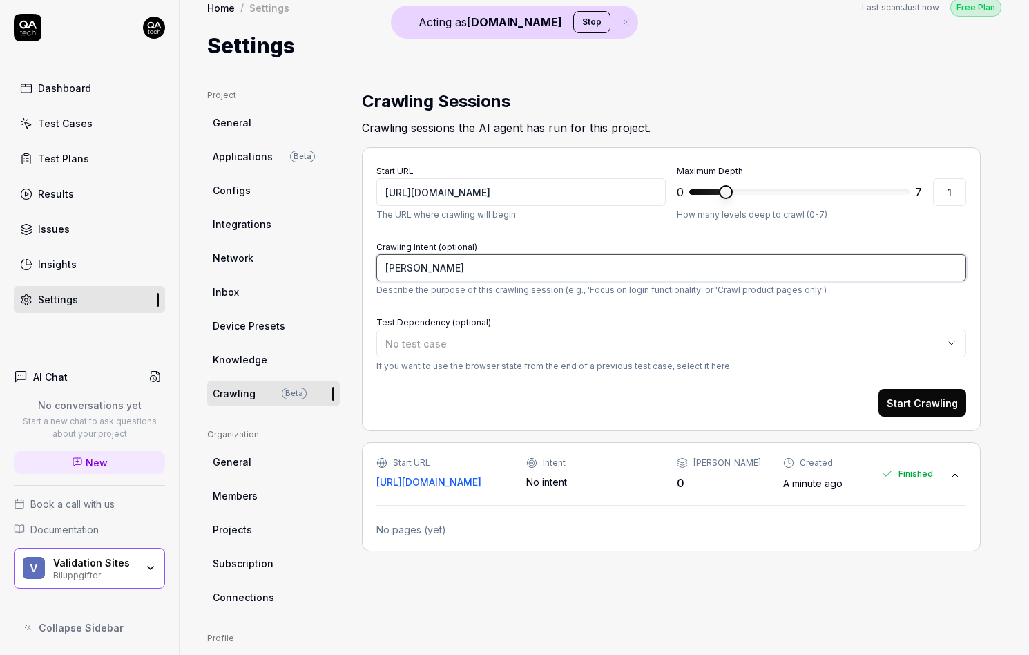
type textarea "[PERSON_NAME] &"
type textarea "*"
type textarea "[PERSON_NAME] &"
type textarea "*"
type textarea "[PERSON_NAME] & M"
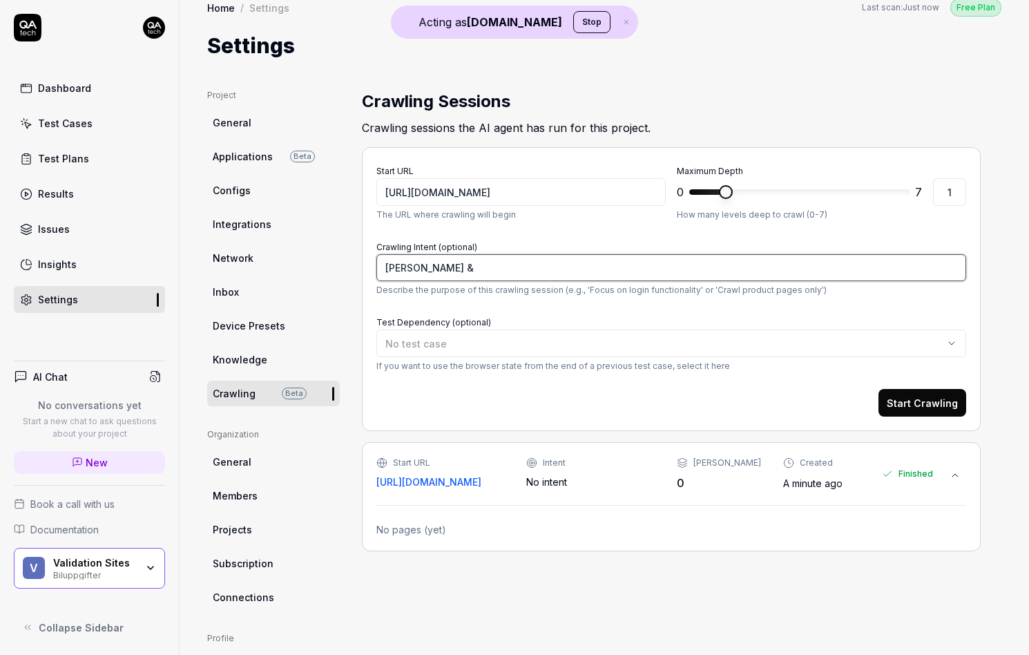
type textarea "*"
type textarea "[PERSON_NAME] & Mo"
type textarea "*"
type textarea "[PERSON_NAME] & Mod"
type textarea "*"
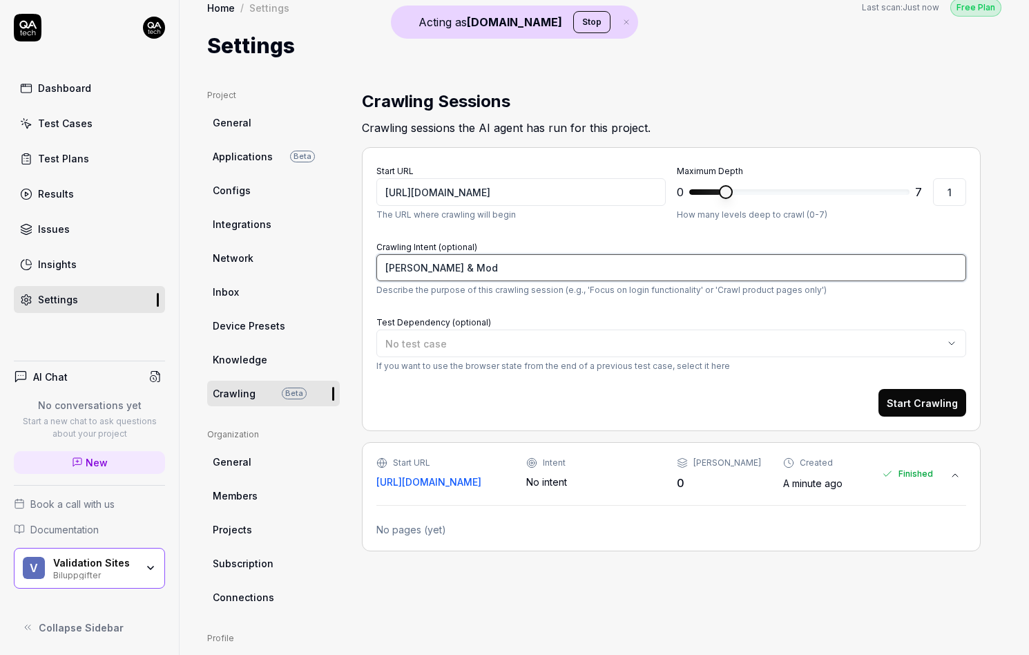
type textarea "[PERSON_NAME] & Mode"
type textarea "*"
type textarea "[PERSON_NAME] & Model"
type textarea "*"
type textarea "[PERSON_NAME] & Modell"
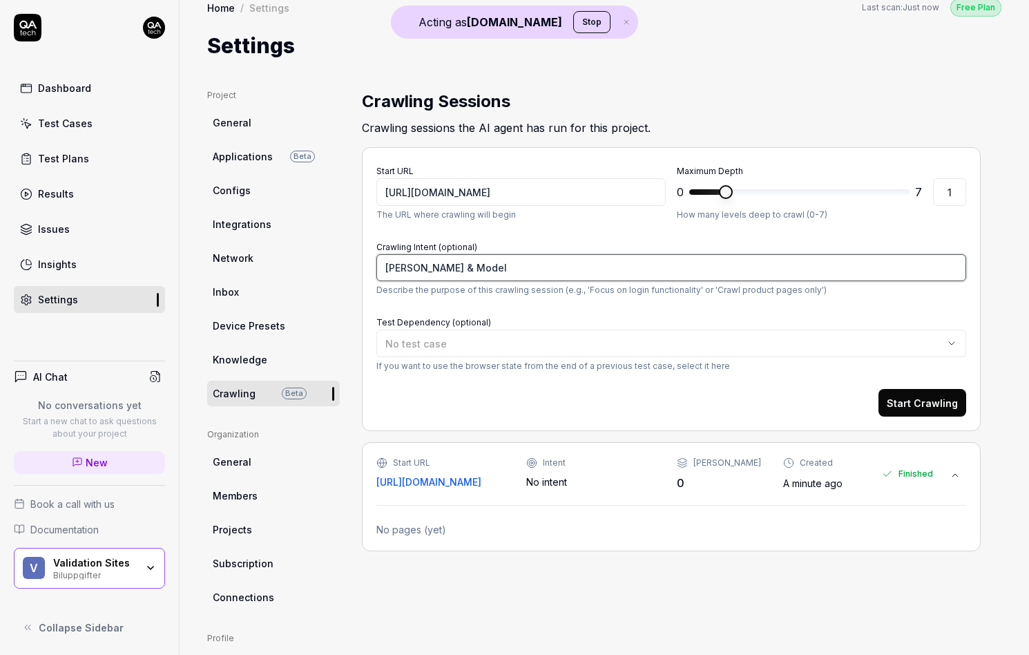
type textarea "*"
type textarea "[PERSON_NAME] & Modelle"
type textarea "*"
type textarea "[PERSON_NAME] & Modeller"
type textarea "*"
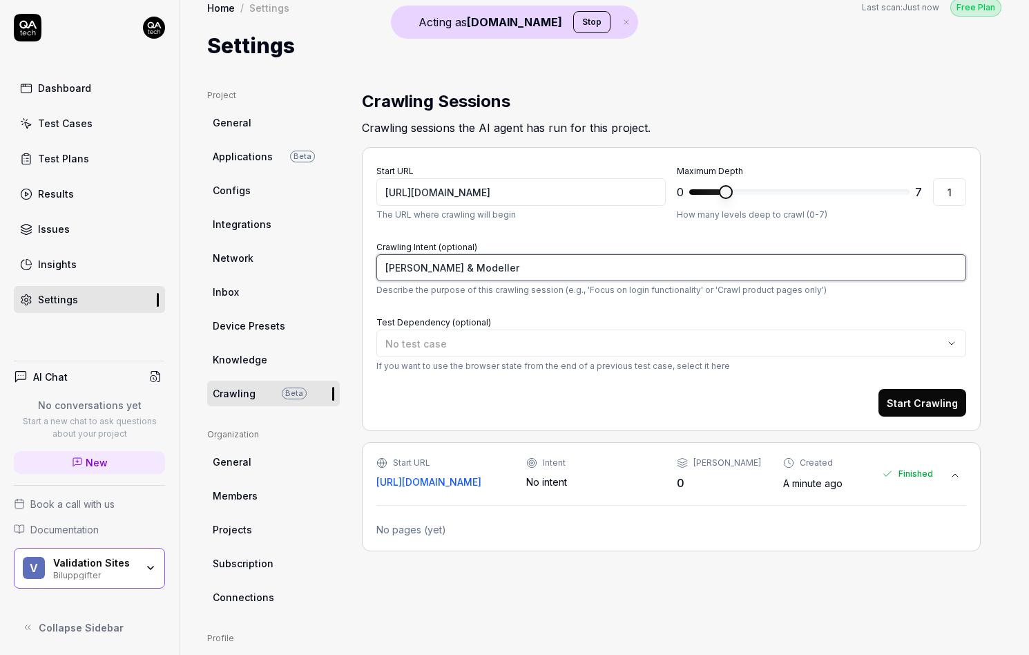
type textarea "[PERSON_NAME] & Modeller"
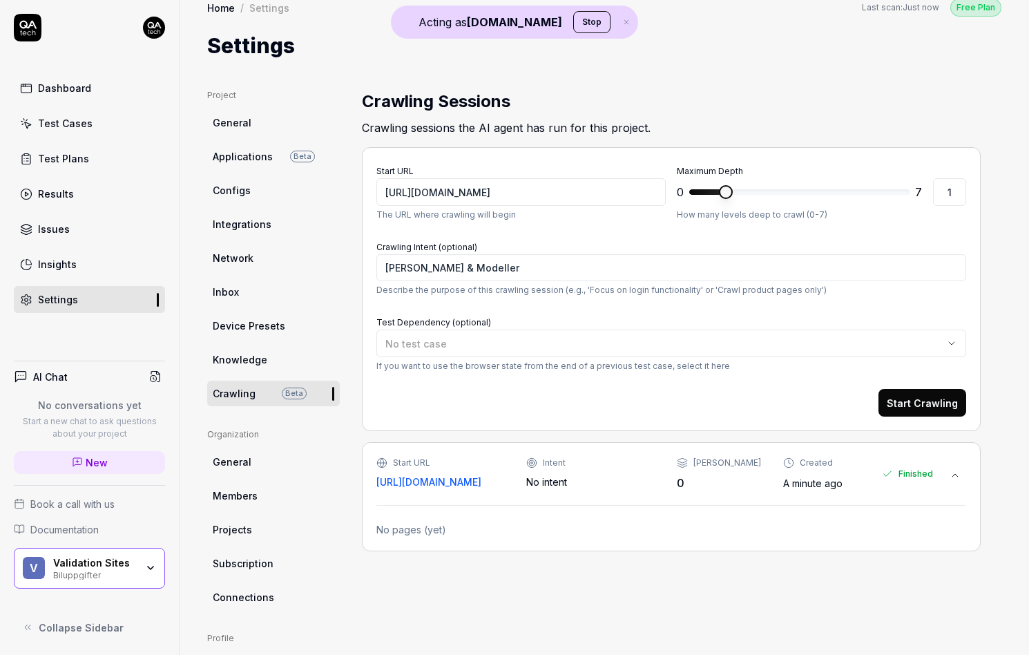
click at [939, 396] on button "Start Crawling" at bounding box center [923, 403] width 88 height 28
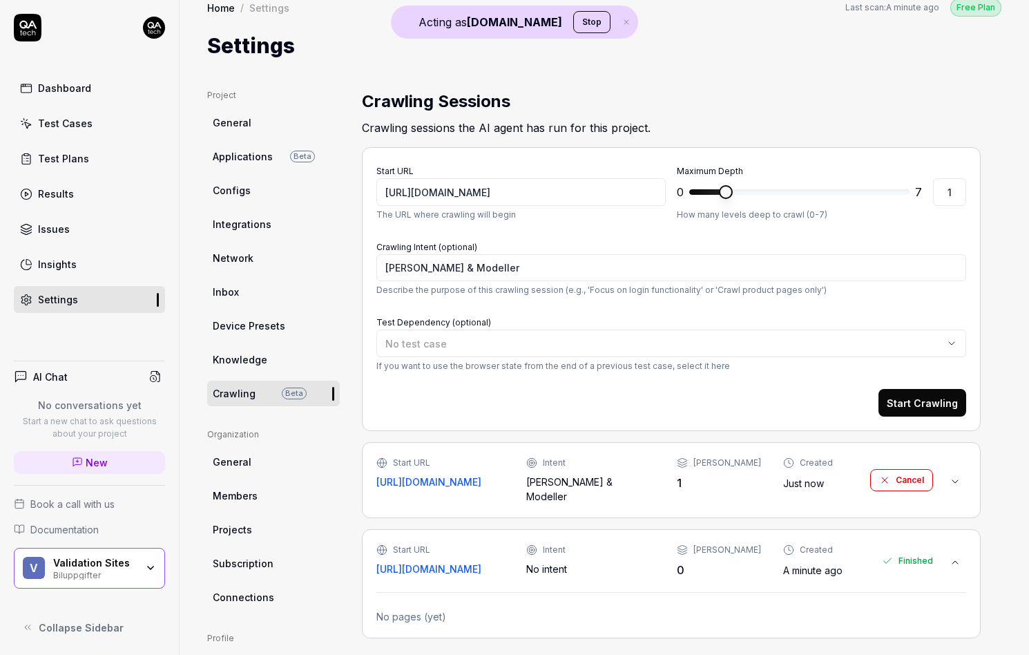
click at [735, 462] on div "[PERSON_NAME]" at bounding box center [728, 463] width 68 height 12
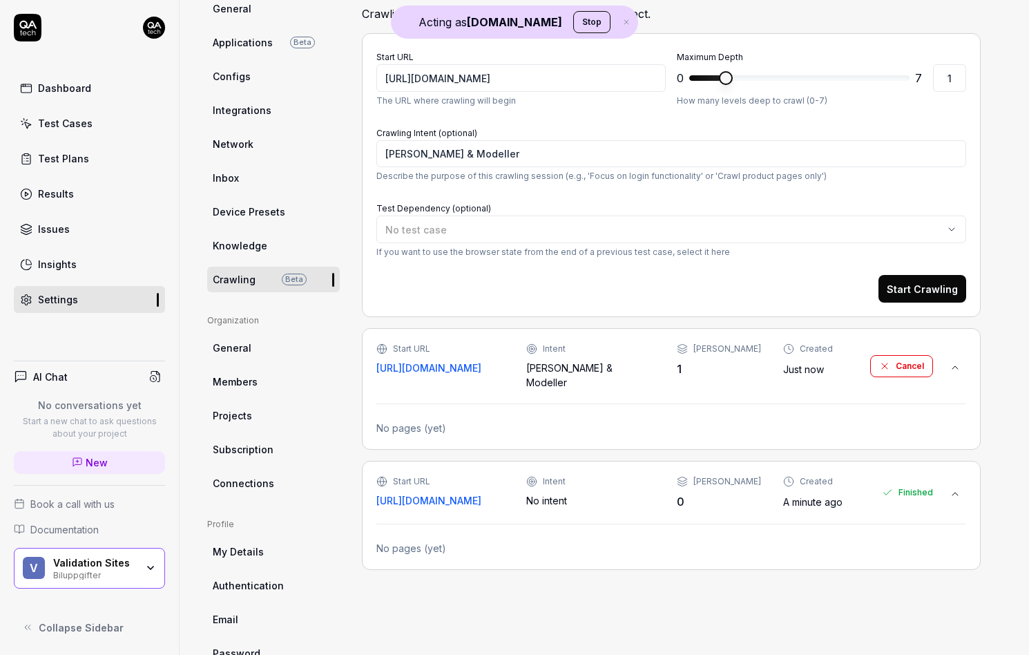
scroll to position [168, 0]
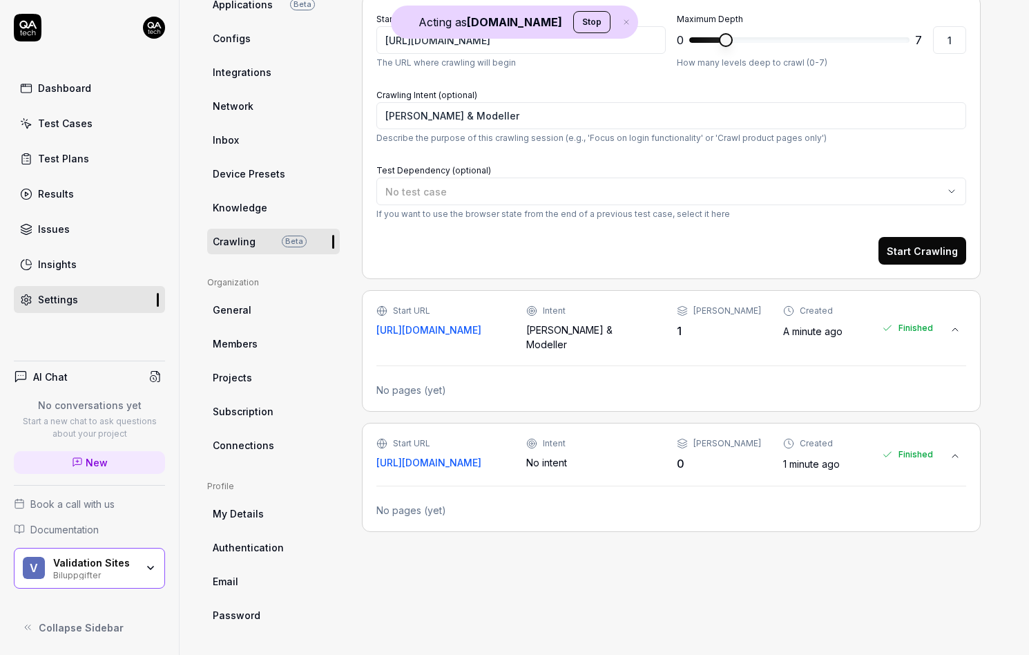
type textarea "*"
click at [63, 553] on div "V Validation Sites Biluppgifter" at bounding box center [89, 568] width 151 height 41
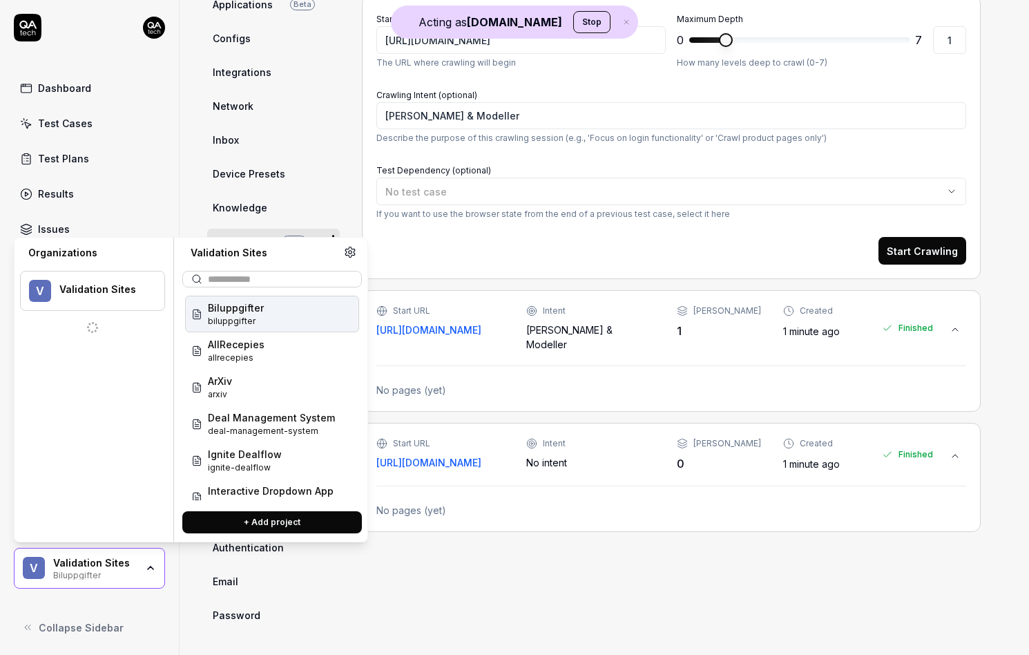
click at [248, 526] on button "+ Add project" at bounding box center [272, 522] width 180 height 22
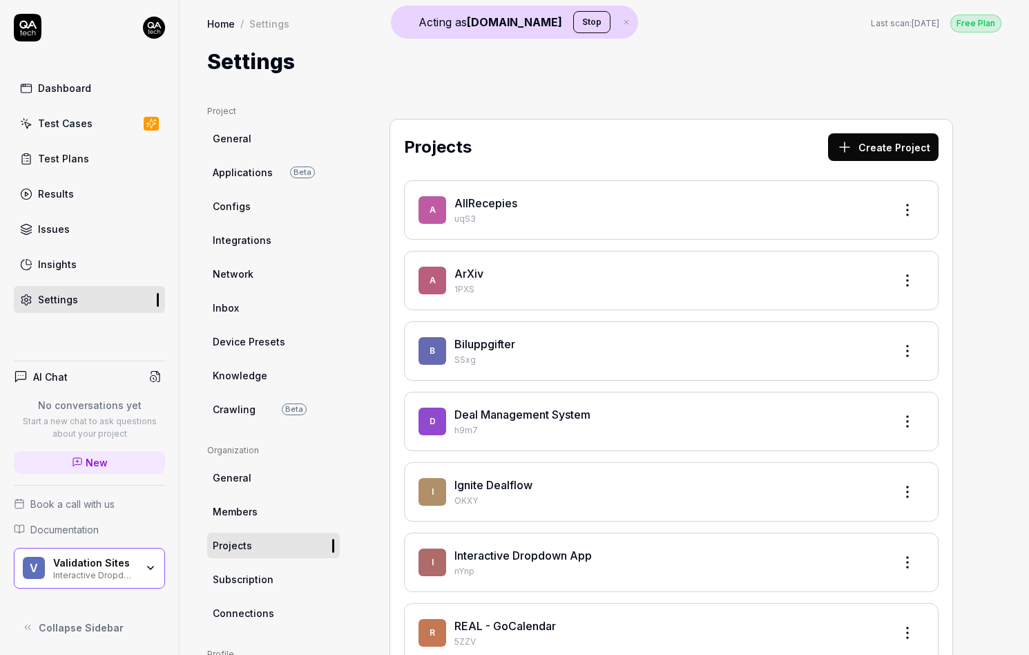
click at [106, 445] on div "AI Chat No conversations yet Start a new chat to ask questions about your proje…" at bounding box center [89, 423] width 151 height 124
click at [108, 570] on div "Interactive Dropdown App" at bounding box center [94, 574] width 83 height 11
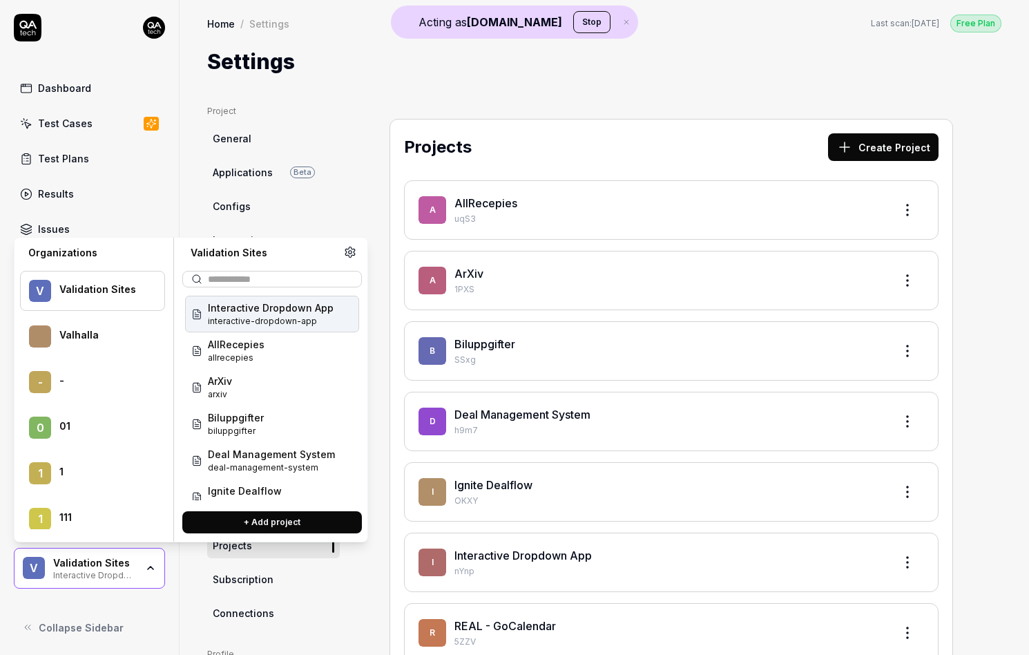
click at [240, 519] on button "+ Add project" at bounding box center [272, 522] width 180 height 22
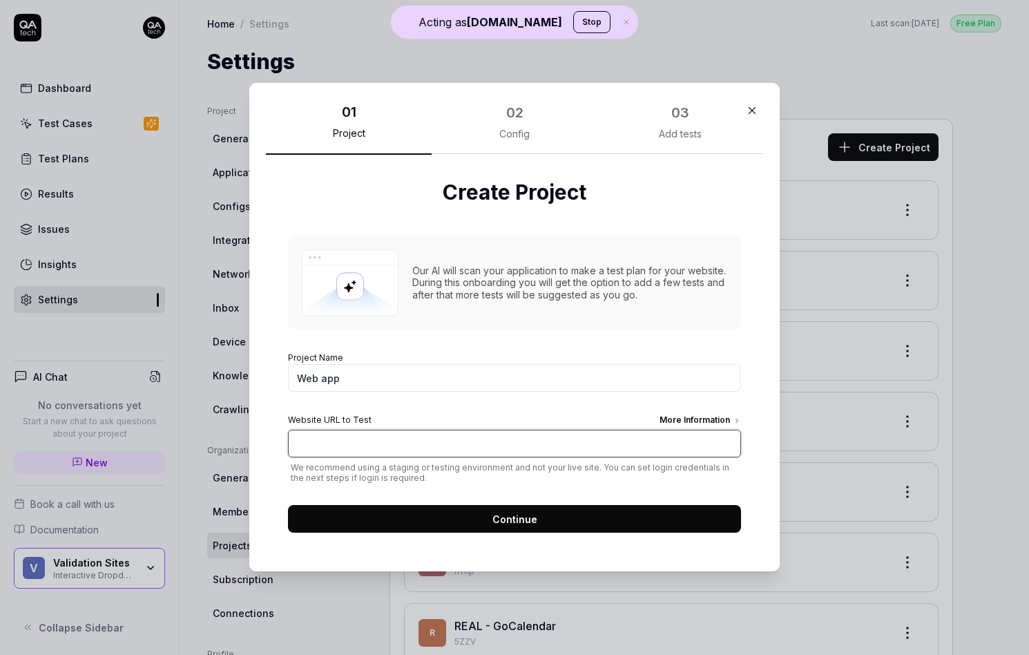
click at [366, 431] on input "Website URL to Test More Information" at bounding box center [514, 444] width 453 height 28
paste input "https://www.hitta.se/"
type input "https://www.hitta.se/"
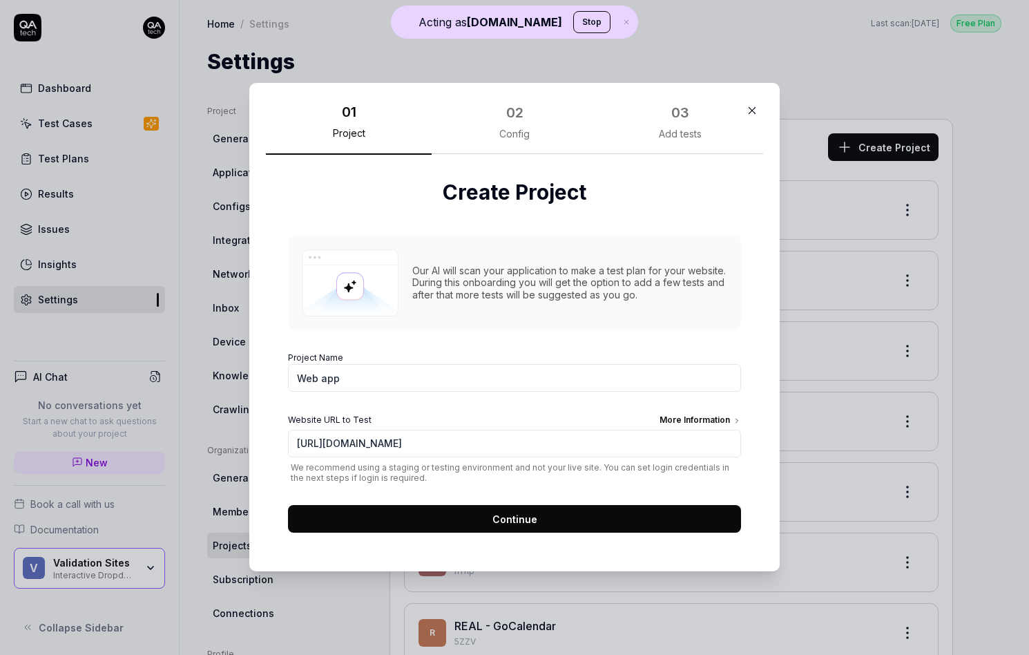
click at [354, 362] on label "Project Name Web app" at bounding box center [514, 372] width 453 height 40
click at [354, 365] on input "Web app" at bounding box center [514, 379] width 453 height 28
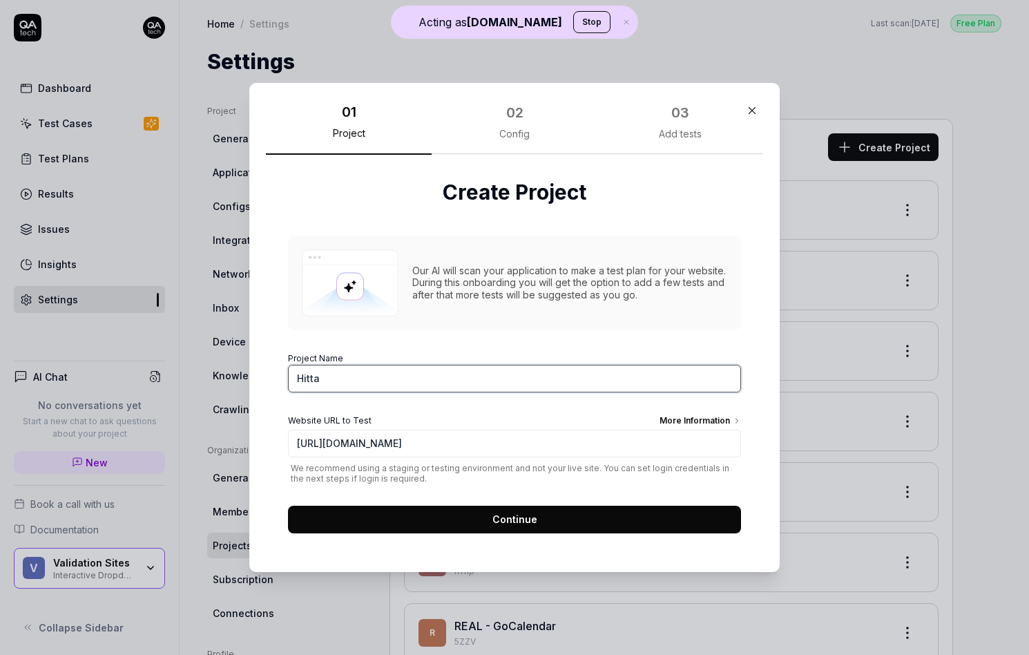
type input "Hitta"
click at [435, 504] on form "Project Name Hitta Website URL to Test More Information https://www.hitta.se/ W…" at bounding box center [514, 438] width 453 height 189
click at [441, 520] on button "Continue" at bounding box center [514, 520] width 453 height 28
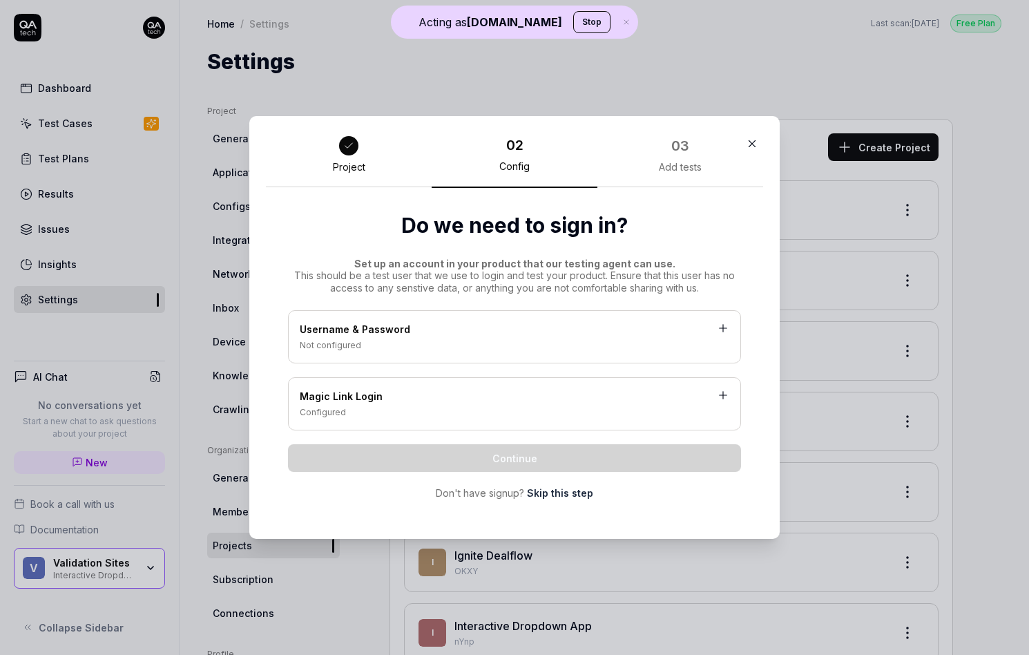
click at [530, 488] on link "Skip this step" at bounding box center [560, 493] width 66 height 15
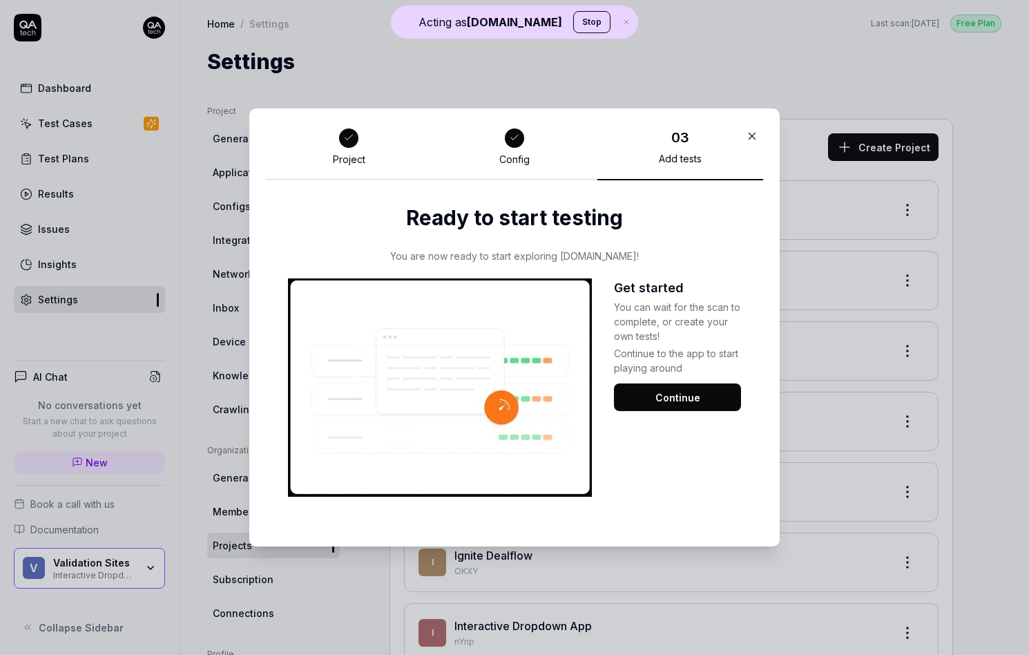
click at [658, 397] on button "Continue" at bounding box center [677, 397] width 127 height 28
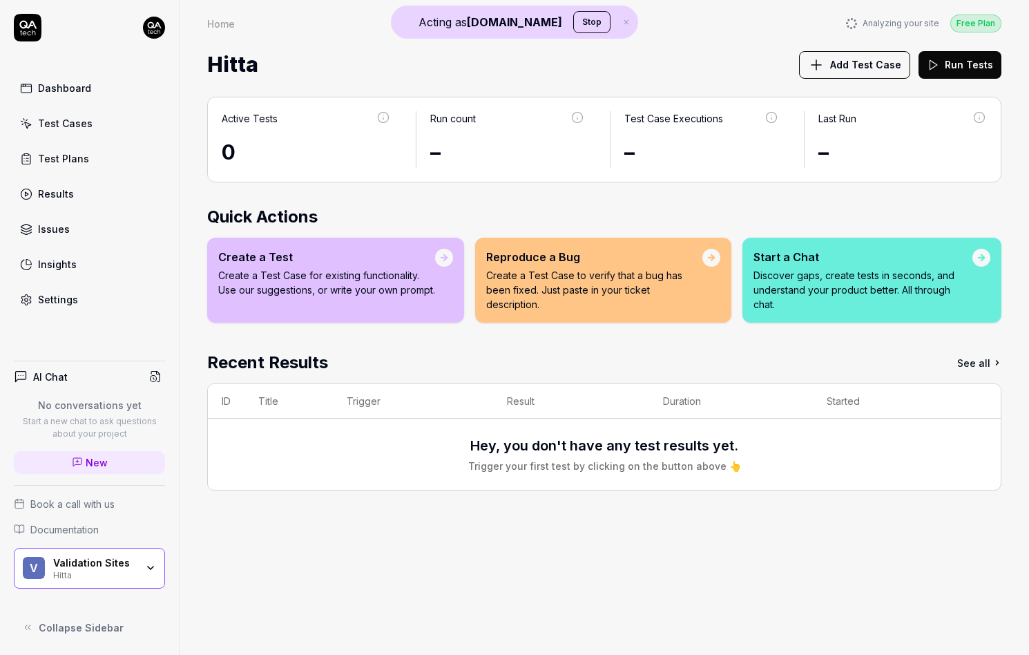
click at [105, 310] on link "Settings" at bounding box center [89, 299] width 151 height 27
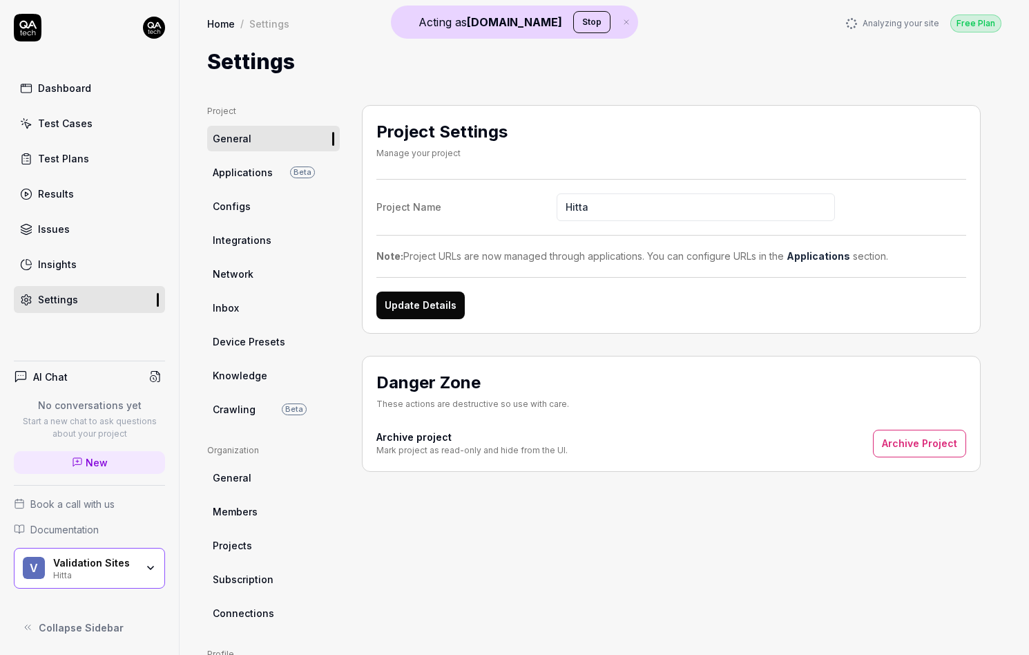
click at [262, 388] on ul "Project General Applications Beta Configs Integrations Network Inbox Device Pre…" at bounding box center [273, 263] width 133 height 317
click at [260, 399] on link "Crawling Beta" at bounding box center [273, 410] width 133 height 26
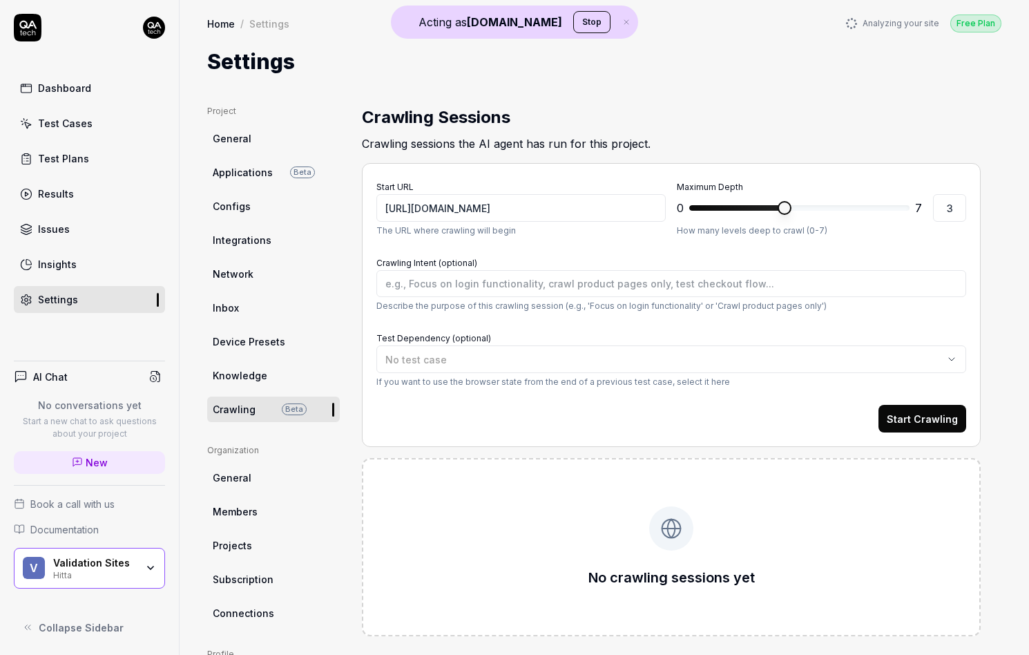
type textarea "*"
type input "0"
click at [690, 211] on span at bounding box center [737, 208] width 95 height 6
click at [923, 424] on button "Start Crawling" at bounding box center [923, 419] width 88 height 28
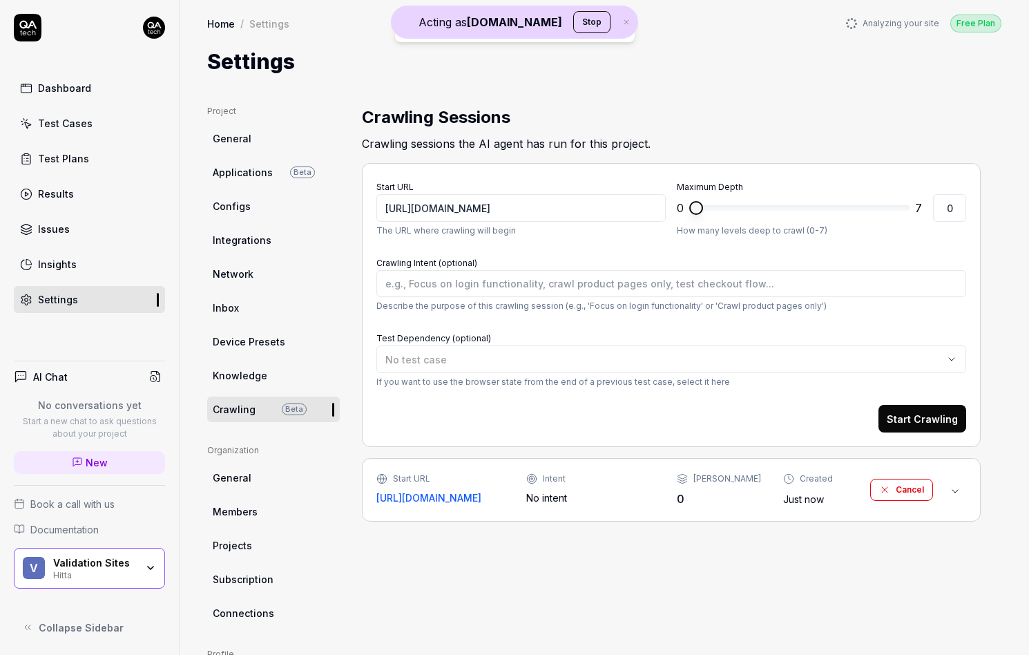
type textarea "*"
click at [636, 486] on div "Intent No intent" at bounding box center [590, 489] width 128 height 32
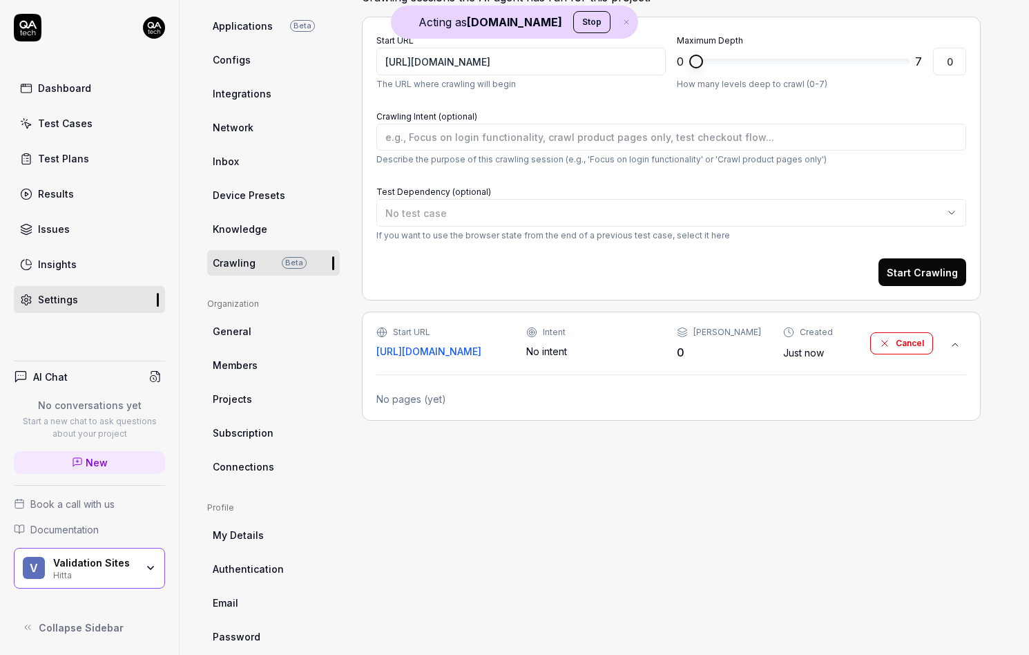
scroll to position [168, 0]
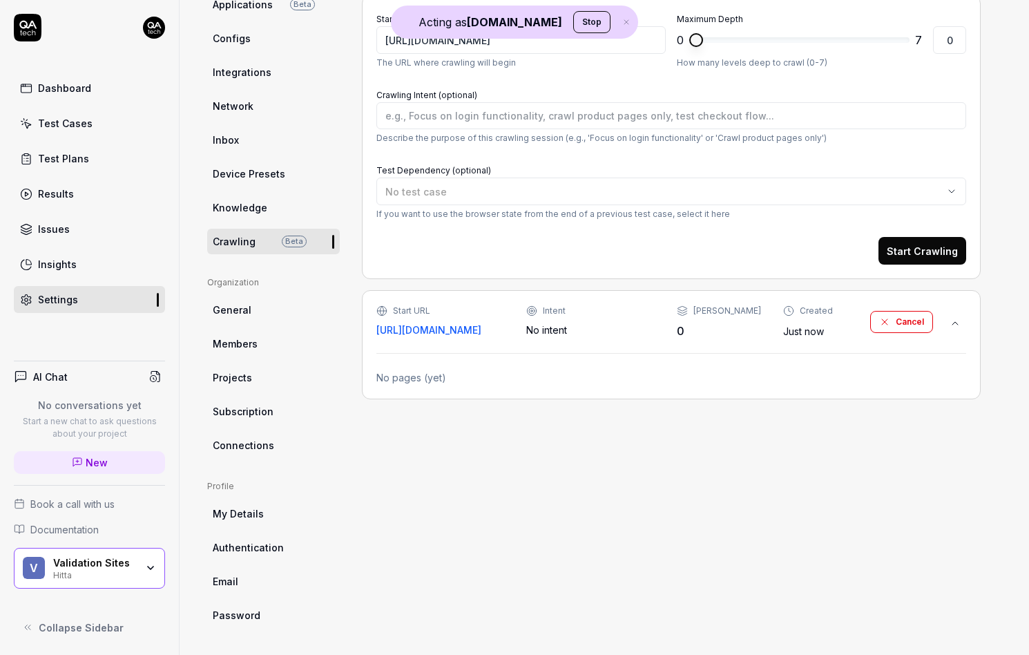
click at [111, 568] on div "Validation Sites" at bounding box center [94, 563] width 83 height 12
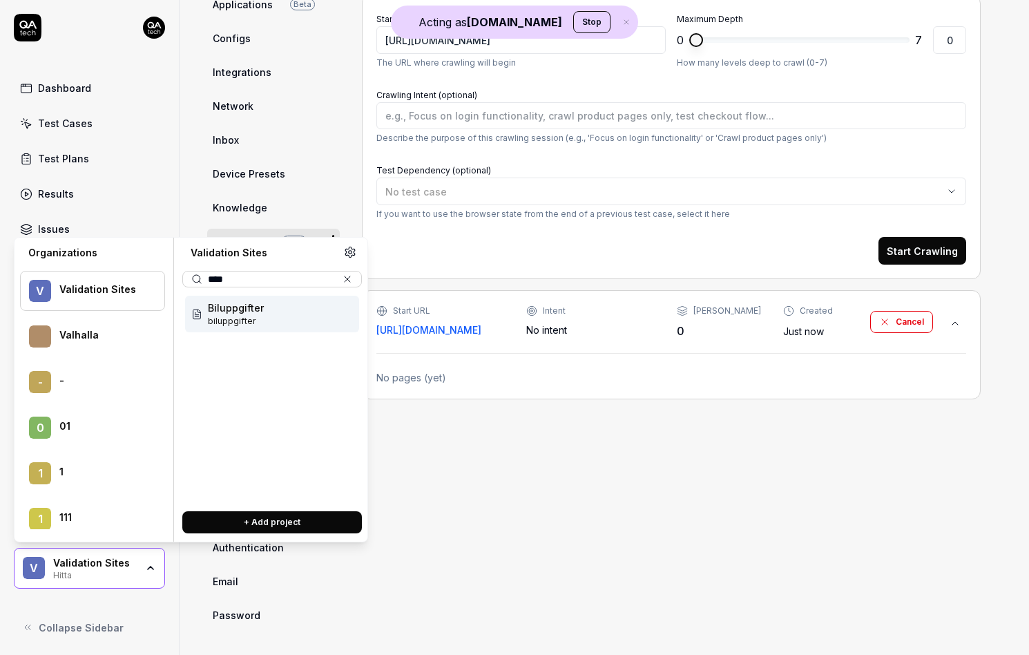
type input "*****"
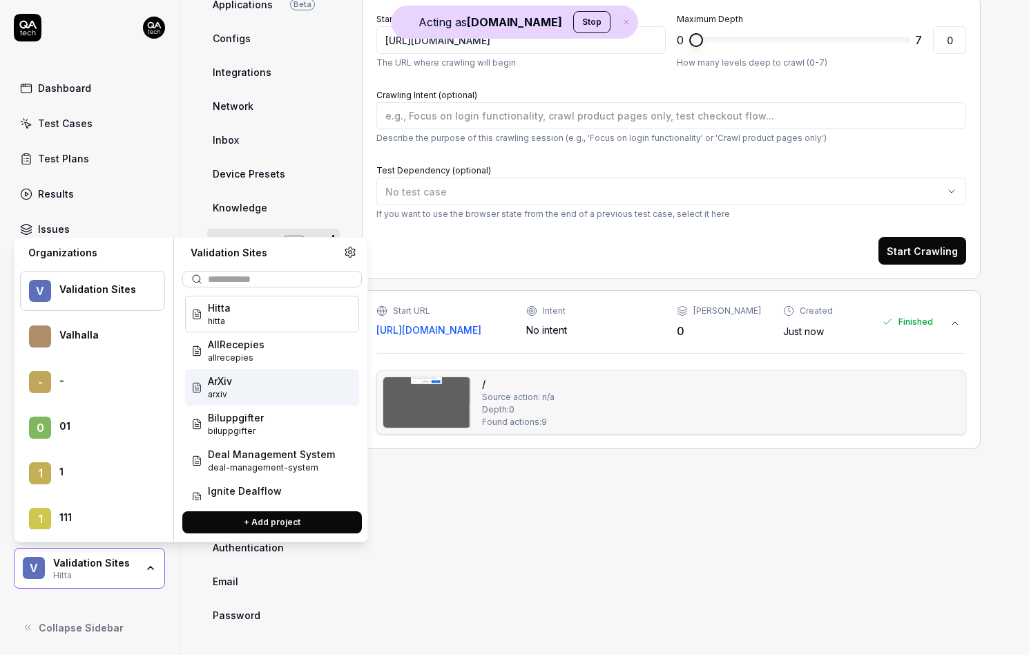
click at [396, 400] on img at bounding box center [426, 402] width 87 height 50
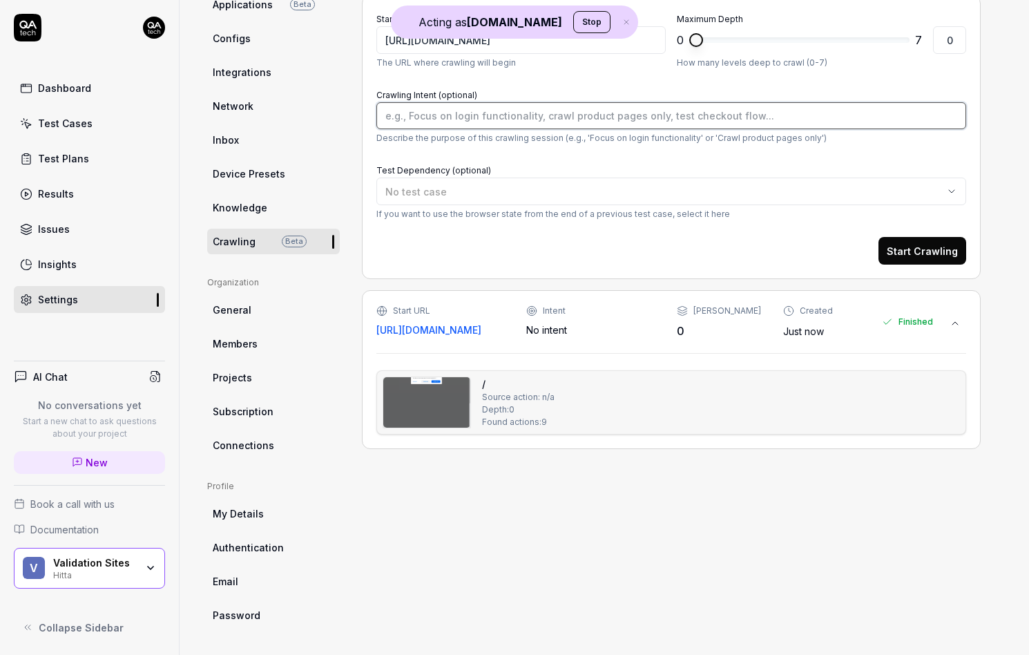
click at [462, 115] on textarea "Crawling Intent (optional)" at bounding box center [672, 115] width 590 height 27
type textarea "*"
type textarea "A"
type textarea "*"
type textarea "Ap"
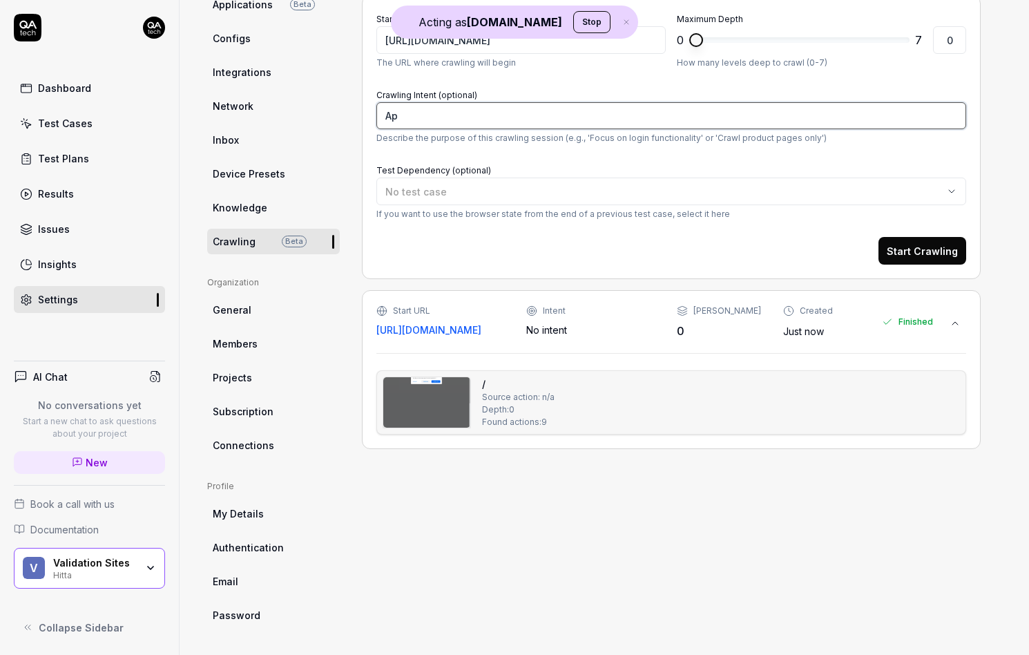
type textarea "*"
type textarea "App"
type textarea "*"
type textarea "Appr"
type textarea "*"
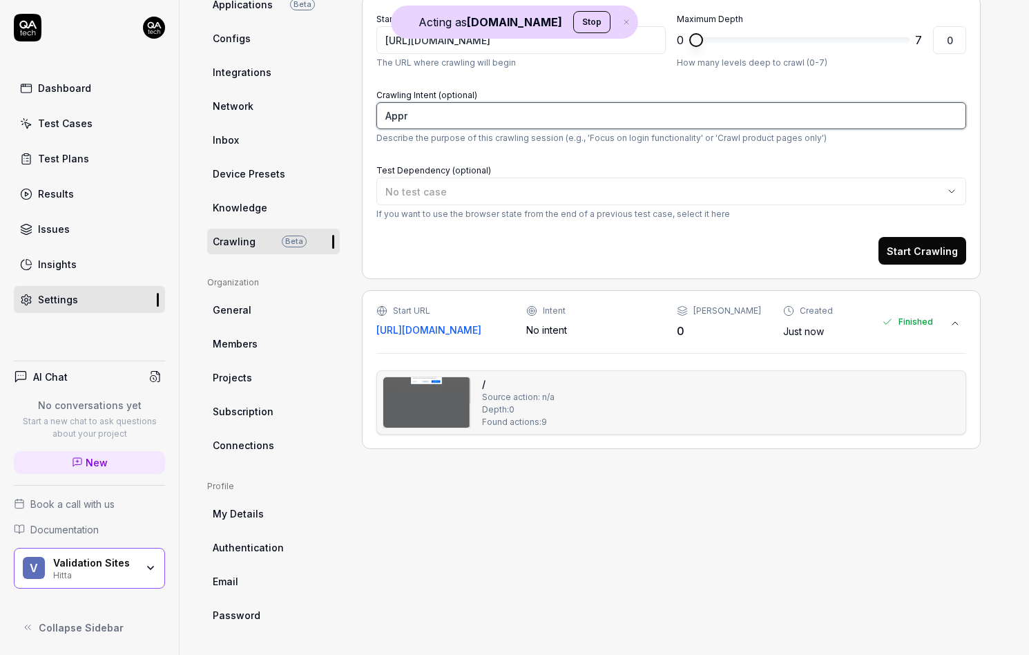
type textarea "Appro"
type textarea "*"
type textarea "Approv"
type textarea "*"
type textarea "Approve"
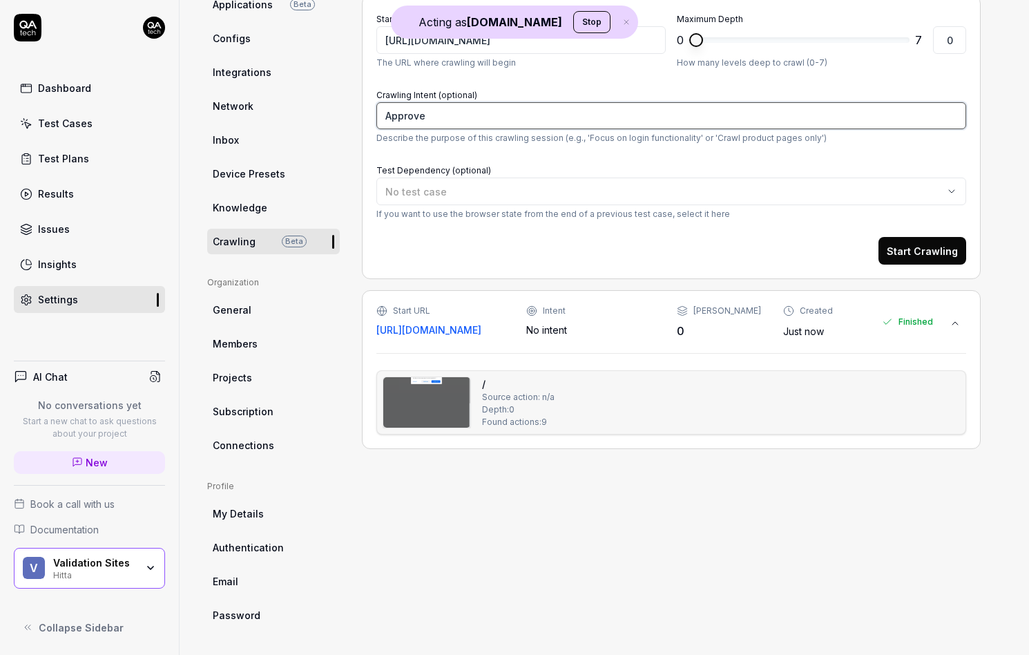
type textarea "*"
type textarea "Approve a"
type textarea "*"
type textarea "Approve al"
type textarea "*"
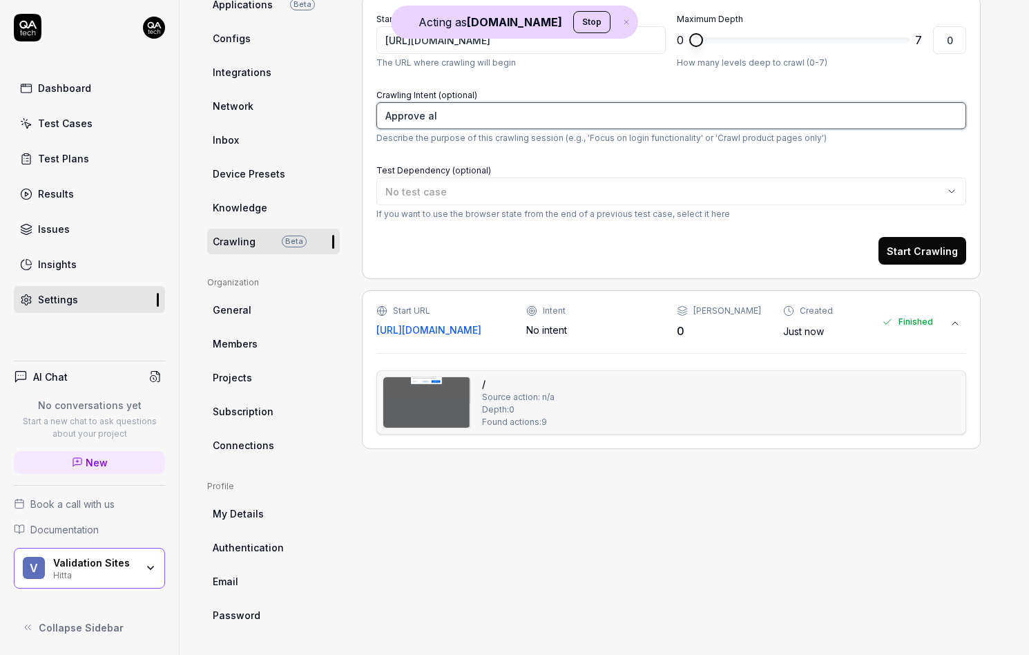
type textarea "Approve all"
type textarea "*"
type textarea "Approve all"
type textarea "*"
click at [425, 393] on img at bounding box center [426, 402] width 87 height 50
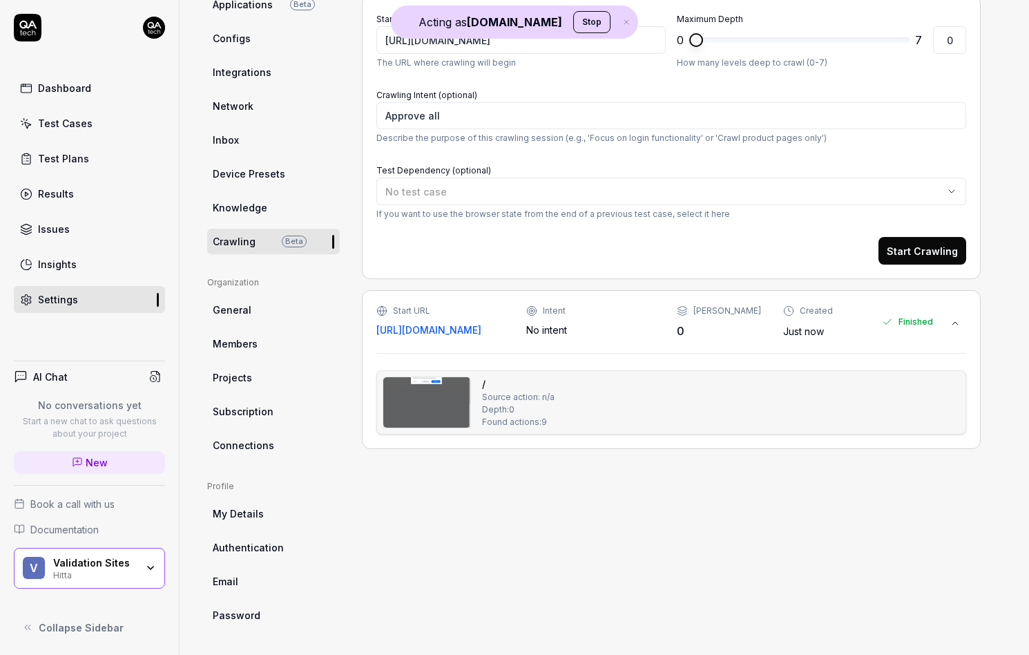
click at [108, 459] on link "New" at bounding box center [89, 462] width 151 height 23
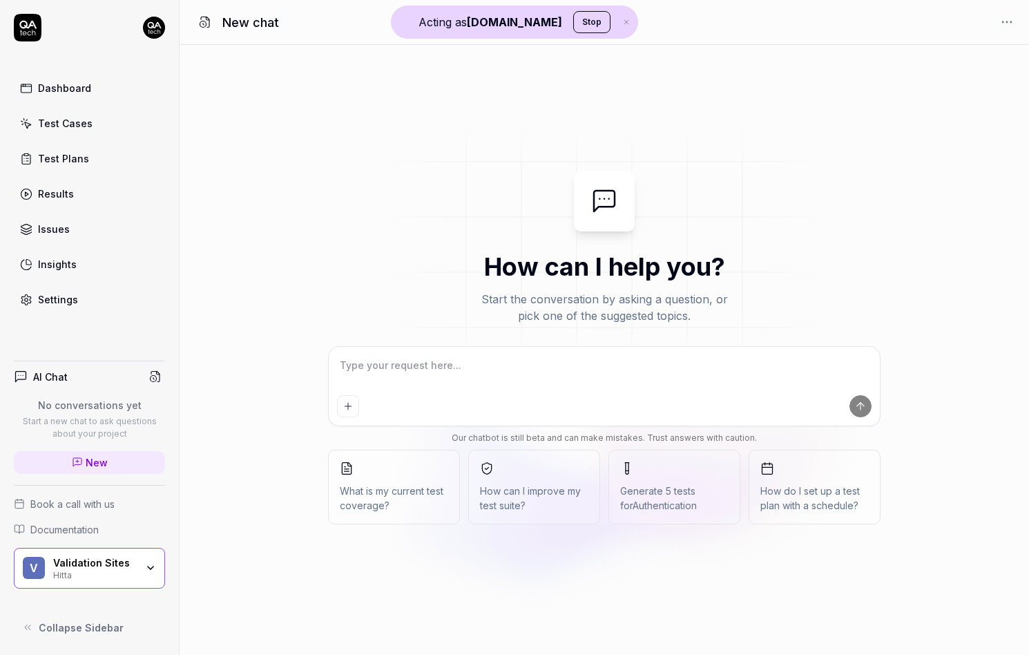
type textarea "*"
click at [398, 379] on textarea at bounding box center [604, 372] width 535 height 35
type textarea "P"
type textarea "*"
type textarea "Pl"
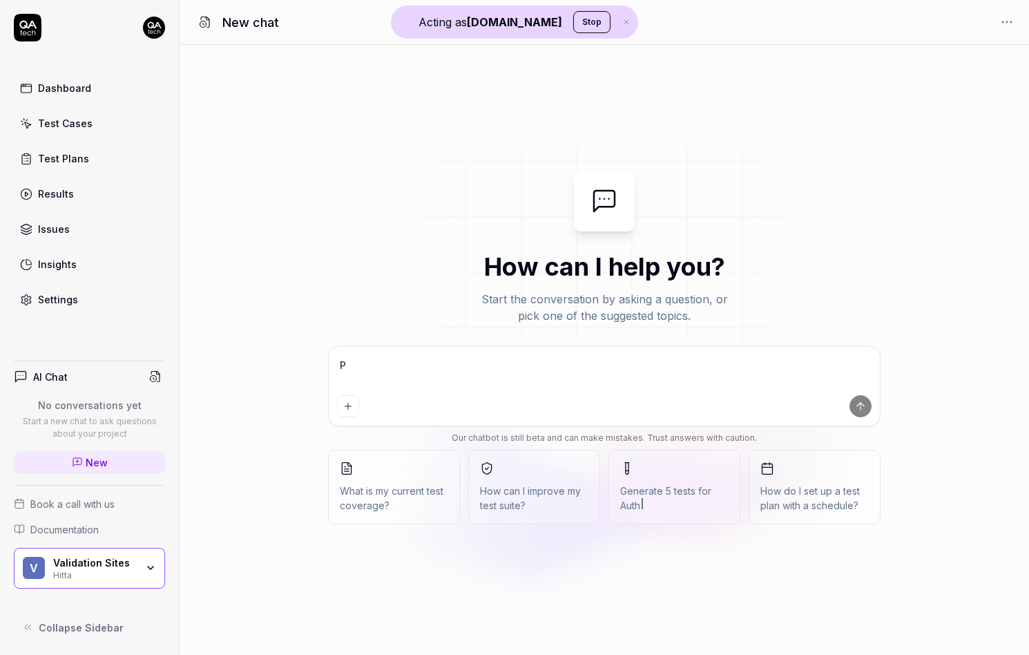
type textarea "*"
type textarea "Ple"
type textarea "*"
type textarea "Plea"
type textarea "*"
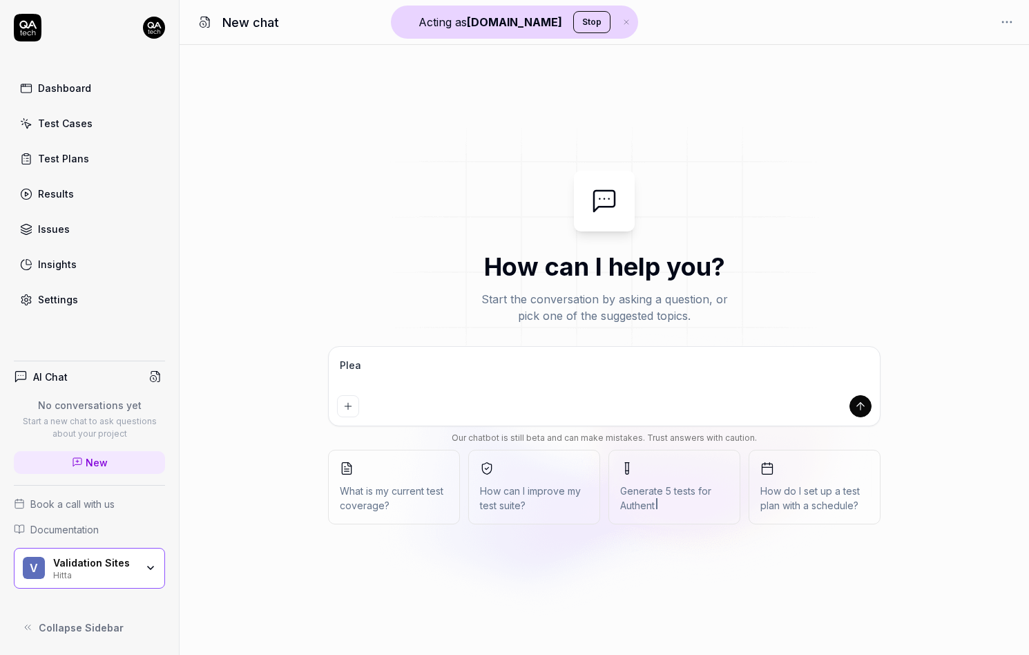
type textarea "Pleas"
type textarea "*"
type textarea "Please"
type textarea "*"
type textarea "Please"
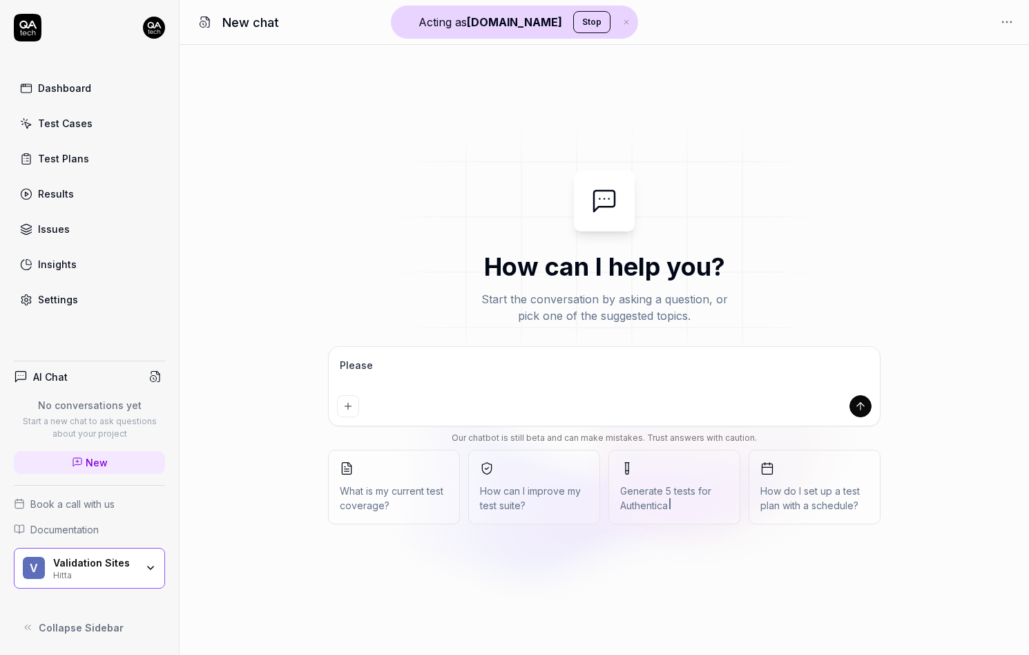
type textarea "*"
type textarea "Please a"
type textarea "*"
type textarea "Please an"
type textarea "*"
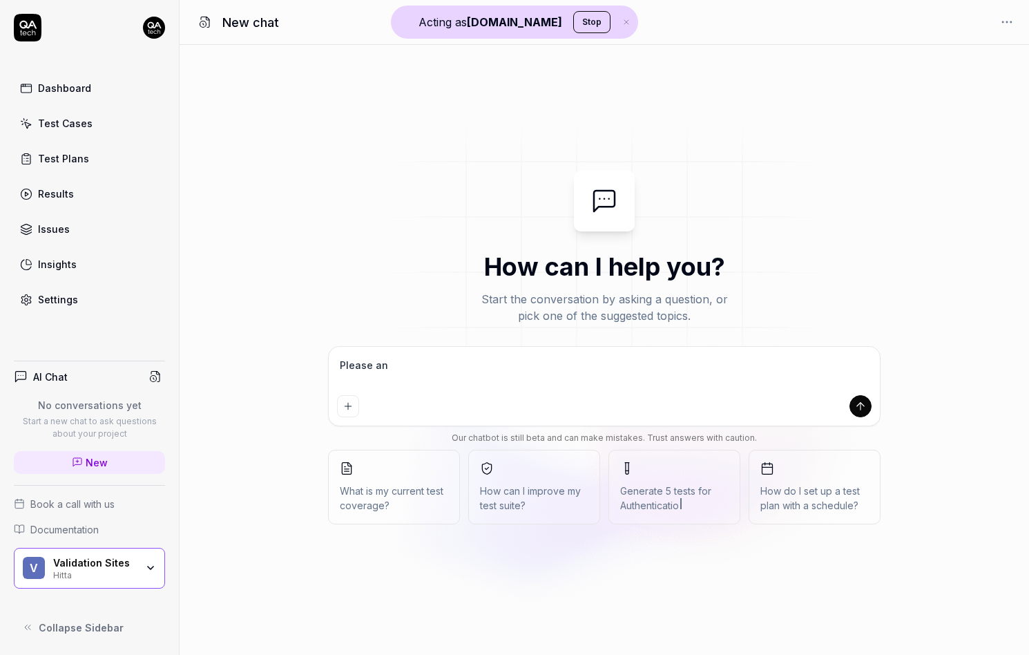
type textarea "Please ana"
type textarea "*"
type textarea "Please anal"
type textarea "*"
type textarea "Please analy"
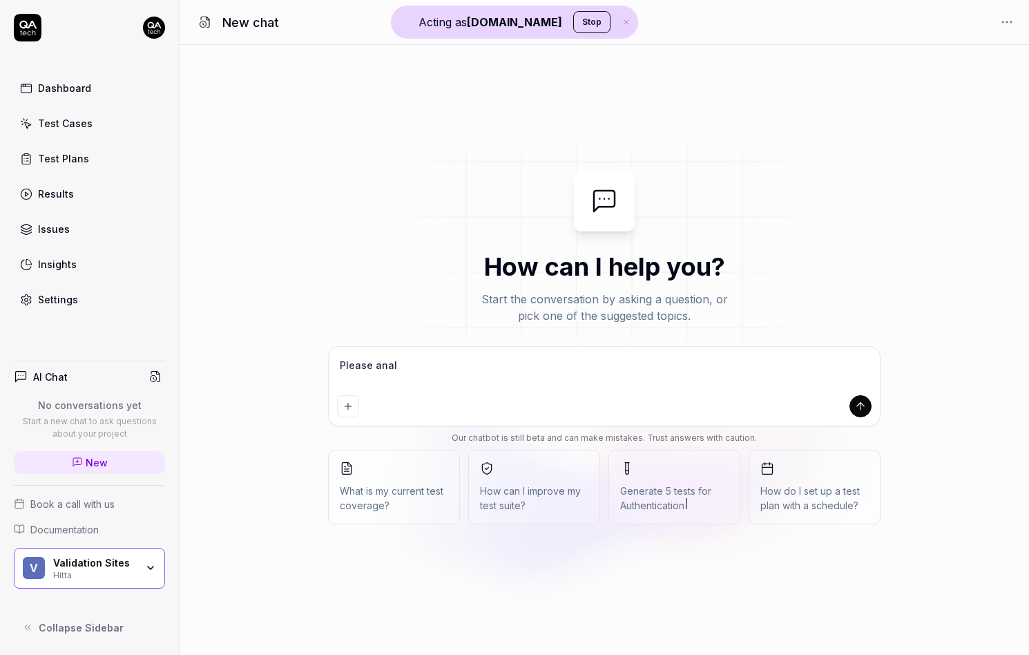
type textarea "*"
type textarea "Please analyz"
type textarea "*"
type textarea "Please analyze"
type textarea "*"
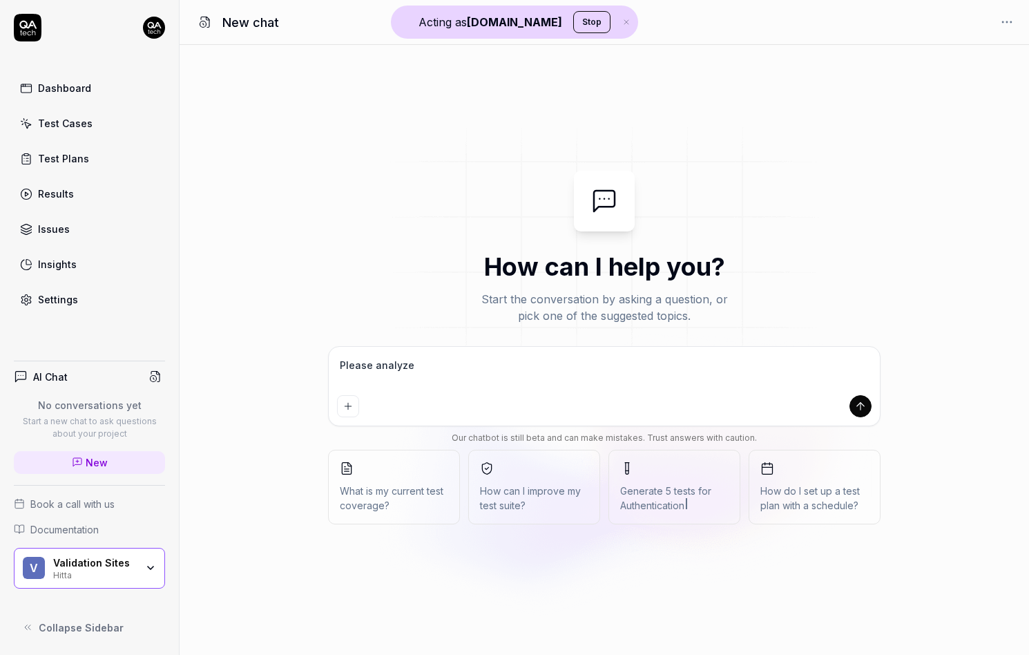
type textarea "Please analyze"
type textarea "*"
type textarea "Please analyze m"
type textarea "*"
type textarea "Please analyze my"
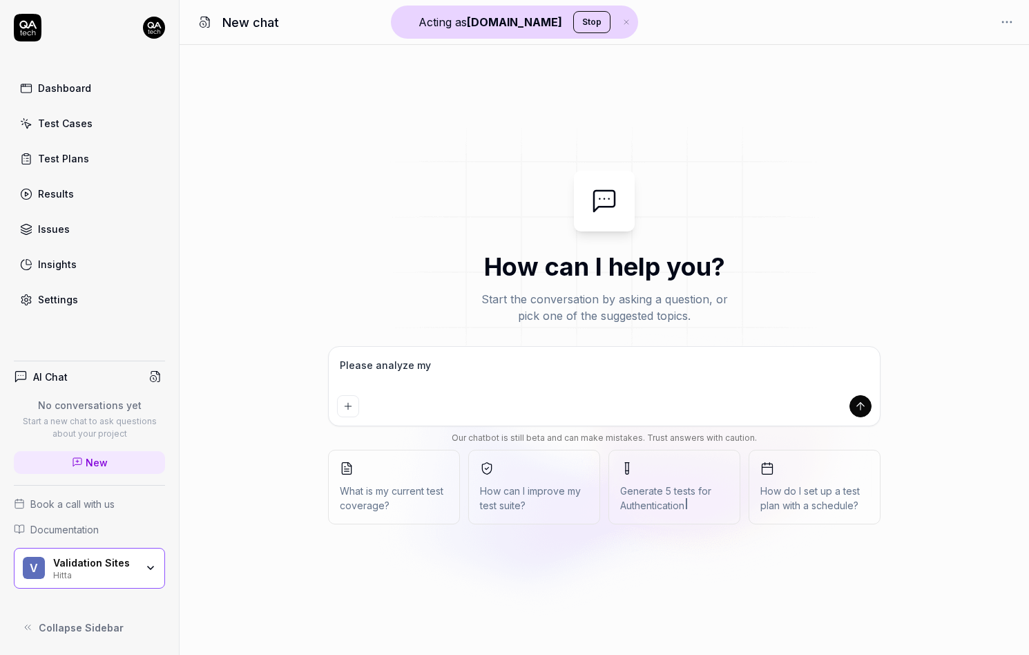
type textarea "*"
type textarea "Please analyze my"
type textarea "*"
type textarea "Please analyze my s"
type textarea "*"
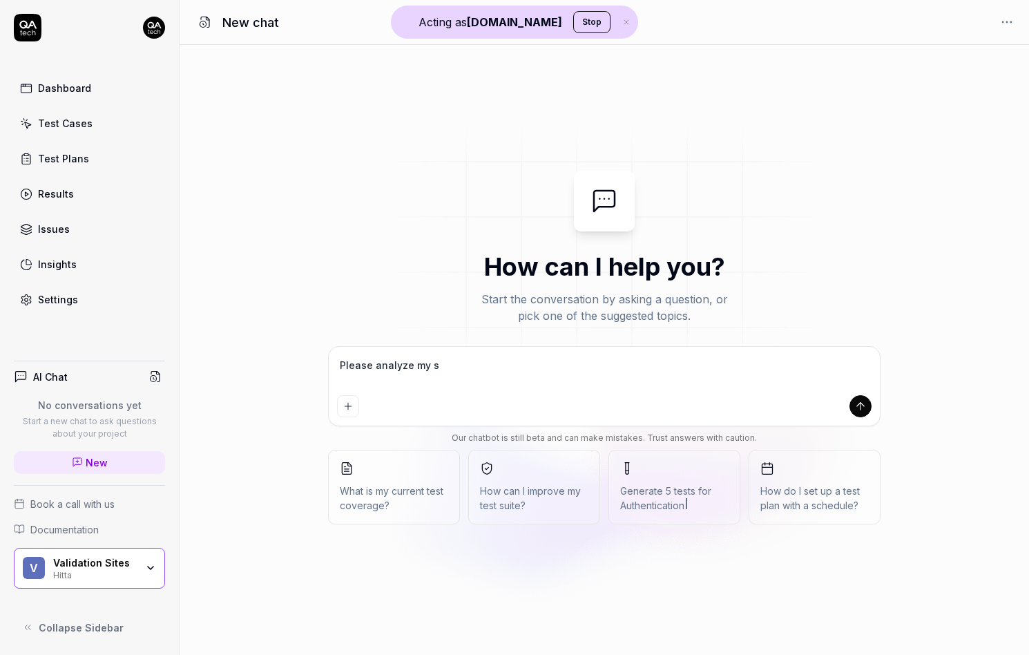
type textarea "Please analyze my si"
type textarea "*"
type textarea "Please analyze my sit"
type textarea "*"
type textarea "Please analyze my site"
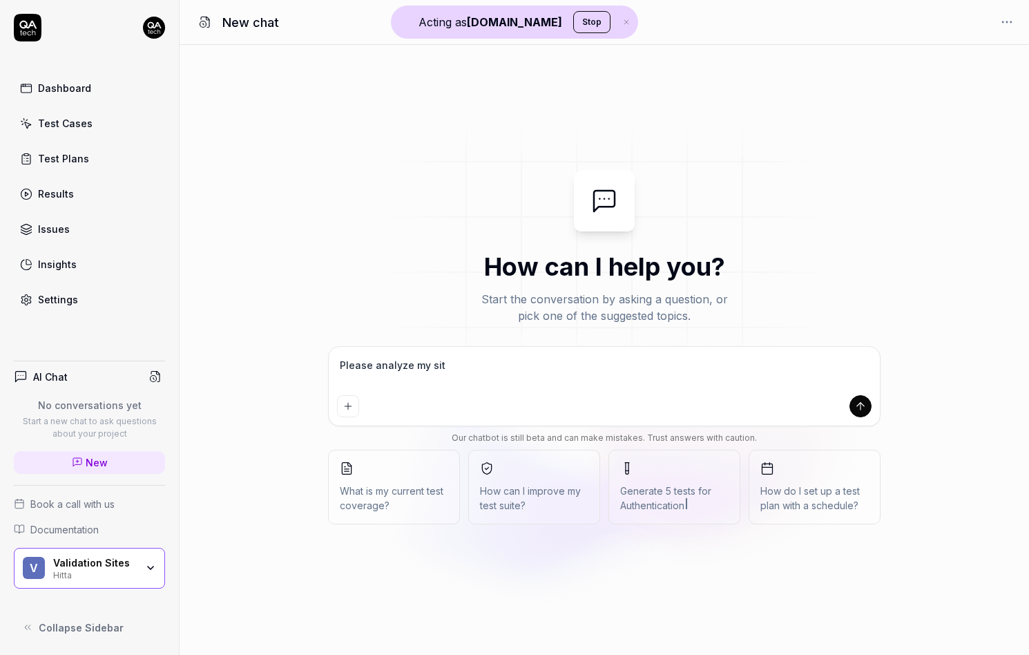
type textarea "*"
type textarea "Please analyze my site"
type textarea "*"
type textarea "Please analyze my site"
type textarea "*"
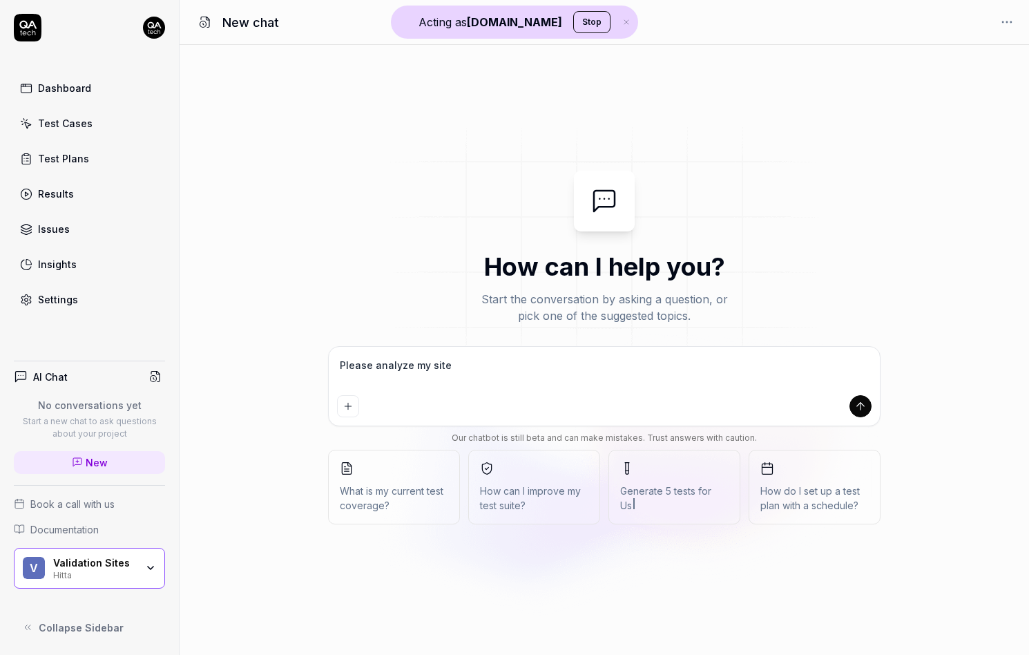
type textarea "Please analyze my site,"
type textarea "*"
type textarea "Please analyze my site,"
type textarea "*"
type textarea "Please analyze my site, f"
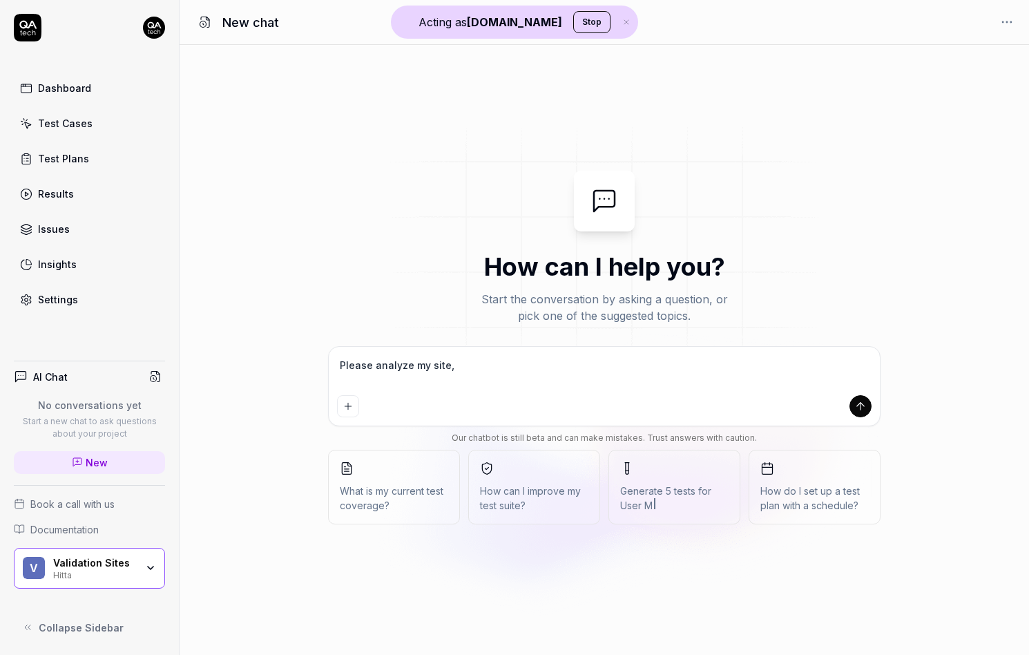
type textarea "*"
type textarea "Please analyze my site, fo"
type textarea "*"
type textarea "Please analyze my site, foc"
type textarea "*"
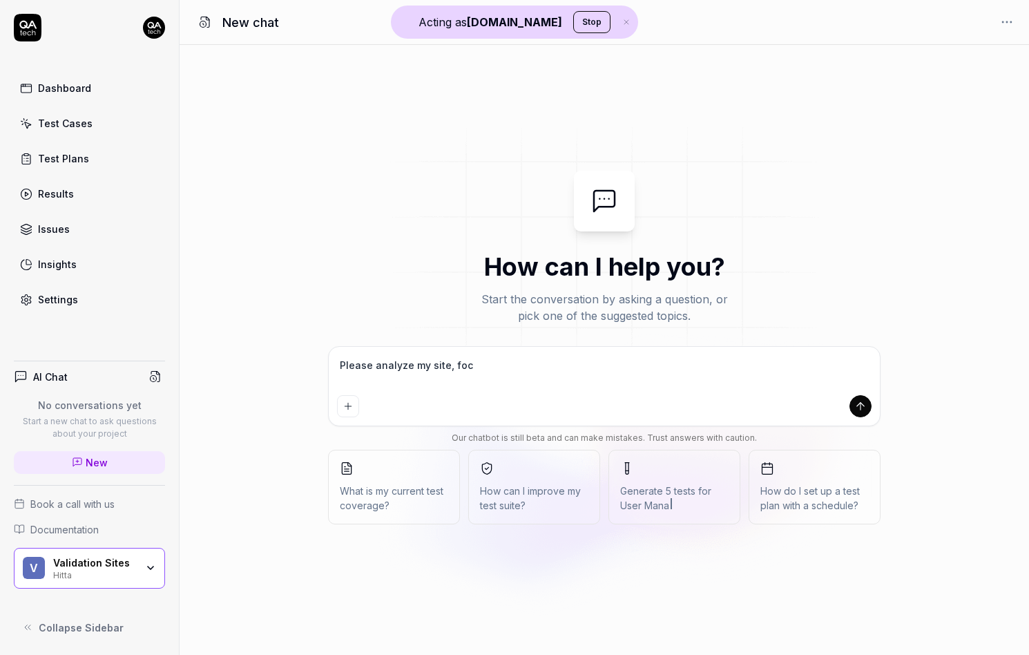
type textarea "Please analyze my site, focu"
type textarea "*"
type textarea "Please analyze my site, focus"
type textarea "*"
type textarea "Please analyze my site, focusi"
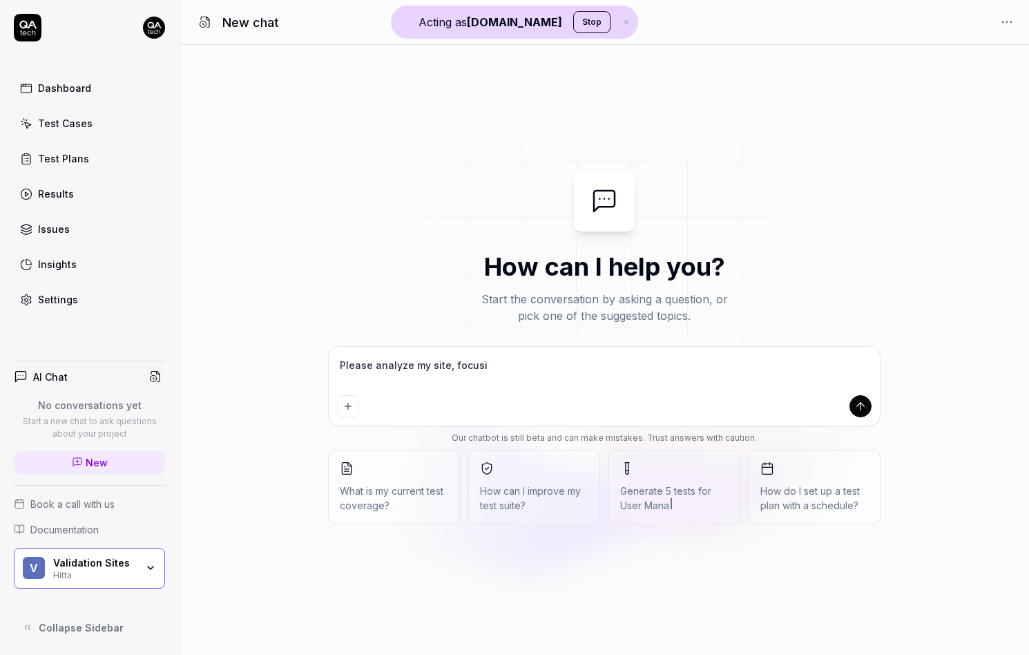
type textarea "*"
type textarea "Please analyze my site, focusin"
type textarea "*"
type textarea "Please analyze my site, focusing"
type textarea "*"
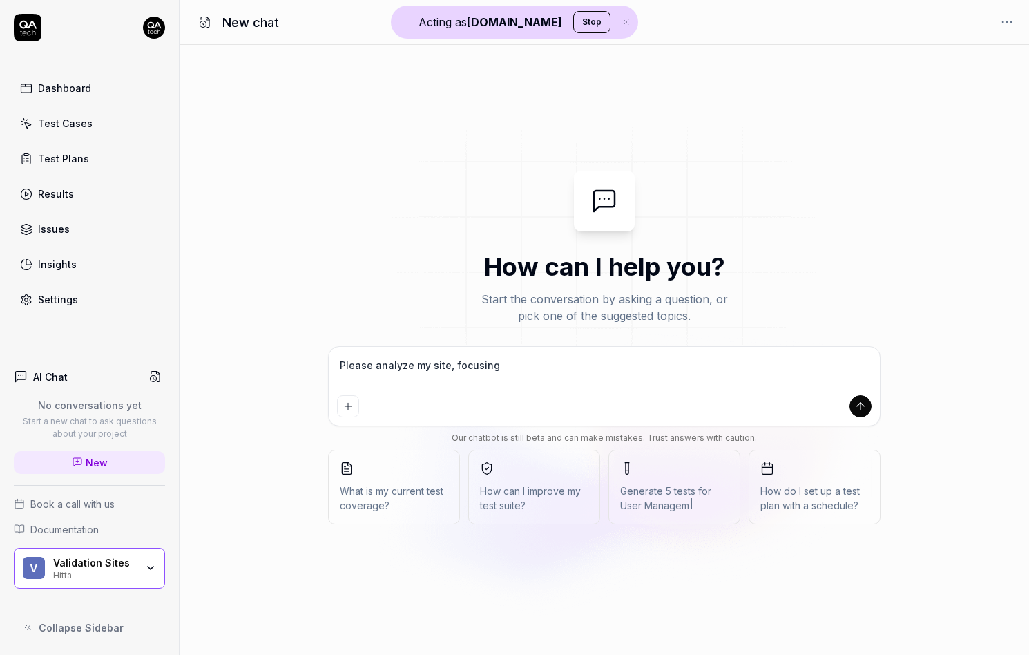
type textarea "Please analyze my site, focusing"
type textarea "*"
type textarea "Please analyze my site, focusing o"
type textarea "*"
type textarea "Please analyze my site, focusing on"
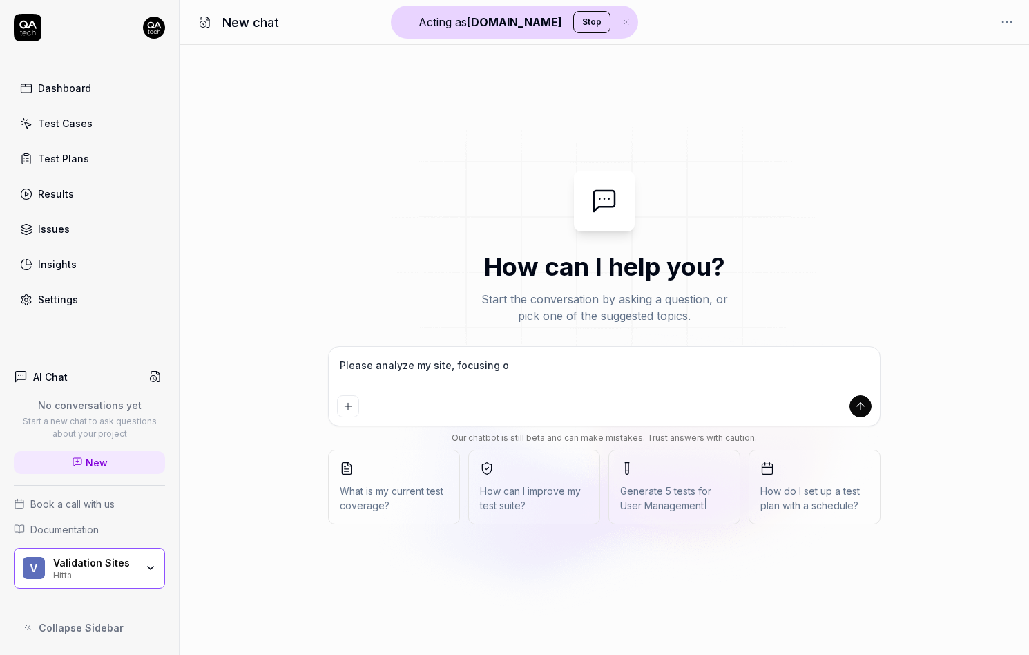
type textarea "*"
type textarea "Please analyze my site, focusing on"
type textarea "*"
type textarea "Please analyze my site, focusing on ""
type textarea "*"
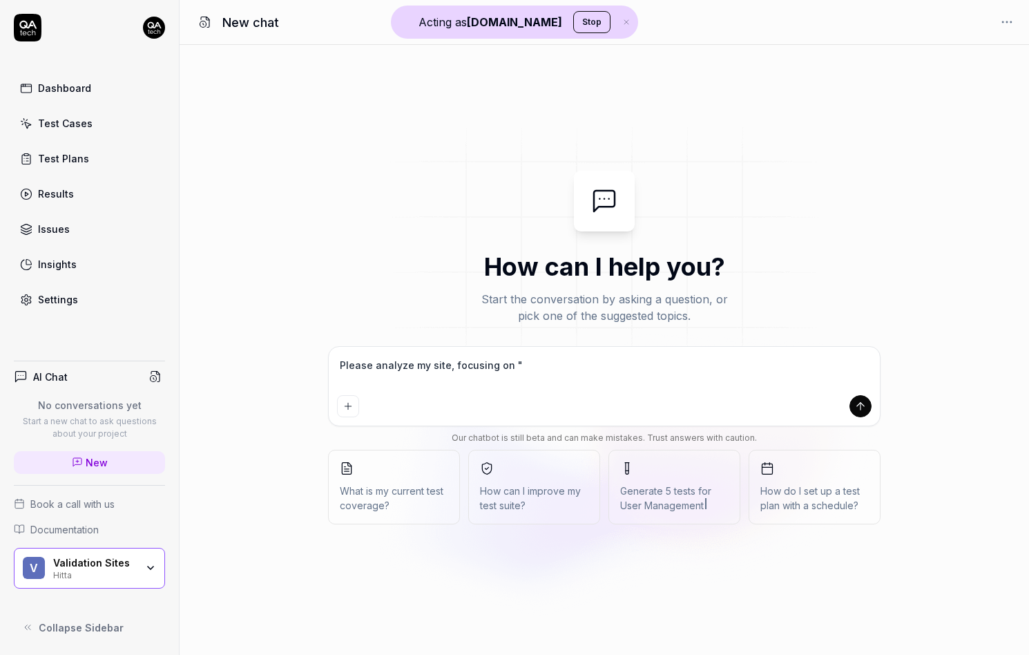
type textarea "Please analyze my site, focusing on """
type textarea "*"
type textarea "Please analyze my site, focusing on "M""
type textarea "*"
type textarea "Please analyze my site, focusing on "Ma""
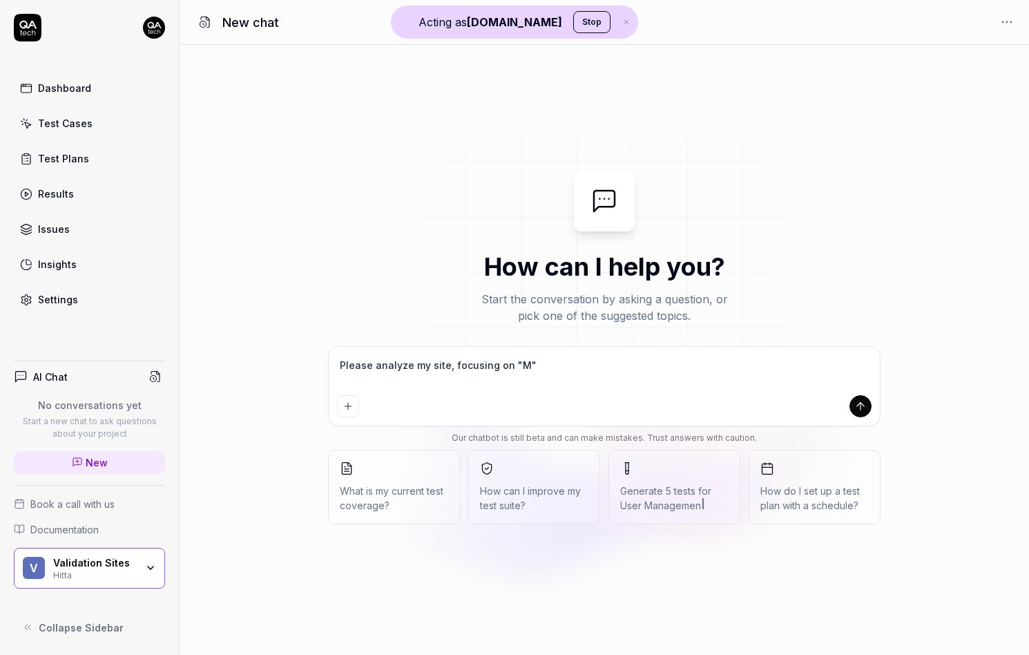
type textarea "*"
type textarea "Please analyze my site, focusing on "Mar""
type textarea "*"
type textarea "Please analyze my site, focusing on "Mark""
type textarea "*"
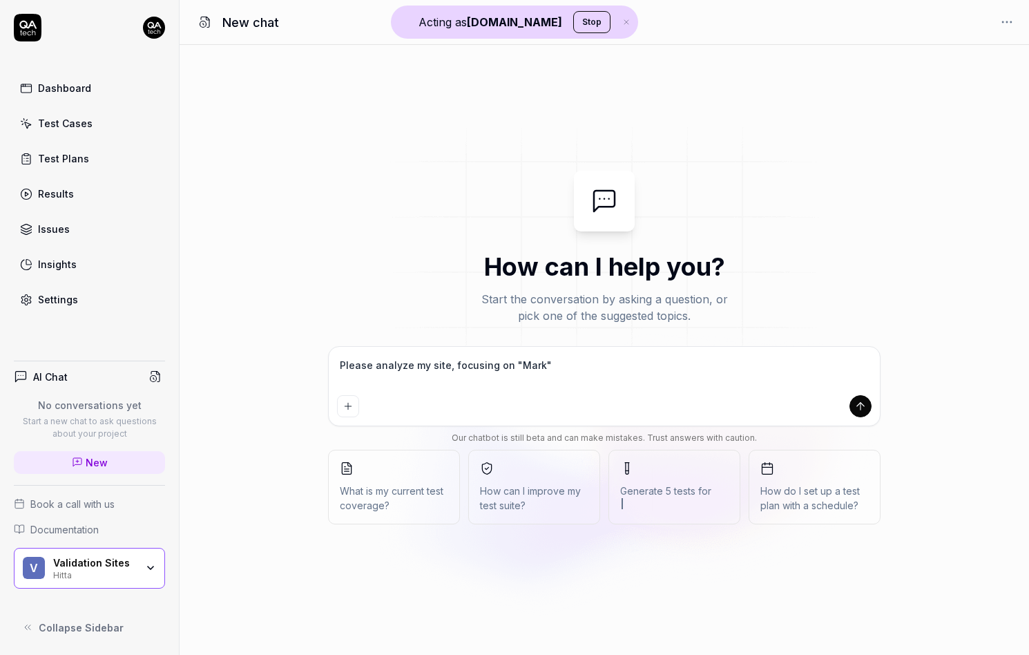
type textarea "Please analyze my site, focusing on "Markn""
type textarea "*"
type textarea "Please analyze my site, focusing on "Markna""
type textarea "*"
type textarea "Please analyze my site, focusing on "Marknad""
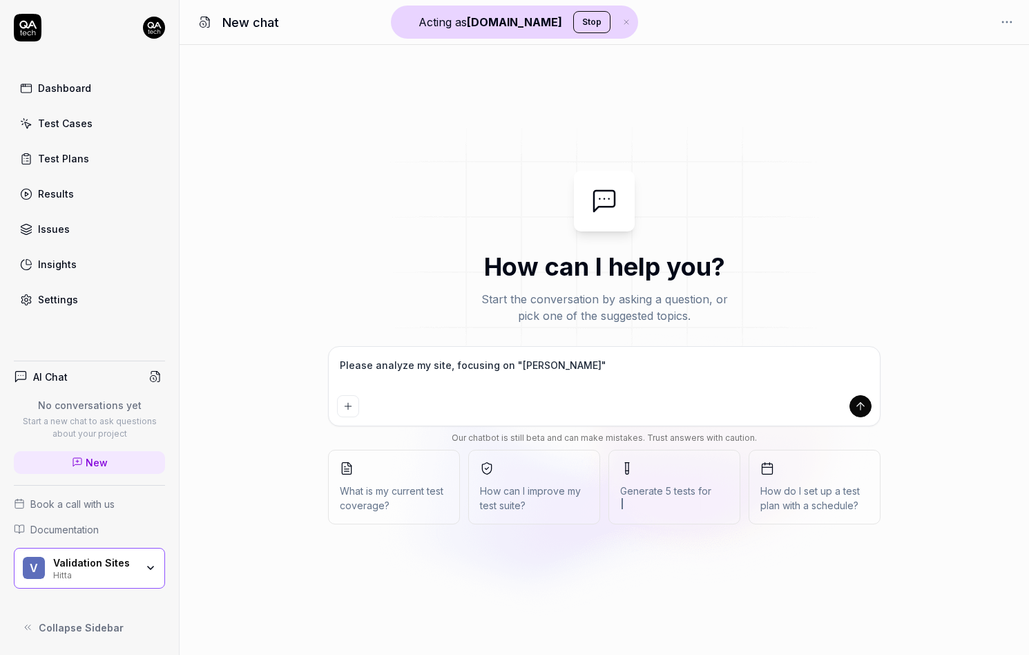
type textarea "*"
type textarea "Please analyze my site, focusing on "Marknads""
type textarea "*"
type textarea "Please analyze my site, focusing on "Marknadsf""
type textarea "*"
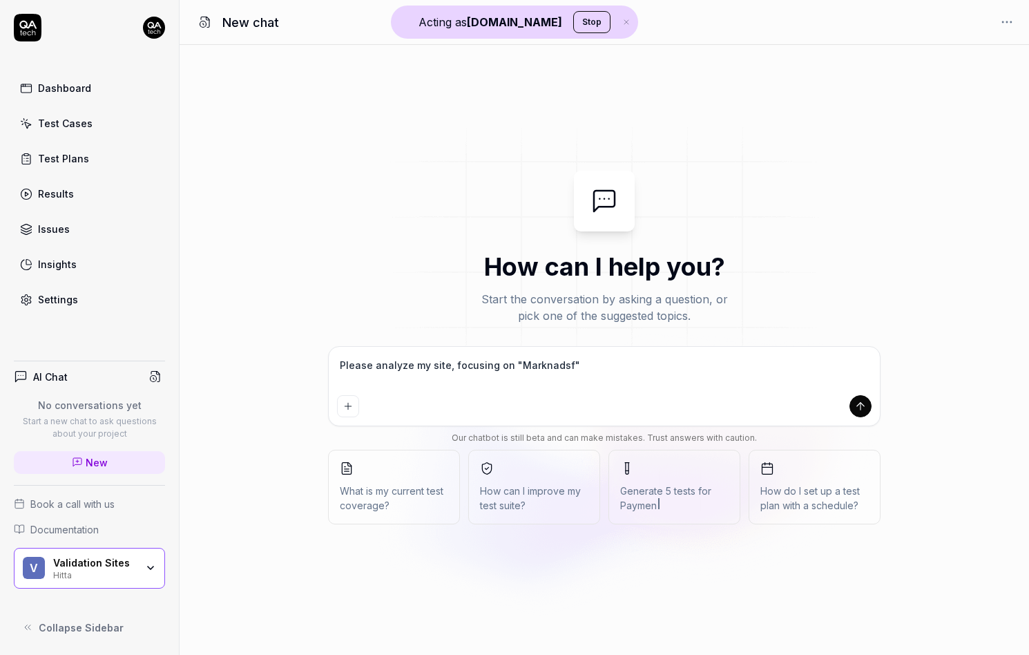
type textarea "Please analyze my site, focusing on "Marknadsfö""
type textarea "*"
type textarea "Please analyze my site, focusing on "Marknadsför""
type textarea "*"
type textarea "Please analyze my site, focusing on "Marknadsför ""
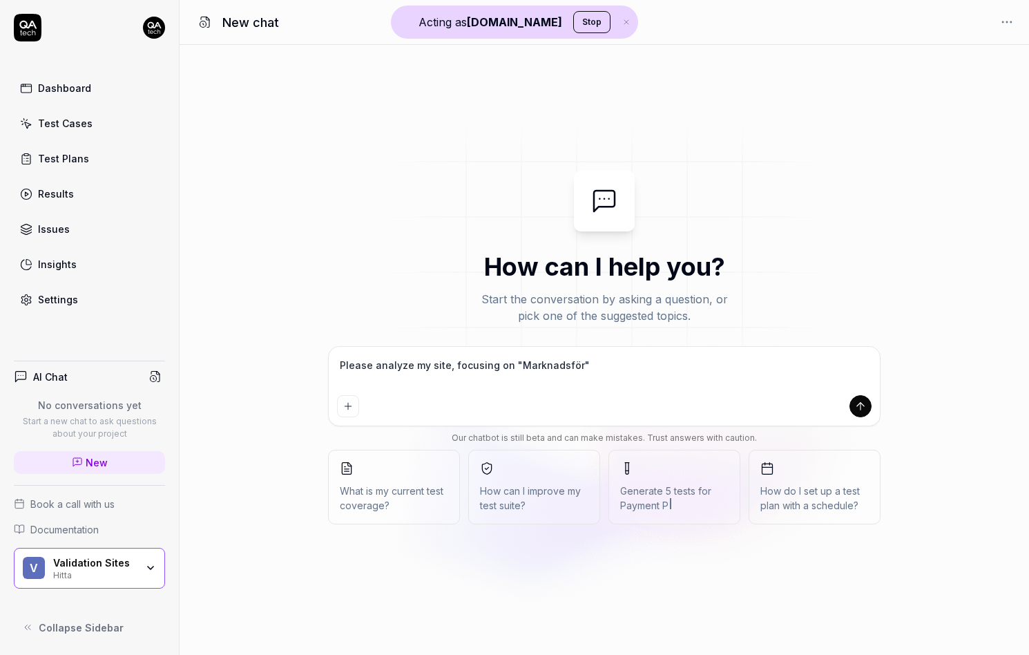
type textarea "*"
type textarea "Please analyze my site, focusing on "Marknadsför""
type textarea "*"
type textarea "Please analyze my site, focusing on "Marknadsför""
type textarea "*"
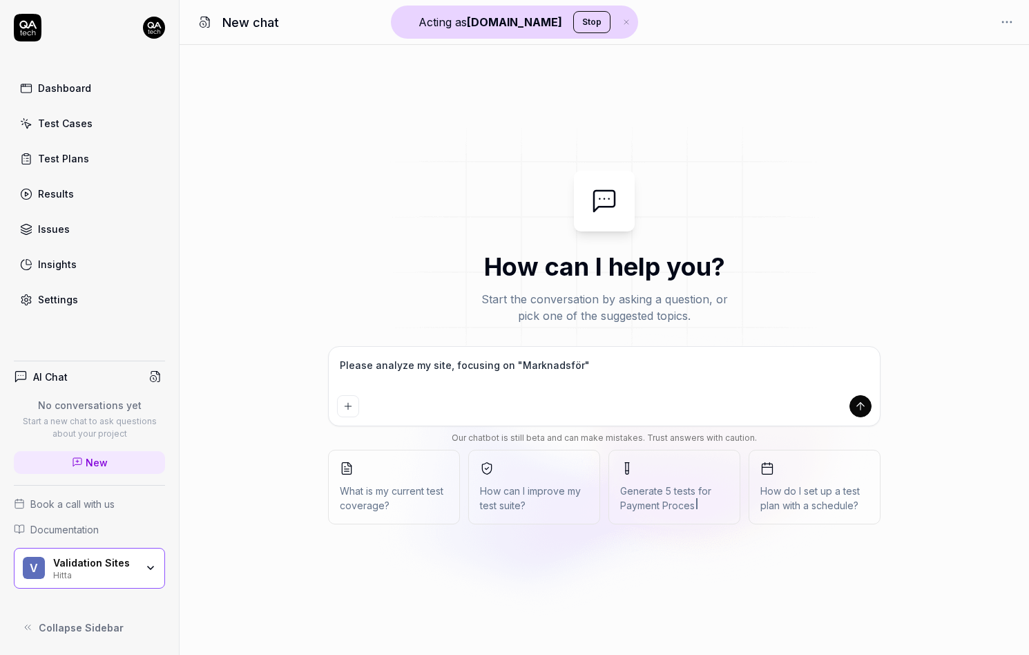
type textarea "Please analyze my site, focusing on "Marknadsför""
type textarea "*"
type textarea "Please analyze my site, focusing on "Marknadsför ""
type textarea "*"
type textarea "Please analyze my site, focusing on "Marknadsför d""
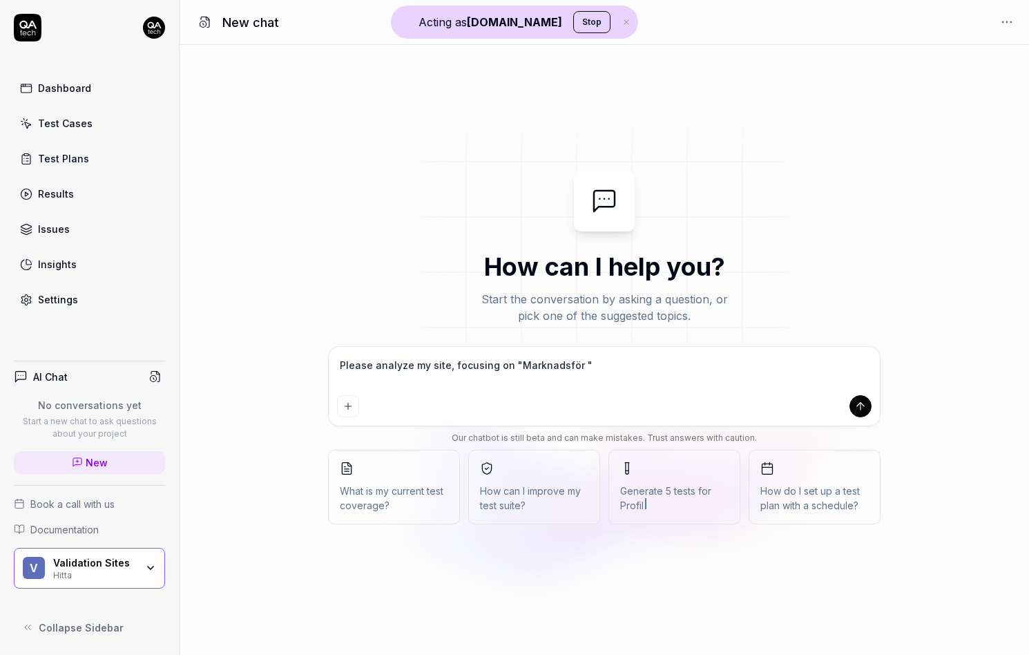
type textarea "*"
type textarea "Please analyze my site, focusing on "Marknadsför di""
type textarea "*"
type textarea "Please analyze my site, focusing on "Marknadsför dit""
type textarea "*"
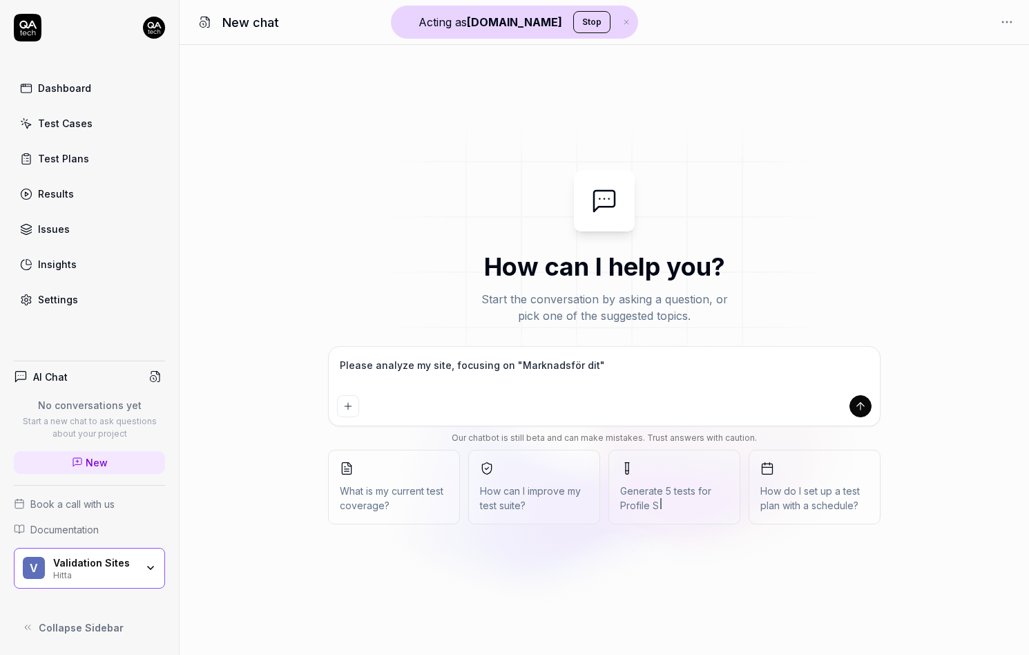
type textarea "Please analyze my site, focusing on "Marknadsför ditt""
type textarea "*"
type textarea "Please analyze my site, focusing on "Marknadsför ditt ""
type textarea "*"
type textarea "Please analyze my site, focusing on "Marknadsför ditt f""
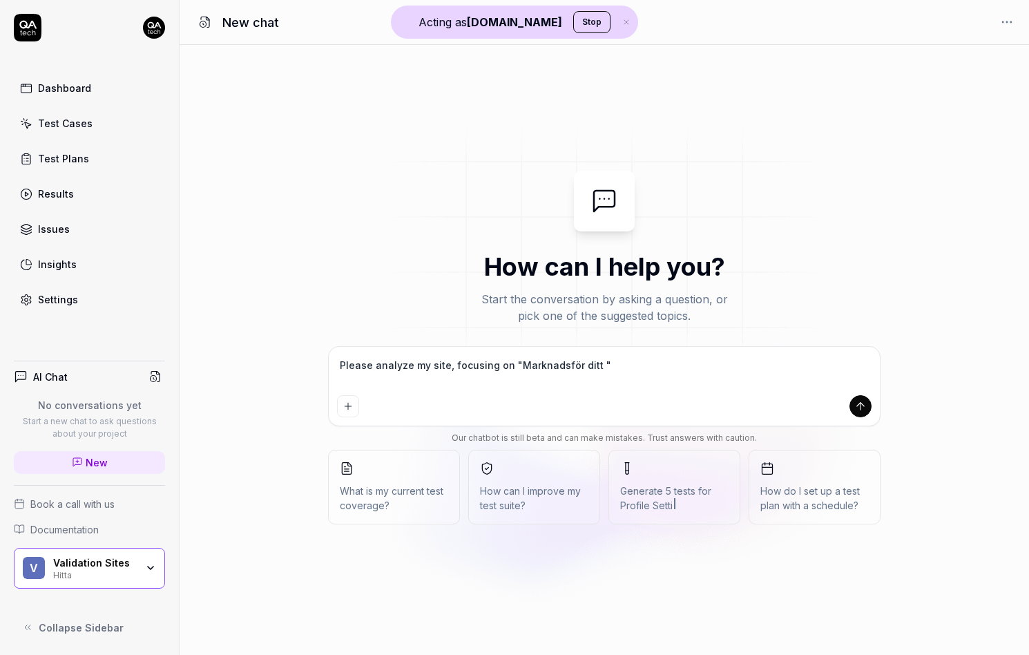
type textarea "*"
type textarea "Please analyze my site, focusing on "Marknadsför ditt fö""
type textarea "*"
type textarea "Please analyze my site, focusing on "Marknadsför ditt för""
type textarea "*"
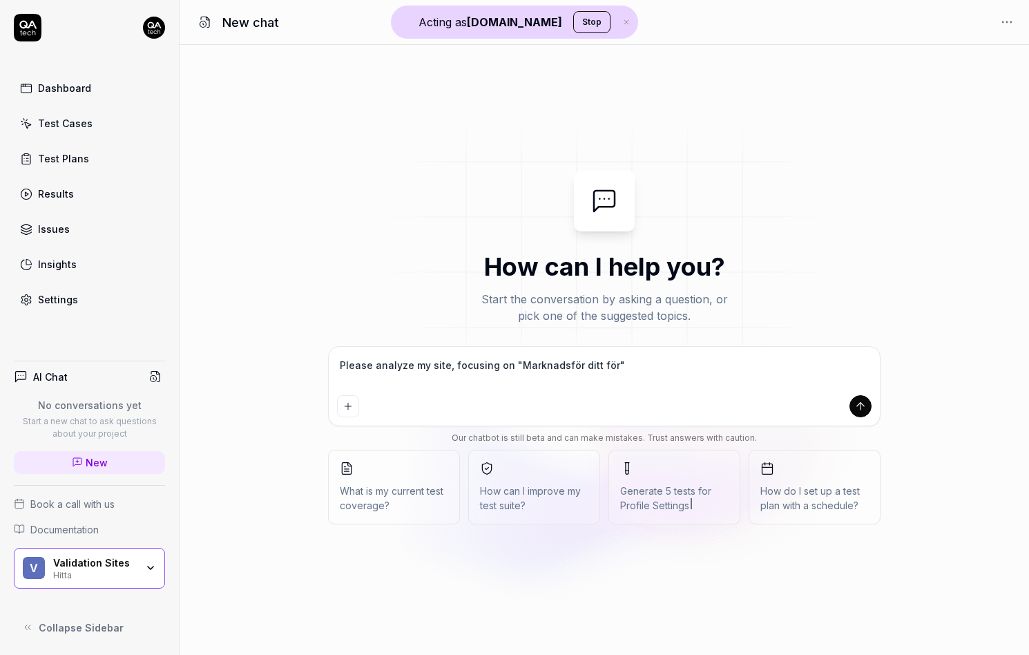
type textarea "Please analyze my site, focusing on "Marknadsför ditt före""
type textarea "*"
type textarea "Please analyze my site, focusing on "Marknadsför ditt föret""
type textarea "*"
type textarea "Please analyze my site, focusing on "Marknadsför ditt företa""
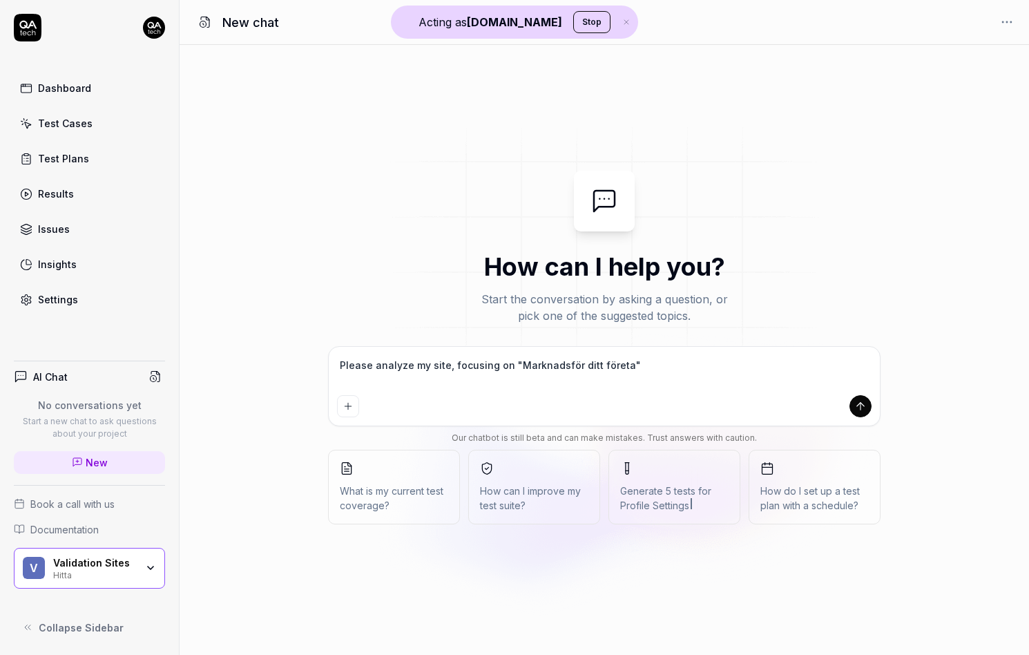
type textarea "*"
type textarea "Please analyze my site, focusing on "Marknadsför ditt företag""
type textarea "*"
type textarea "Please r my site, focusing on "Marknadsför ditt företag""
type textarea "*"
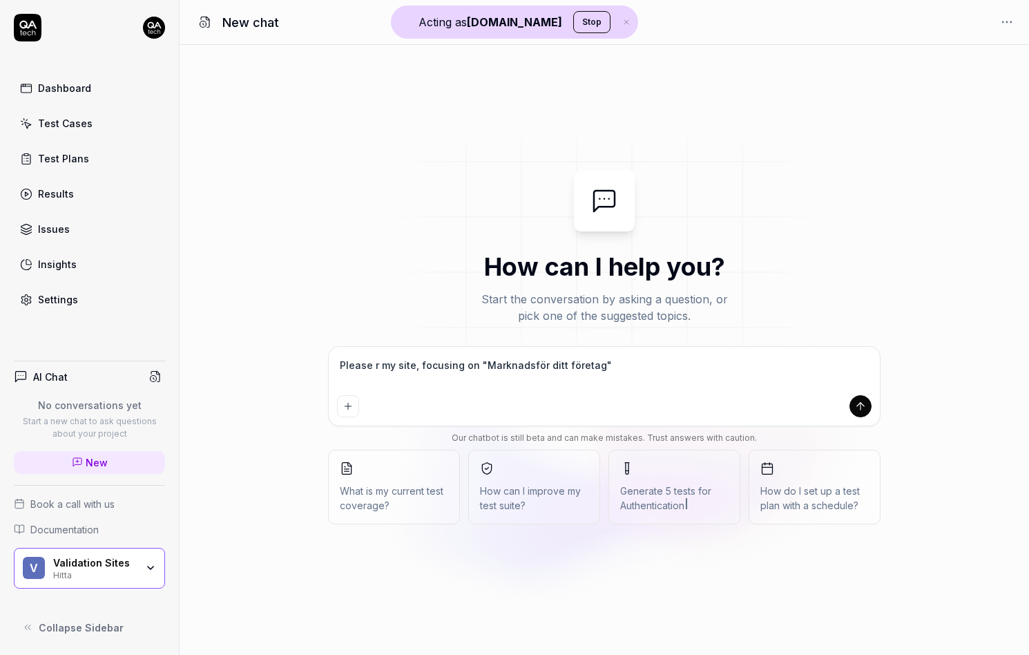
type textarea "Please ru my site, focusing on "Marknadsför ditt företag""
type textarea "*"
type textarea "Please run my site, focusing on "Marknadsför ditt företag""
type textarea "*"
type textarea "Please run my site, focusing on "Marknadsför ditt företag""
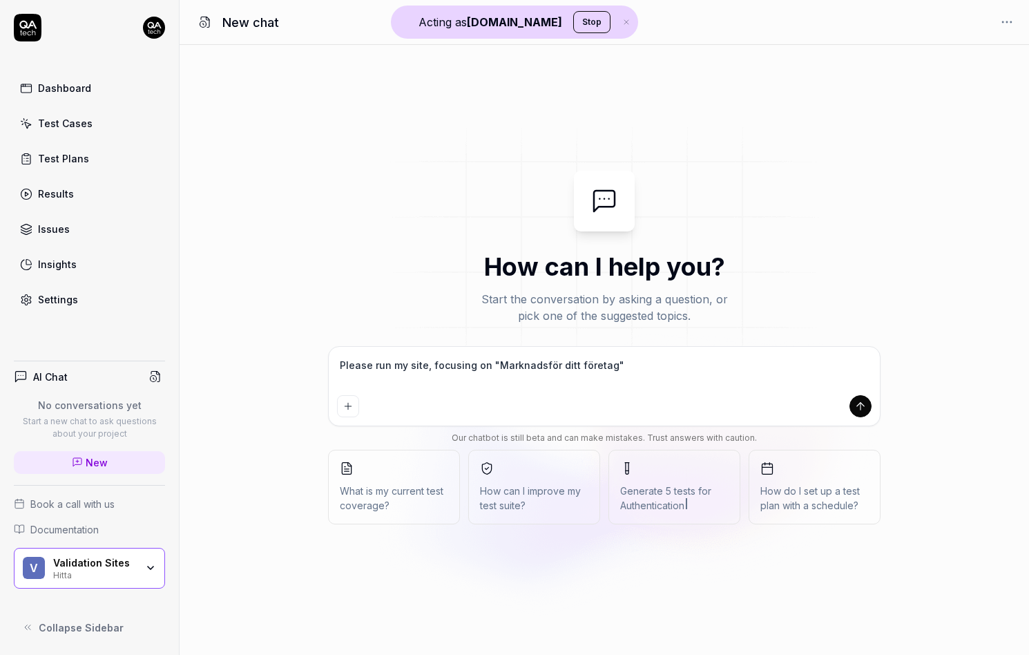
type textarea "*"
type textarea "Please run a my site, focusing on "Marknadsför ditt företag""
type textarea "*"
type textarea "Please run an my site, focusing on "Marknadsför ditt företag""
type textarea "*"
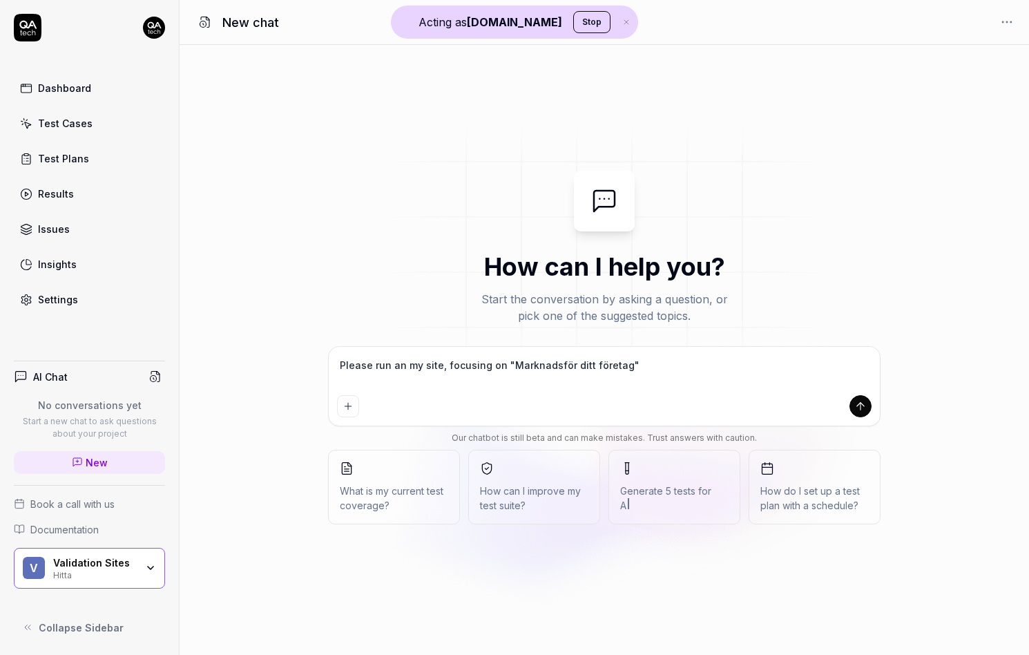
type textarea "Please run an my site, focusing on "Marknadsför ditt företag""
type textarea "*"
type textarea "Please run an a my site, focusing on "Marknadsför ditt företag""
type textarea "*"
type textarea "Please run an an my site, focusing on "Marknadsför ditt företag""
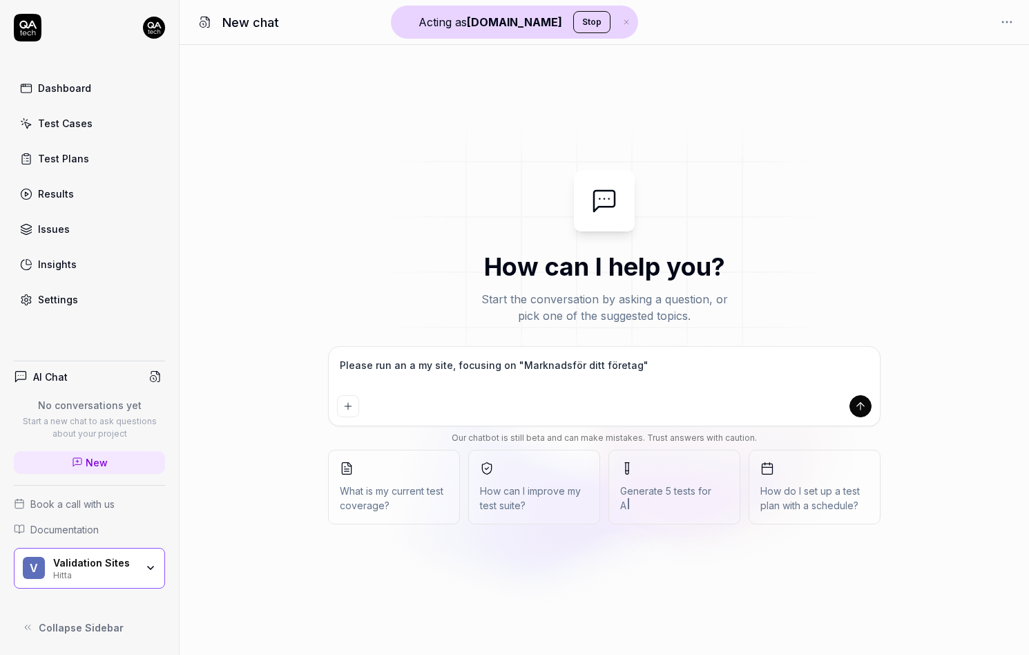
type textarea "*"
type textarea "Please run an ana my site, focusing on "Marknadsför ditt företag""
type textarea "*"
type textarea "Please run an anal my site, focusing on "Marknadsför ditt företag""
type textarea "*"
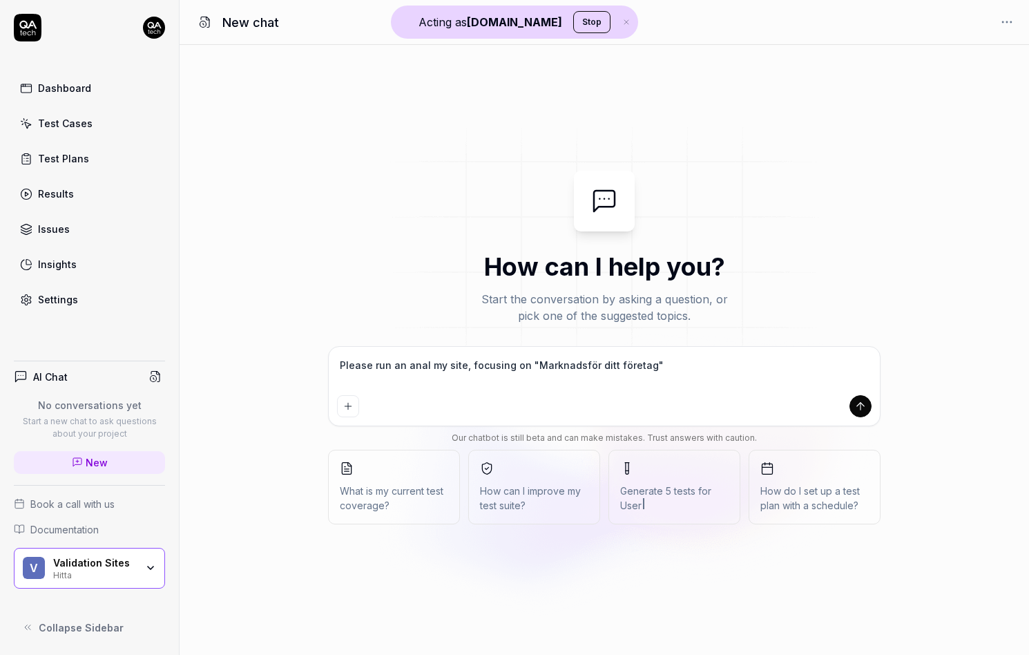
type textarea "Please run an analy my site, focusing on "Marknadsför ditt företag""
type textarea "*"
type textarea "Please run an analys my site, focusing on "Marknadsför ditt företag""
type textarea "*"
type textarea "Please run an analysi my site, focusing on "Marknadsför ditt företag""
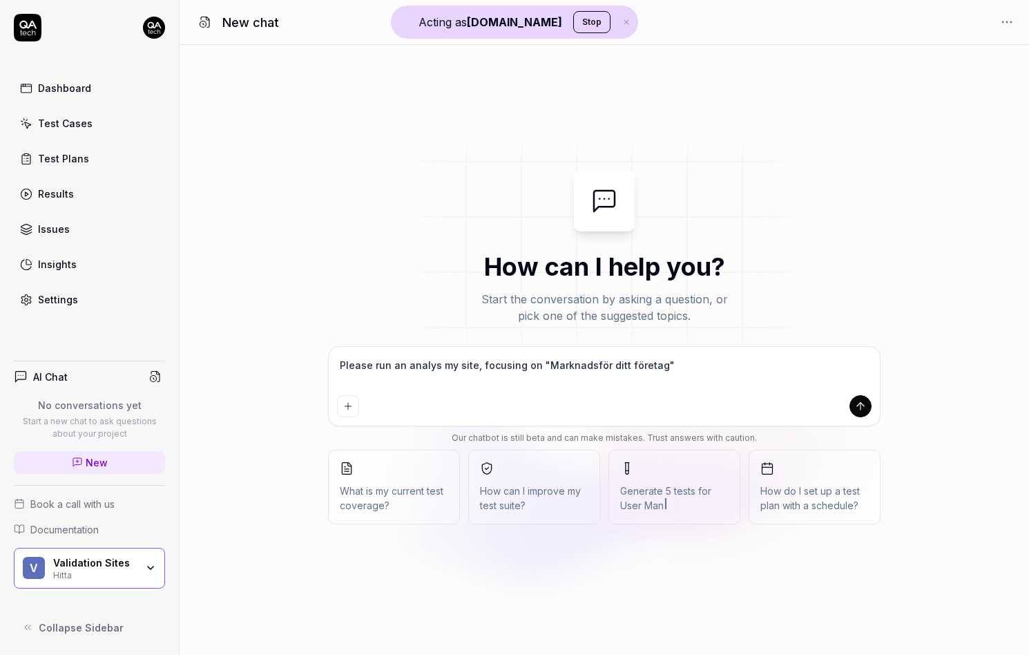
type textarea "*"
type textarea "Please run an analysis my site, focusing on "Marknadsför ditt företag""
type textarea "*"
type textarea "Please run an analysis my site, focusing on "Marknadsför ditt företag""
type textarea "*"
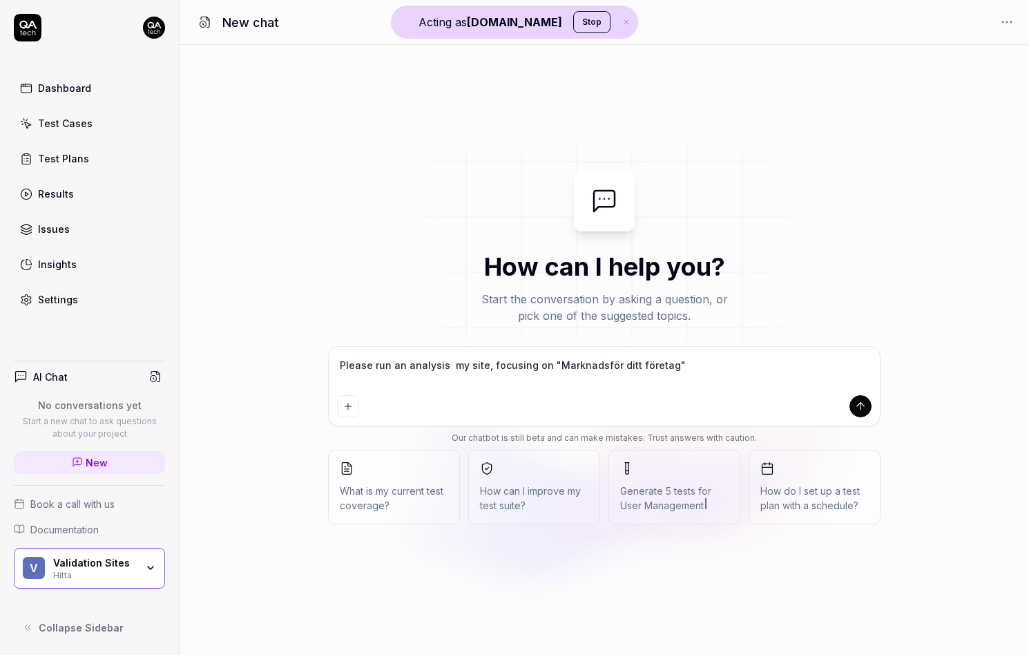
type textarea "Please run an analysis f my site, focusing on "Marknadsför ditt företag""
type textarea "*"
type textarea "Please run an analysis fo my site, focusing on "Marknadsför ditt företag""
type textarea "*"
type textarea "Please run an analysis for my site, focusing on "Marknadsför ditt företag""
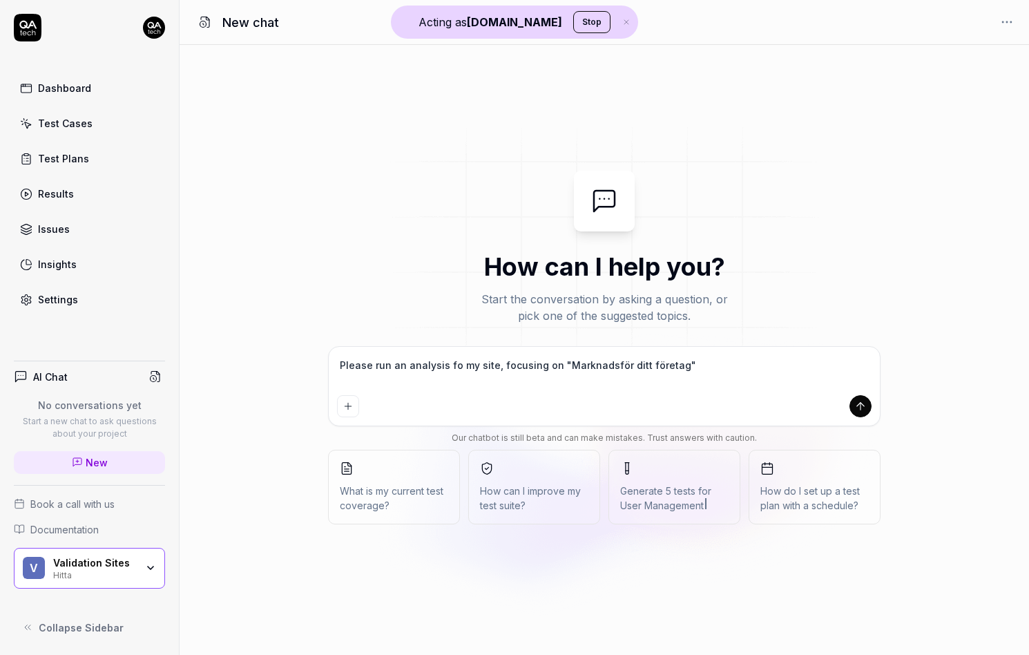
type textarea "*"
type textarea "Please run an analysis for my site, focusing on "Marknadsför ditt företag""
type textarea "*"
type textarea "Please run an analysis for my site, focusing on "Marknadsför ditt företag""
type textarea "*"
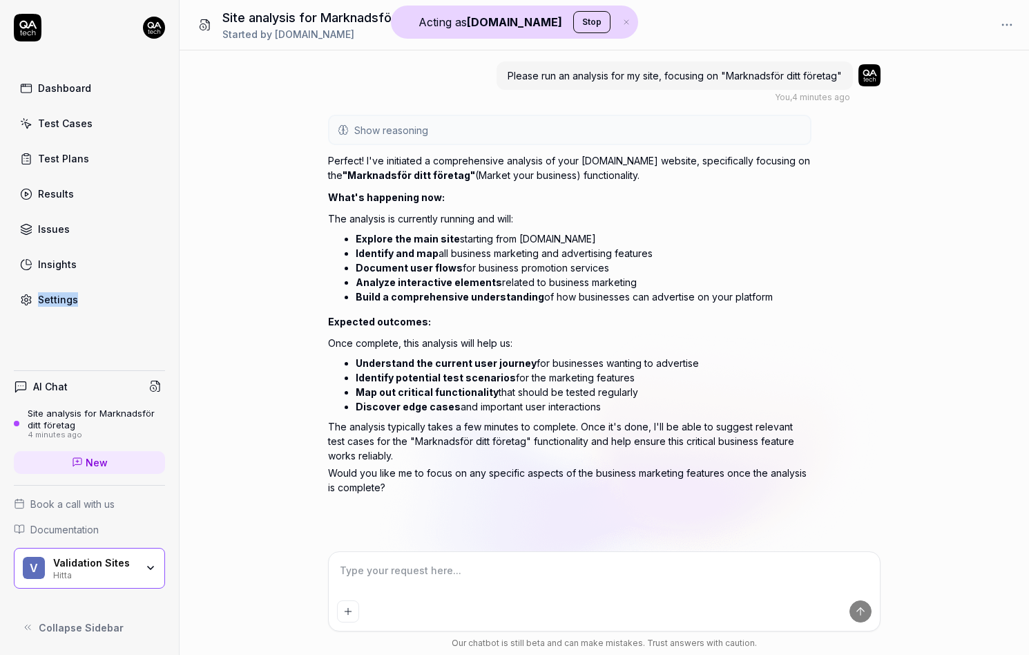
type textarea "*"
click at [117, 573] on div "Hitta" at bounding box center [94, 574] width 83 height 11
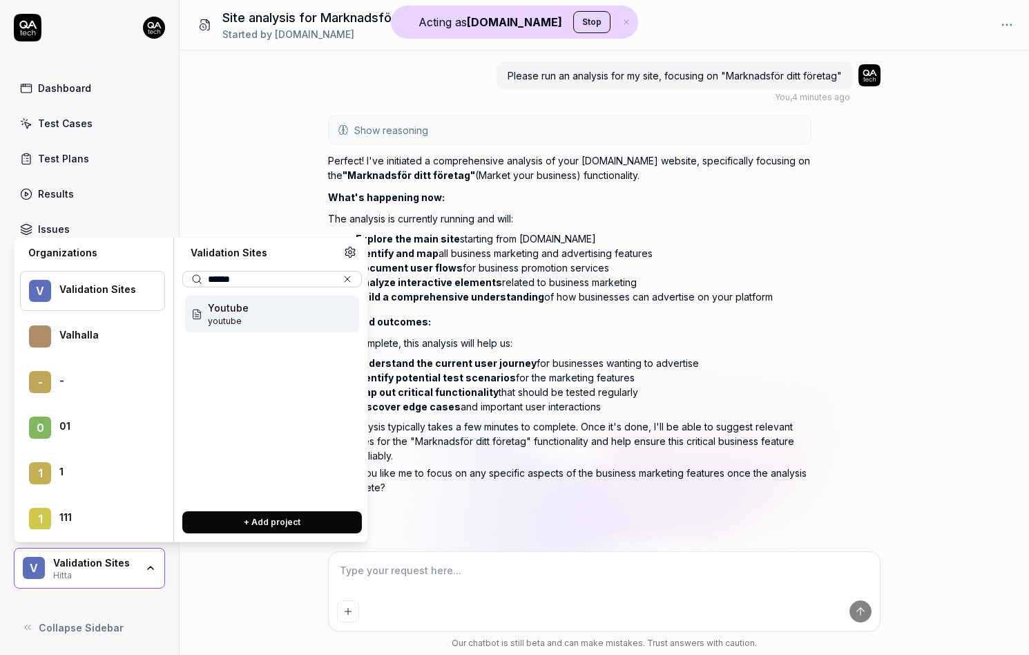
type input "*******"
type textarea "*"
type input "*******"
click at [262, 319] on div "Youtube youtube" at bounding box center [272, 314] width 174 height 37
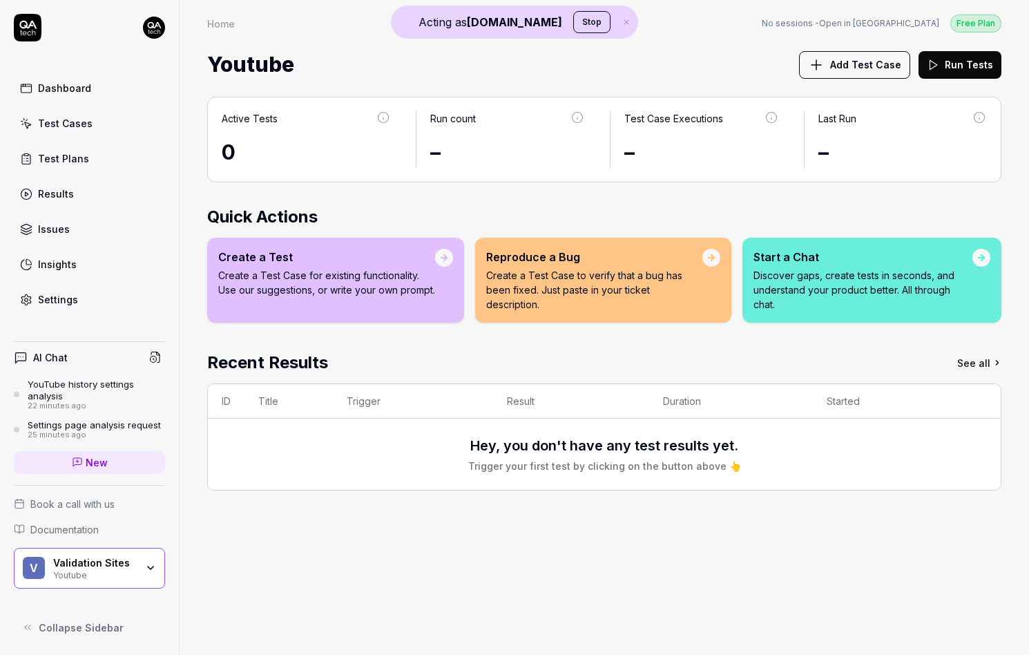
click at [97, 404] on div "22 minutes ago" at bounding box center [96, 406] width 137 height 10
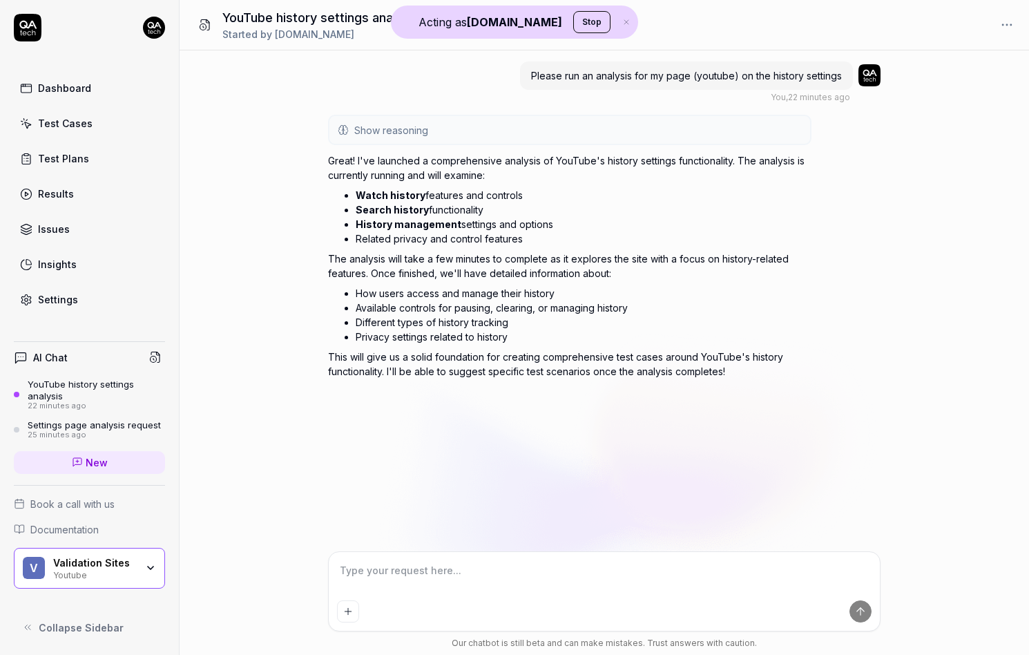
click at [88, 298] on link "Settings" at bounding box center [89, 299] width 151 height 27
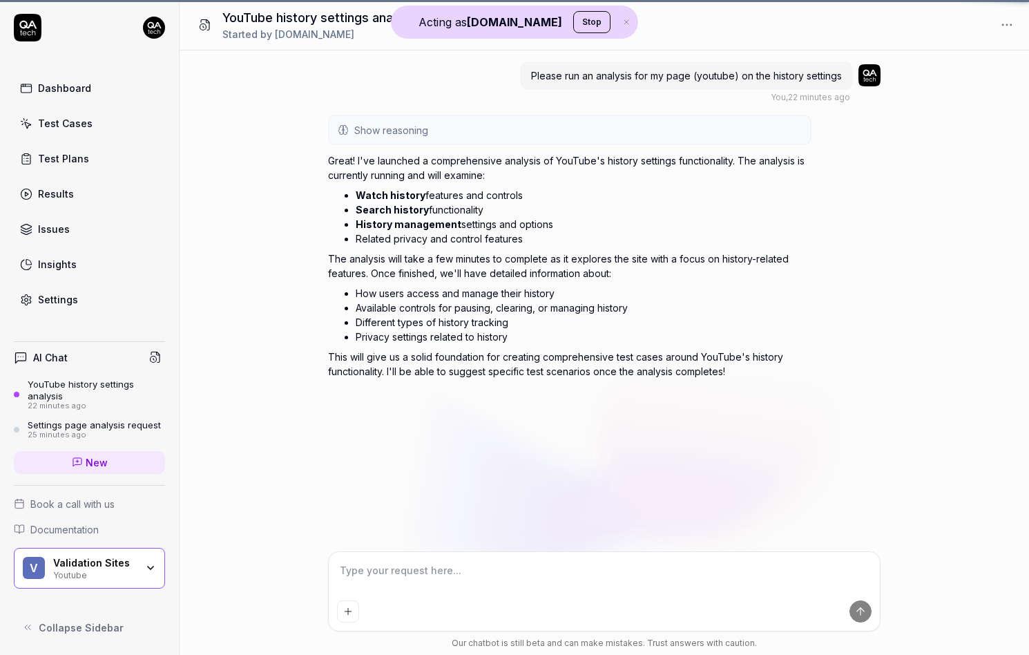
type textarea "*"
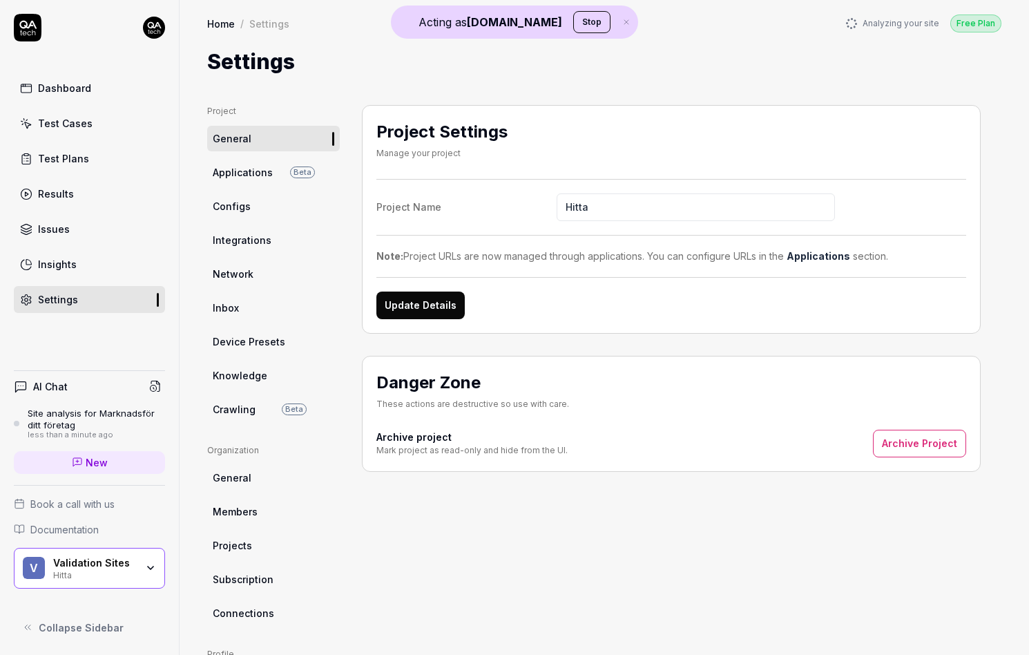
click at [255, 409] on link "Crawling Beta" at bounding box center [273, 410] width 133 height 26
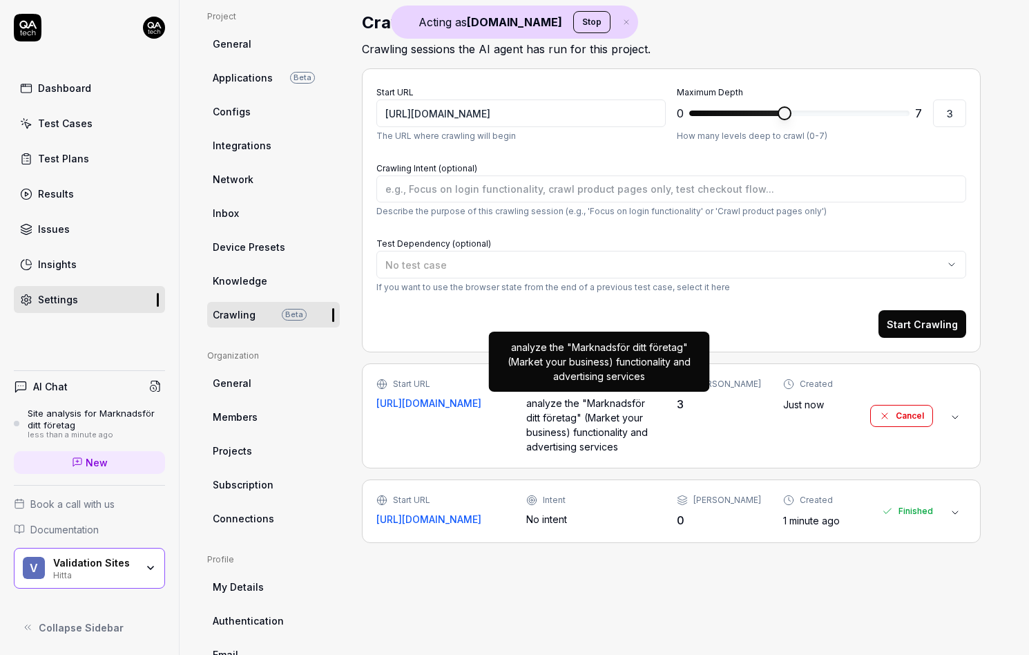
click at [587, 450] on div "analyze the "Marknadsför ditt företag" (Market your business) functionality and…" at bounding box center [590, 425] width 128 height 58
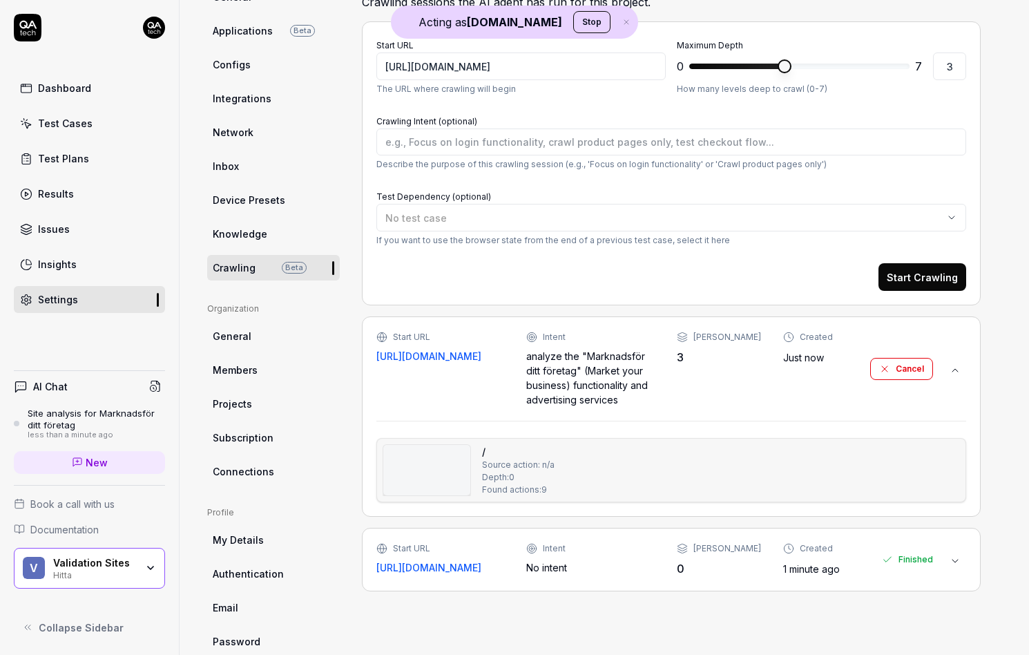
scroll to position [168, 0]
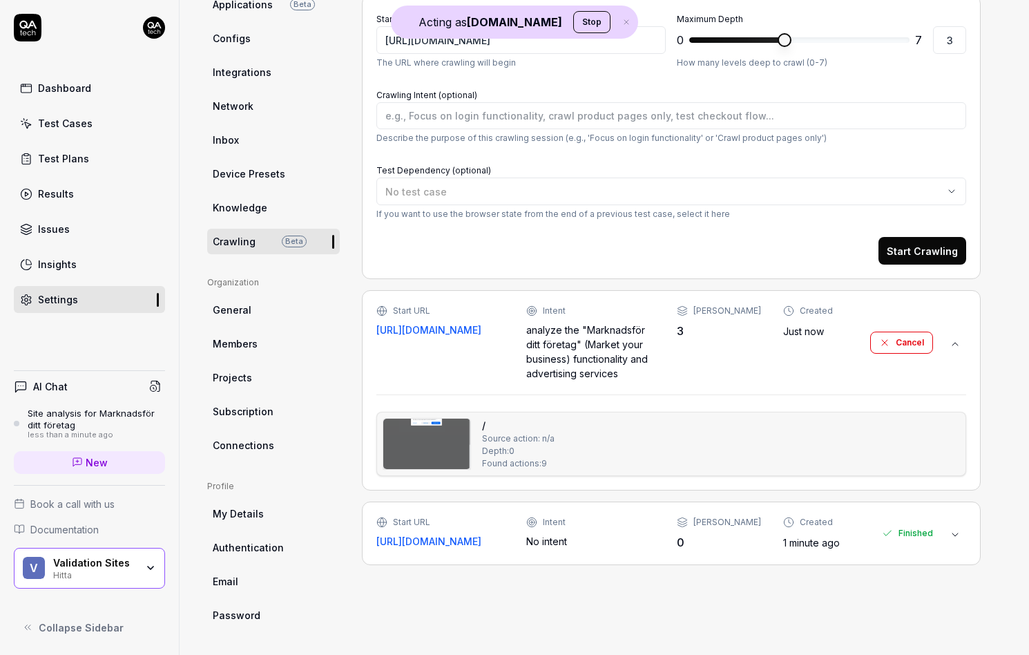
click at [433, 450] on img at bounding box center [426, 444] width 87 height 50
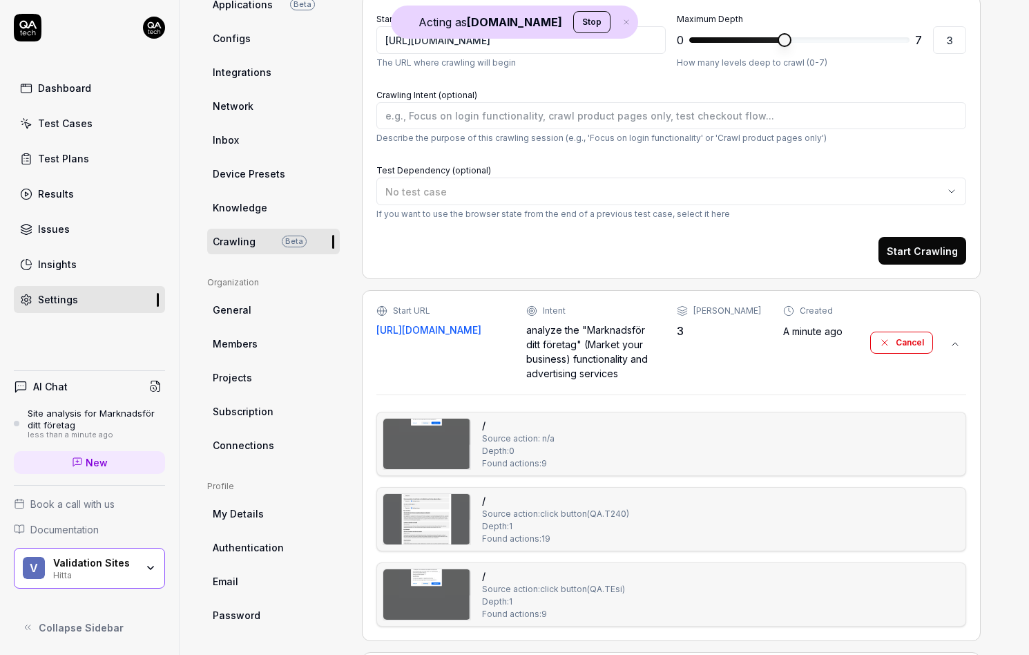
click at [424, 520] on img at bounding box center [426, 519] width 87 height 50
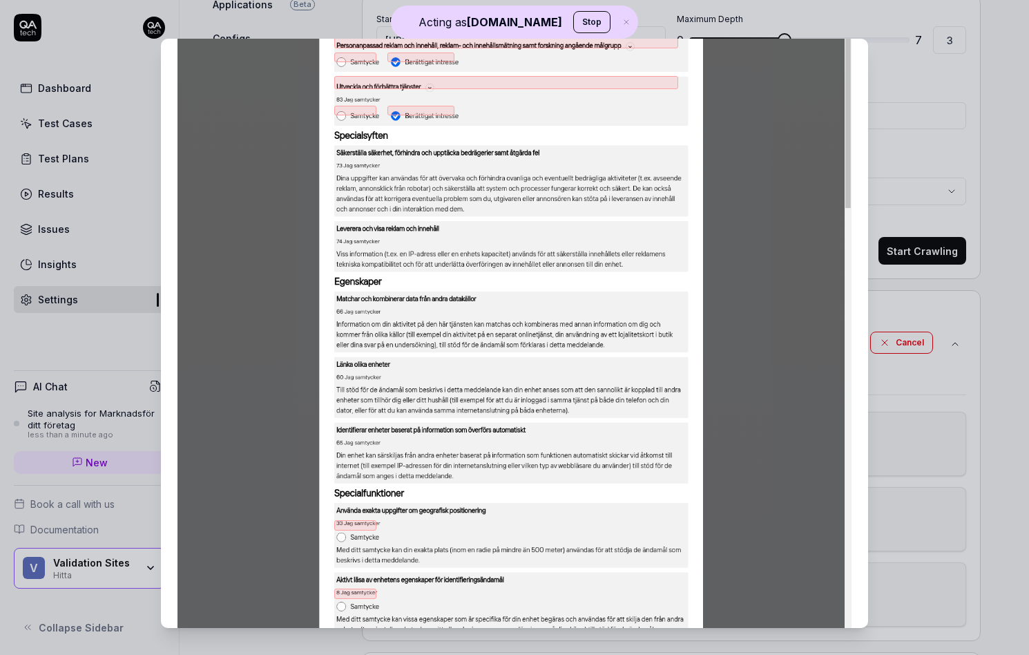
scroll to position [376, 0]
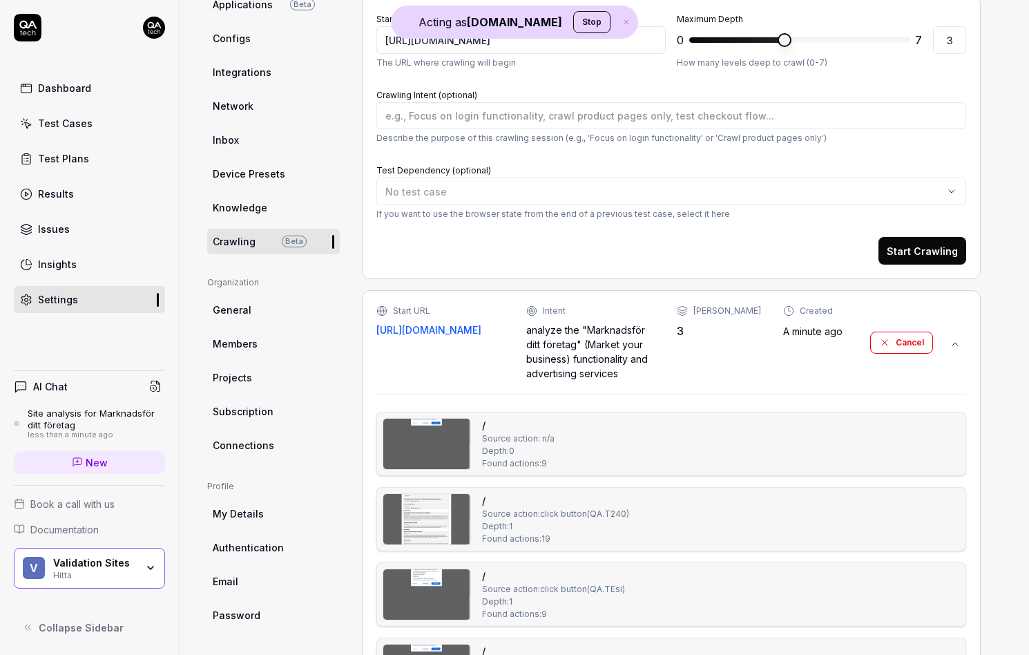
click at [446, 573] on img at bounding box center [426, 594] width 87 height 50
click at [429, 448] on img at bounding box center [426, 444] width 87 height 50
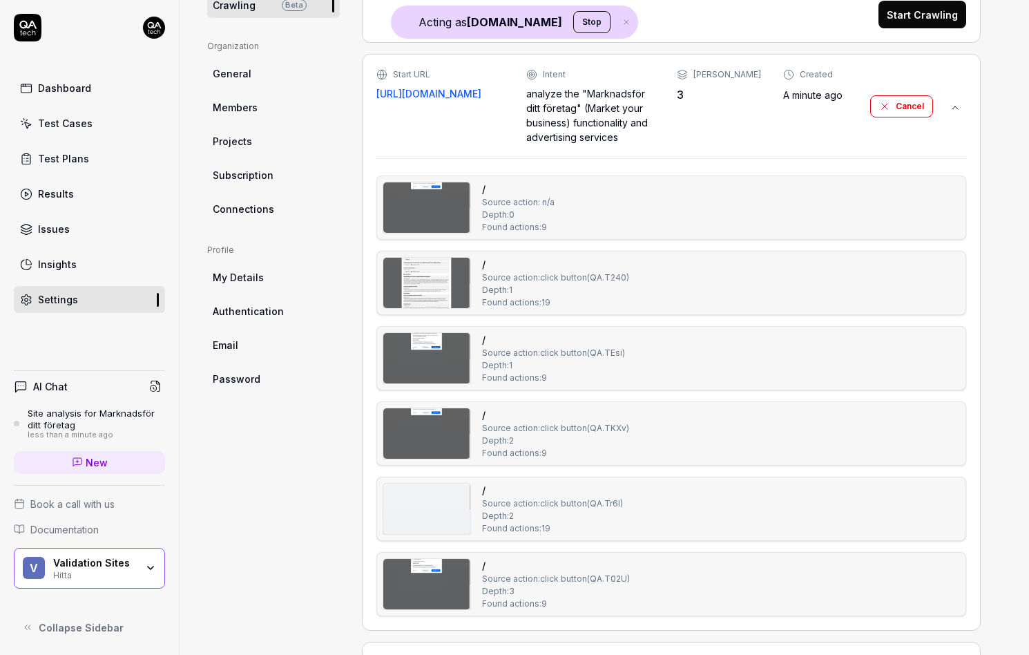
click at [424, 418] on img at bounding box center [426, 433] width 87 height 50
click at [432, 498] on img at bounding box center [426, 509] width 87 height 50
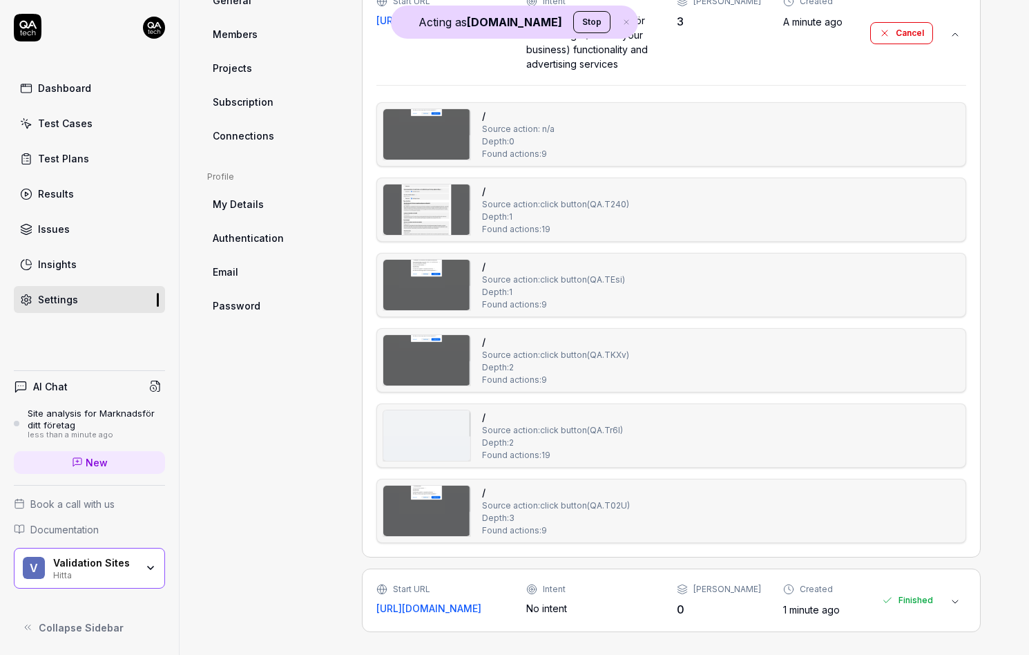
scroll to position [480, 0]
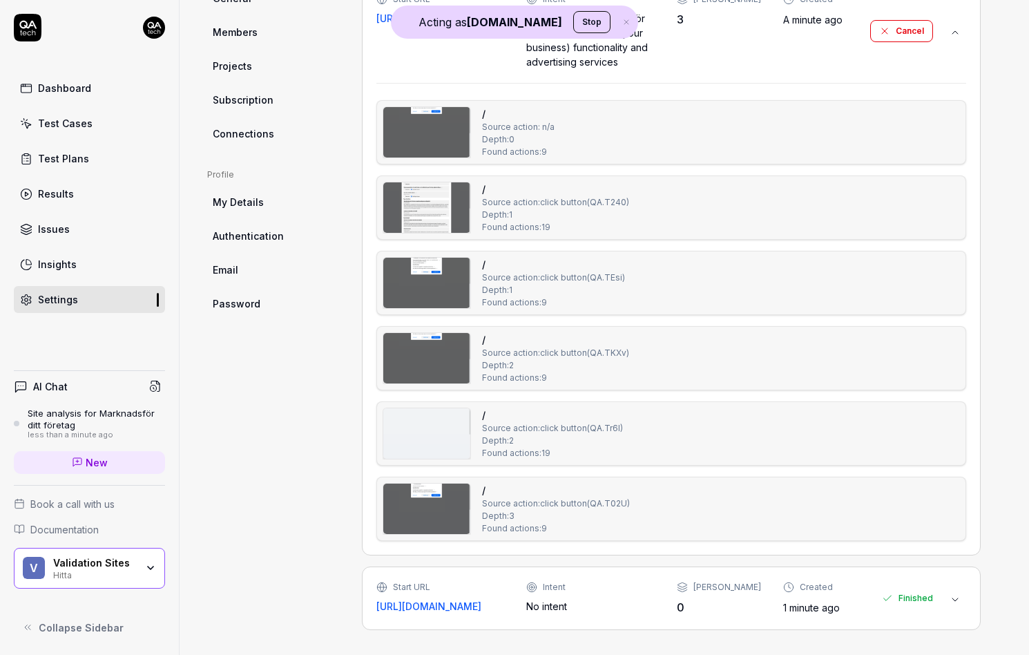
click at [428, 511] on img at bounding box center [426, 509] width 87 height 50
click at [381, 430] on div "/ Source action: click button ( QA.Tr6I ) Depth: 2 Found actions: 19" at bounding box center [672, 433] width 590 height 64
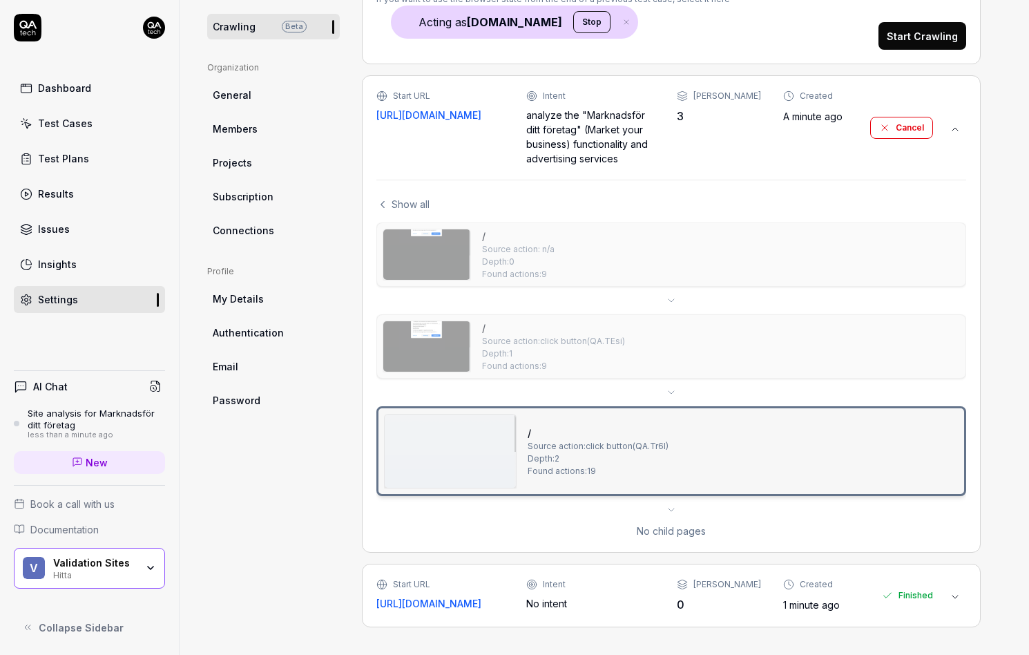
scroll to position [380, 0]
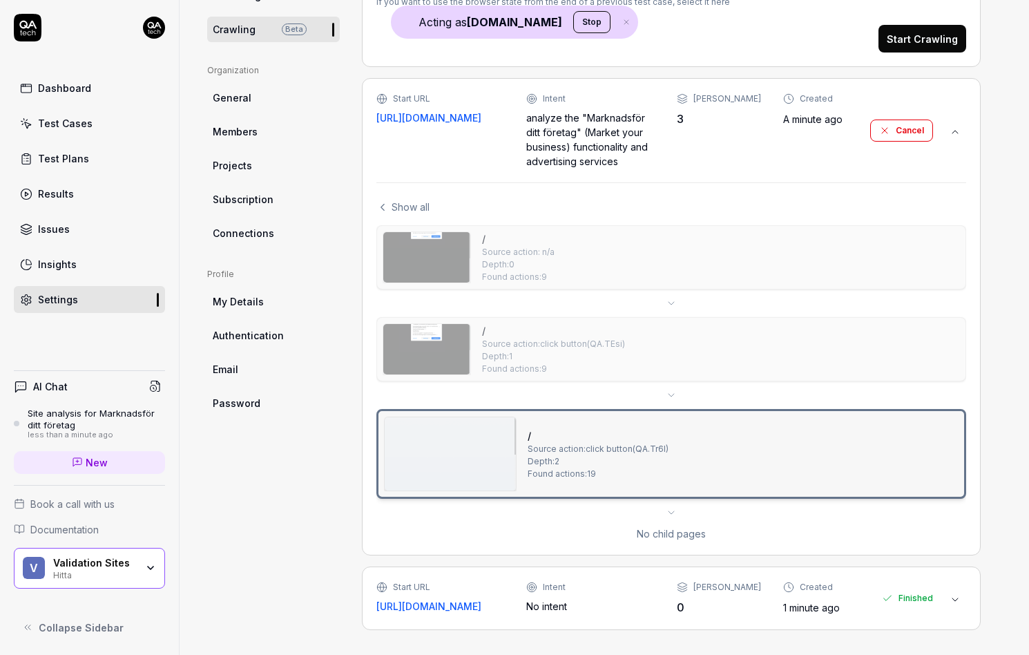
click at [416, 452] on img at bounding box center [450, 453] width 131 height 73
click at [447, 347] on img at bounding box center [426, 349] width 87 height 50
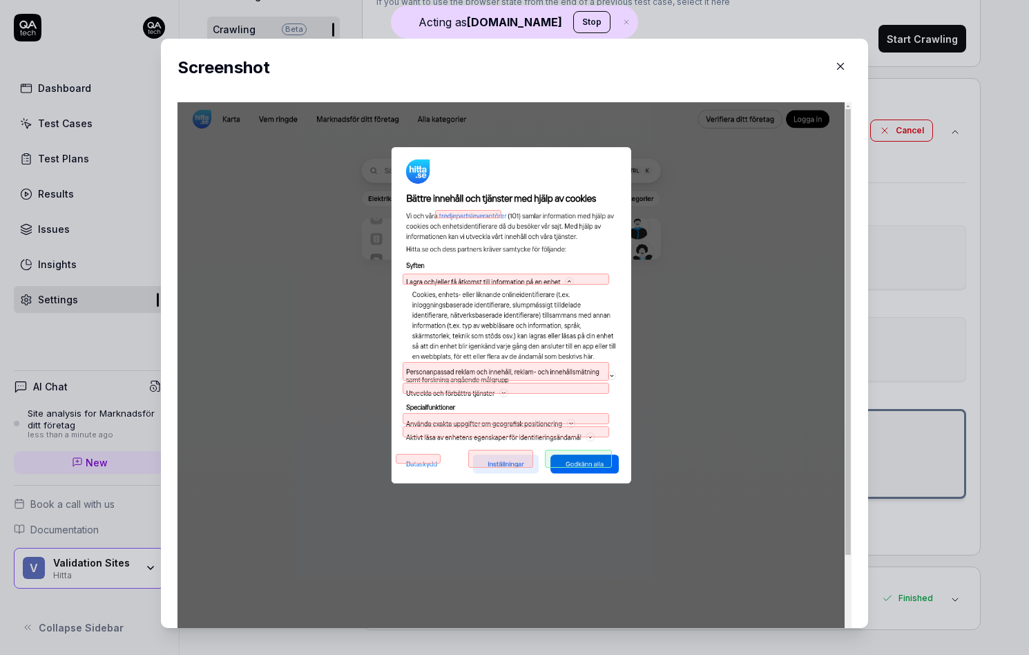
click at [891, 336] on div "​ Screenshot" at bounding box center [514, 327] width 1029 height 655
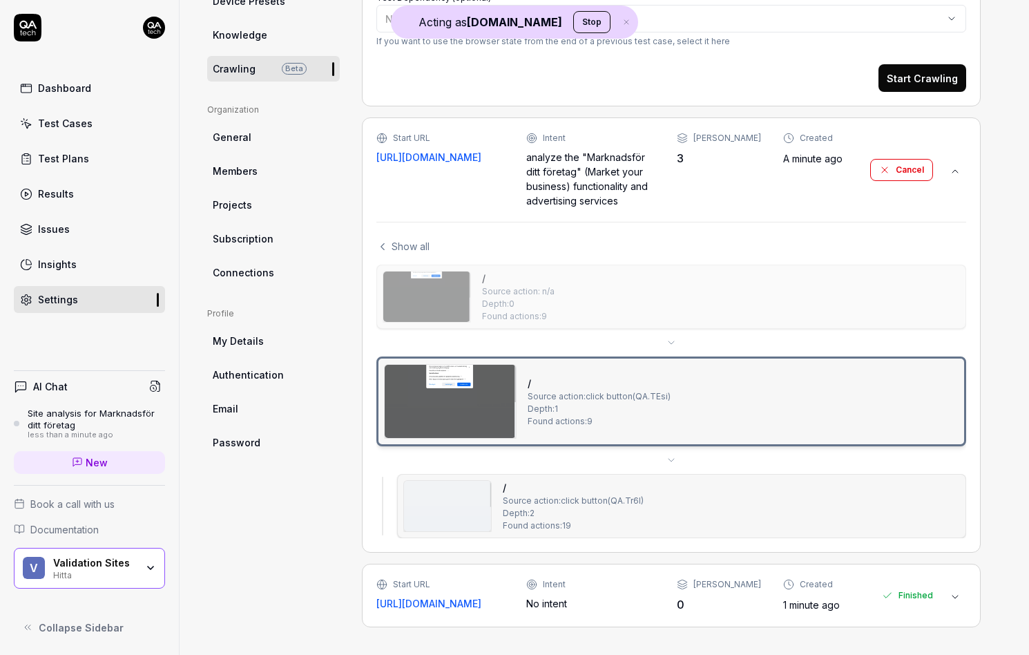
scroll to position [338, 0]
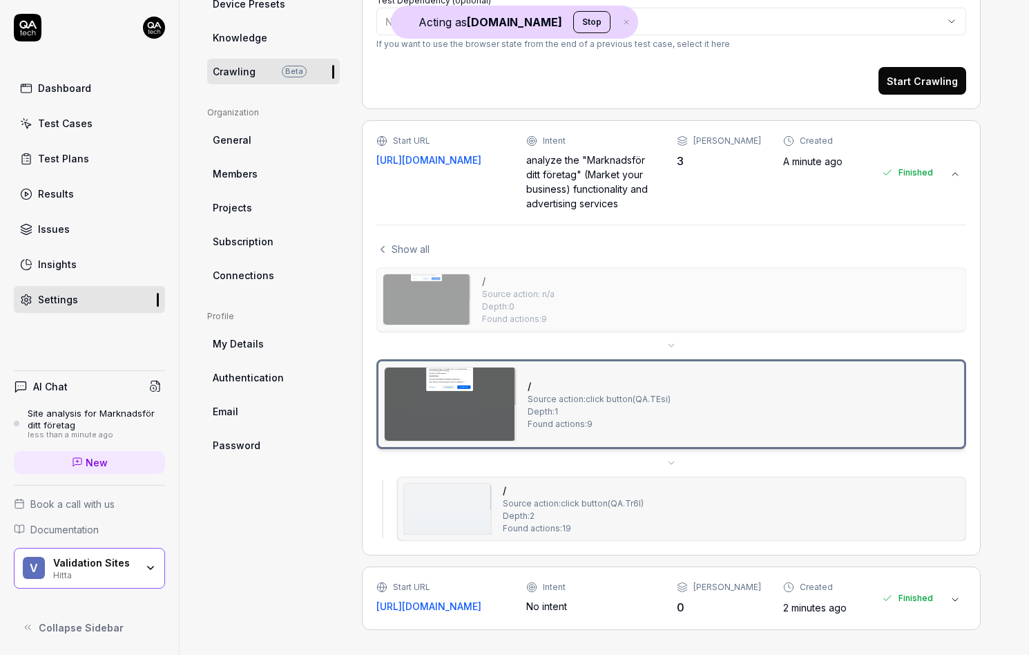
type textarea "*"
click at [421, 426] on img at bounding box center [450, 404] width 131 height 73
click at [418, 312] on img at bounding box center [426, 299] width 87 height 50
click at [412, 310] on img at bounding box center [426, 299] width 87 height 50
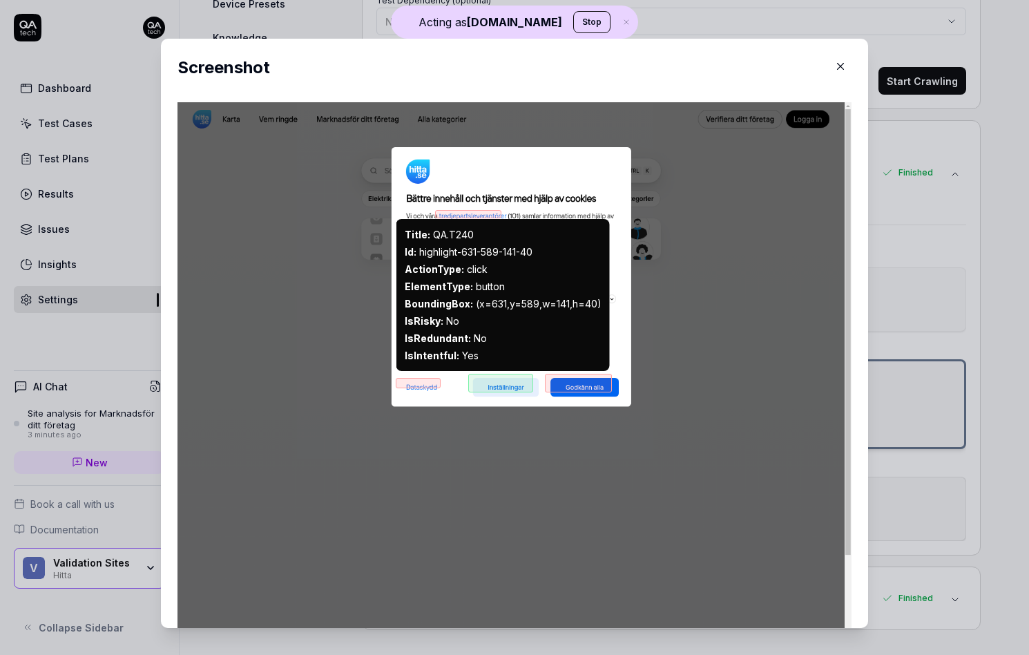
click at [508, 387] on div at bounding box center [500, 383] width 65 height 19
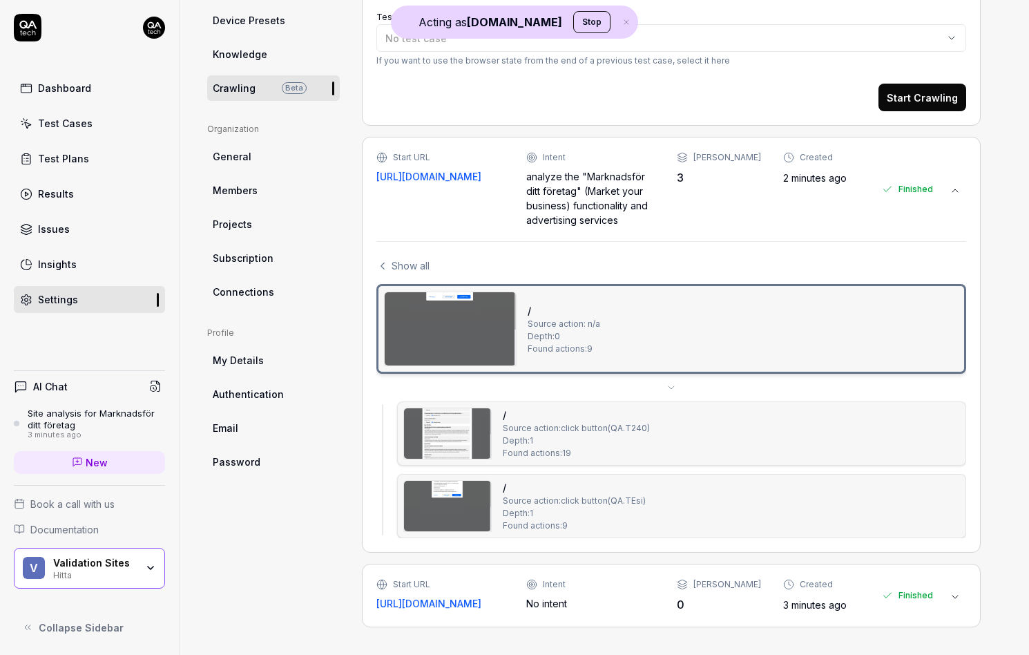
scroll to position [319, 0]
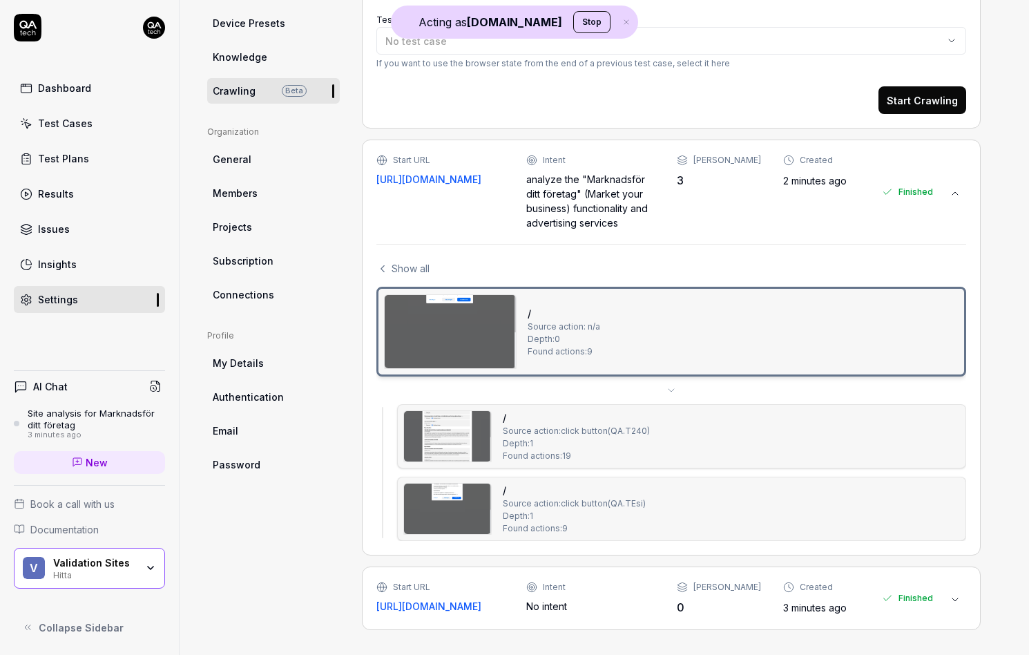
click at [471, 444] on img at bounding box center [447, 436] width 87 height 50
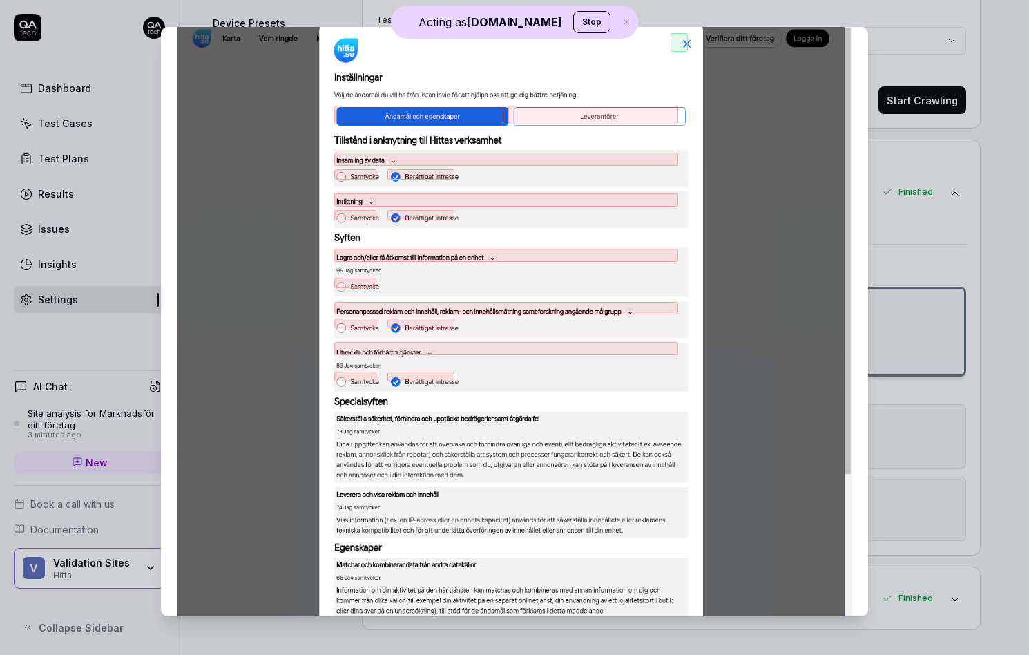
scroll to position [0, 0]
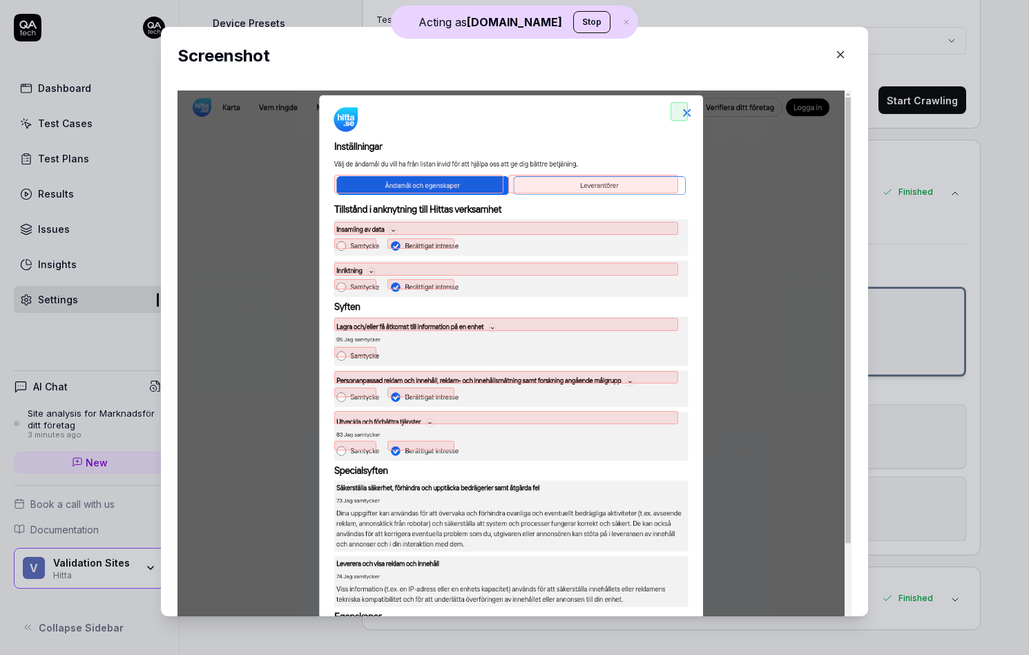
click at [385, 228] on div at bounding box center [506, 228] width 344 height 13
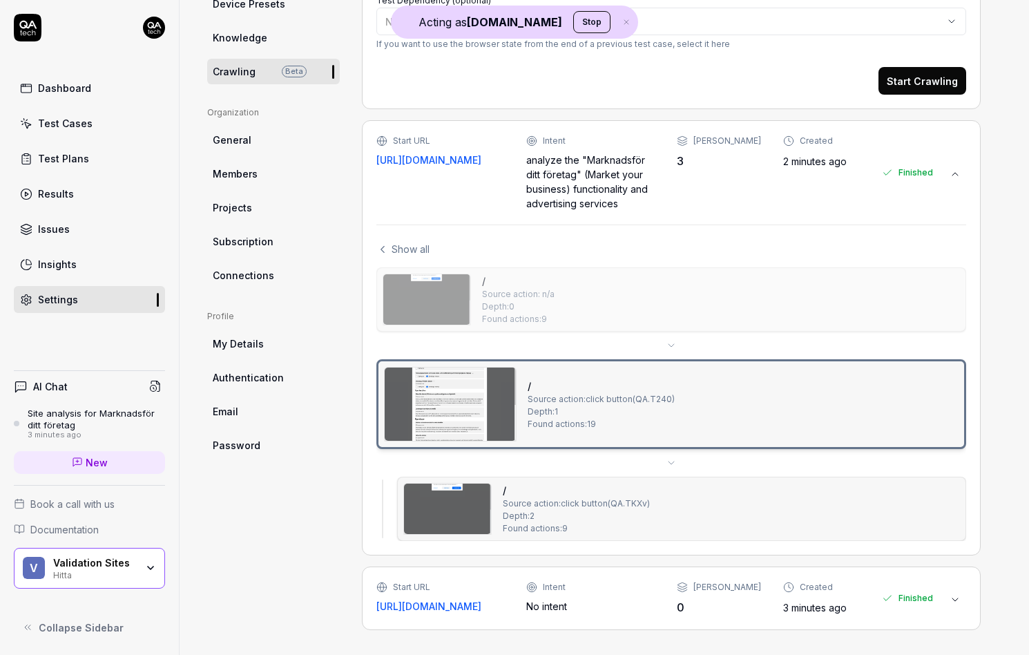
click at [413, 243] on span "Show all" at bounding box center [411, 249] width 38 height 15
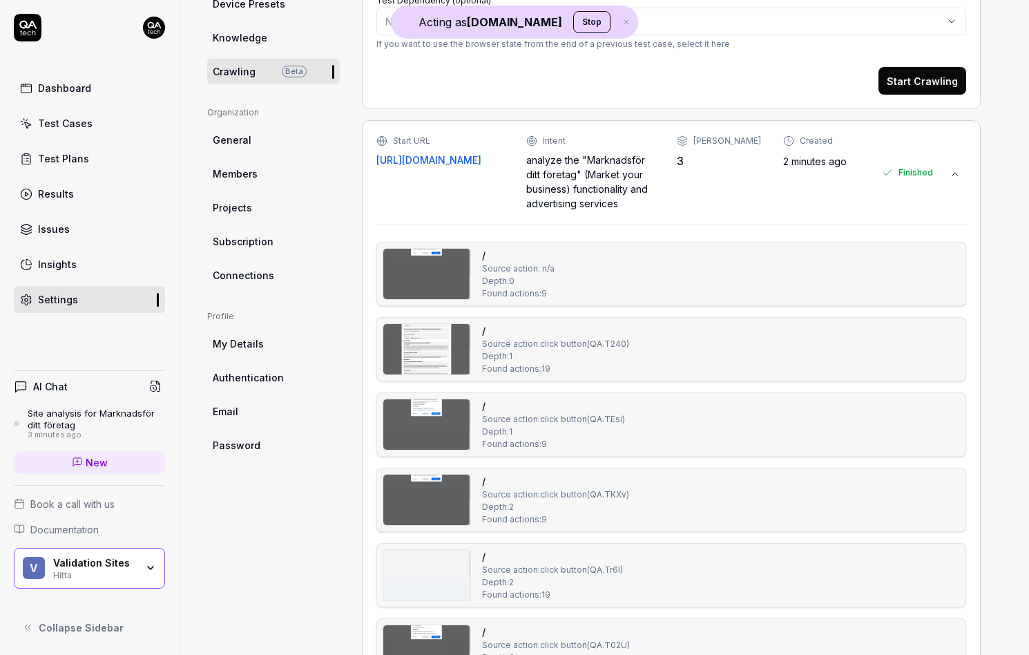
scroll to position [480, 0]
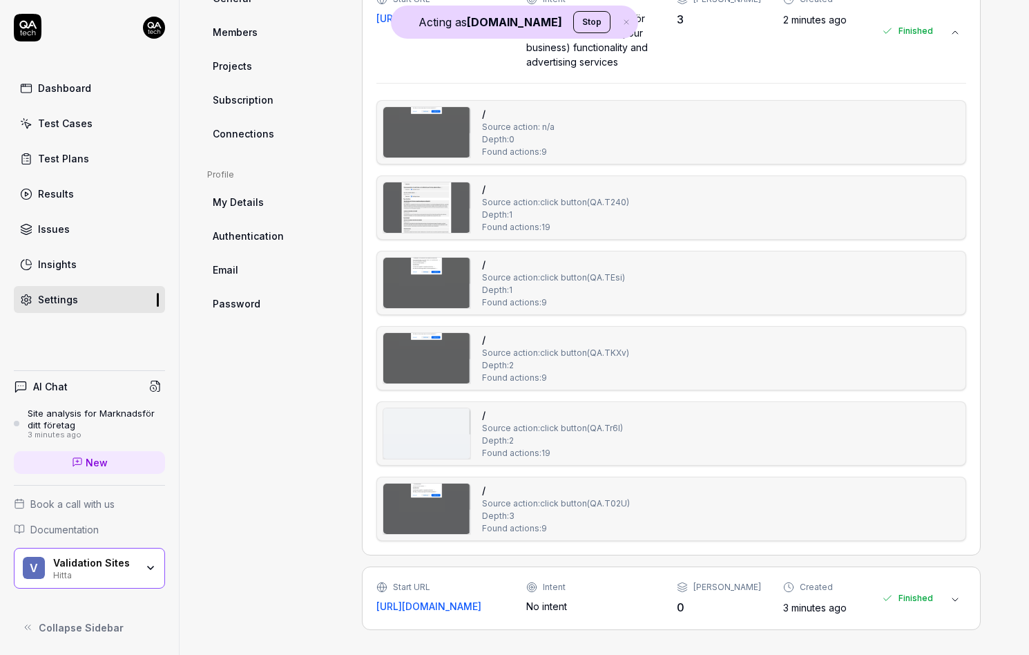
click at [453, 430] on img at bounding box center [426, 433] width 87 height 50
type textarea "*"
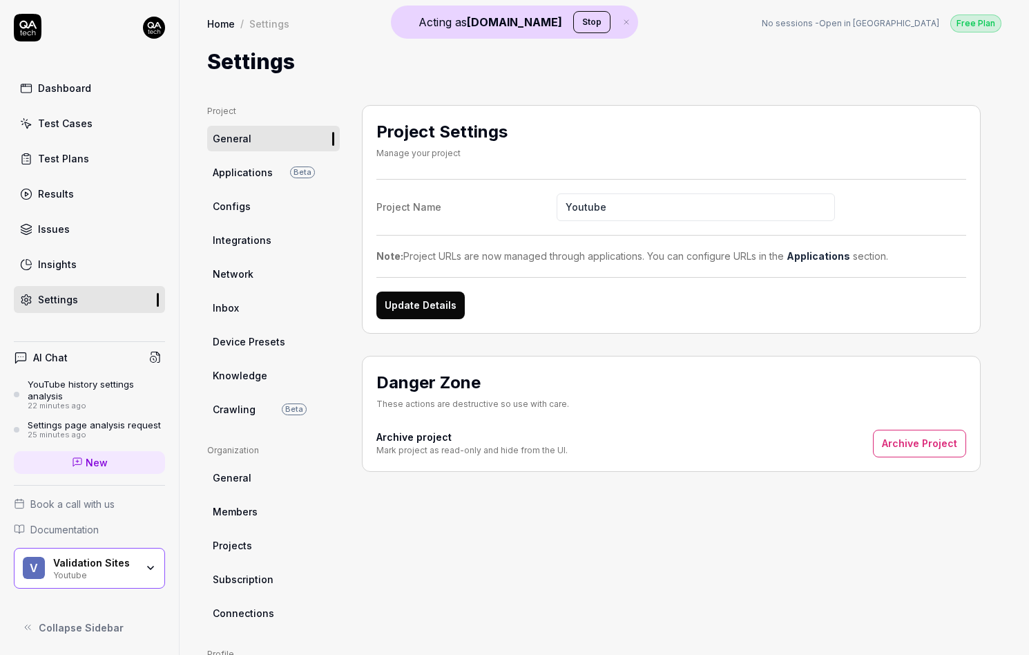
scroll to position [168, 0]
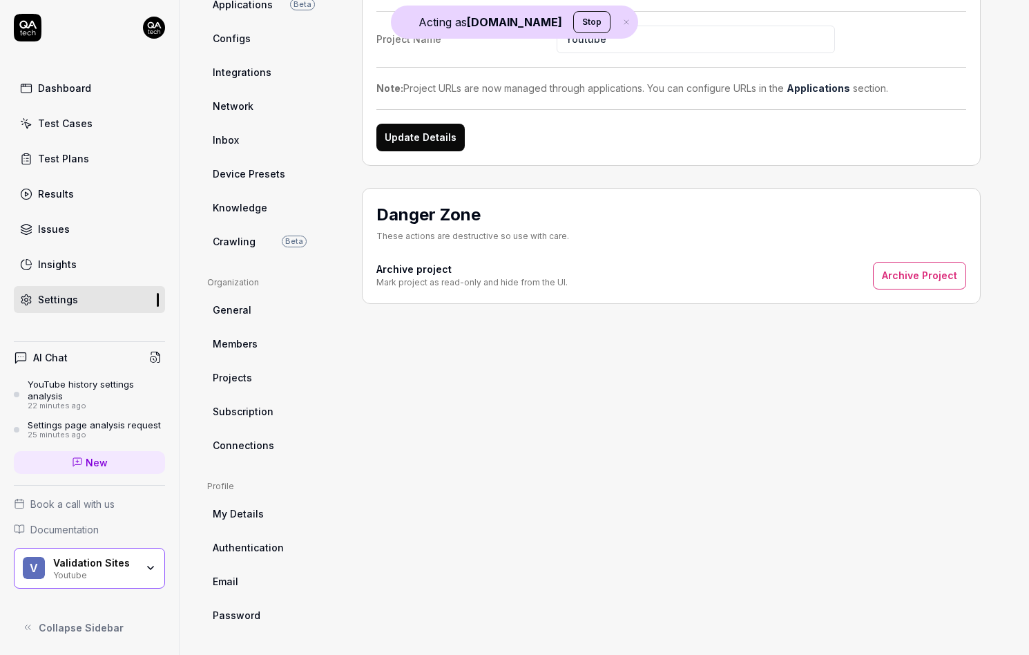
click at [240, 243] on span "Crawling" at bounding box center [234, 241] width 43 height 15
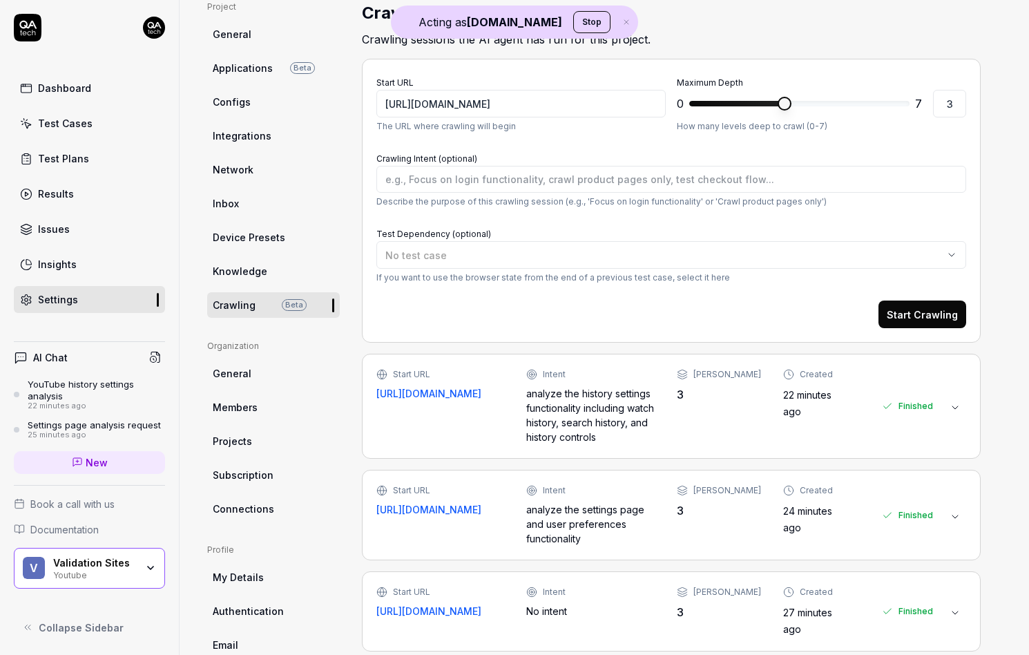
click at [574, 418] on div "analyze the history settings functionality including watch history, search hist…" at bounding box center [590, 415] width 128 height 58
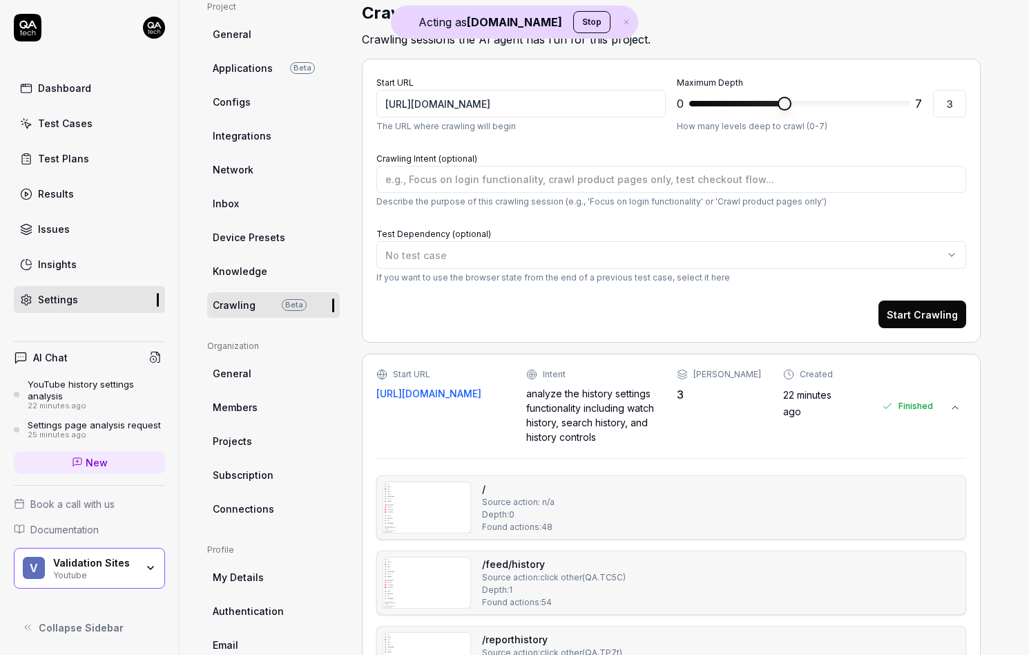
click at [433, 522] on img at bounding box center [426, 507] width 87 height 50
click at [99, 466] on span "New" at bounding box center [97, 462] width 22 height 15
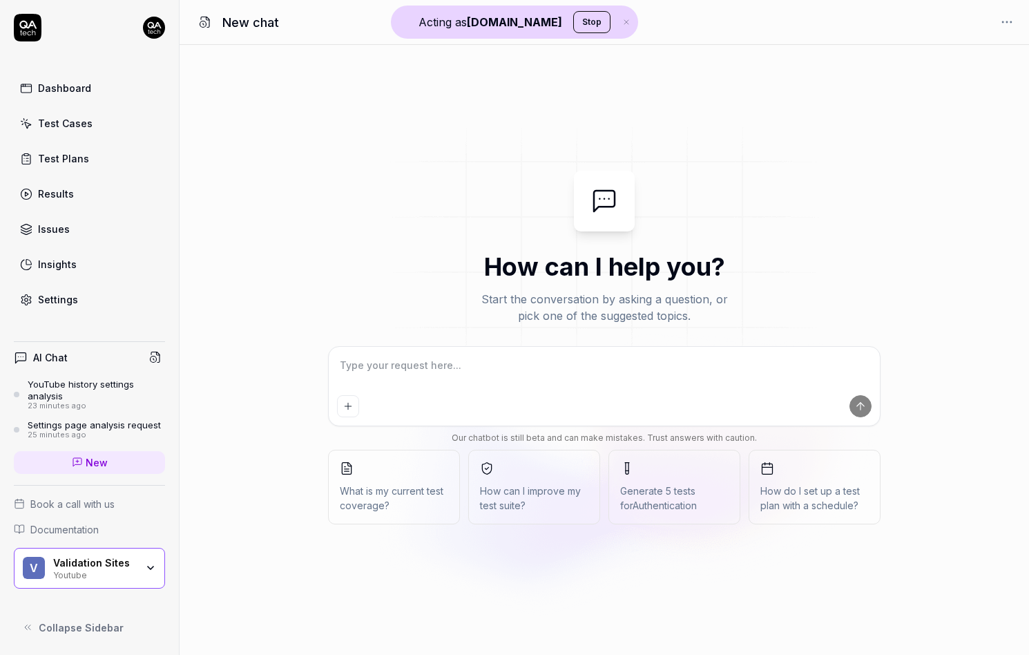
click at [433, 379] on textarea at bounding box center [604, 372] width 535 height 35
type textarea "*"
type textarea "C"
type textarea "*"
type textarea "Ca"
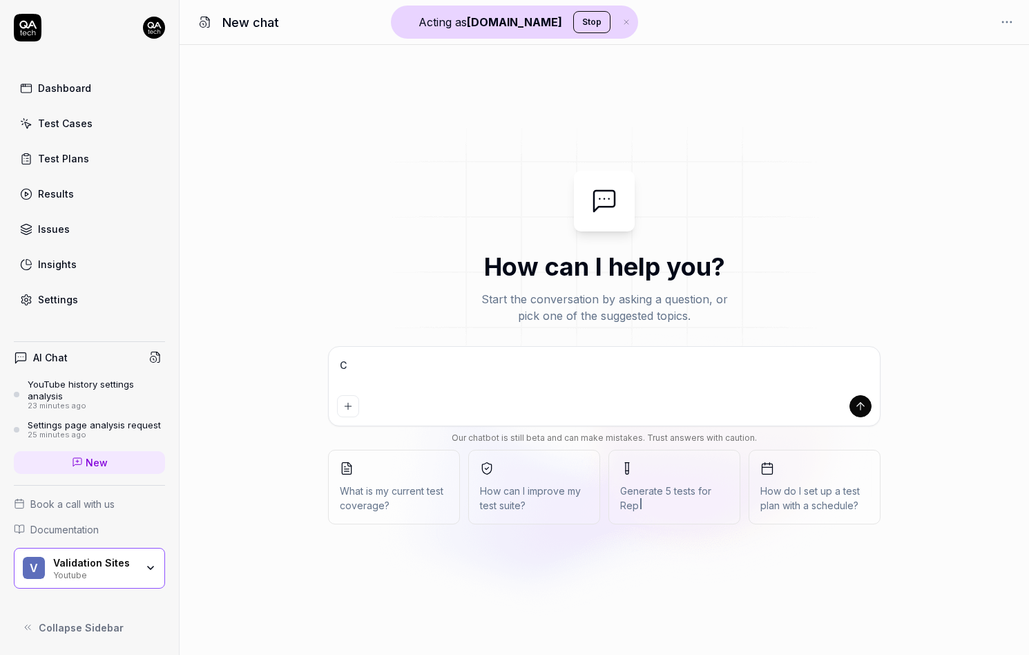
type textarea "*"
type textarea "Can"
type textarea "*"
type textarea "Can"
type textarea "*"
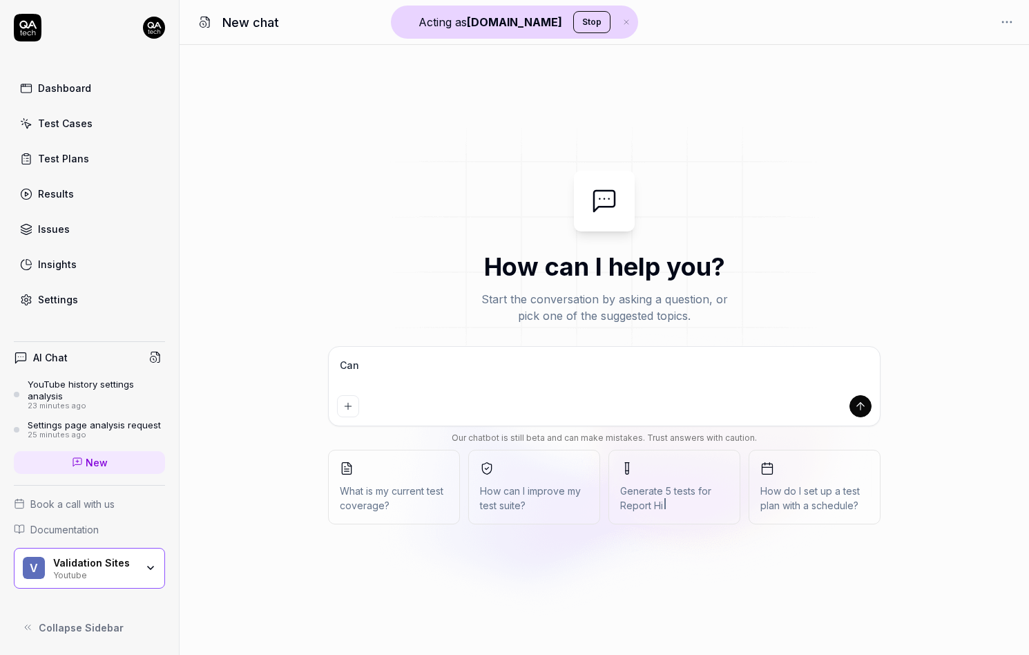
type textarea "Can y"
type textarea "*"
type textarea "Can yo"
type textarea "*"
type textarea "Can you"
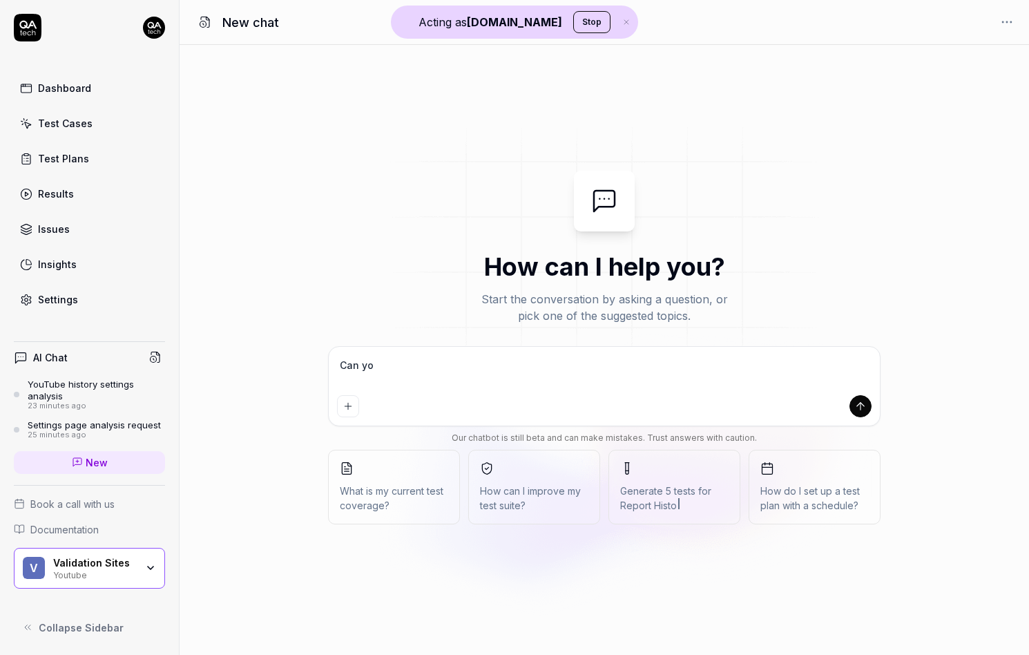
type textarea "*"
type textarea "Can you"
type textarea "*"
type textarea "Can you a"
type textarea "*"
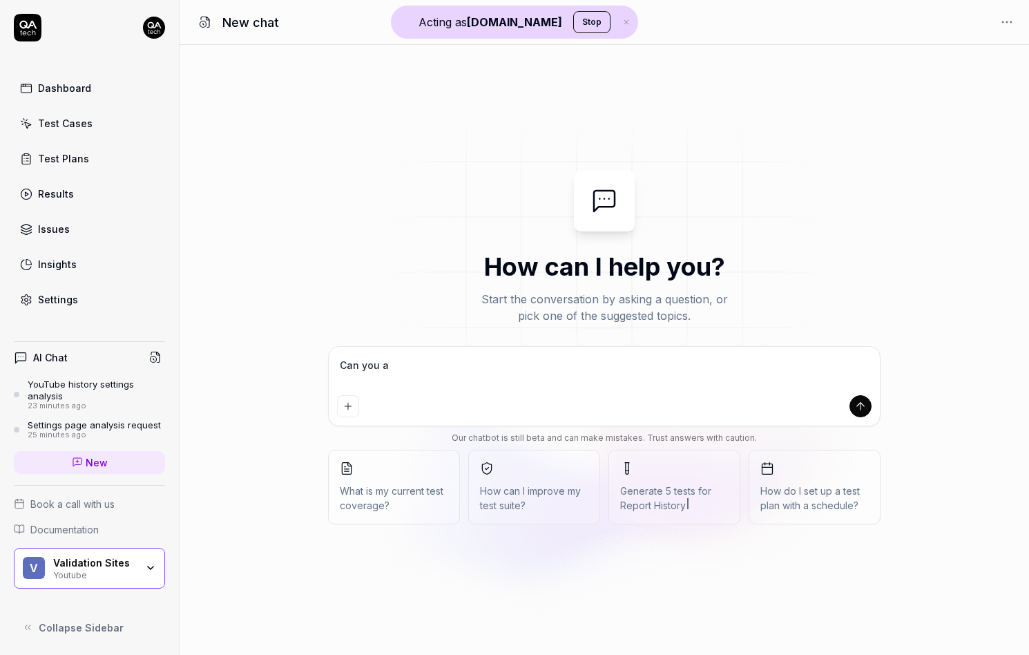
type textarea "Can you an"
type textarea "*"
type textarea "Can you [PERSON_NAME]"
type textarea "*"
type textarea "Can you anal"
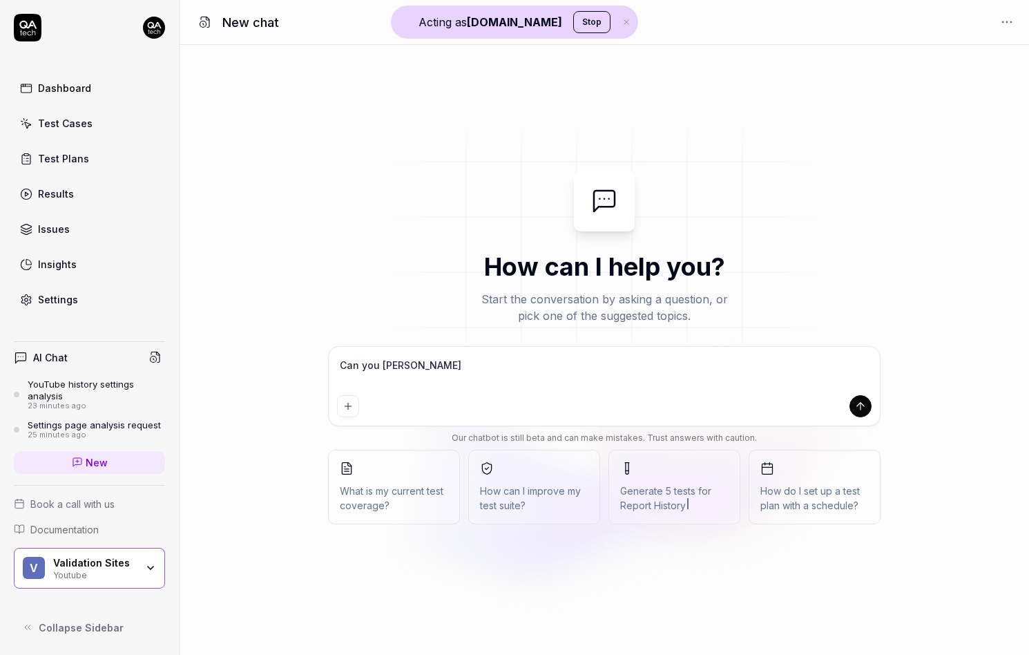
type textarea "*"
type textarea "Can you analy"
type textarea "*"
type textarea "Can you analyz"
type textarea "*"
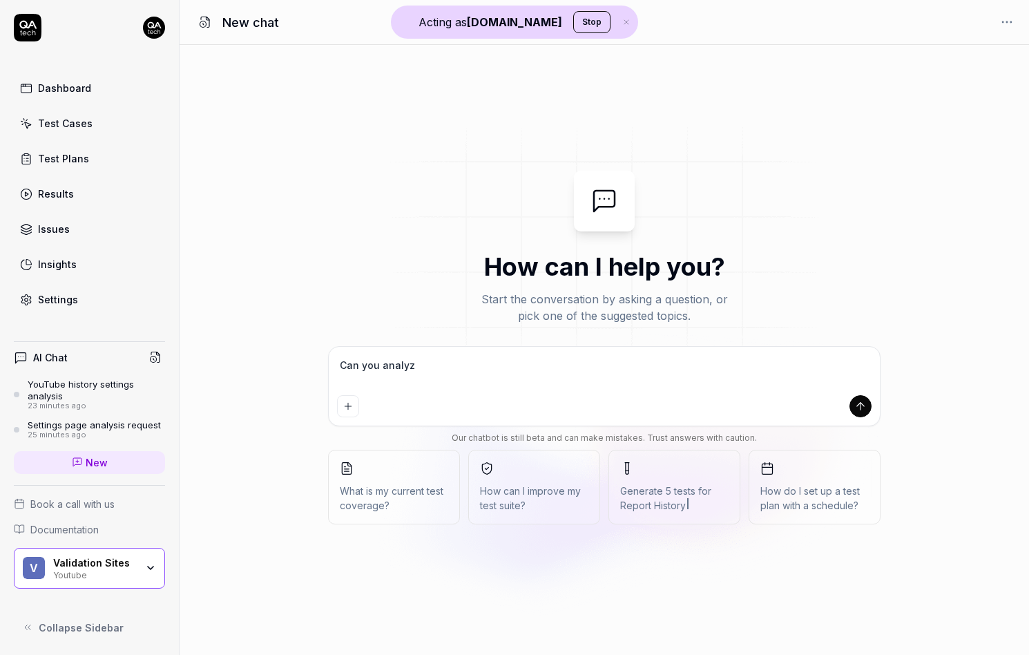
type textarea "Can you analyze"
type textarea "*"
type textarea "Can you analyze"
type textarea "*"
type textarea "Can you analyze m"
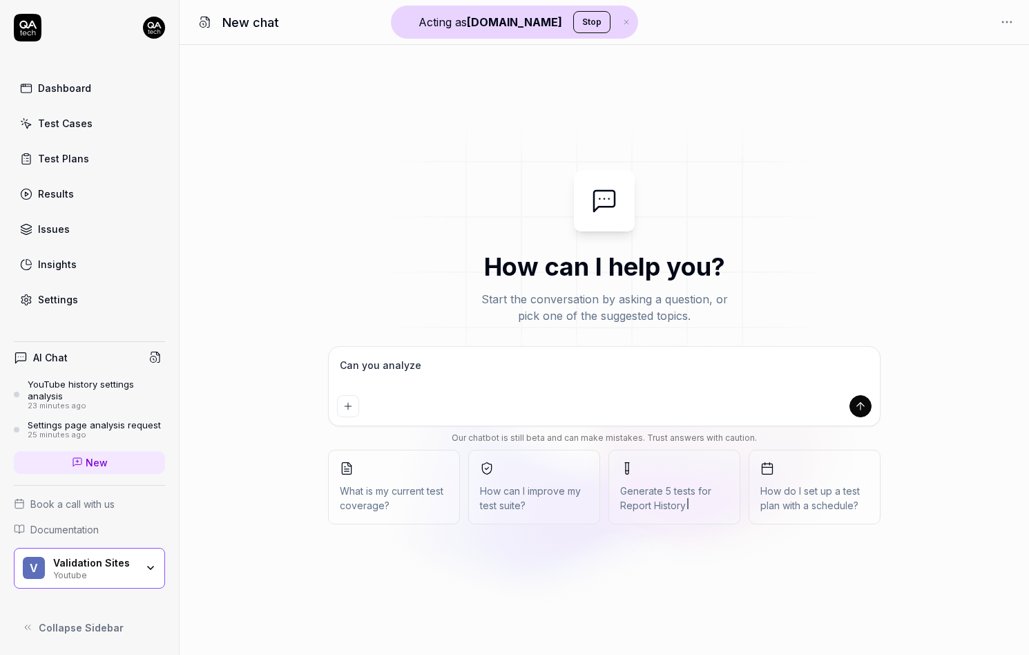
type textarea "*"
type textarea "Can you analyze my"
type textarea "*"
type textarea "Can you analyze my"
type textarea "*"
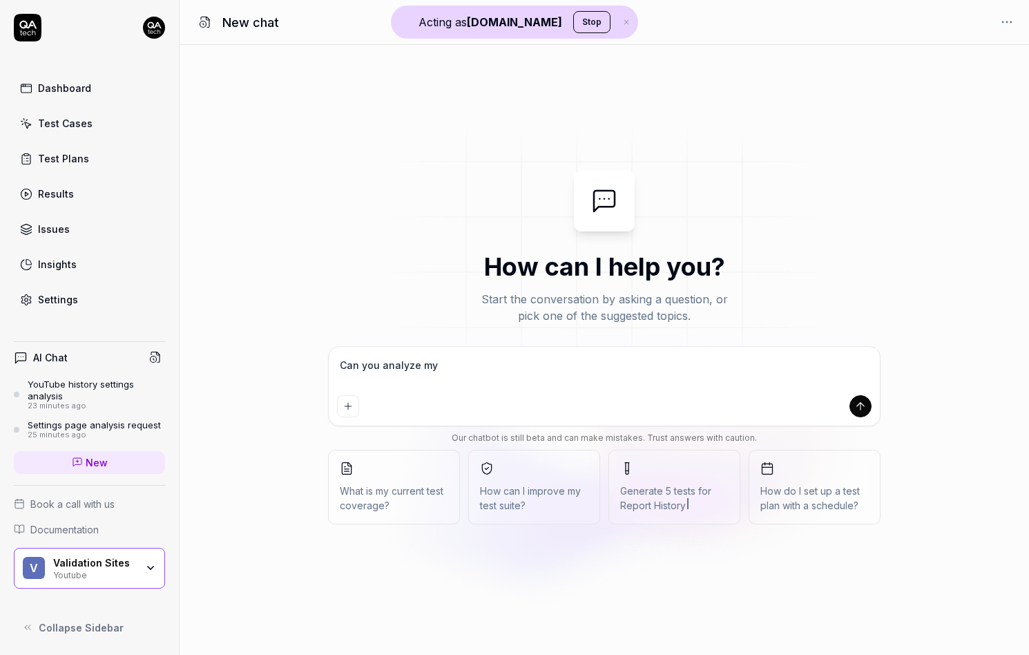
type textarea "Can you analyze my w"
type textarea "*"
type textarea "Can you analyze my we"
type textarea "*"
type textarea "Can you analyze my web"
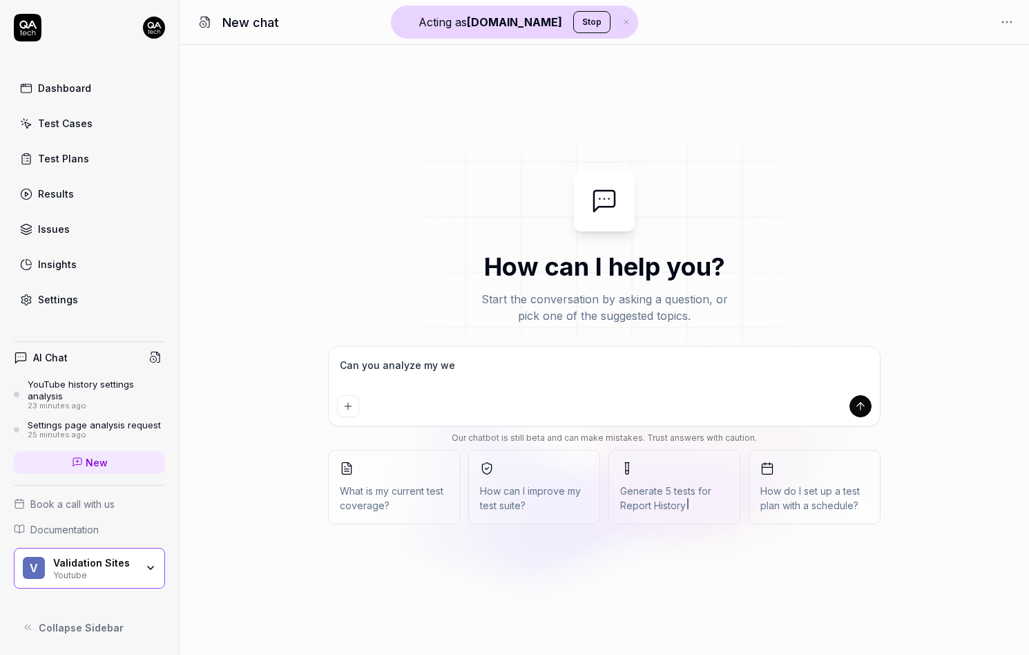
type textarea "*"
type textarea "Can you analyze my webs"
type textarea "*"
type textarea "Can you analyze my websi"
type textarea "*"
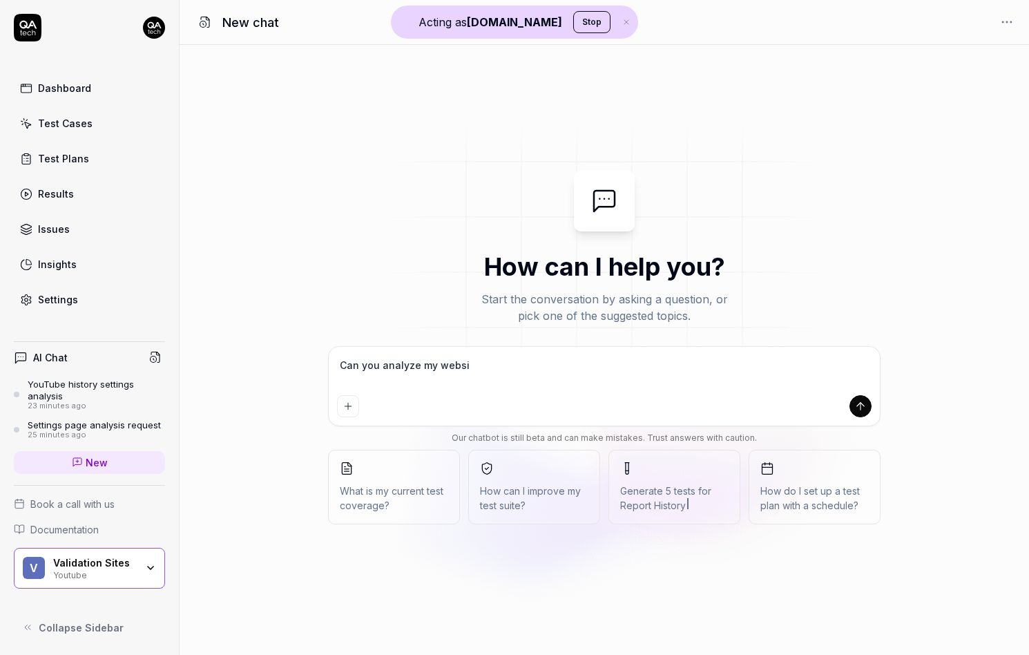
type textarea "Can you analyze my websit"
type textarea "*"
type textarea "Can you analyze my website"
type textarea "*"
type textarea "Can you analyze my website,"
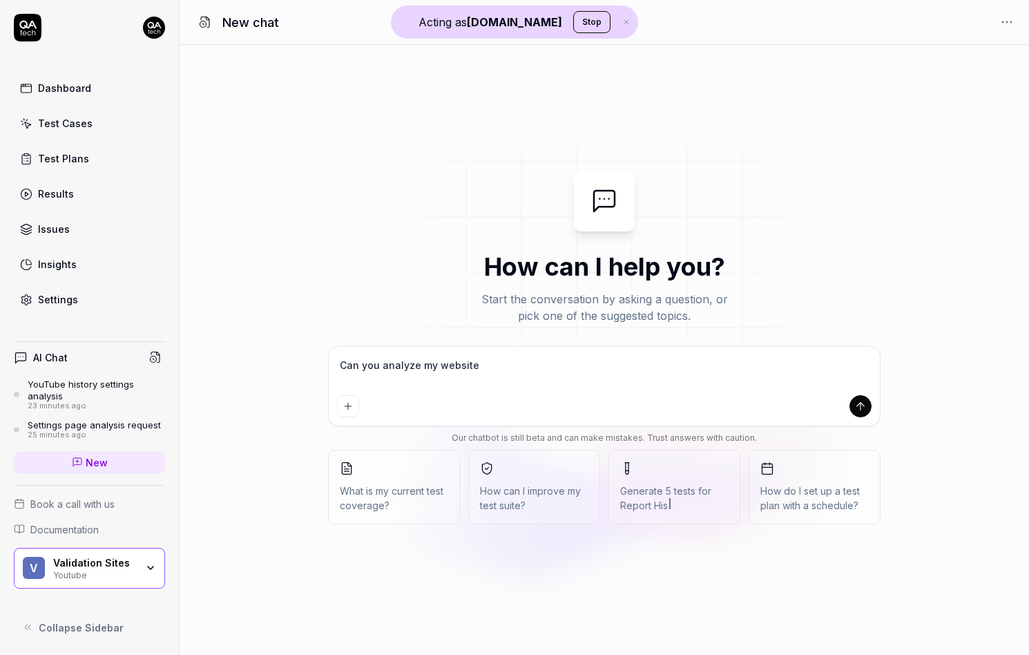
type textarea "*"
type textarea "Can you analyze my website,"
type textarea "*"
type textarea "Can you analyze my website, f"
type textarea "*"
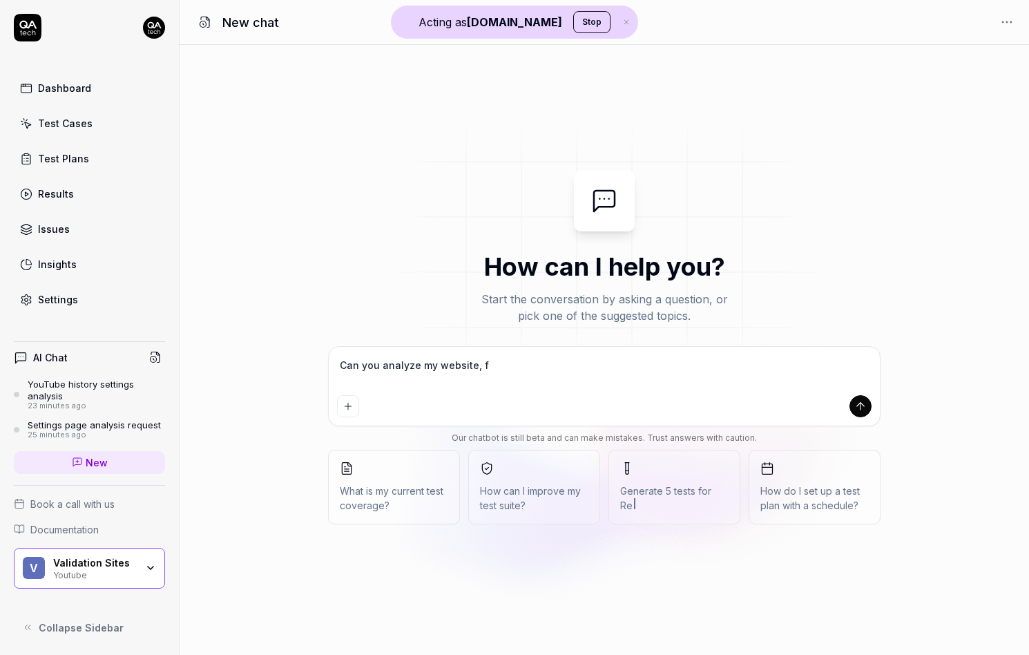
type textarea "Can you analyze my website, fo"
type textarea "*"
type textarea "Can you analyze my website, foc"
type textarea "*"
type textarea "Can you analyze my website, focu"
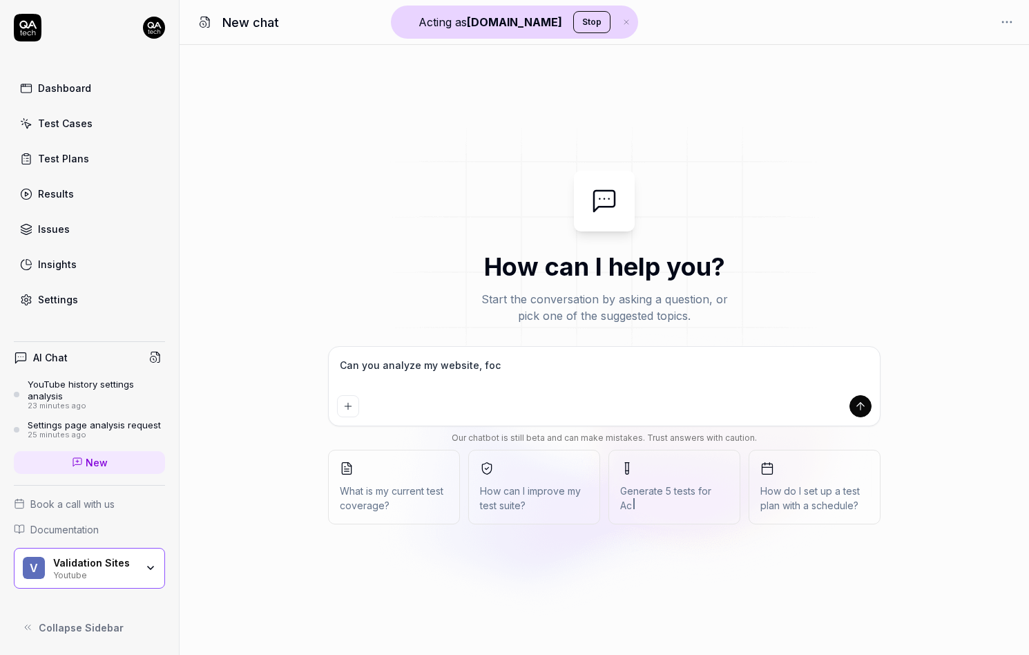
type textarea "*"
type textarea "Can you analyze my website, focus"
type textarea "*"
type textarea "Can you analyze my website, focusi"
type textarea "*"
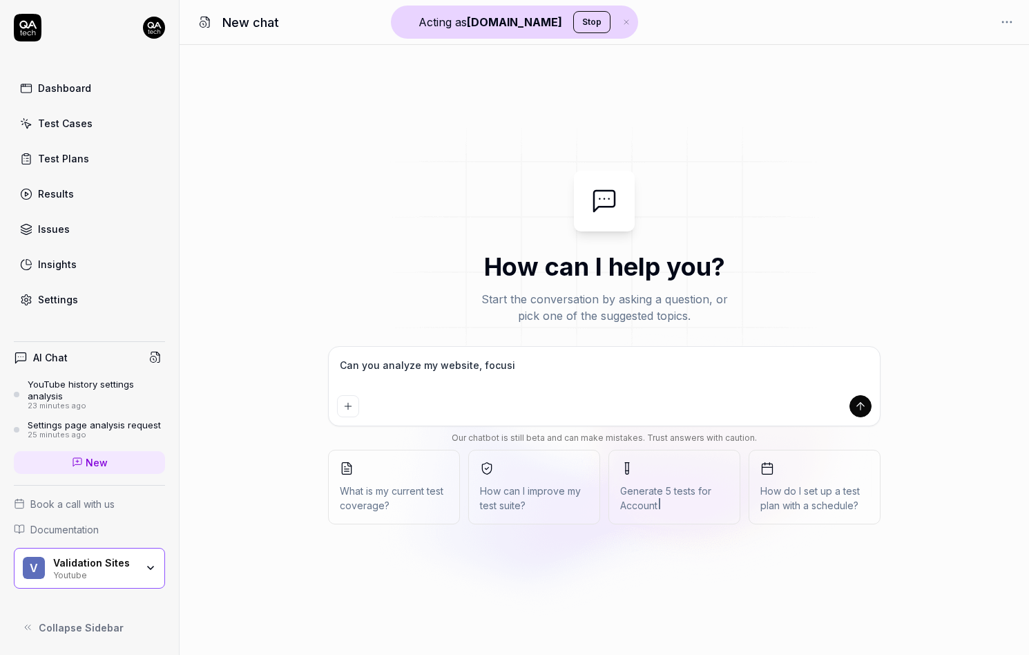
type textarea "Can you analyze my website, focusin"
type textarea "*"
type textarea "Can you analyze my website, focusing"
type textarea "*"
type textarea "Can you analyze my website, focusing"
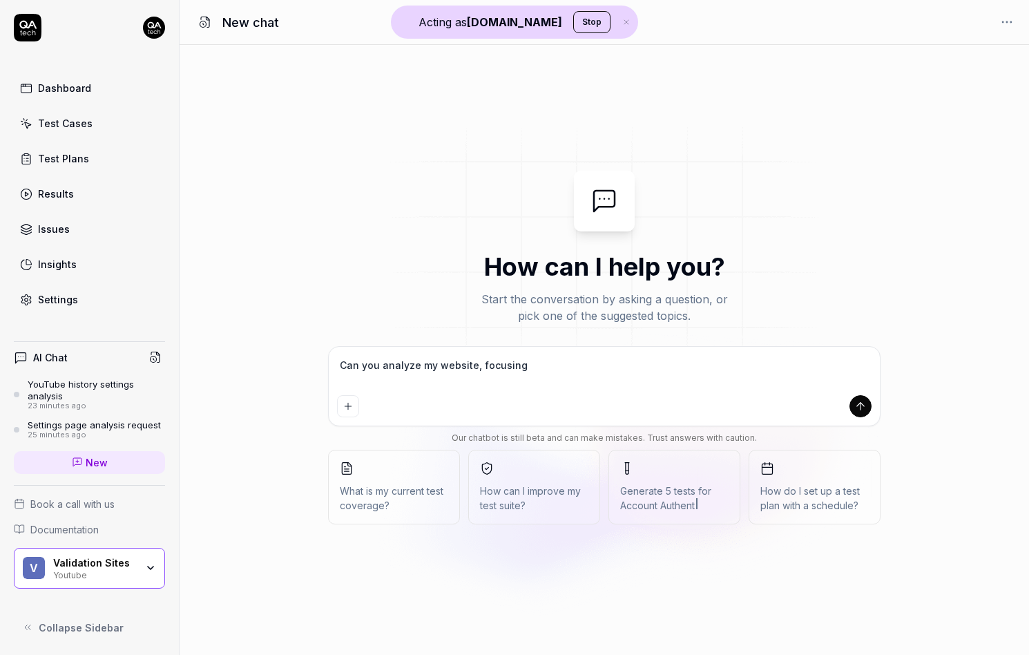
type textarea "*"
type textarea "Can you analyze my website, focusing o"
type textarea "*"
type textarea "Can you analyze my website, focusing on"
type textarea "*"
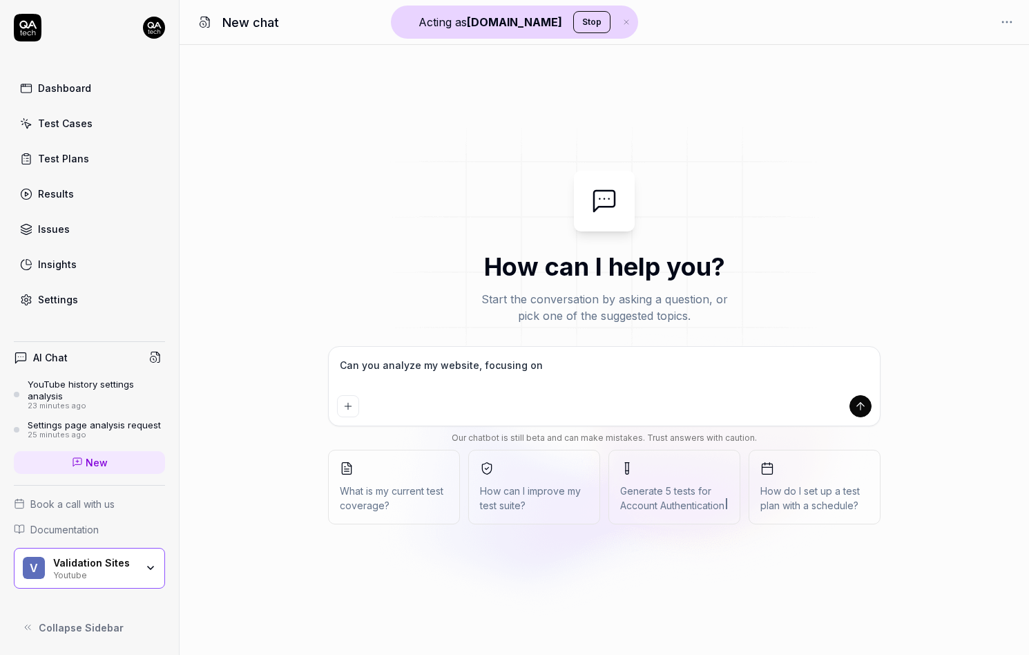
type textarea "Can you analyze my website, focusing on"
type textarea "*"
type textarea "C"
type textarea "*"
type textarea "Ca"
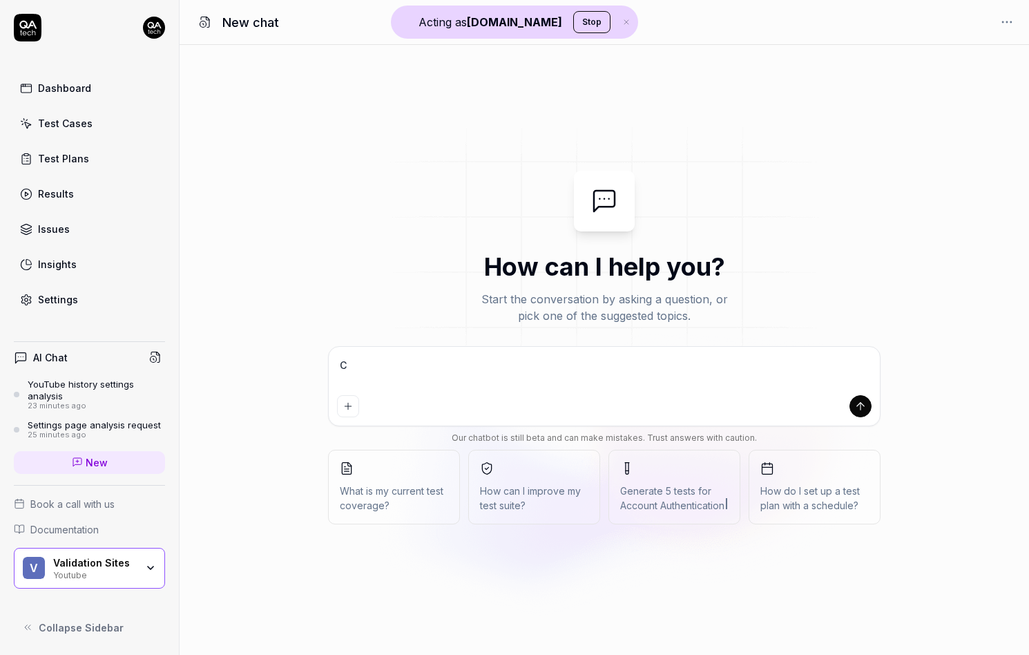
type textarea "*"
type textarea "Can"
type textarea "*"
type textarea "Can"
type textarea "*"
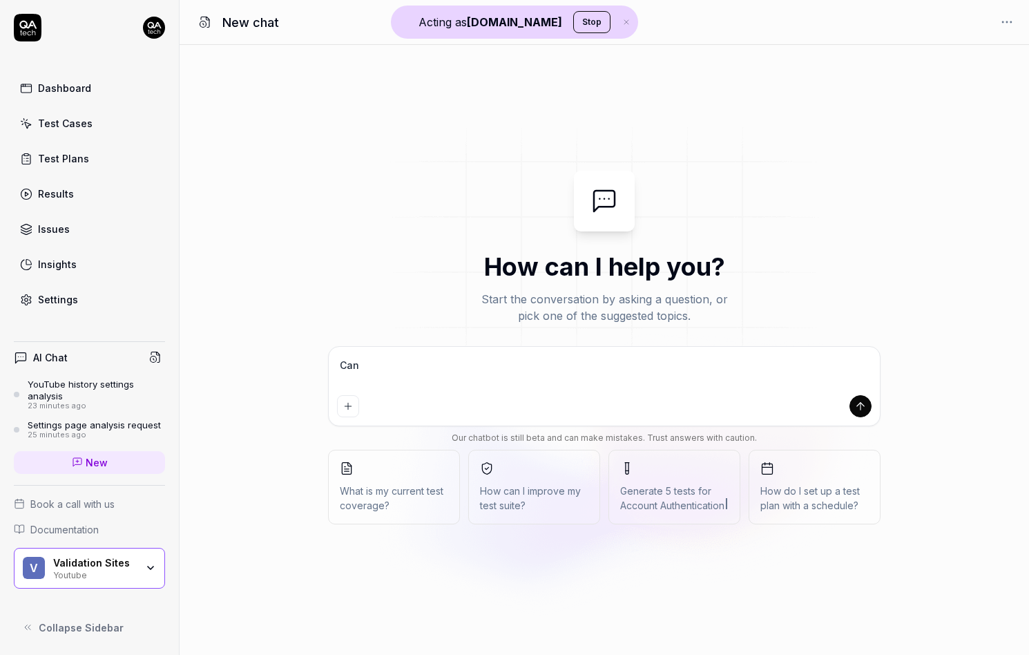
type textarea "Can y"
type textarea "*"
type textarea "Can yo"
type textarea "*"
type textarea "Can you"
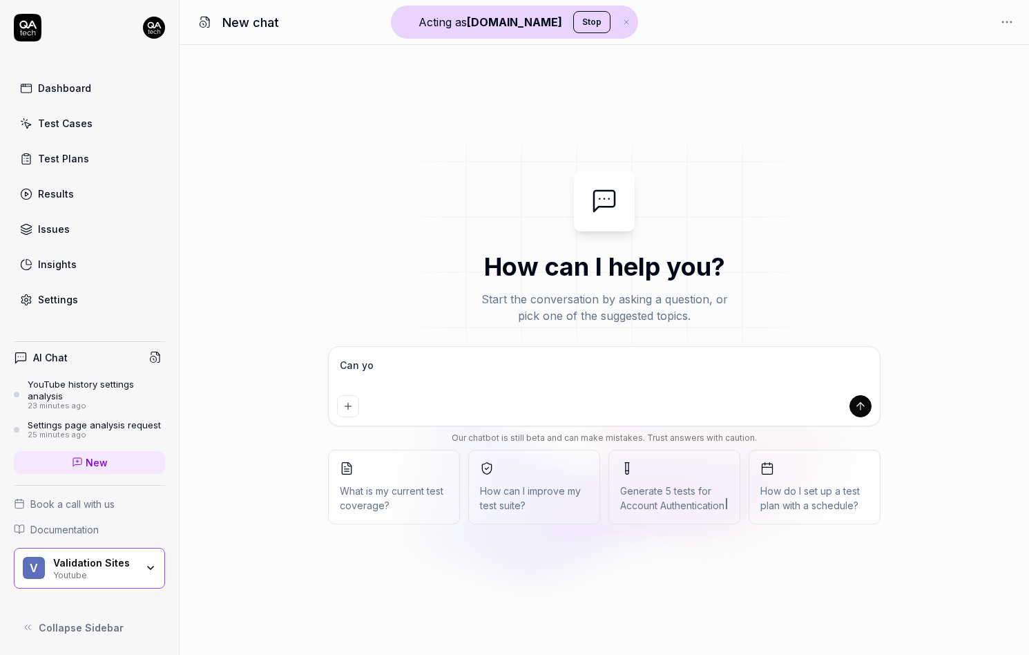
type textarea "*"
type textarea "Can you"
type textarea "*"
type textarea "Can you r"
type textarea "*"
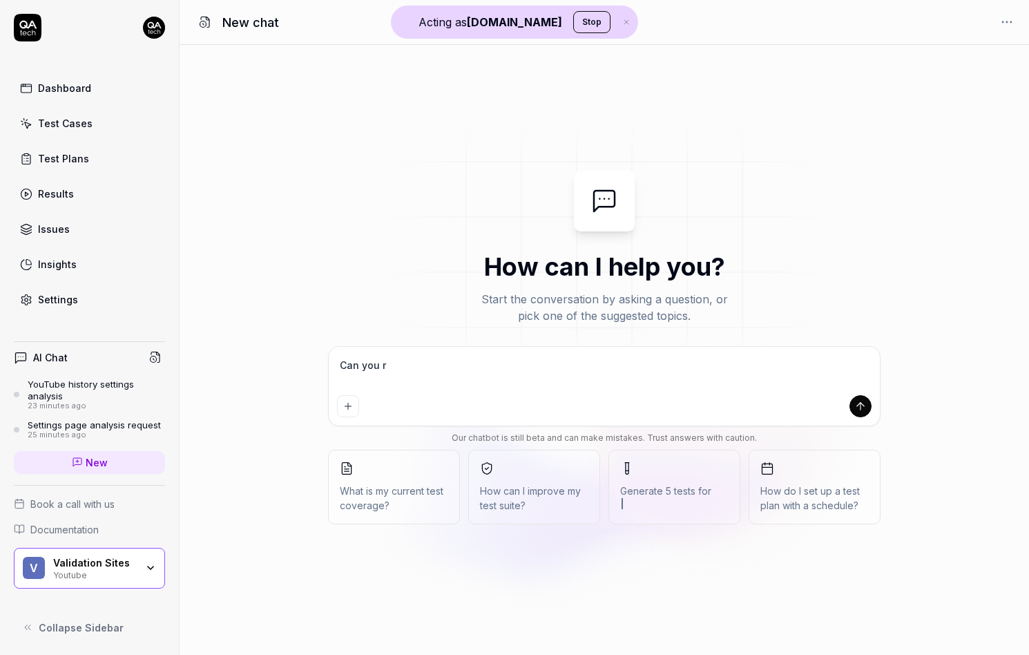
type textarea "Can you ru"
type textarea "*"
type textarea "Can you run"
type textarea "*"
type textarea "Can you run"
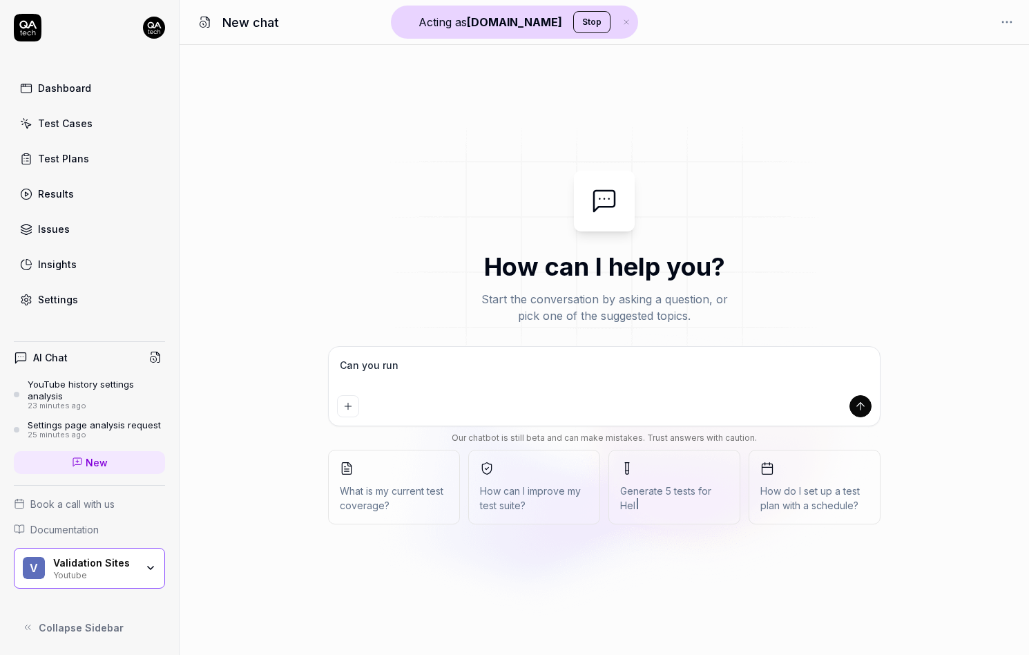
type textarea "*"
type textarea "Can you run a"
type textarea "*"
type textarea "Can you run an"
type textarea "*"
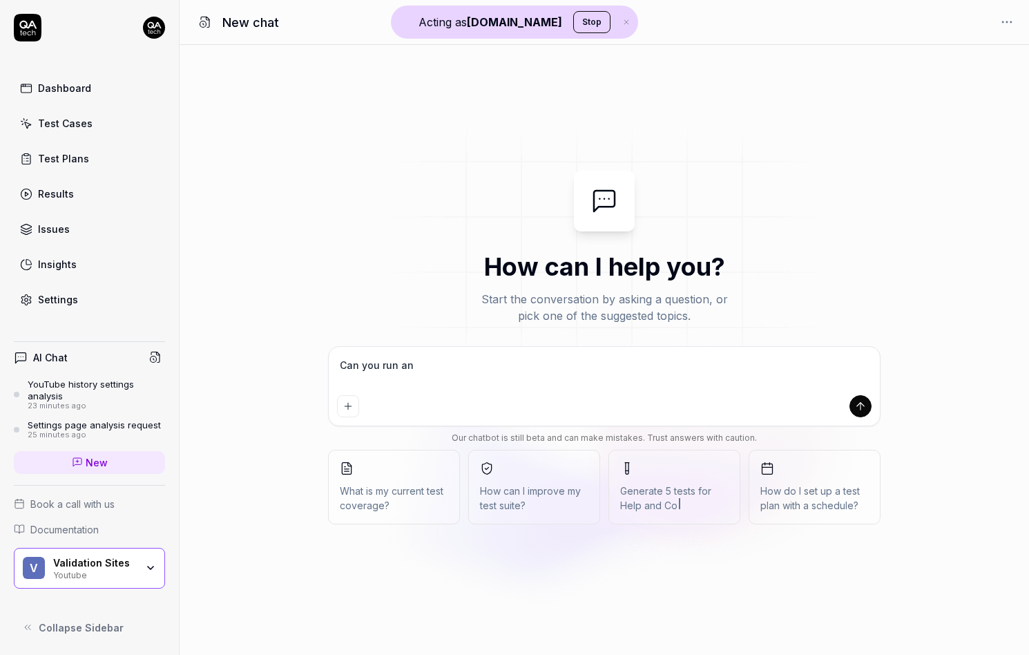
type textarea "Can you run an"
type textarea "*"
type textarea "Can you run an a"
type textarea "*"
type textarea "Can you run an an"
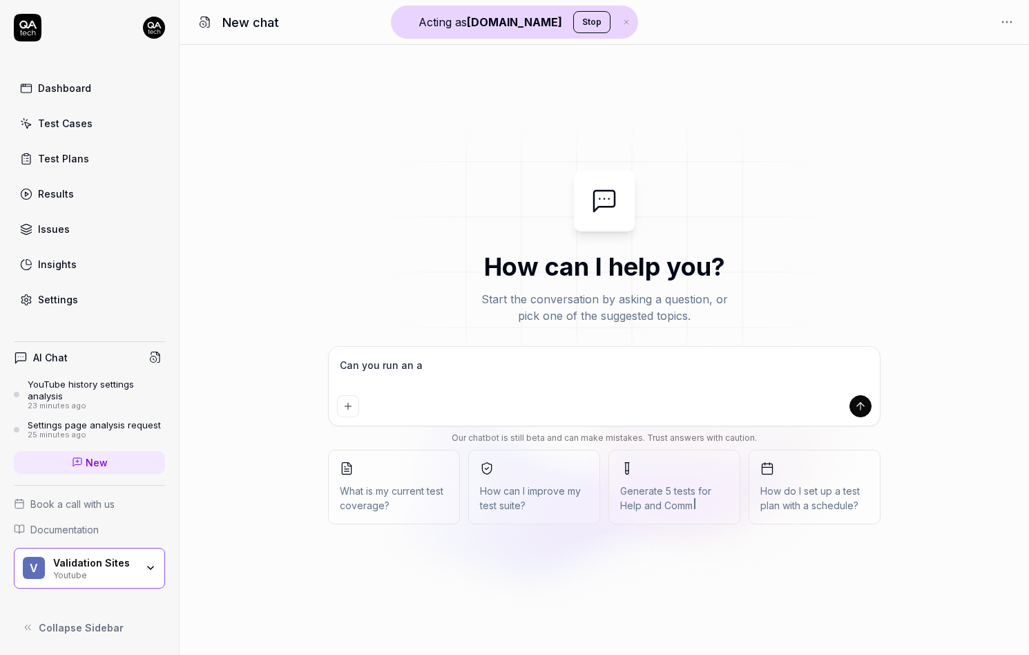
type textarea "*"
type textarea "Can you run an ana"
type textarea "*"
type textarea "Can you run an anal"
type textarea "*"
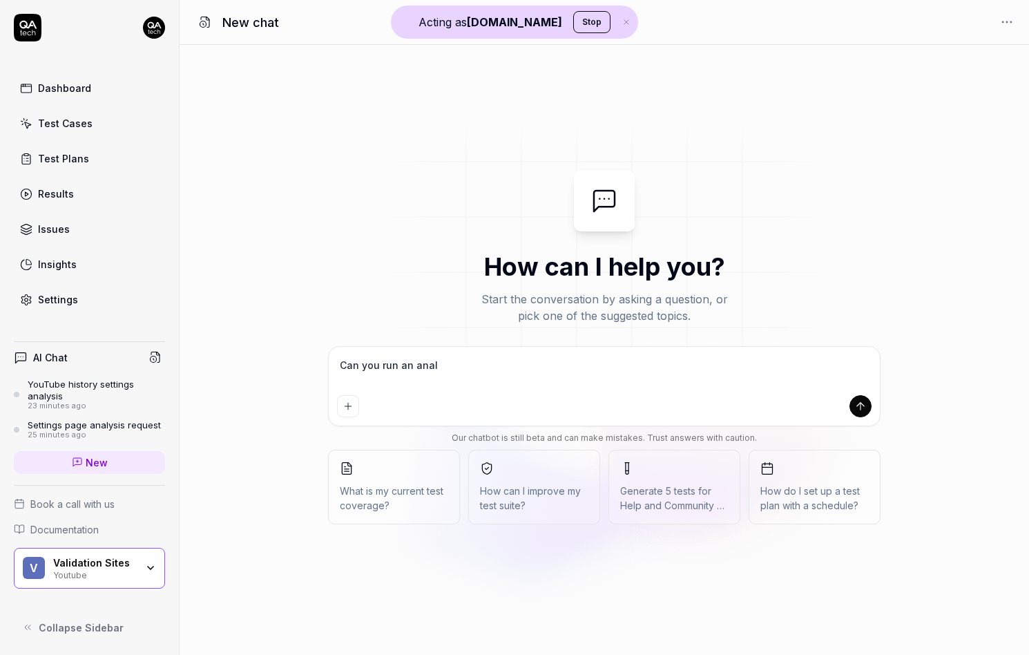
type textarea "Can you run an analy"
type textarea "*"
type textarea "Can you run an analys"
type textarea "*"
type textarea "Can you run an analysi"
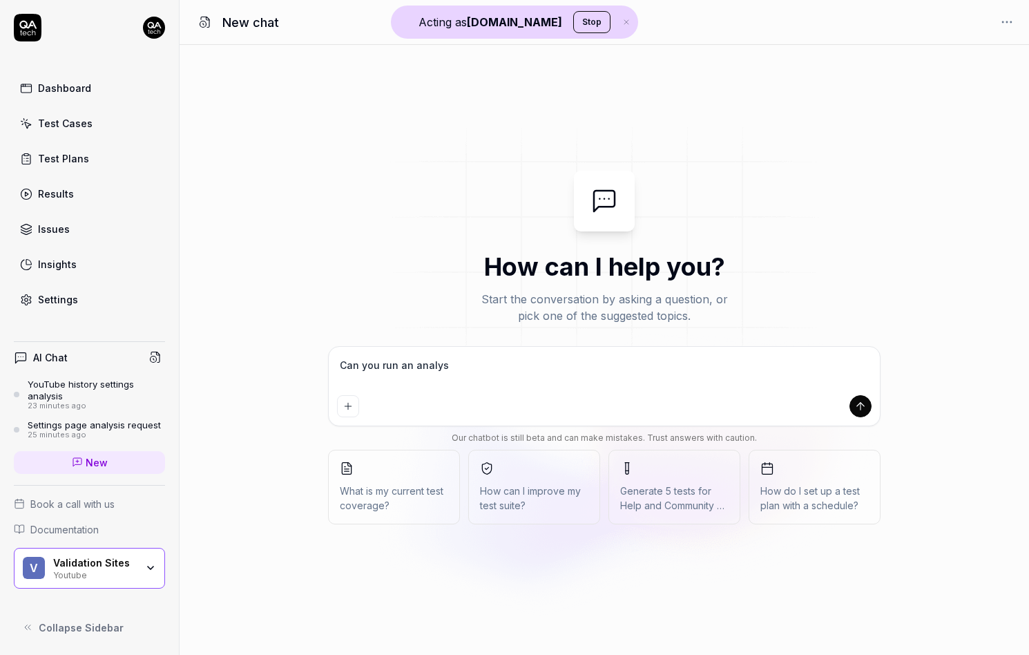
type textarea "*"
type textarea "Can you run an analysis"
type textarea "*"
type textarea "Can you run an analysis"
type textarea "*"
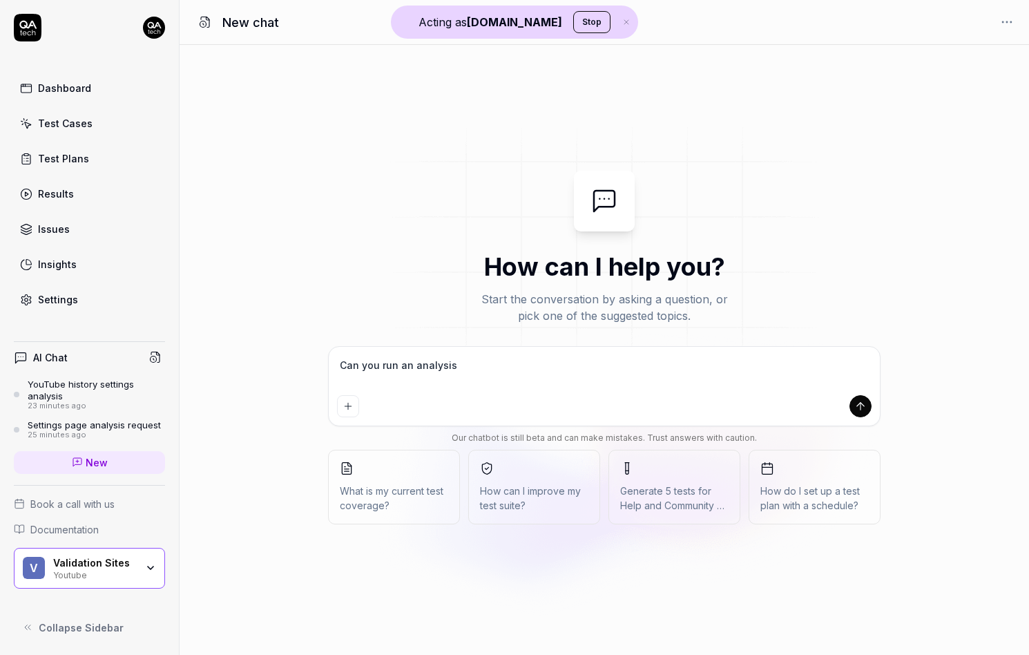
type textarea "Can you run an analysis o"
type textarea "*"
type textarea "Can you run an analysis on"
type textarea "*"
type textarea "Can you run an analysis on"
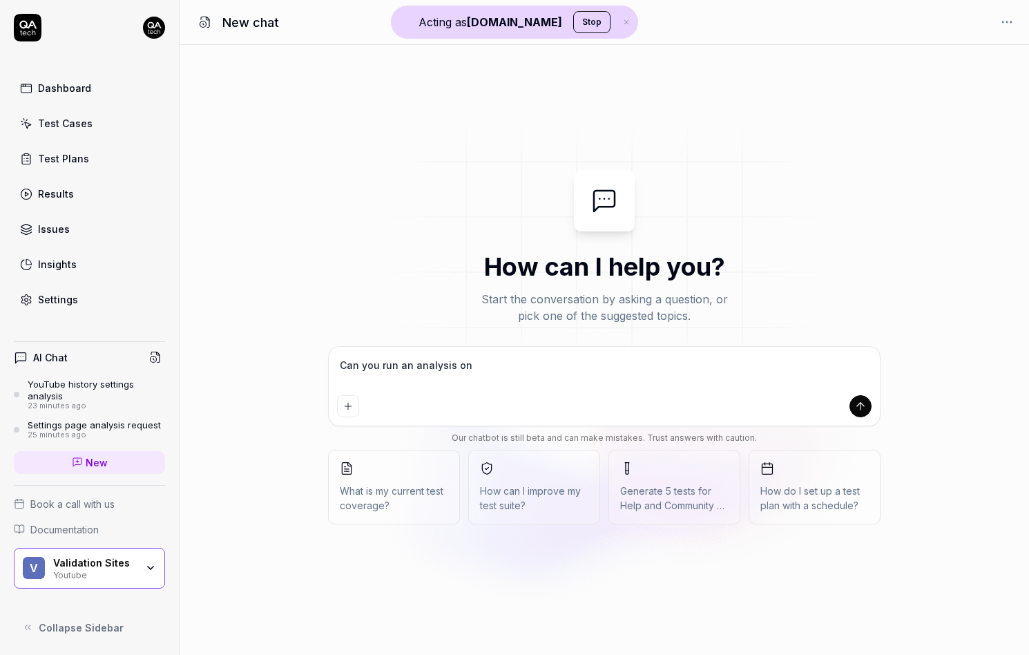
type textarea "*"
type textarea "Can you run an analysis on t"
type textarea "*"
type textarea "Can you run an analysis on th"
type textarea "*"
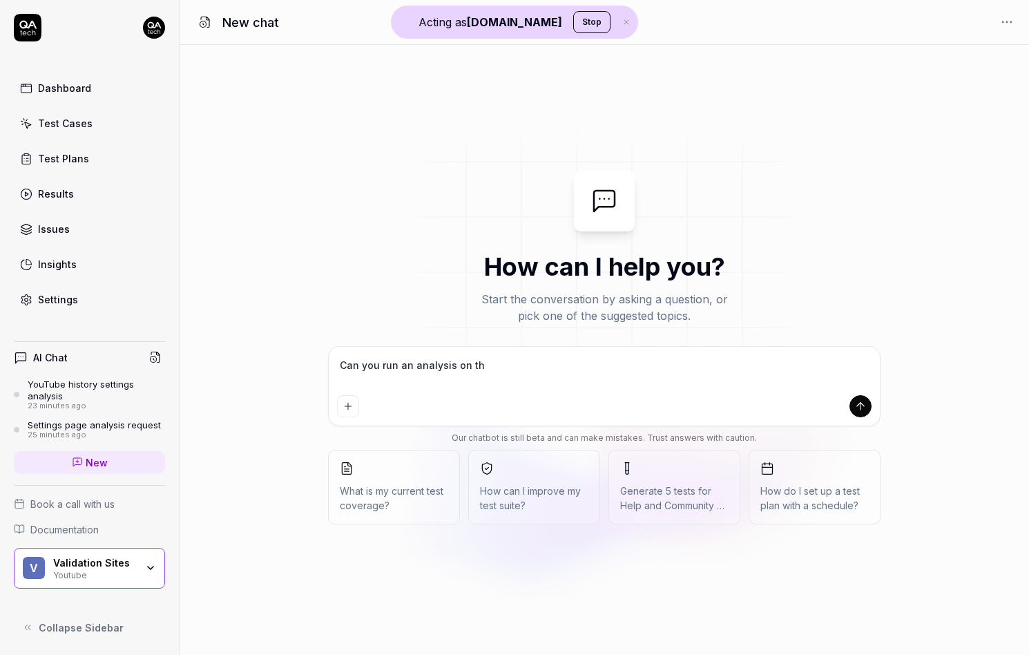
type textarea "Can you run an analysis on the"
type textarea "*"
type textarea "Can you run an analysis on the"
type textarea "*"
type textarea "Can you run an analysis on the e"
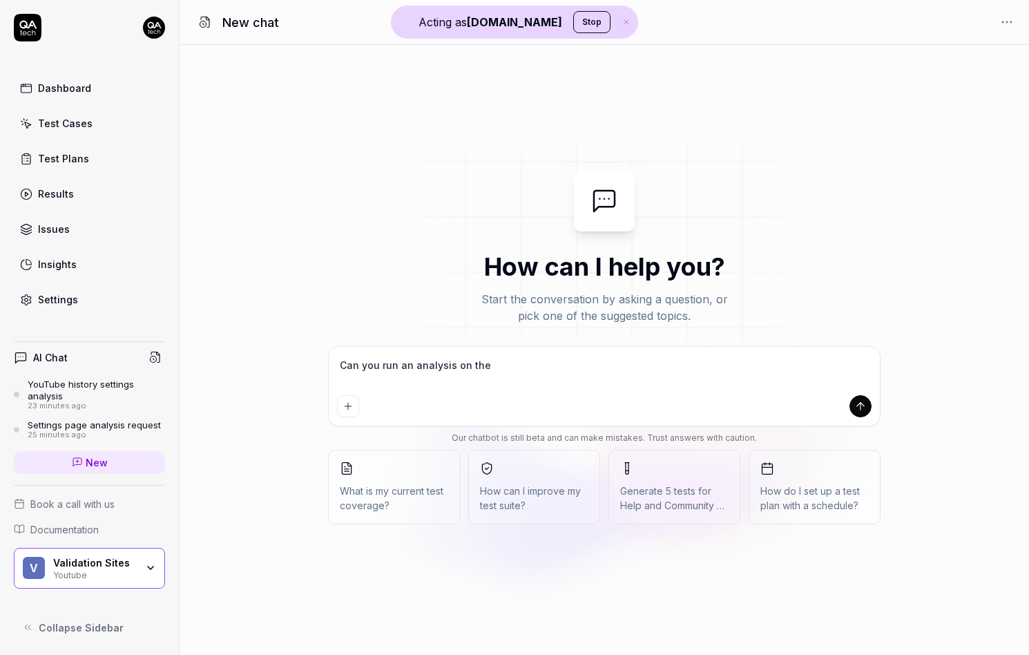
type textarea "*"
type textarea "Can you run an analysis on the ex"
type textarea "*"
type textarea "Can you run an analysis on the exp"
type textarea "*"
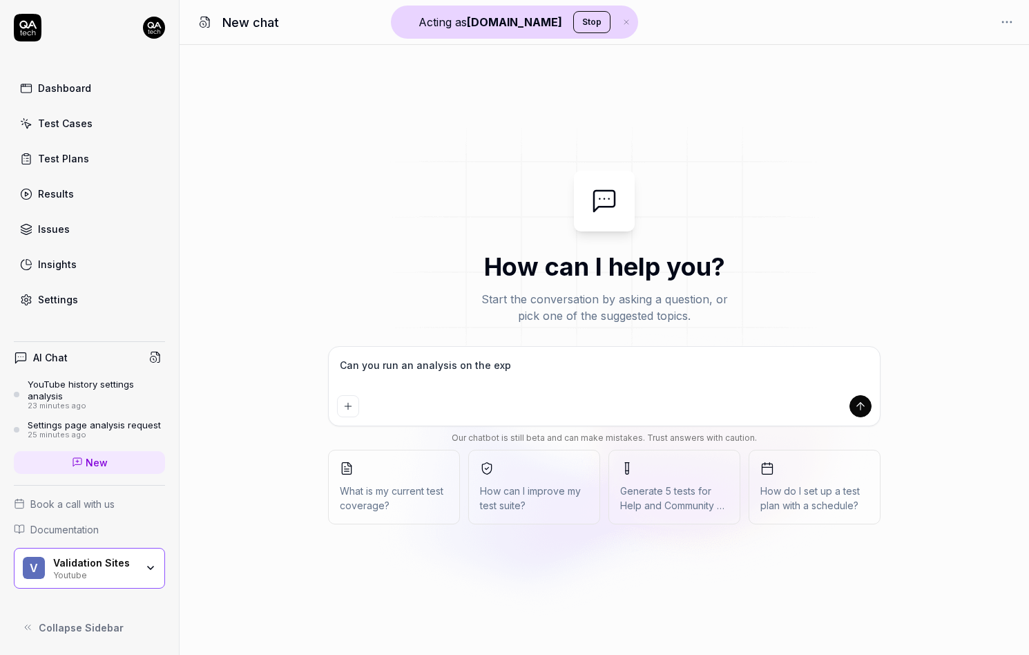
type textarea "Can you run an analysis on the expo"
type textarea "*"
type textarea "Can you run an analysis on the expor"
type textarea "*"
type textarea "Can you run an analysis on the export"
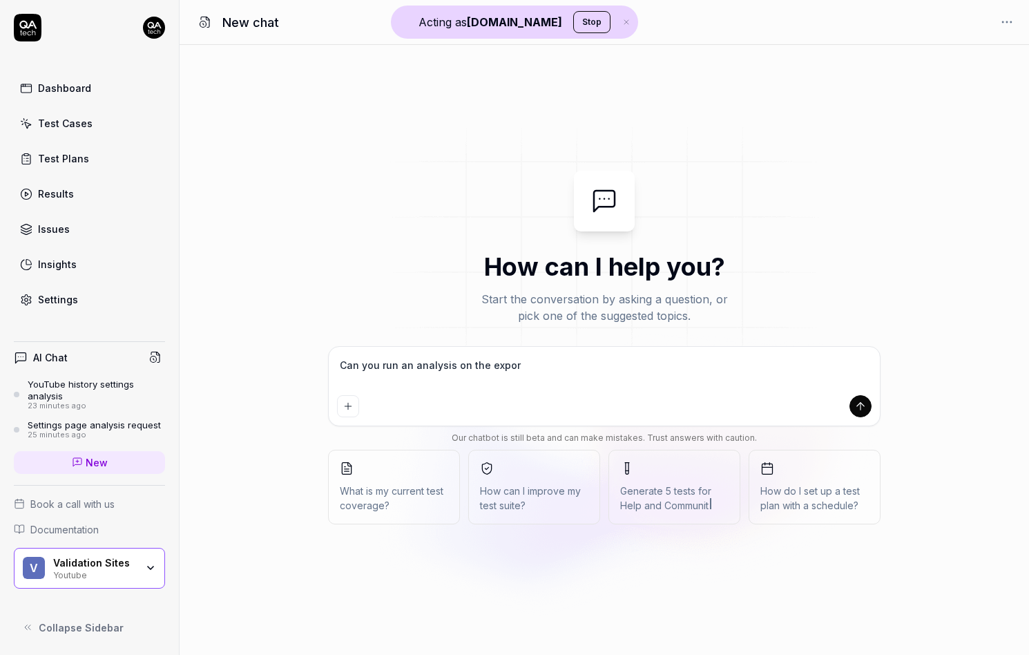
type textarea "*"
type textarea "Can you run an analysis on the export"
type textarea "*"
type textarea "Can you run an analysis on the export s"
type textarea "*"
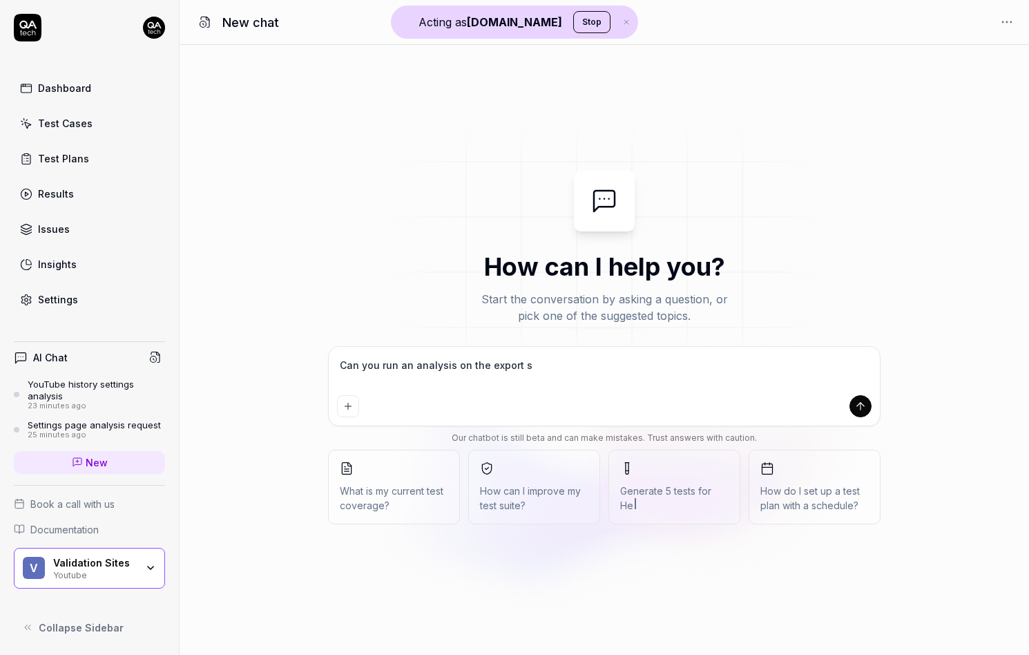
type textarea "Can you run an analysis on the export sp"
type textarea "*"
type textarea "Can you run an analysis on the export spo"
type textarea "*"
type textarea "Can you run an analysis on the export spor"
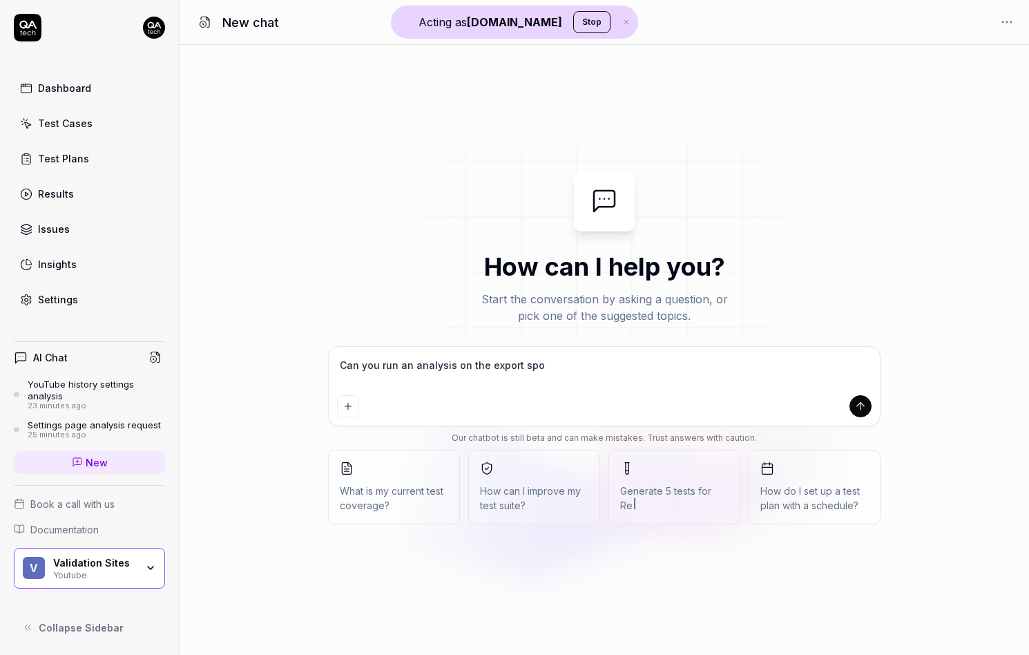
type textarea "*"
type textarea "Can you run an analysis on the export spo"
type textarea "*"
type textarea "Can you run an analysis on the export sp"
type textarea "*"
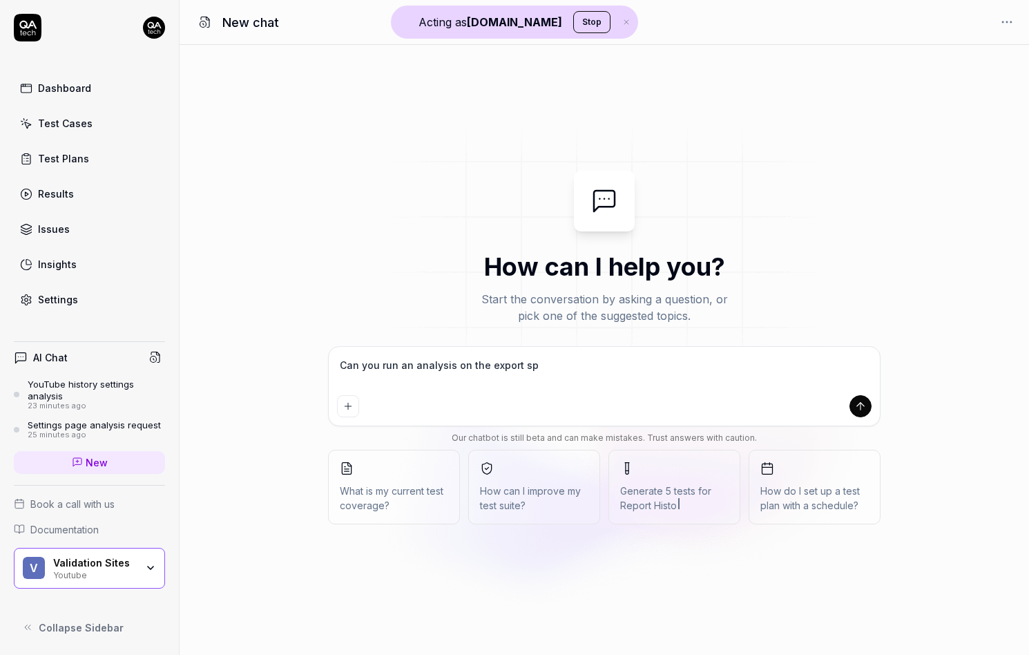
type textarea "Can you run an analysis on the export s"
type textarea "*"
type textarea "Can you run an analysis on the export"
type textarea "*"
type textarea "Can you run an analysis on the export"
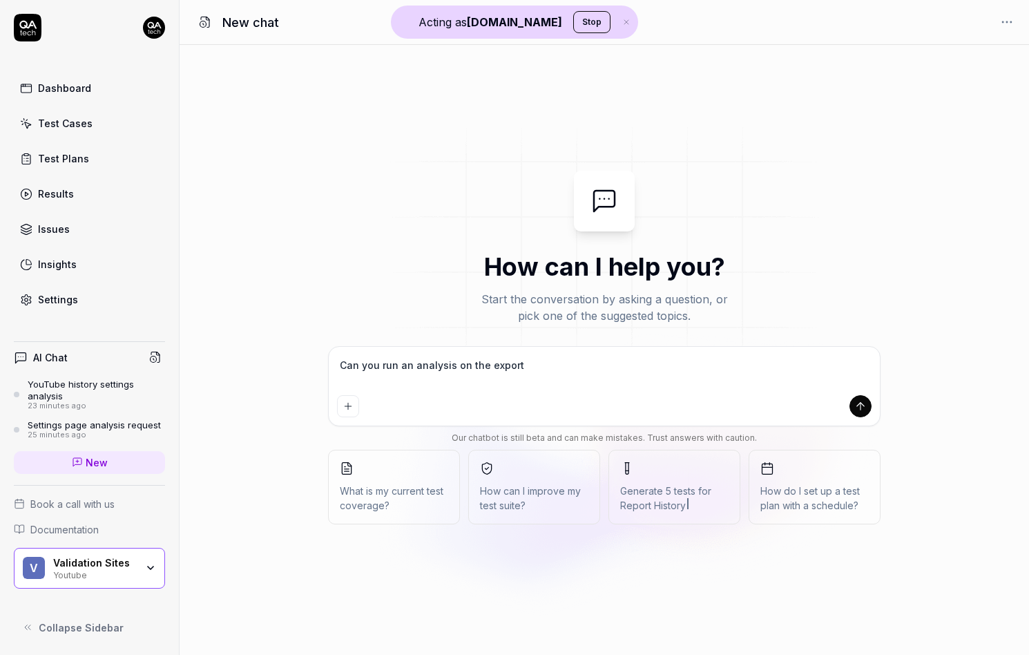
type textarea "*"
type textarea "Can you run an analysis on the expor"
type textarea "*"
type textarea "Can you run an analysis on the expo"
type textarea "*"
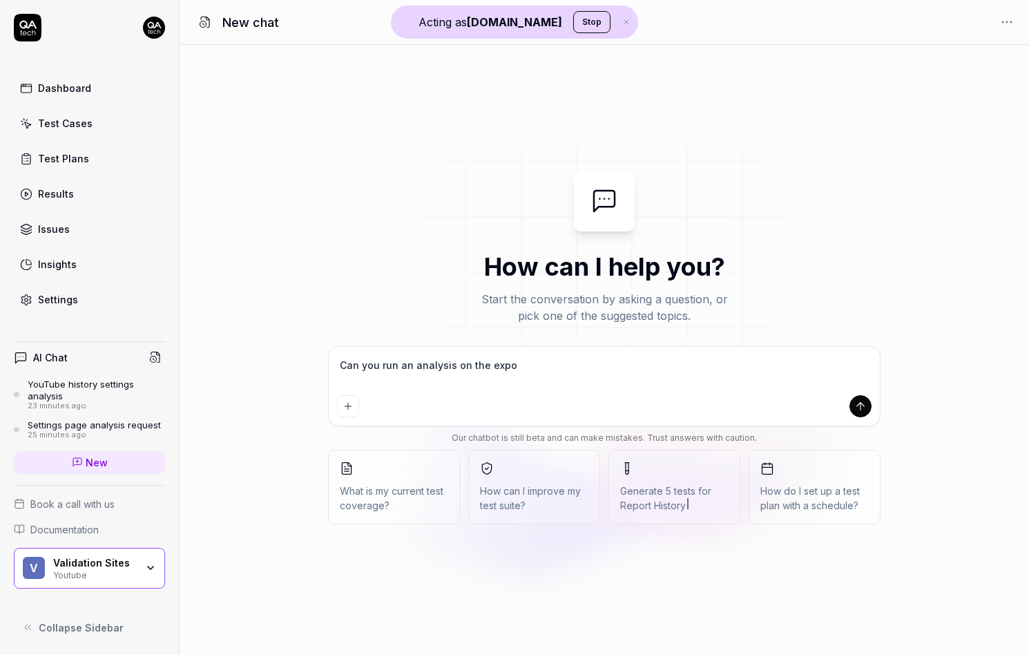
type textarea "Can you run an analysis on the exp"
type textarea "*"
type textarea "Can you run an analysis on the expl"
type textarea "*"
type textarea "Can you run an analysis on the explo"
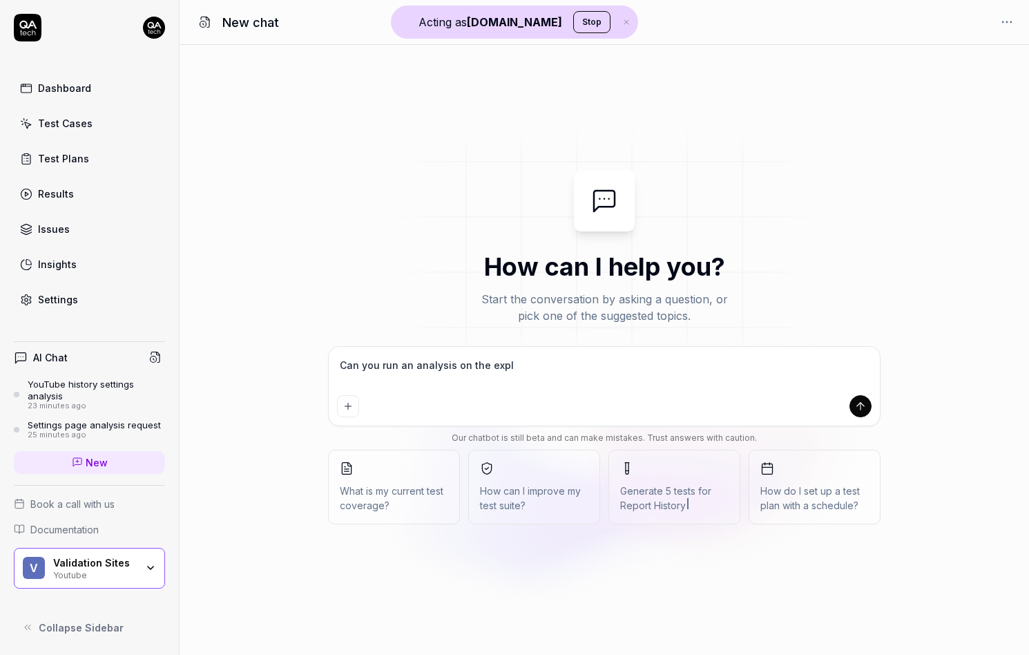
type textarea "*"
type textarea "Can you run an analysis on the explor"
type textarea "*"
type textarea "Can you run an analysis on the explore"
type textarea "*"
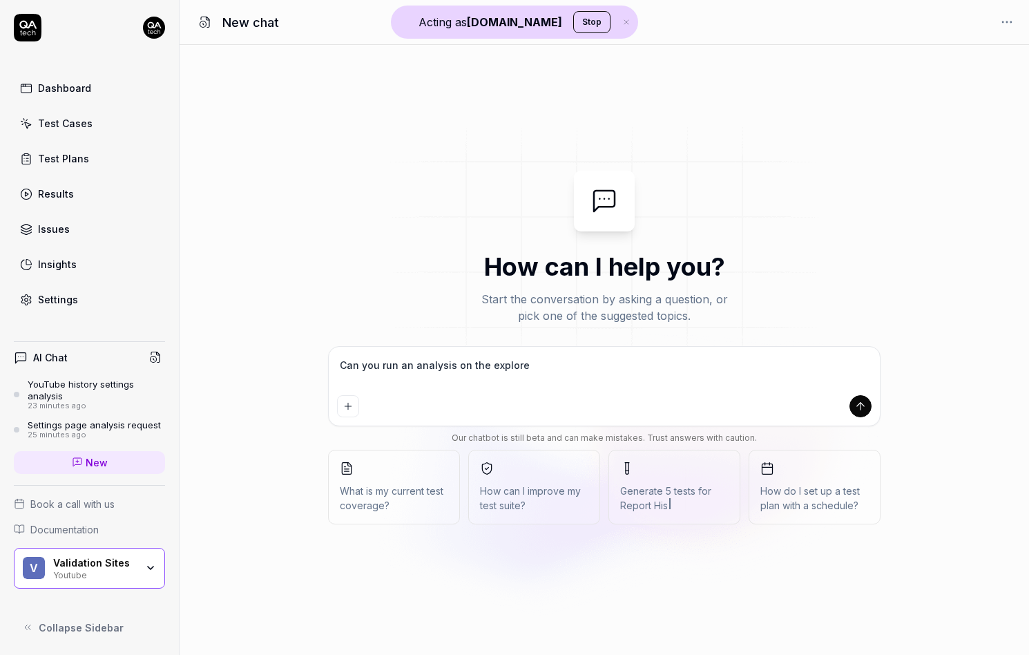
type textarea "Can you run an analysis on the explore"
type textarea "*"
type textarea "Can you run an analysis on the explore s"
type textarea "*"
type textarea "Can you run an analysis on the explore sp"
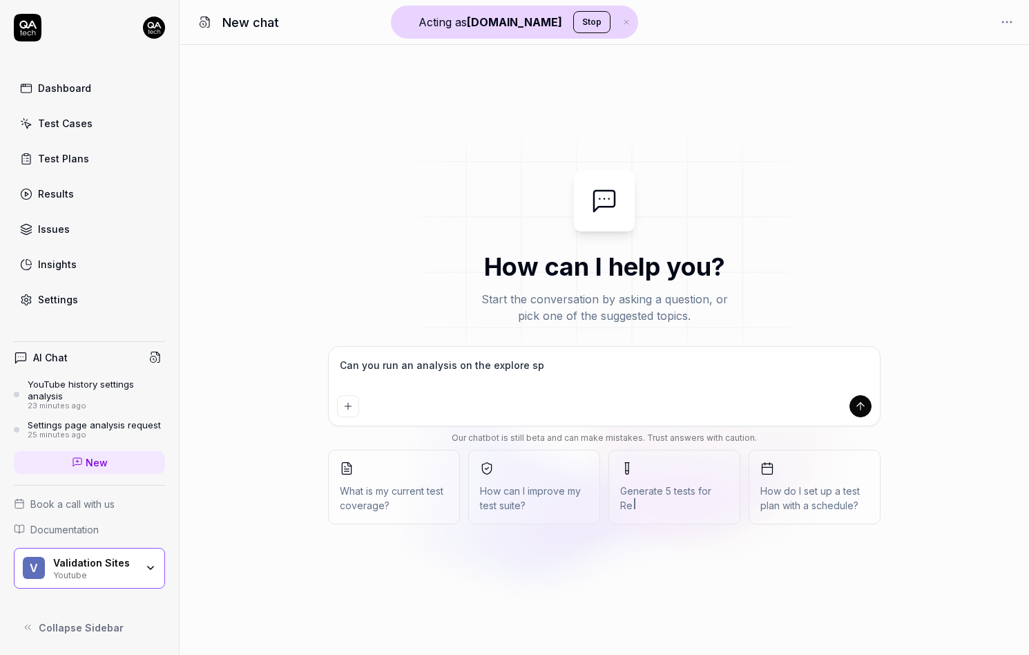
type textarea "*"
type textarea "Can you run an analysis on the explore spo"
type textarea "*"
type textarea "Can you run an analysis on the explore spor"
type textarea "*"
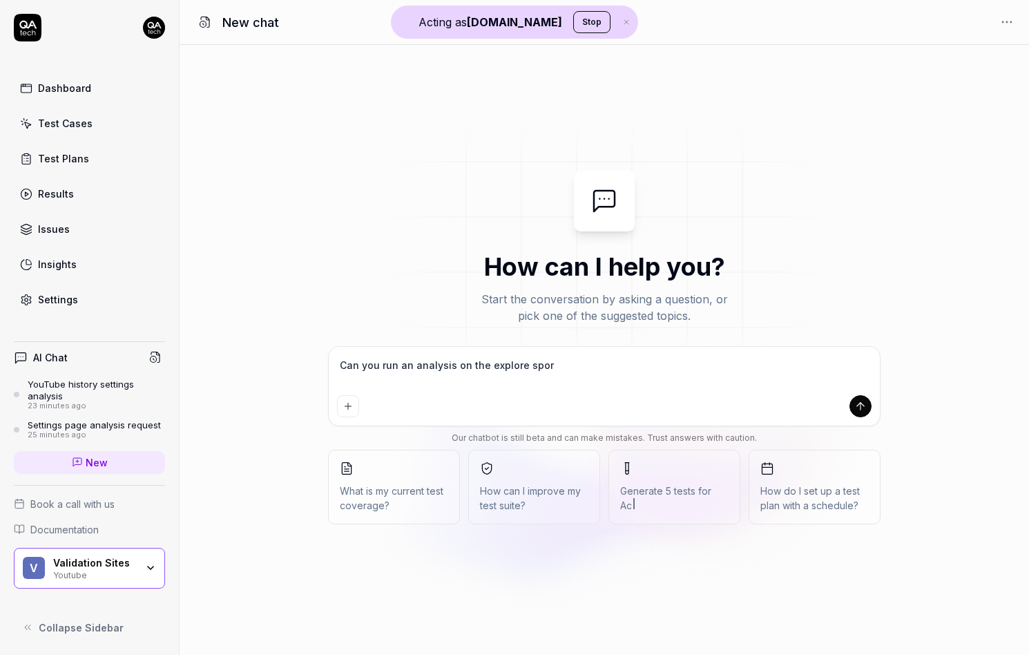
type textarea "Can you run an analysis on the explore sport"
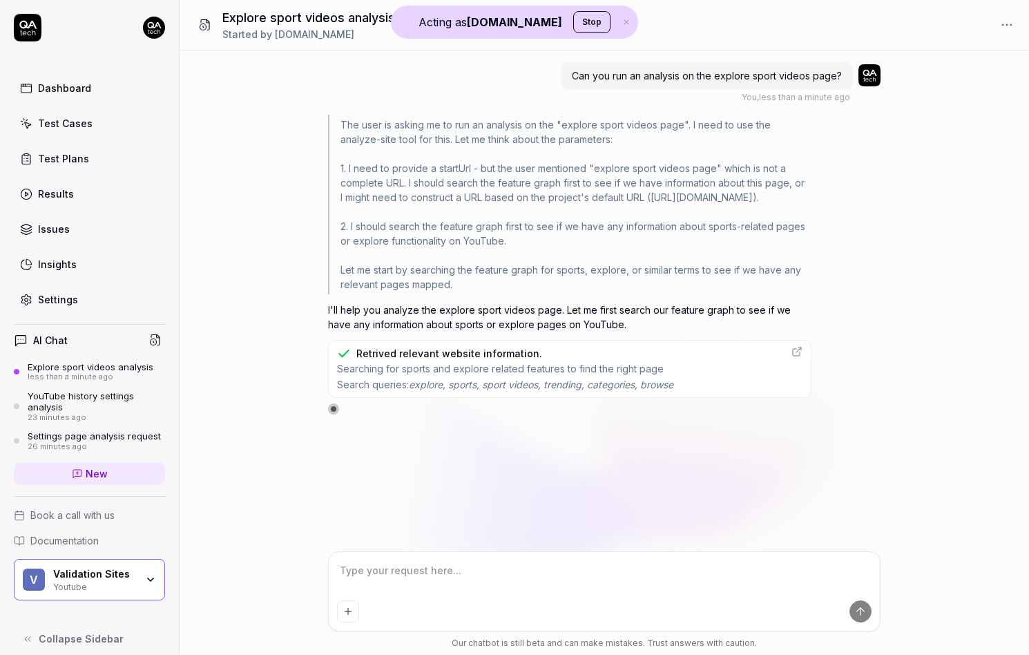
click at [335, 415] on div "Can you run an analysis on the explore sport videos page? You , less than a min…" at bounding box center [605, 300] width 850 height 501
click at [334, 410] on div at bounding box center [334, 409] width 6 height 6
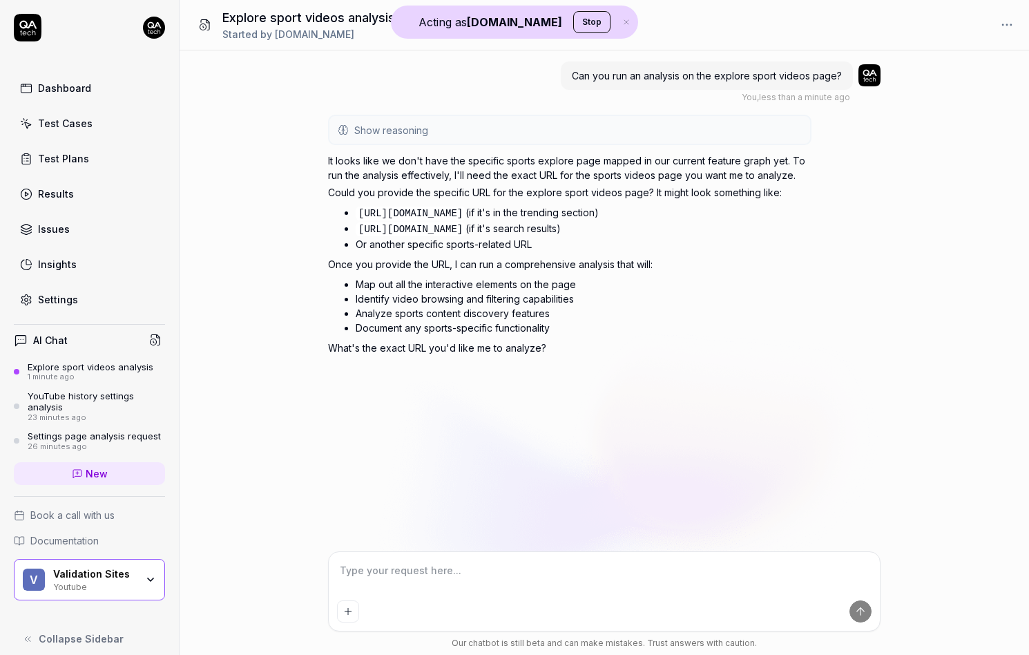
click at [473, 135] on button "Show reasoning" at bounding box center [570, 130] width 481 height 28
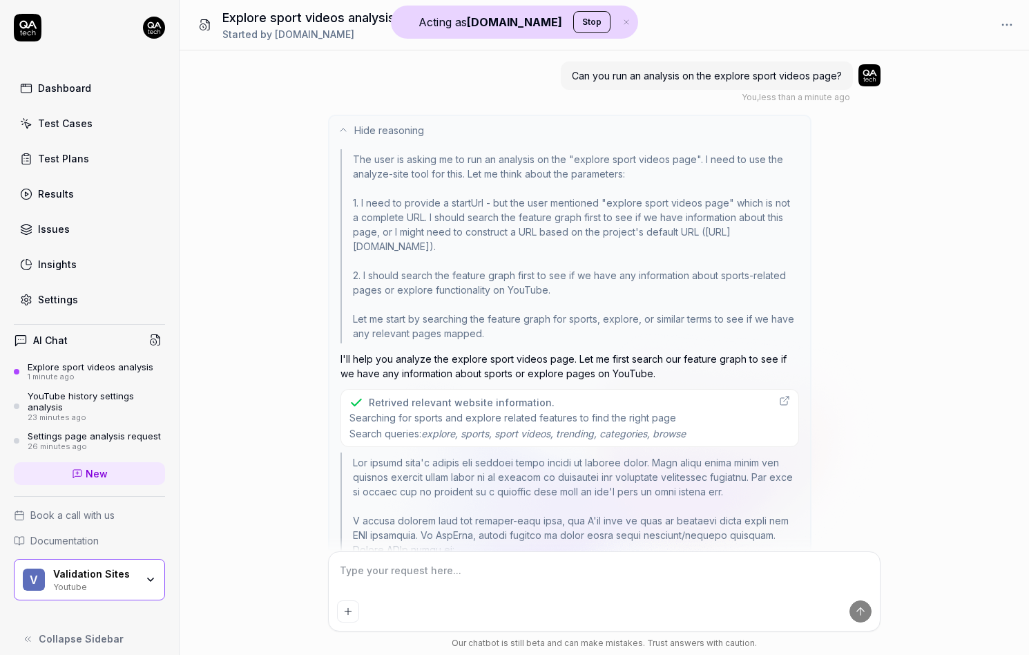
click at [513, 120] on button "Hide reasoning" at bounding box center [570, 130] width 481 height 28
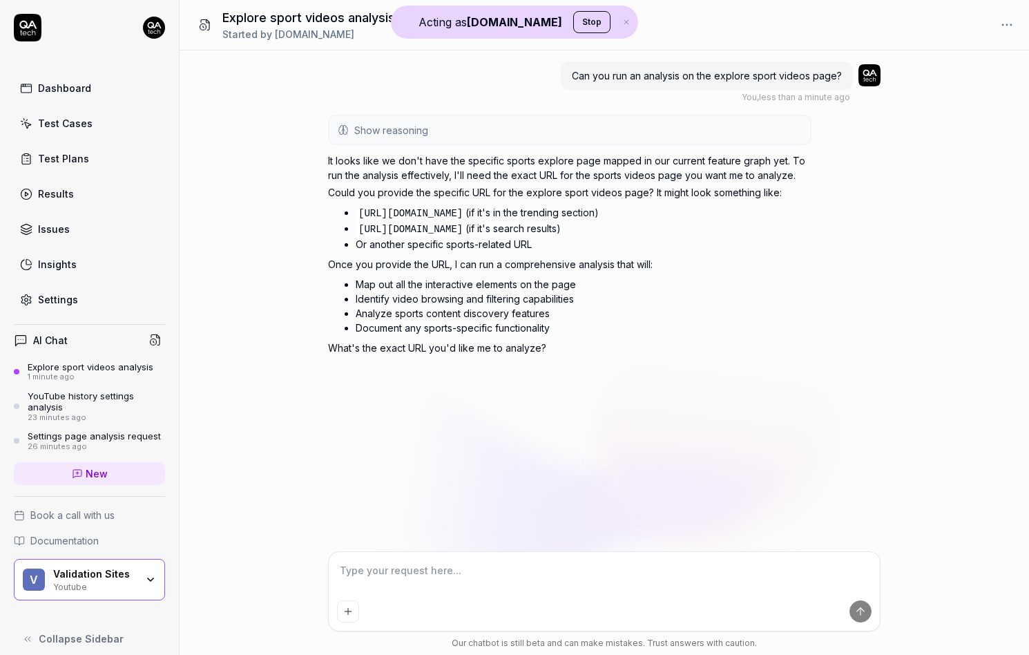
type textarea "*"
drag, startPoint x: 843, startPoint y: 74, endPoint x: 551, endPoint y: 84, distance: 292.4
click at [557, 79] on div "Can you run an analysis on the explore sport videos page? You , less than a min…" at bounding box center [604, 82] width 553 height 42
copy span "Can you run an analysis on the explore sport videos page?"
click at [93, 478] on span "New" at bounding box center [97, 473] width 22 height 15
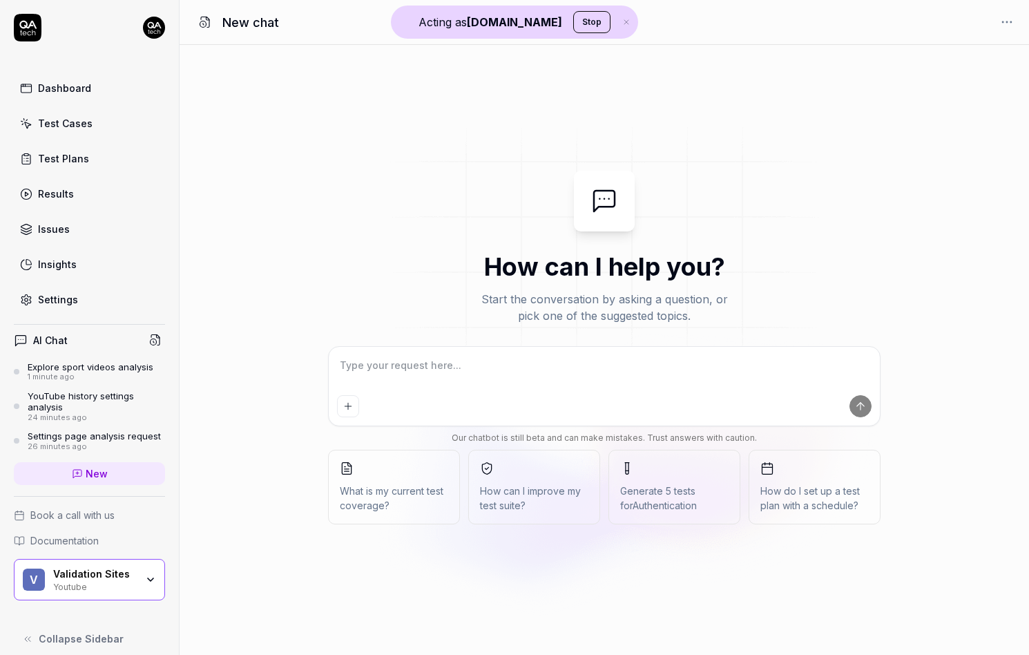
type textarea "*"
click at [407, 372] on textarea at bounding box center [604, 372] width 535 height 35
type textarea "Can you run an analysis on the explore sport videos page?"
click at [451, 367] on textarea "Can you run an analysis on the explore sport videos page?" at bounding box center [604, 372] width 535 height 35
click at [534, 363] on textarea "Can you run an analysis on the explore sport videos page?" at bounding box center [604, 372] width 535 height 35
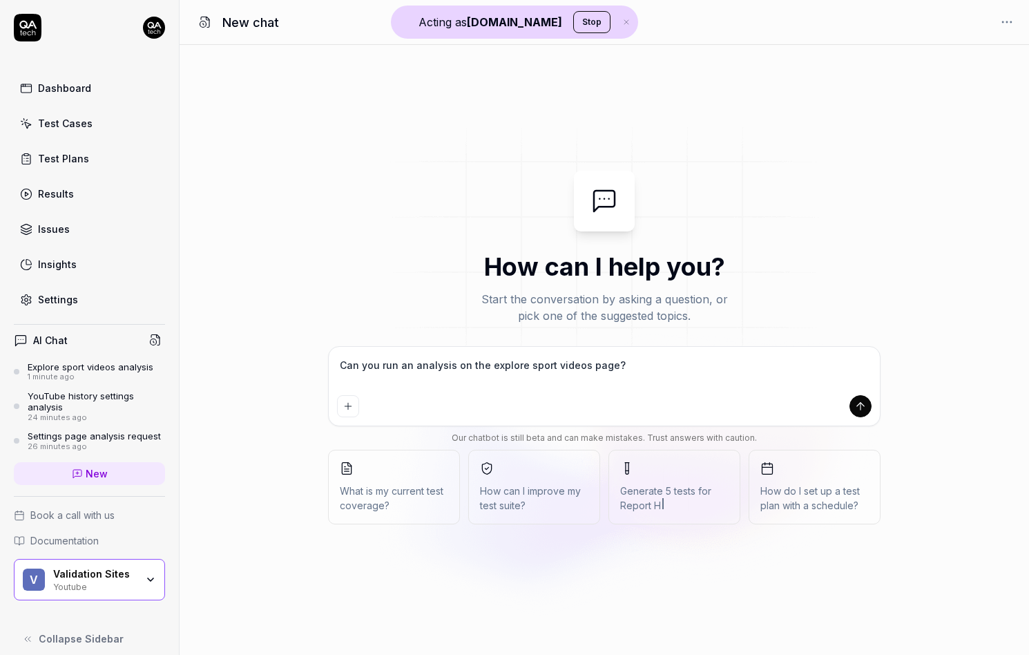
click at [534, 363] on textarea "Can you run an analysis on the explore sport videos page?" at bounding box center [604, 372] width 535 height 35
type textarea "*"
click at [569, 363] on textarea "Can you run an analysis on the explore sport videos page?" at bounding box center [604, 372] width 535 height 35
drag, startPoint x: 569, startPoint y: 363, endPoint x: 591, endPoint y: 364, distance: 22.8
click at [591, 364] on textarea "Can you run an analysis on the explore sport videos page?" at bounding box center [604, 372] width 535 height 35
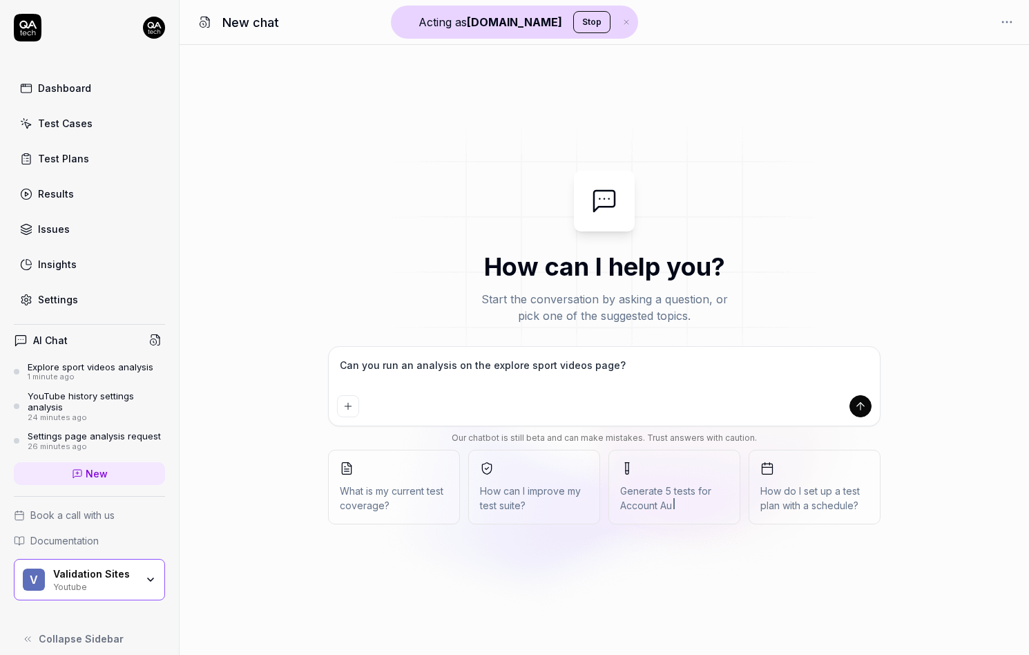
click at [592, 364] on textarea "Can you run an analysis on the explore sport videos page?" at bounding box center [604, 372] width 535 height 35
type textarea "Can you run an analysis on the explore sport videos m?"
type textarea "*"
type textarea "Can you run an analysis on the explore sport videos me?"
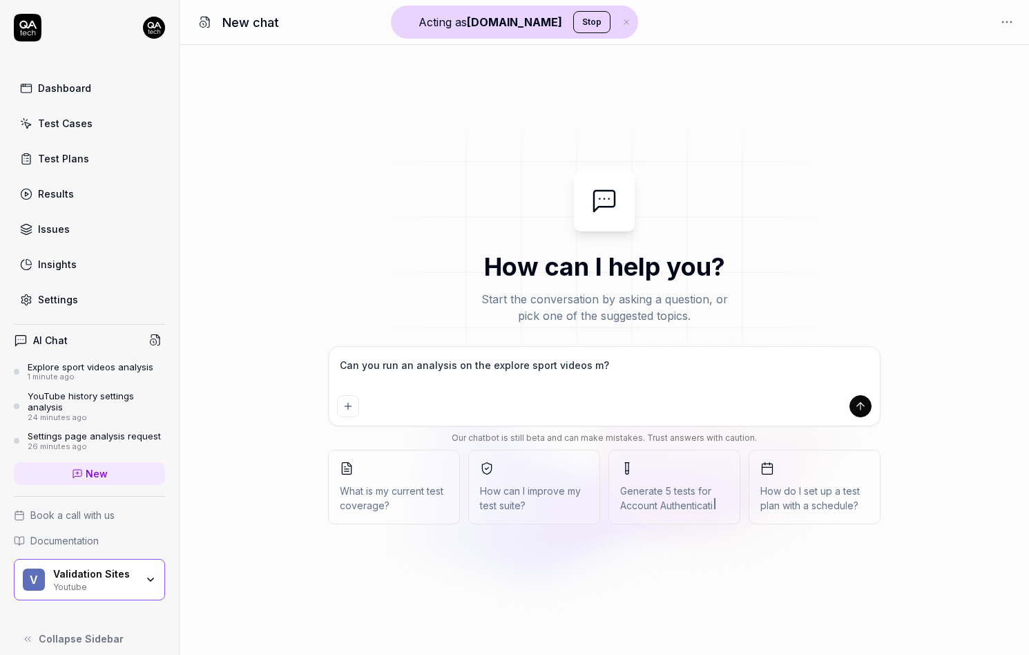
type textarea "*"
type textarea "Can you run an analysis on the explore sport videos men?"
type textarea "*"
type textarea "Can you run an analysis on the explore sport videos menu?"
type textarea "*"
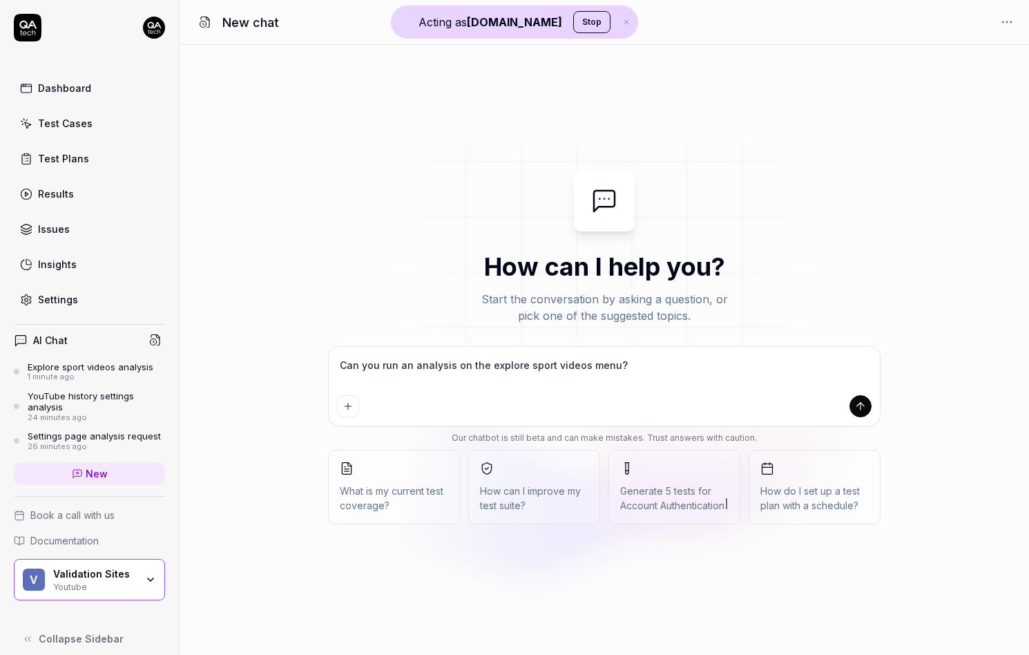
type textarea "Can you run an analysis on the explore sport videos menu ?"
type textarea "*"
type textarea "Can you run an analysis on the explore sport videos menu s?"
type textarea "*"
type textarea "Can you run an analysis on the explore sport videos menu se?"
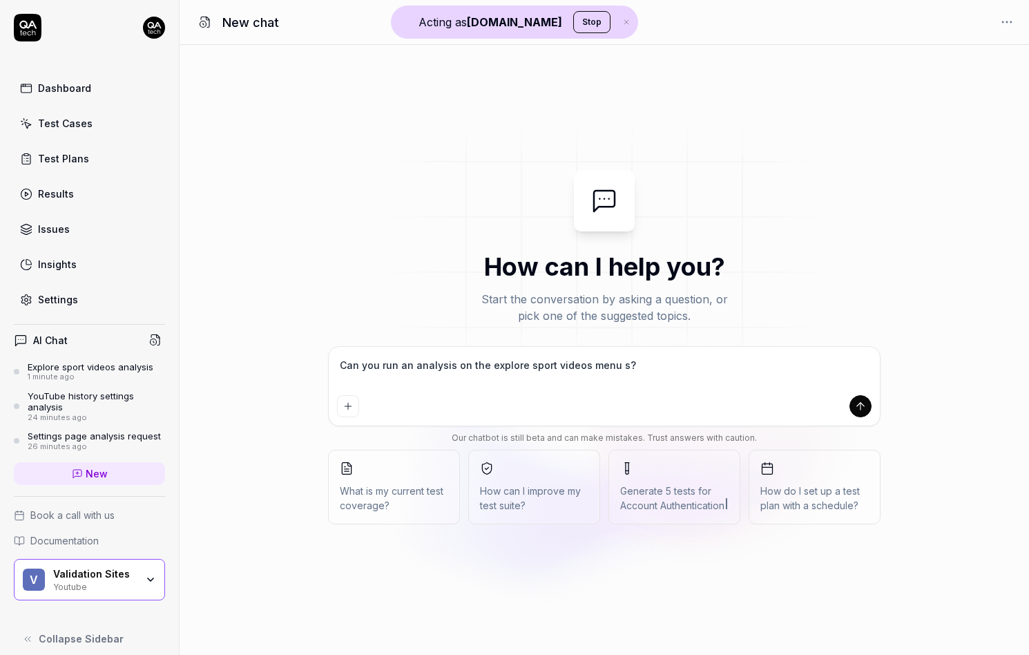
type textarea "*"
type textarea "Can you run an analysis on the explore sport videos menu sel?"
type textarea "*"
type textarea "Can you run an analysis on the explore sport videos menu sele?"
type textarea "*"
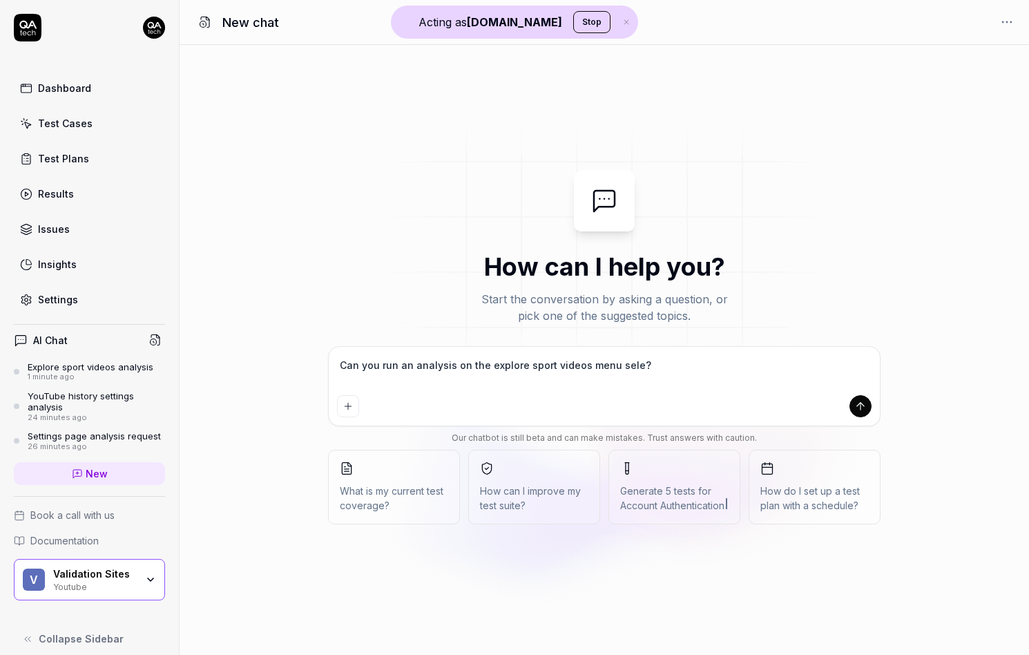
type textarea "Can you run an analysis on the explore sport videos menu selec?"
type textarea "*"
type textarea "Can you run an analysis on the explore sport videos menu select?"
type textarea "*"
type textarea "Can you run an analysis on the explore sport videos menu selecti?"
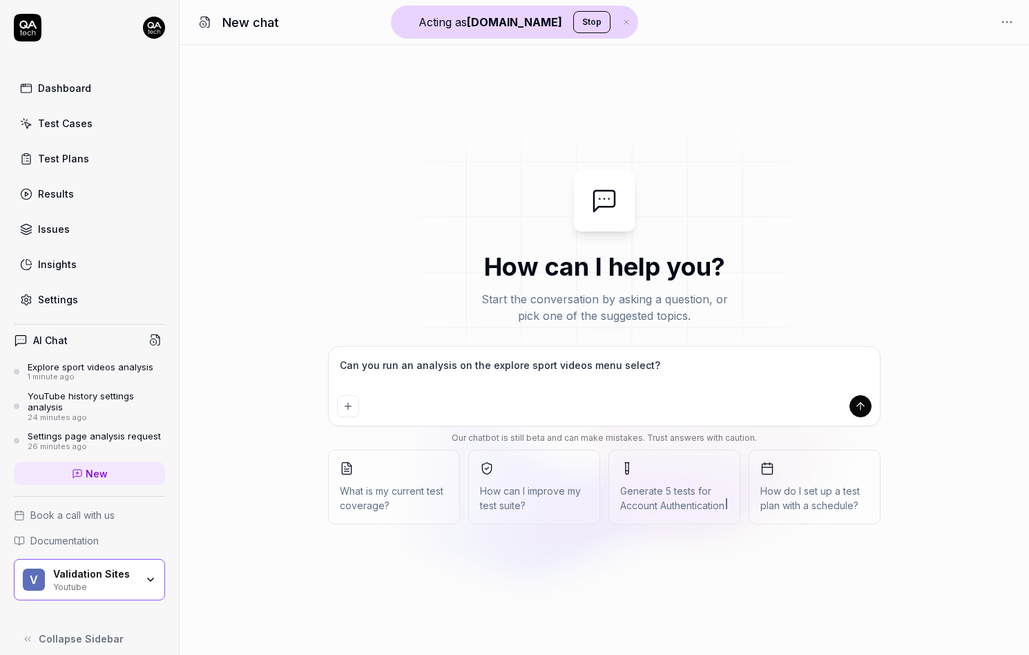
type textarea "*"
type textarea "Can you run an analysis on the explore sport videos menu selectio?"
type textarea "*"
type textarea "Can you run an analysis on the explore sport videos menu selection?"
type textarea "*"
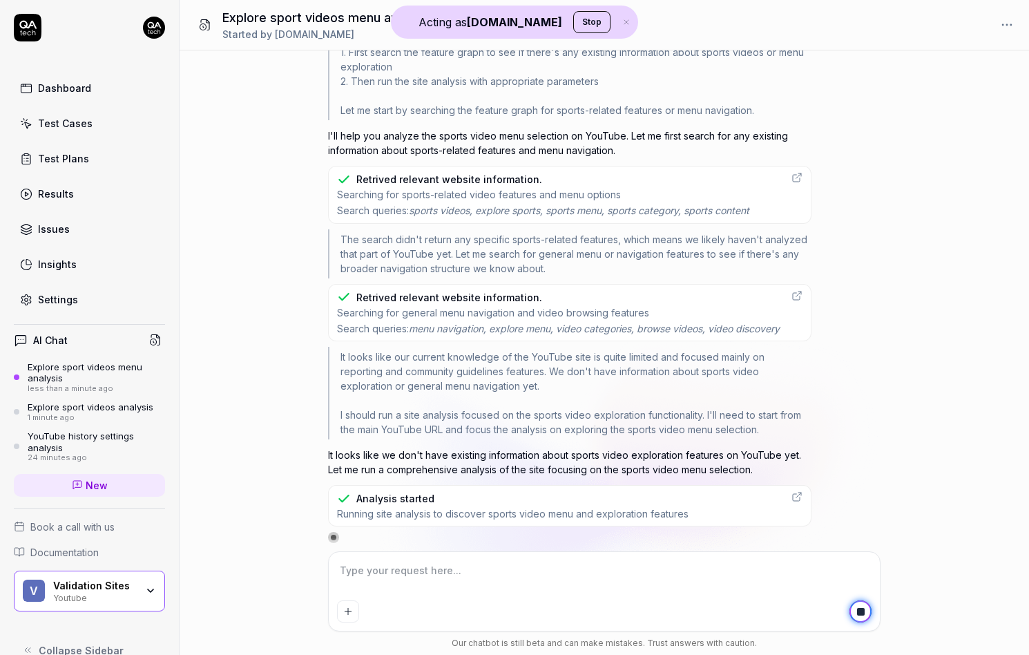
scroll to position [164, 0]
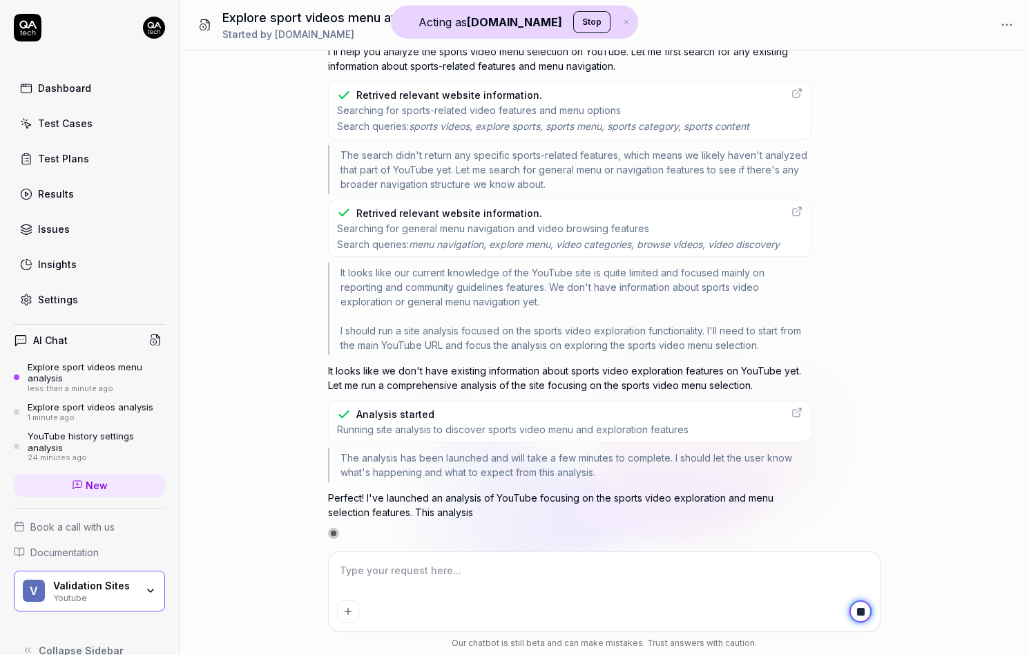
click at [60, 299] on div "Settings" at bounding box center [58, 299] width 40 height 15
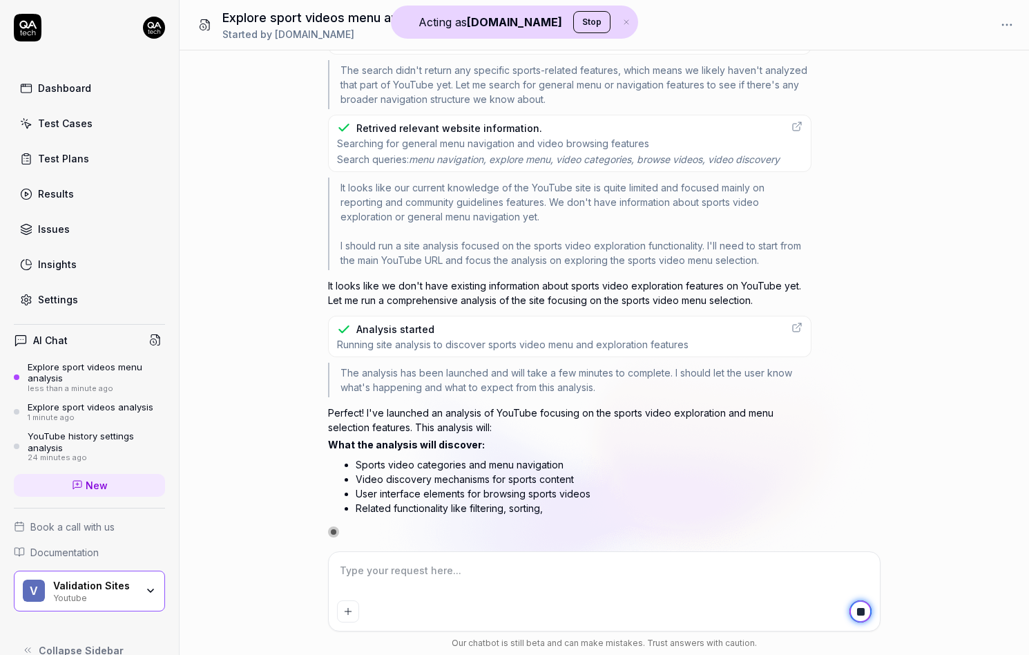
click at [62, 77] on link "Dashboard" at bounding box center [89, 88] width 151 height 27
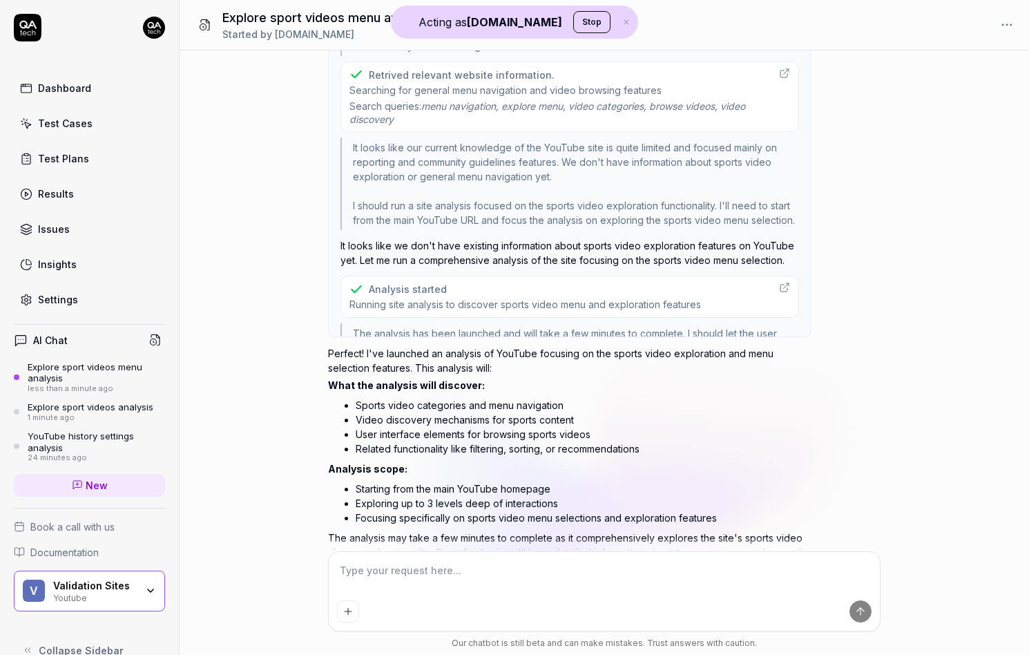
scroll to position [0, 0]
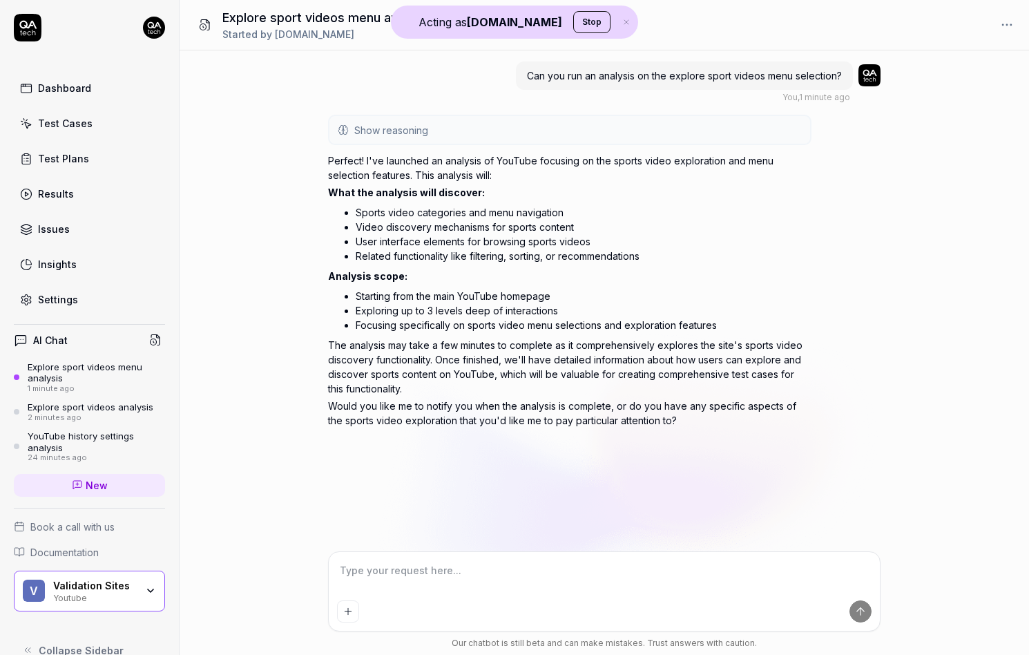
drag, startPoint x: 77, startPoint y: 291, endPoint x: 36, endPoint y: 298, distance: 41.5
type textarea "*"
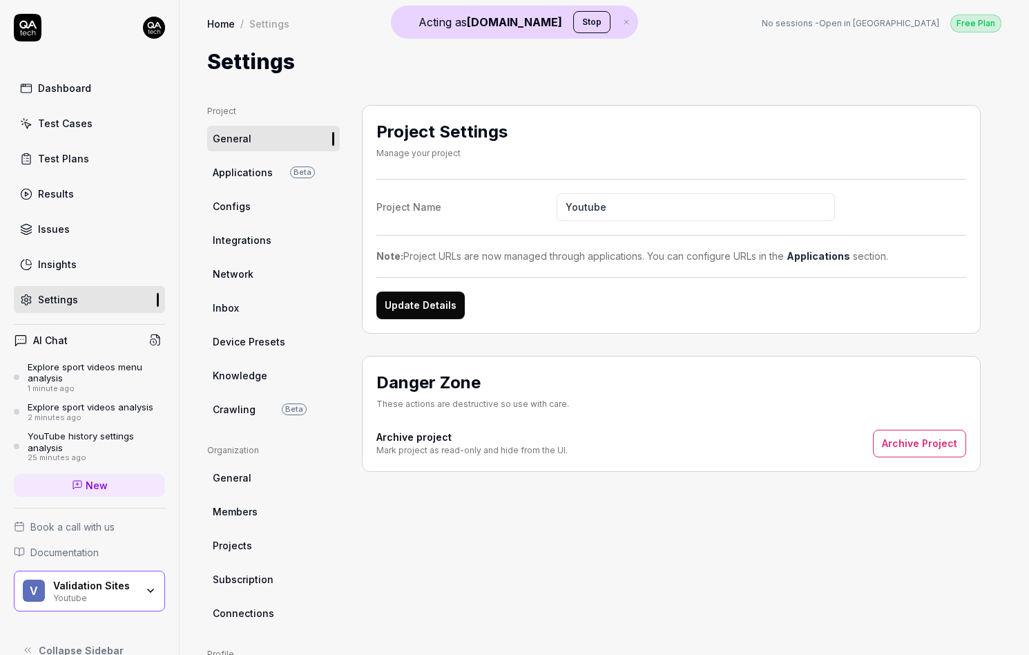
click at [243, 416] on span "Crawling" at bounding box center [234, 409] width 43 height 15
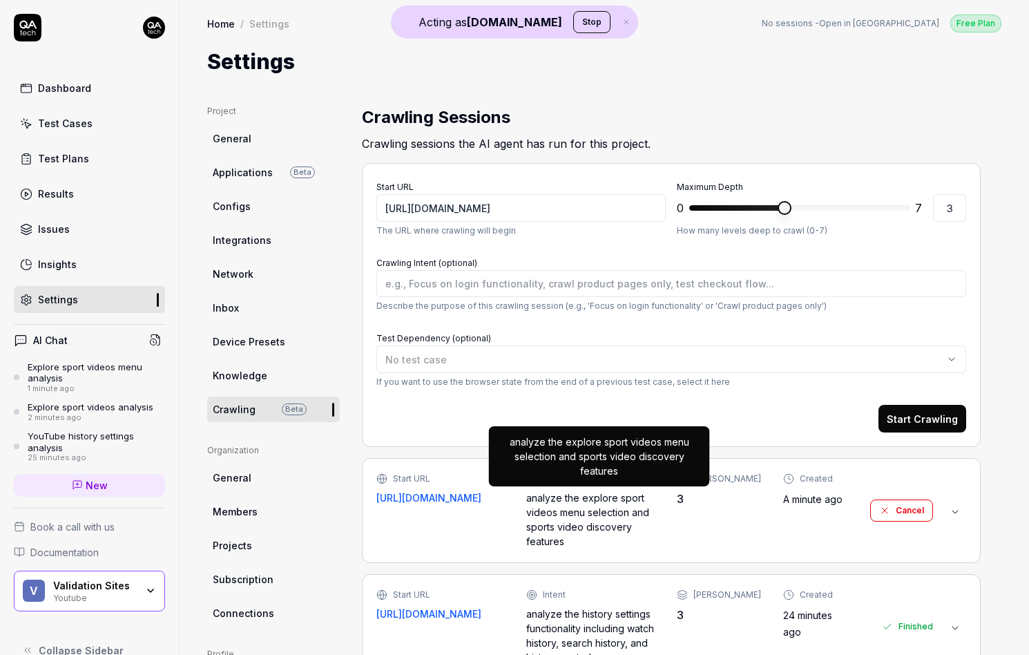
click at [636, 502] on div "analyze the explore sport videos menu selection and sports video discovery feat…" at bounding box center [590, 520] width 128 height 58
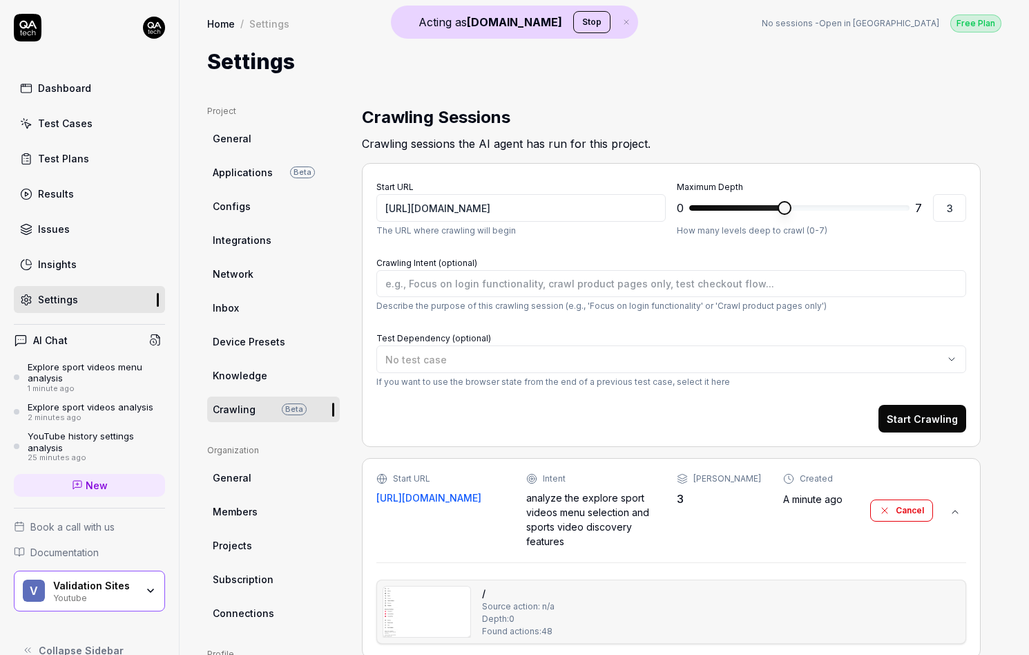
scroll to position [260, 0]
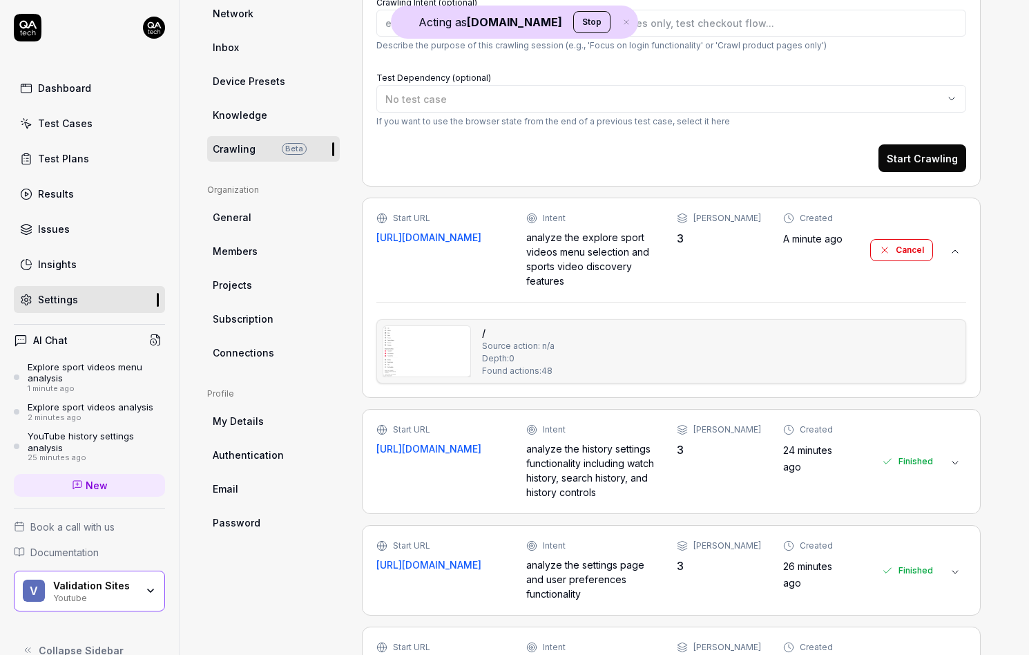
click at [419, 372] on img at bounding box center [426, 351] width 87 height 50
click at [414, 361] on img at bounding box center [426, 351] width 87 height 50
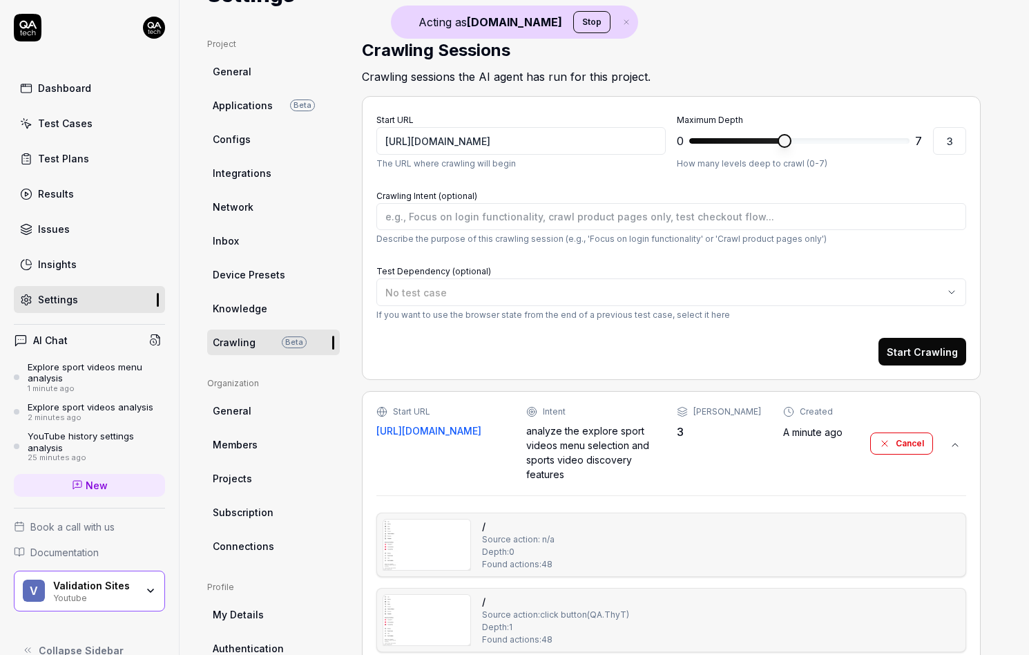
scroll to position [137, 0]
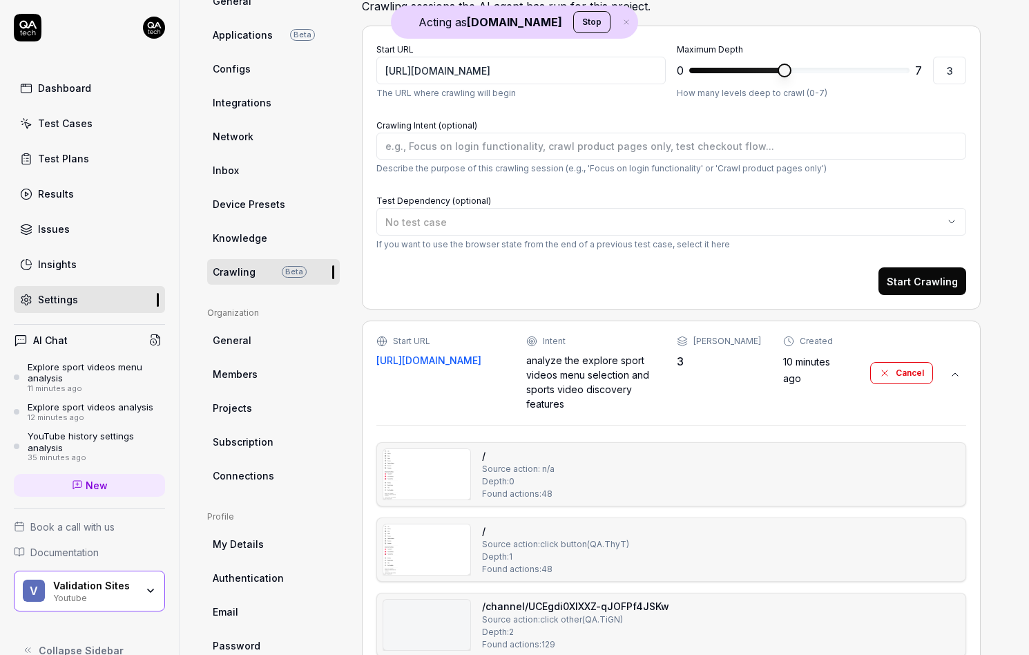
type textarea "*"
